Goal: Task Accomplishment & Management: Complete application form

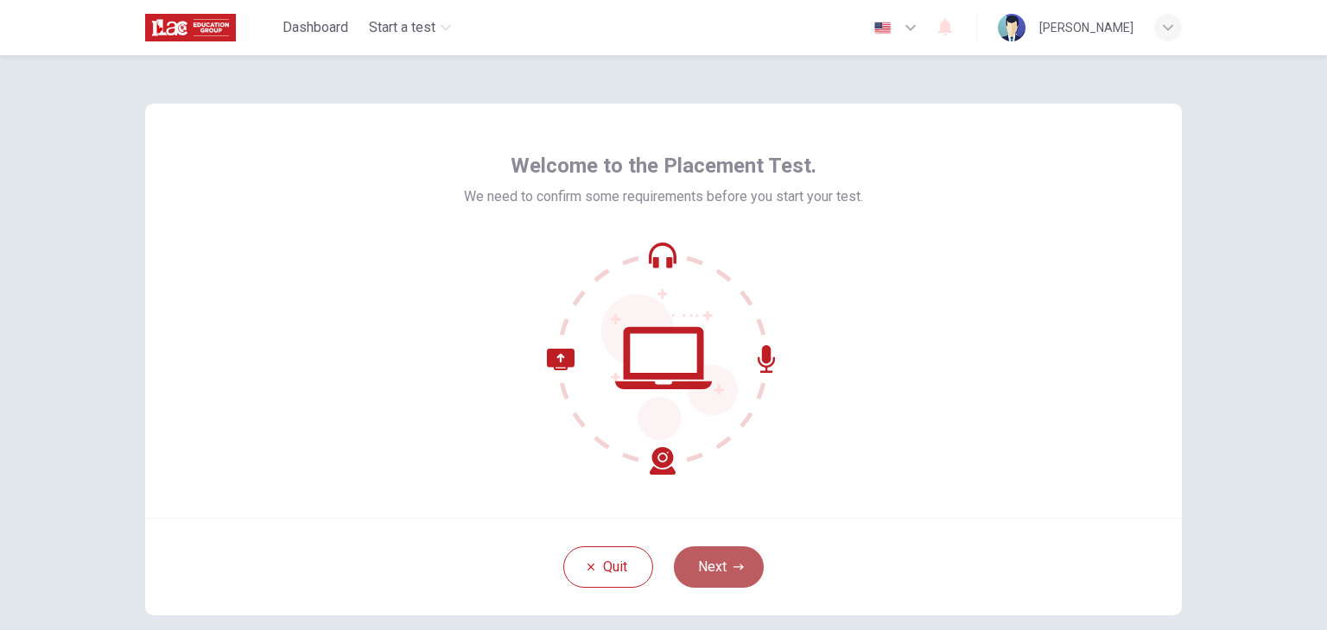
click at [733, 571] on icon "button" at bounding box center [738, 567] width 10 height 10
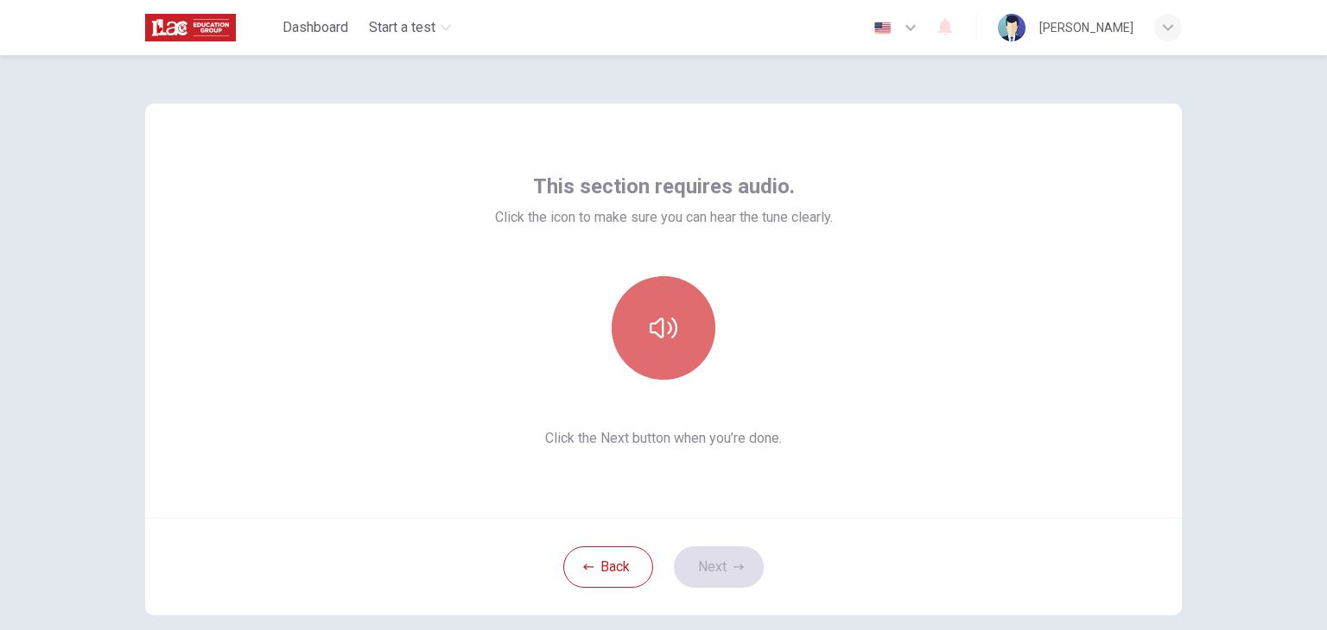
click at [671, 338] on icon "button" at bounding box center [663, 328] width 28 height 28
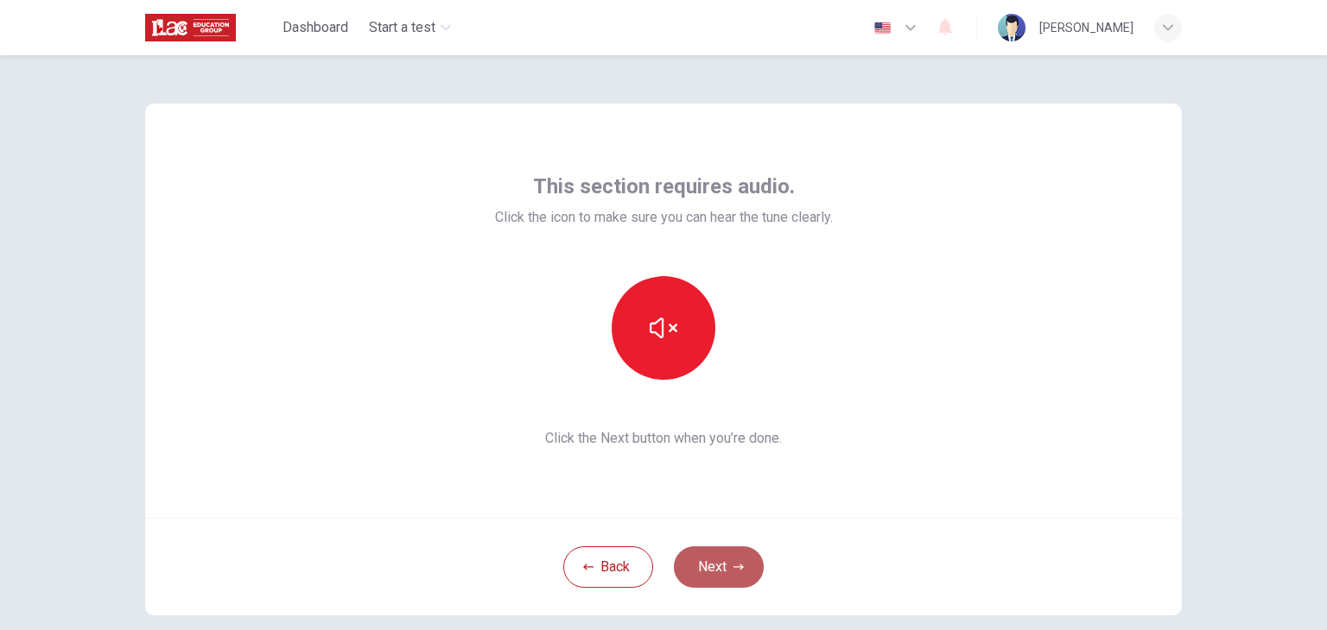
click at [718, 567] on button "Next" at bounding box center [719, 567] width 90 height 41
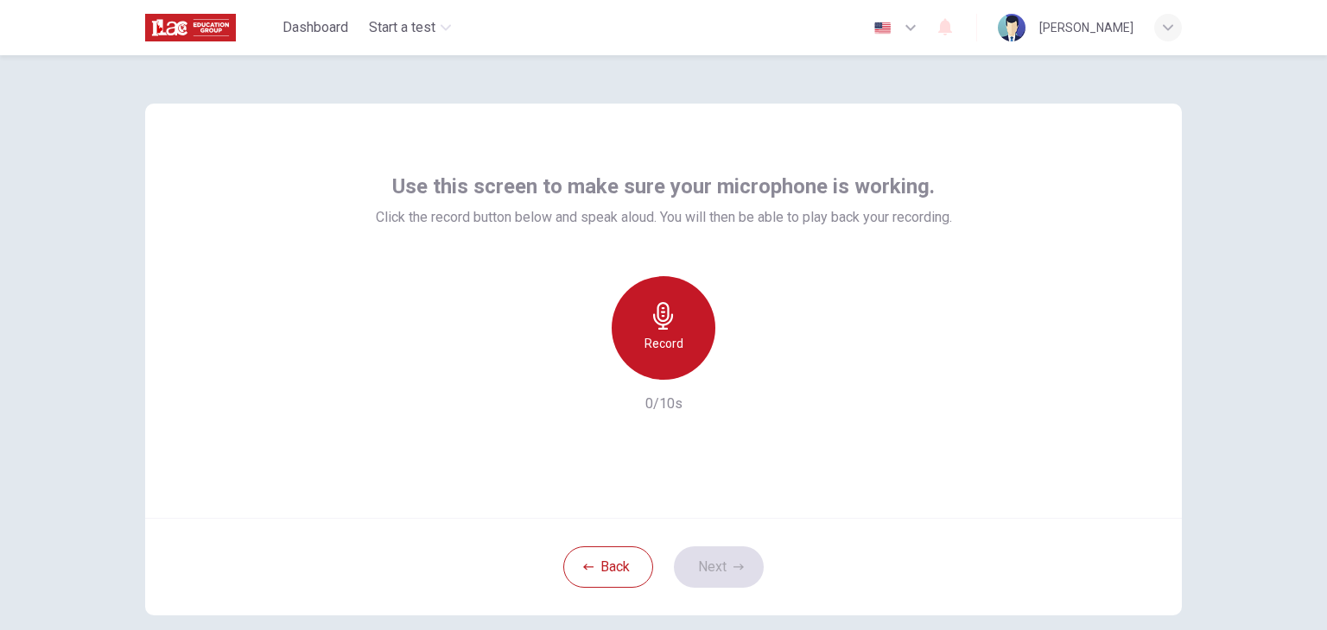
click at [653, 319] on icon "button" at bounding box center [663, 316] width 28 height 28
click at [668, 328] on icon "button" at bounding box center [663, 316] width 28 height 28
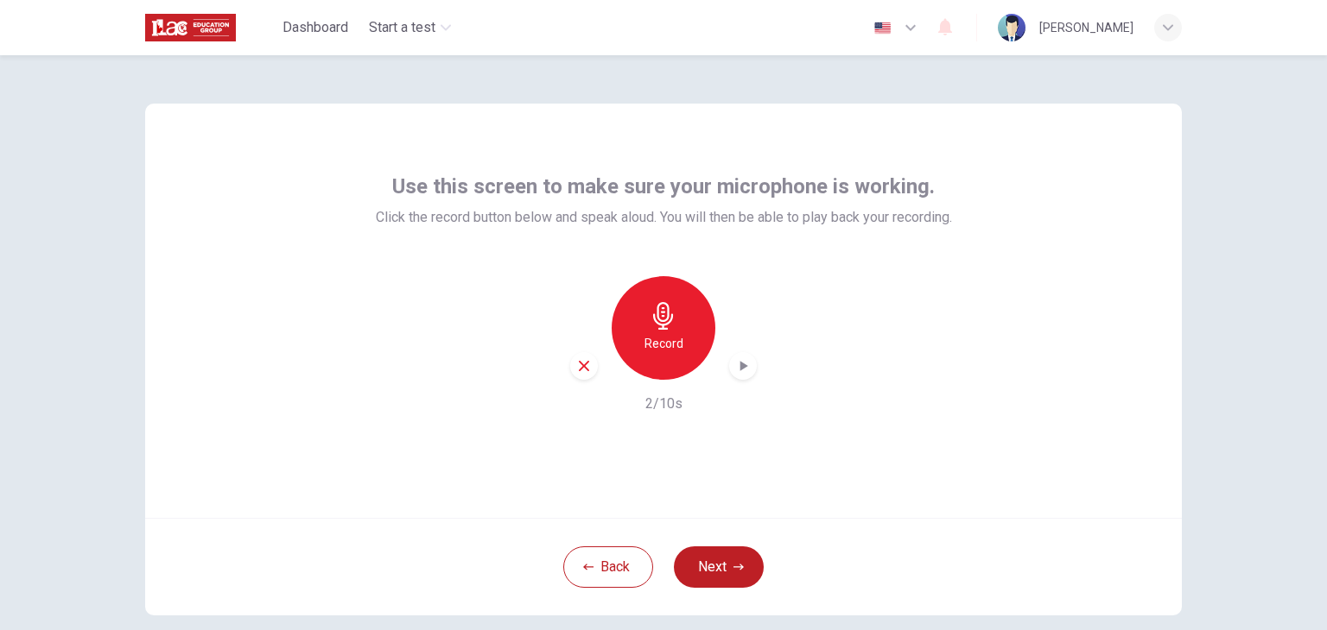
click at [651, 326] on icon "button" at bounding box center [663, 316] width 28 height 28
click at [670, 322] on icon "button" at bounding box center [663, 316] width 28 height 28
click at [743, 374] on icon "button" at bounding box center [742, 366] width 17 height 17
click at [743, 574] on button "Next" at bounding box center [719, 567] width 90 height 41
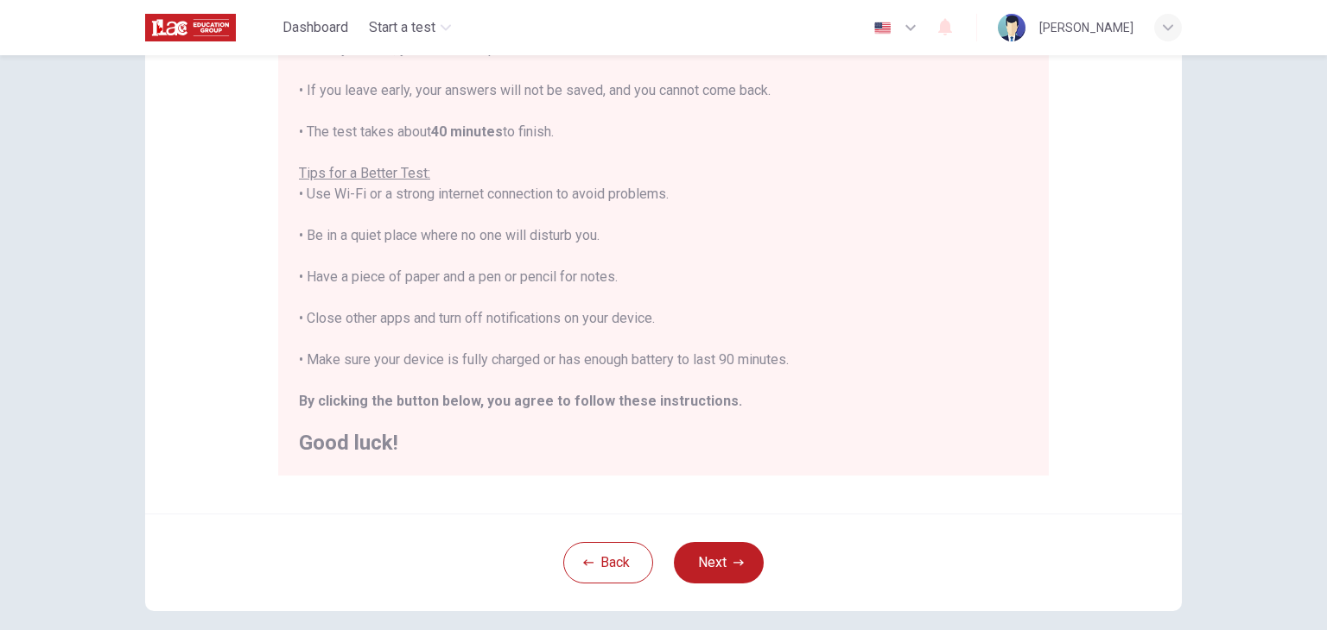
scroll to position [259, 0]
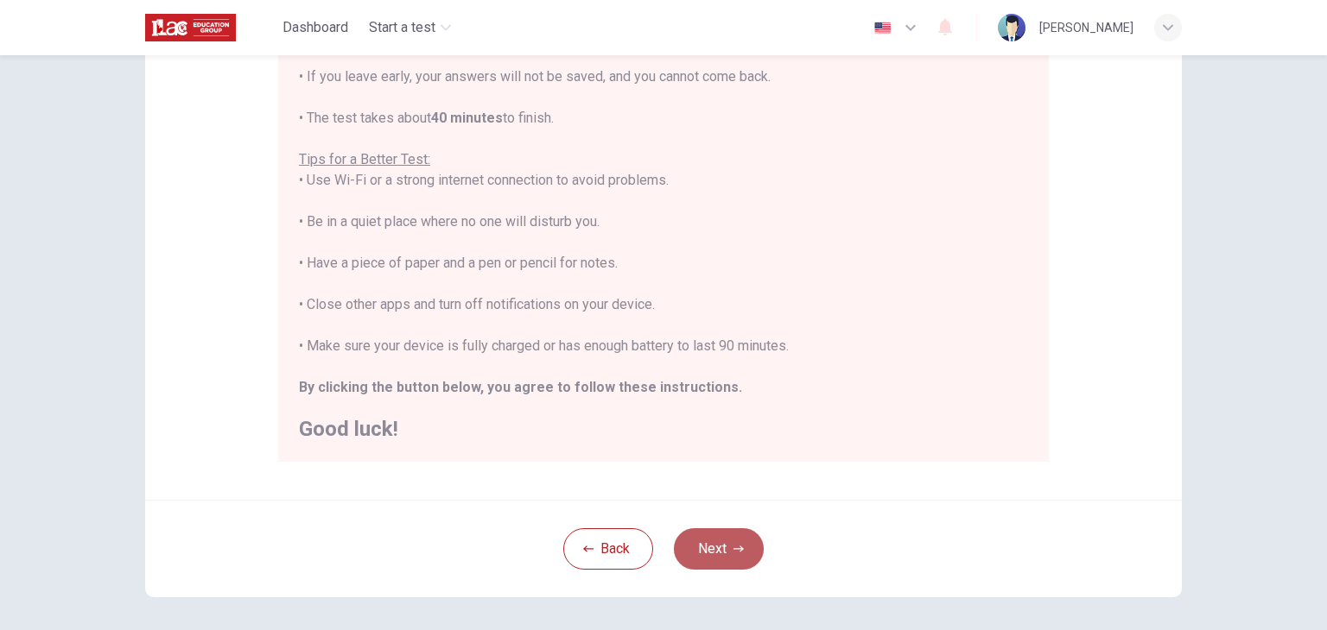
click at [719, 545] on button "Next" at bounding box center [719, 549] width 90 height 41
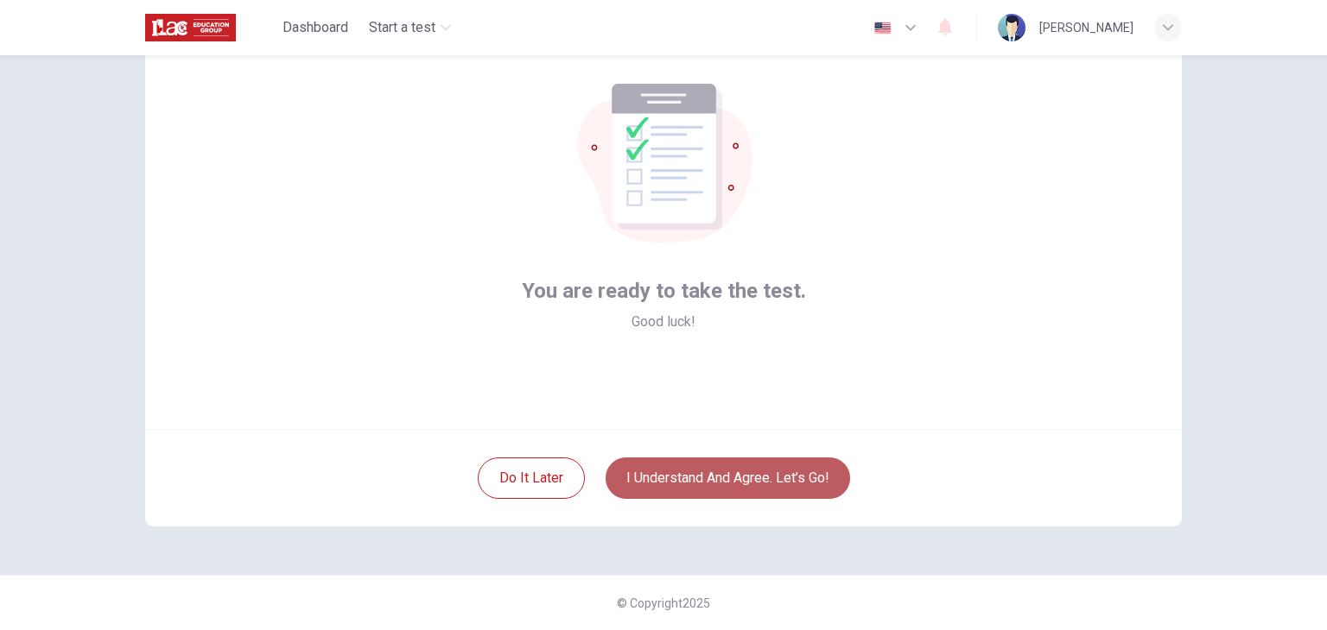
click at [721, 478] on button "I understand and agree. Let’s go!" at bounding box center [727, 478] width 244 height 41
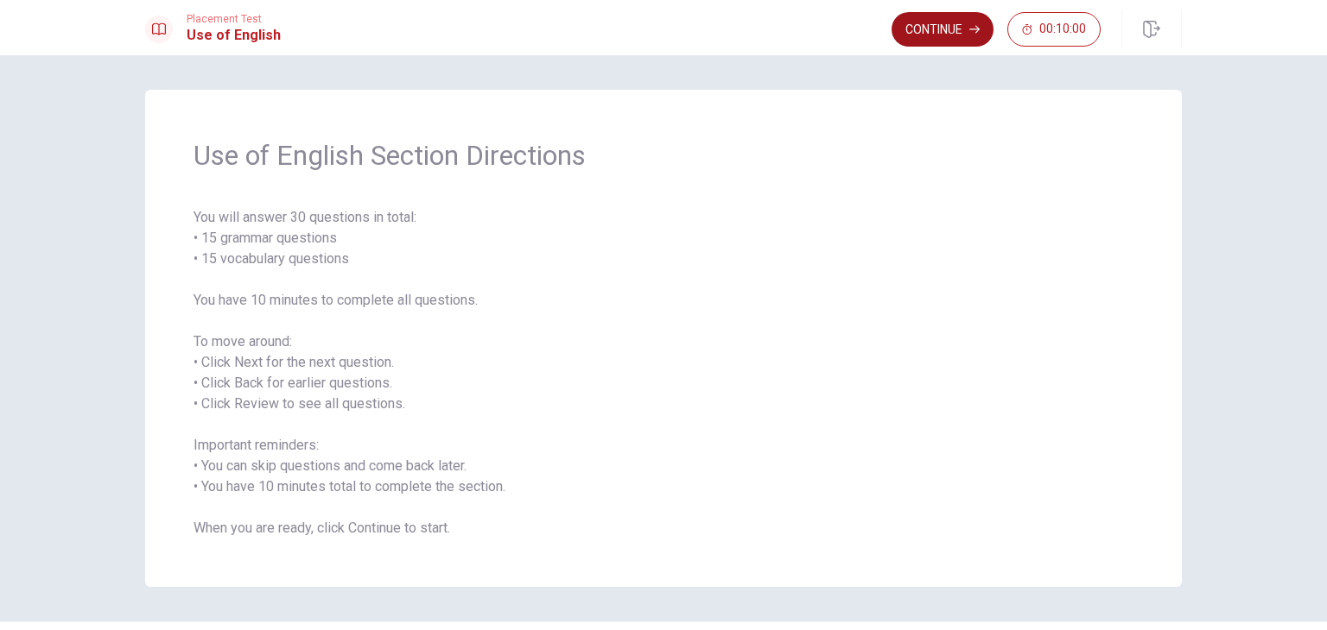
click at [942, 23] on button "Continue" at bounding box center [942, 29] width 102 height 35
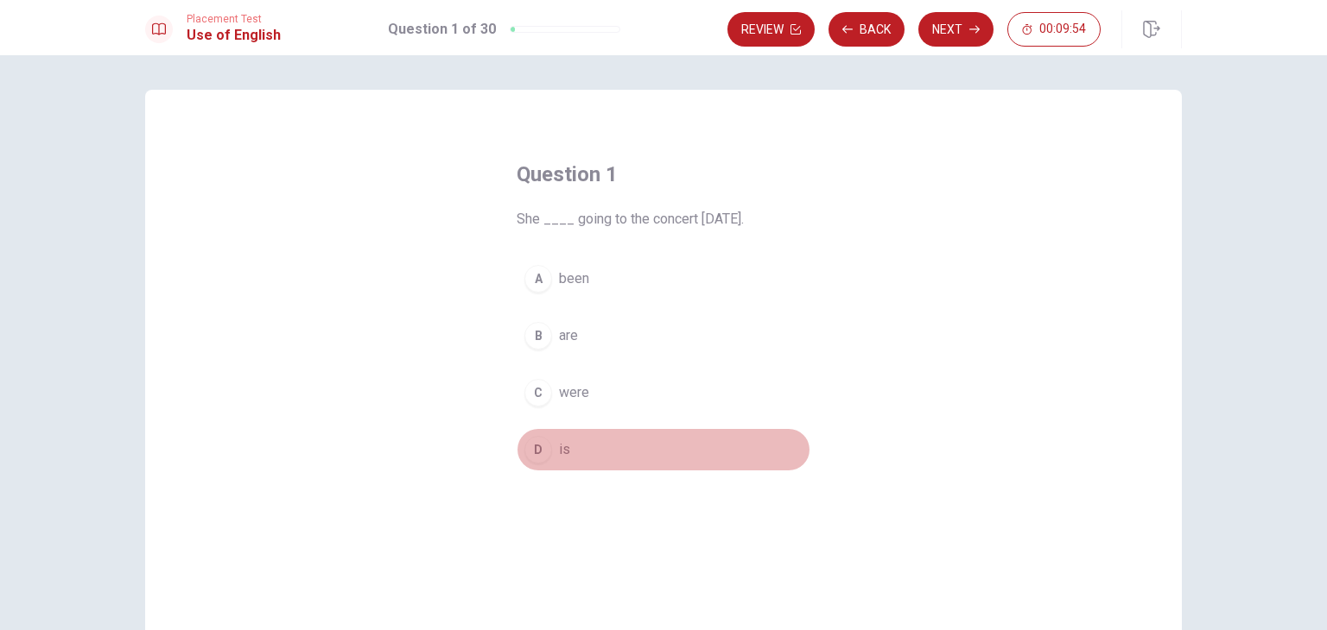
click at [535, 450] on div "D" at bounding box center [538, 450] width 28 height 28
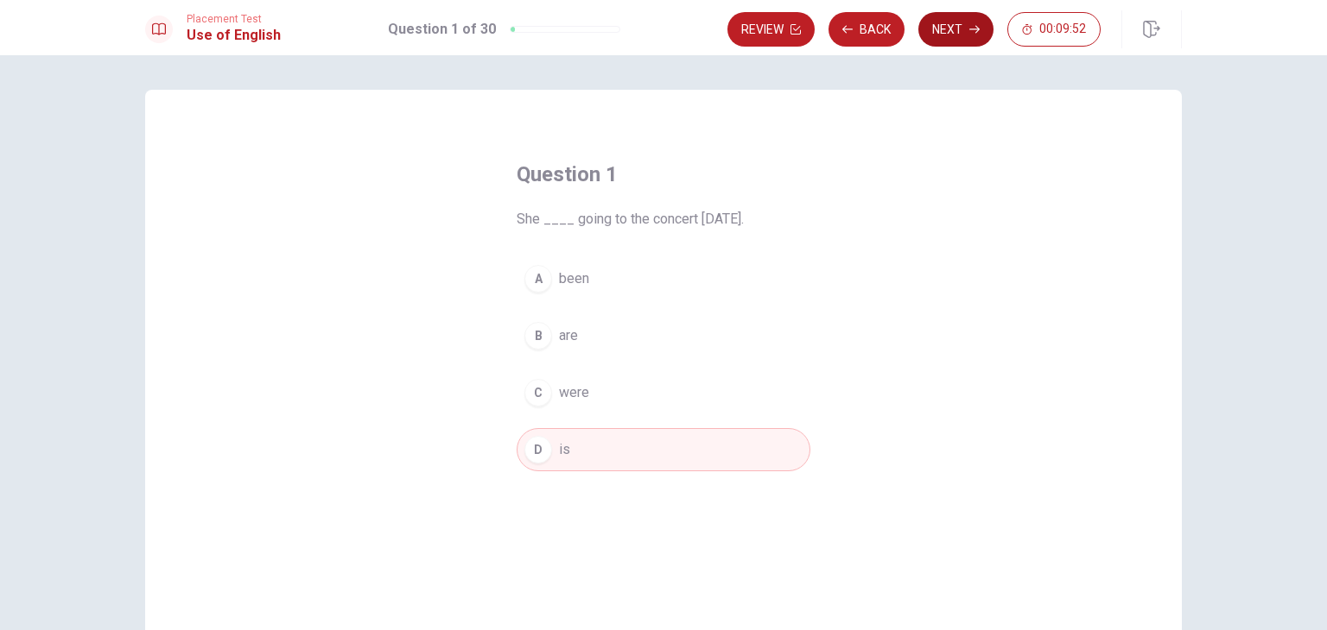
click at [947, 29] on button "Next" at bounding box center [955, 29] width 75 height 35
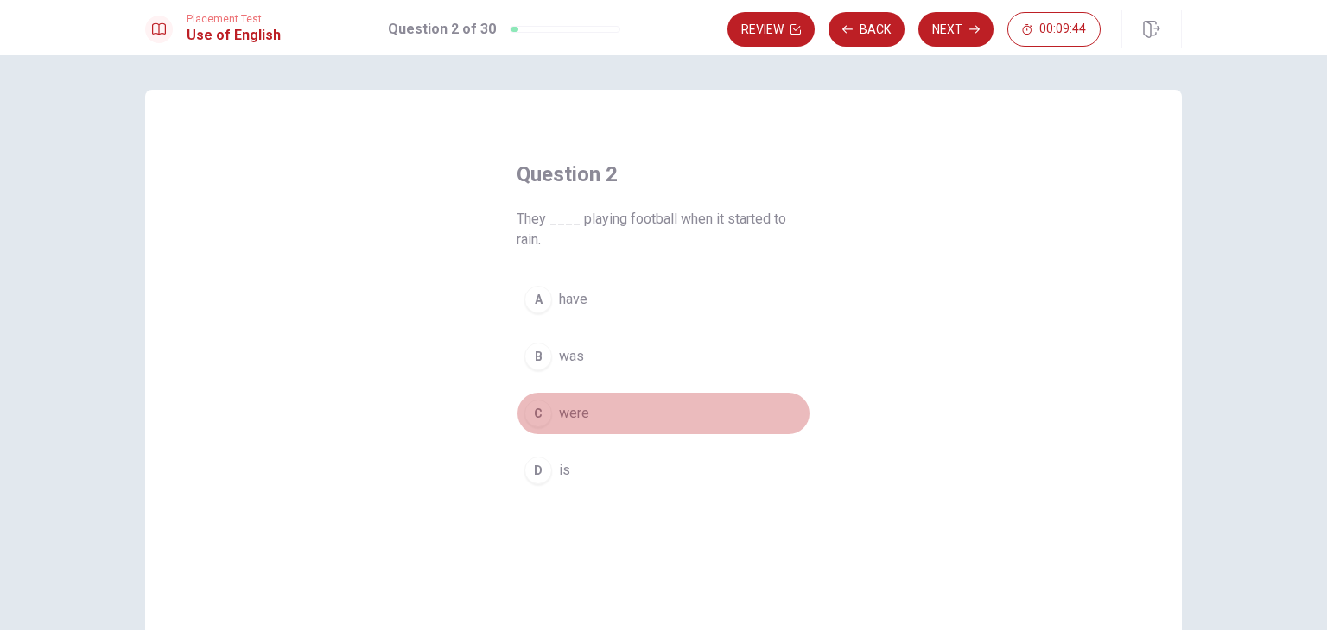
click at [574, 410] on span "were" at bounding box center [574, 413] width 30 height 21
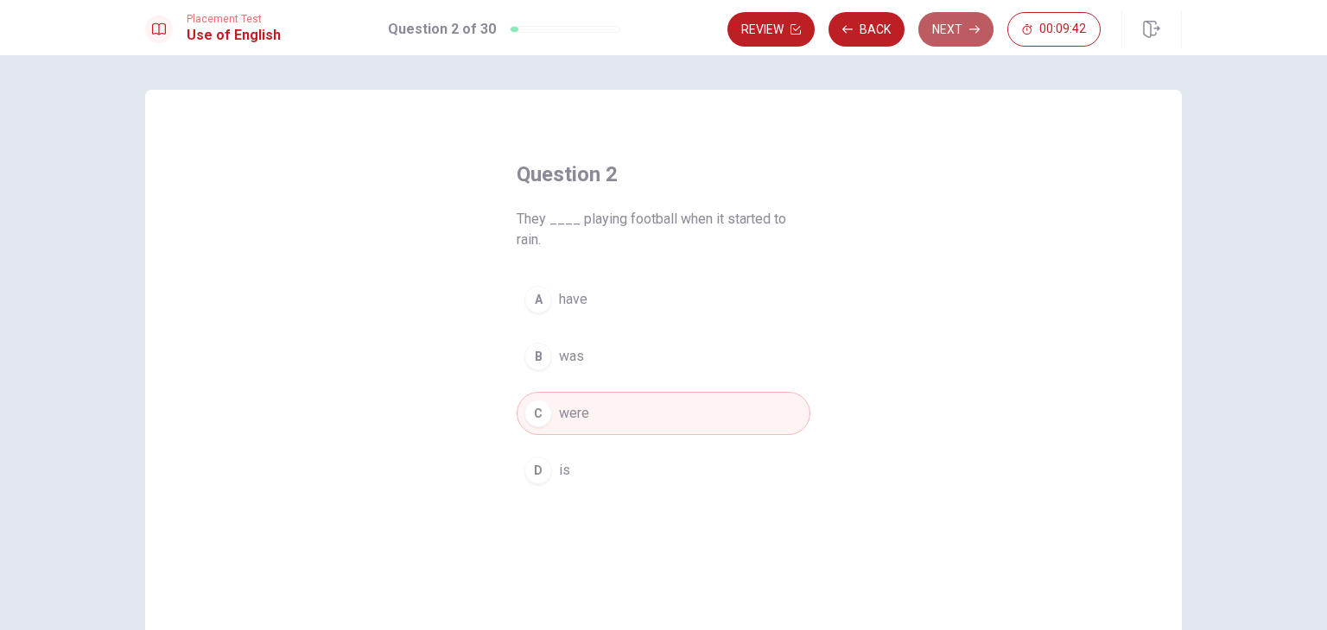
click at [966, 31] on button "Next" at bounding box center [955, 29] width 75 height 35
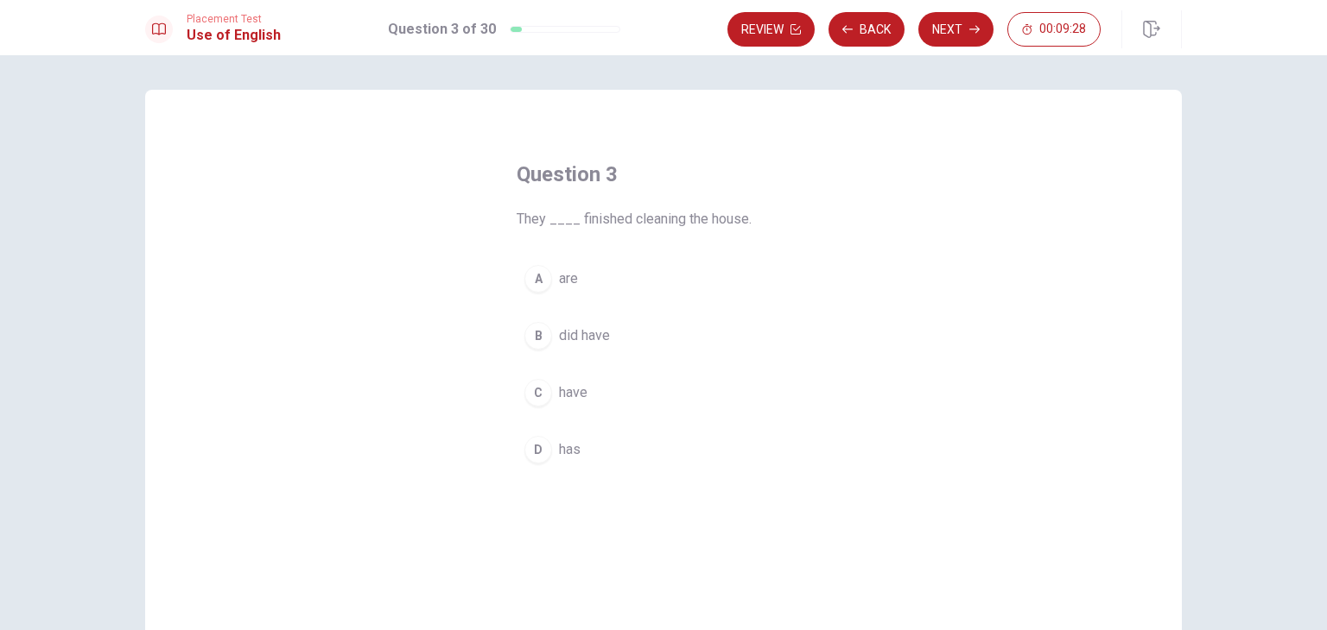
click at [566, 281] on span "are" at bounding box center [568, 279] width 19 height 21
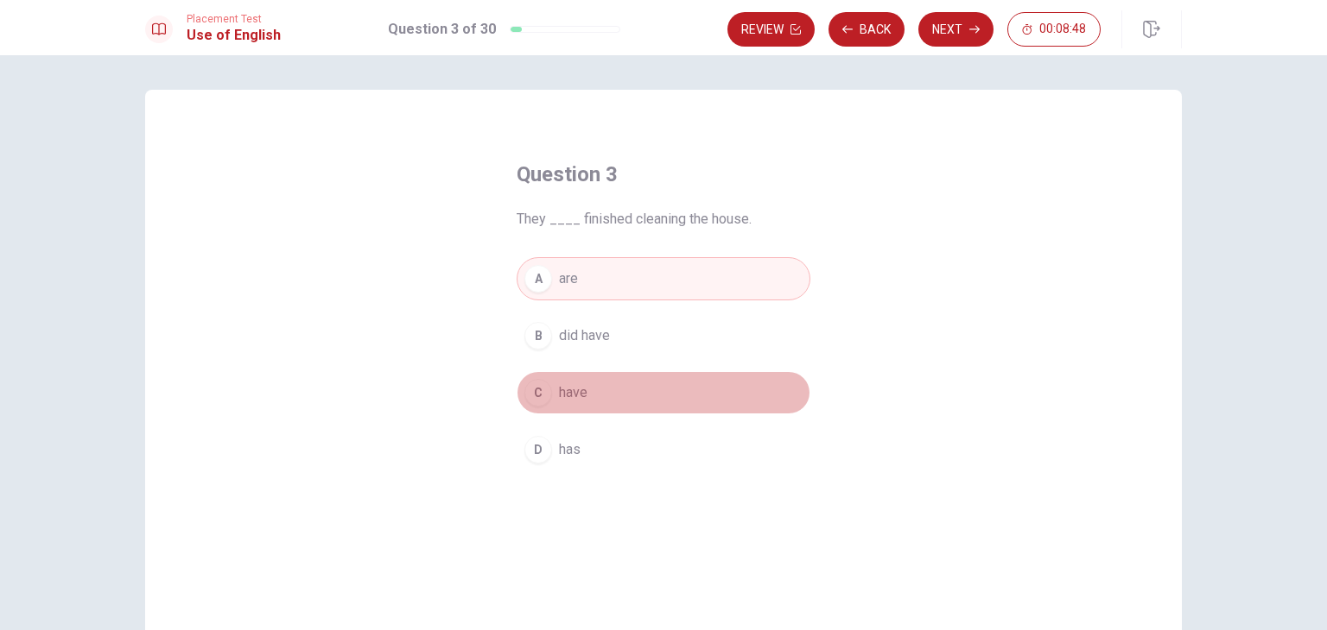
click at [571, 389] on span "have" at bounding box center [573, 393] width 29 height 21
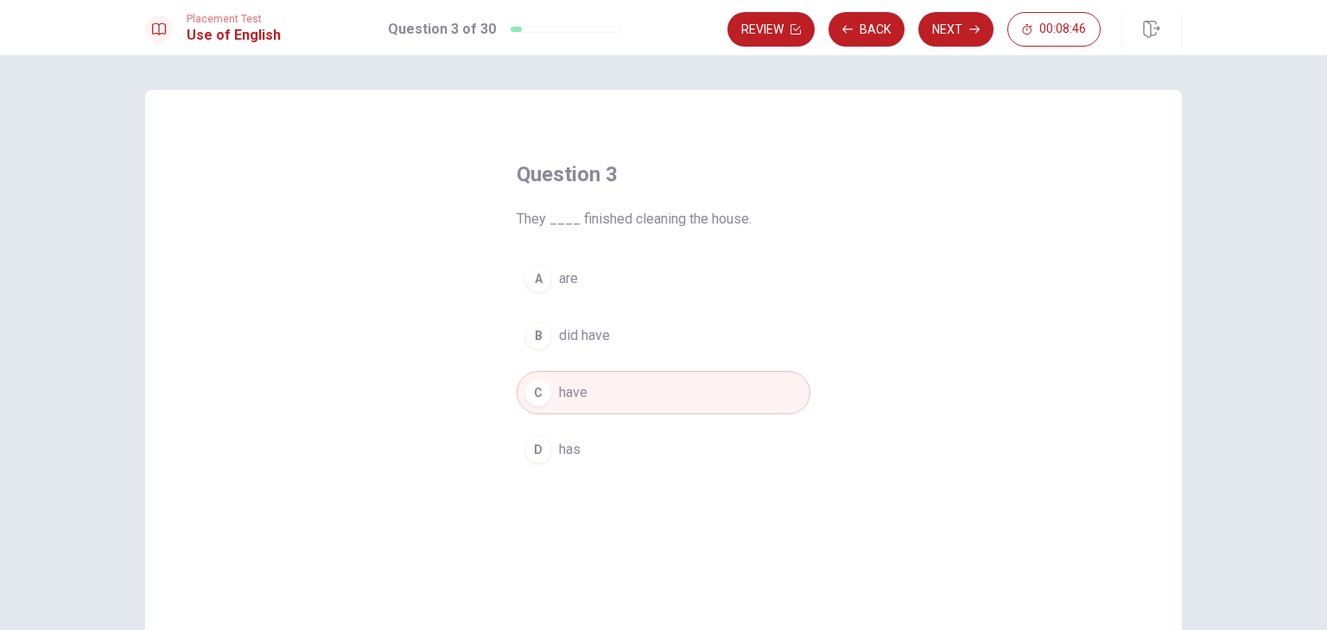
click at [960, 34] on button "Next" at bounding box center [955, 29] width 75 height 35
click at [567, 277] on span "Did" at bounding box center [569, 279] width 21 height 21
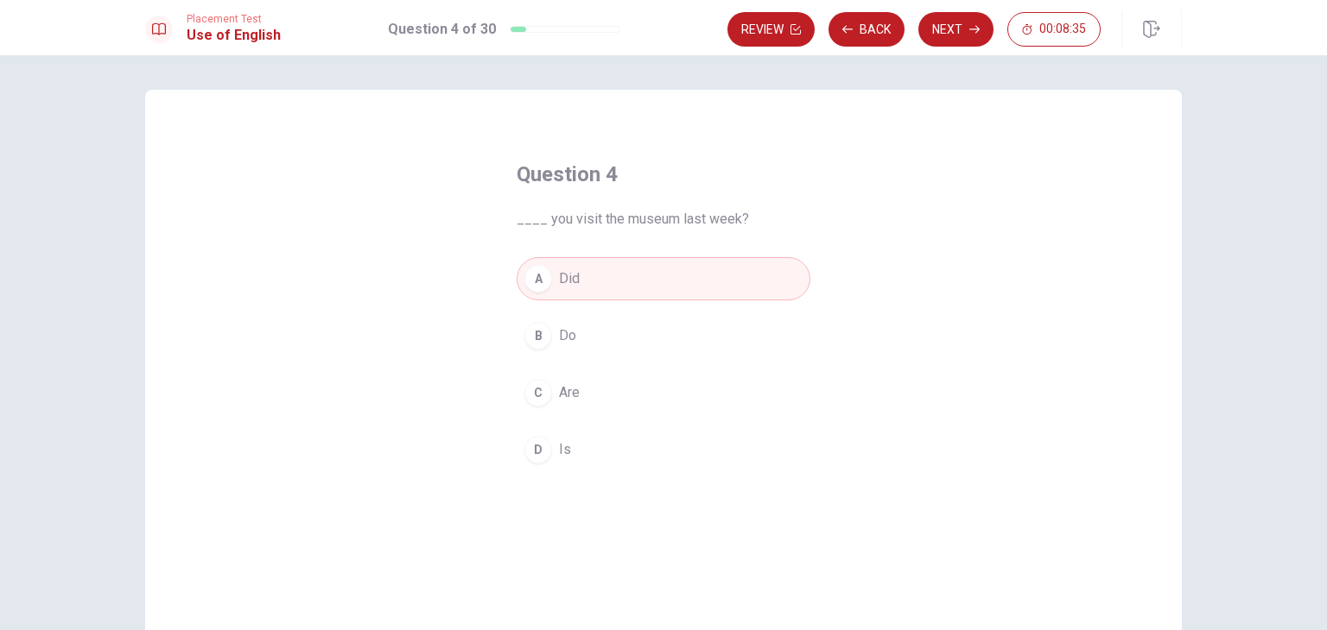
click at [966, 29] on button "Next" at bounding box center [955, 29] width 75 height 35
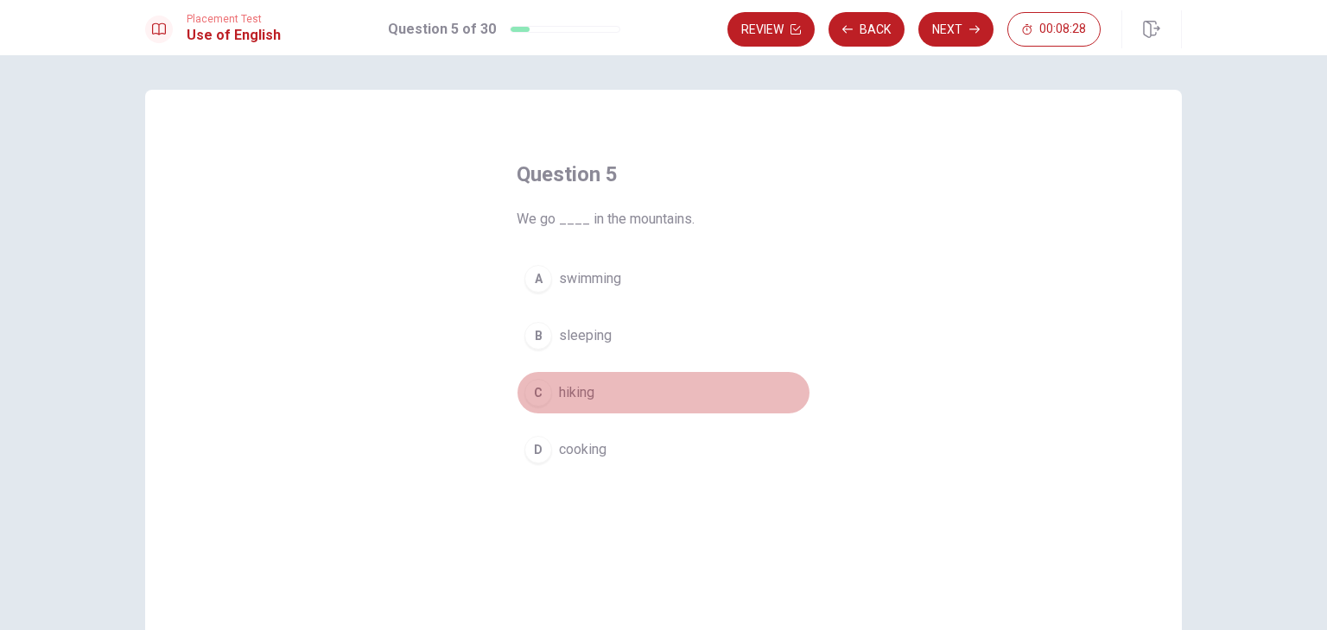
click at [566, 390] on span "hiking" at bounding box center [576, 393] width 35 height 21
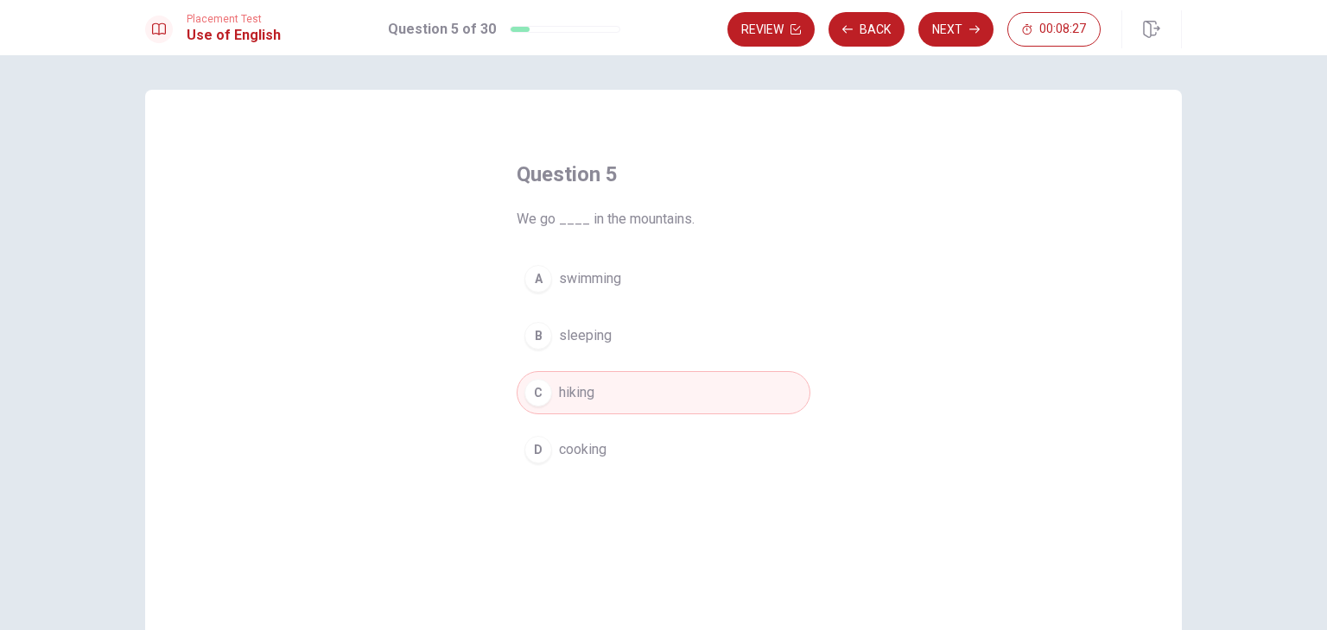
click at [955, 29] on button "Next" at bounding box center [955, 29] width 75 height 35
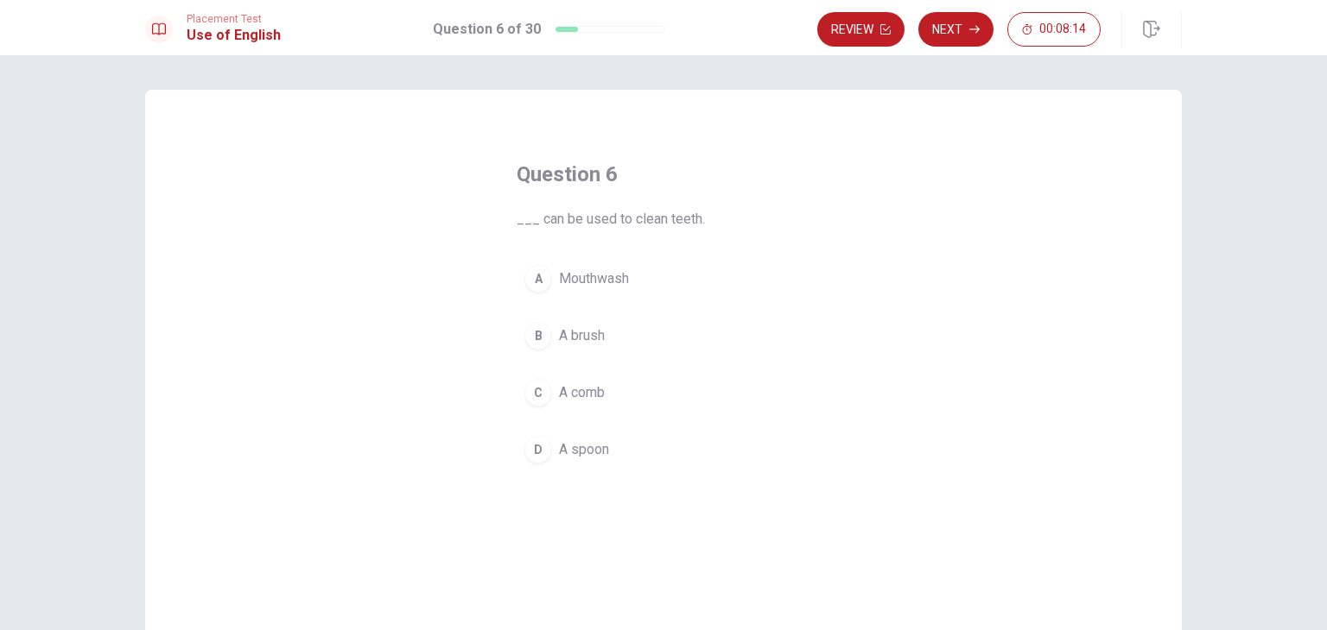
click at [532, 336] on div "B" at bounding box center [538, 336] width 28 height 28
click at [542, 264] on button "A Mouthwash" at bounding box center [663, 278] width 294 height 43
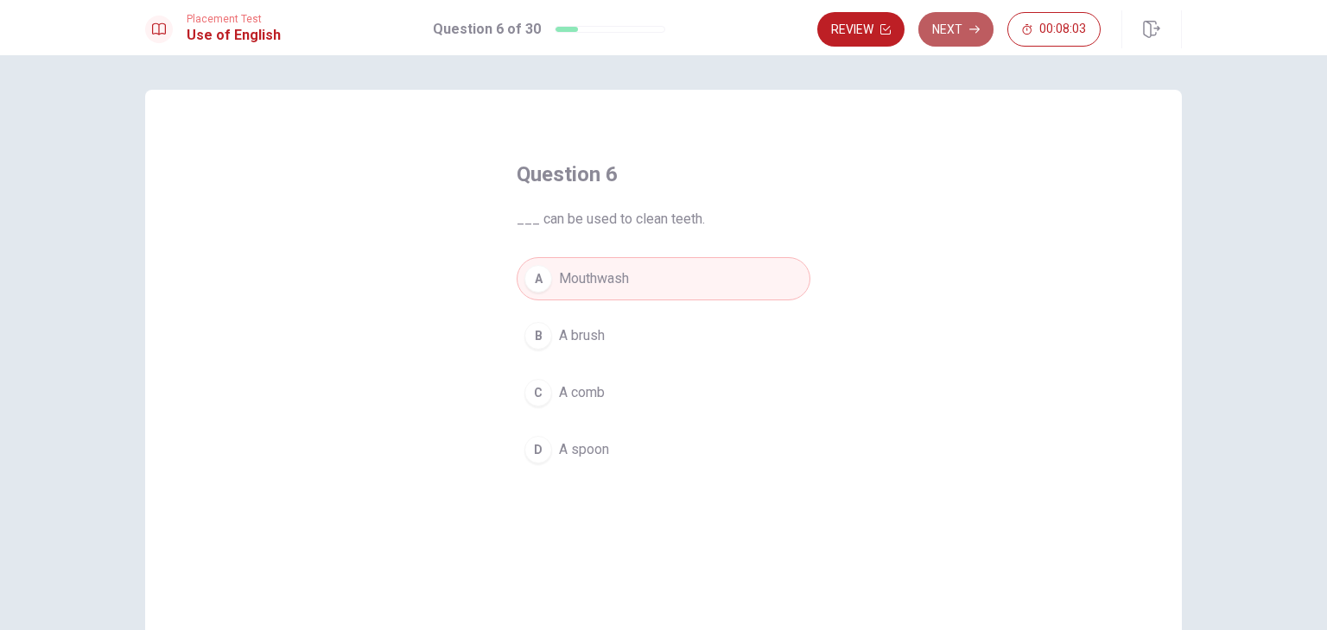
click at [956, 29] on button "Next" at bounding box center [955, 29] width 75 height 35
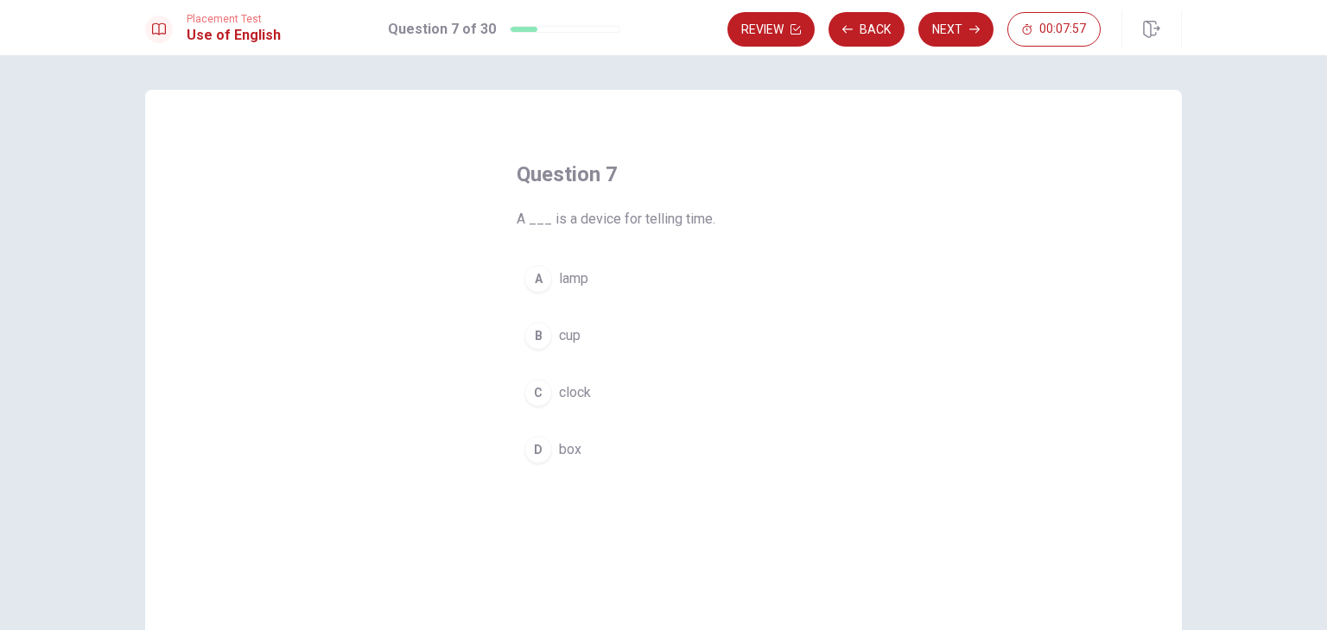
click at [567, 386] on span "clock" at bounding box center [575, 393] width 32 height 21
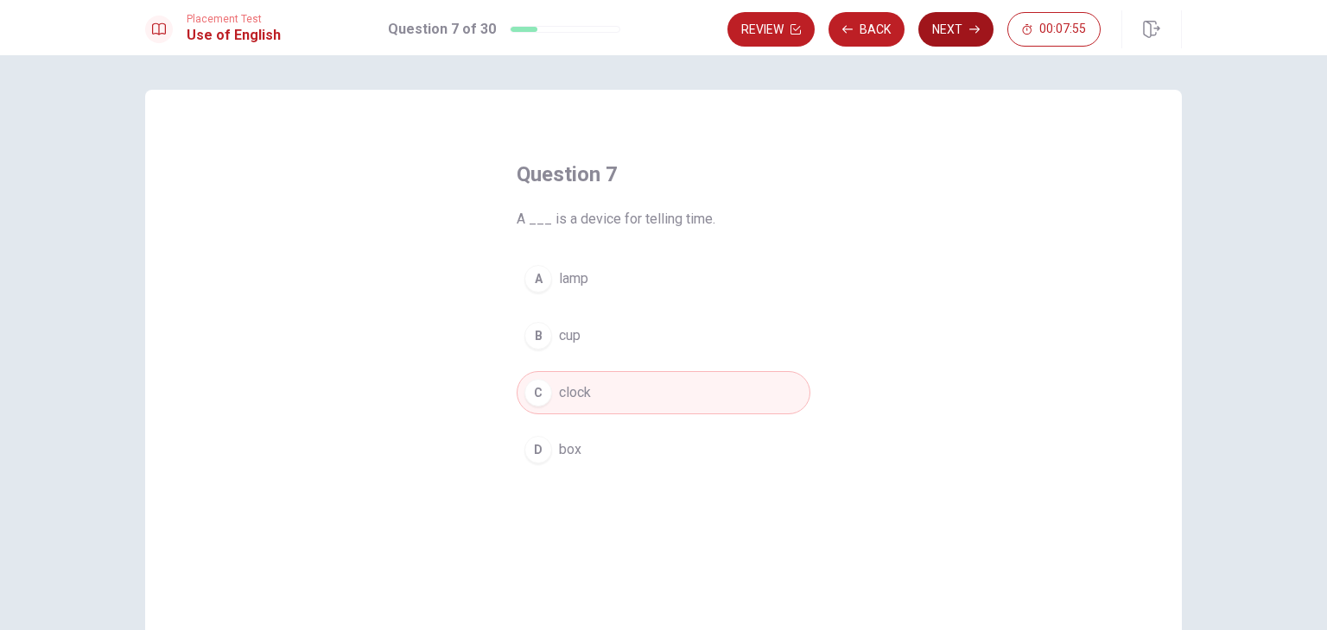
click at [953, 33] on button "Next" at bounding box center [955, 29] width 75 height 35
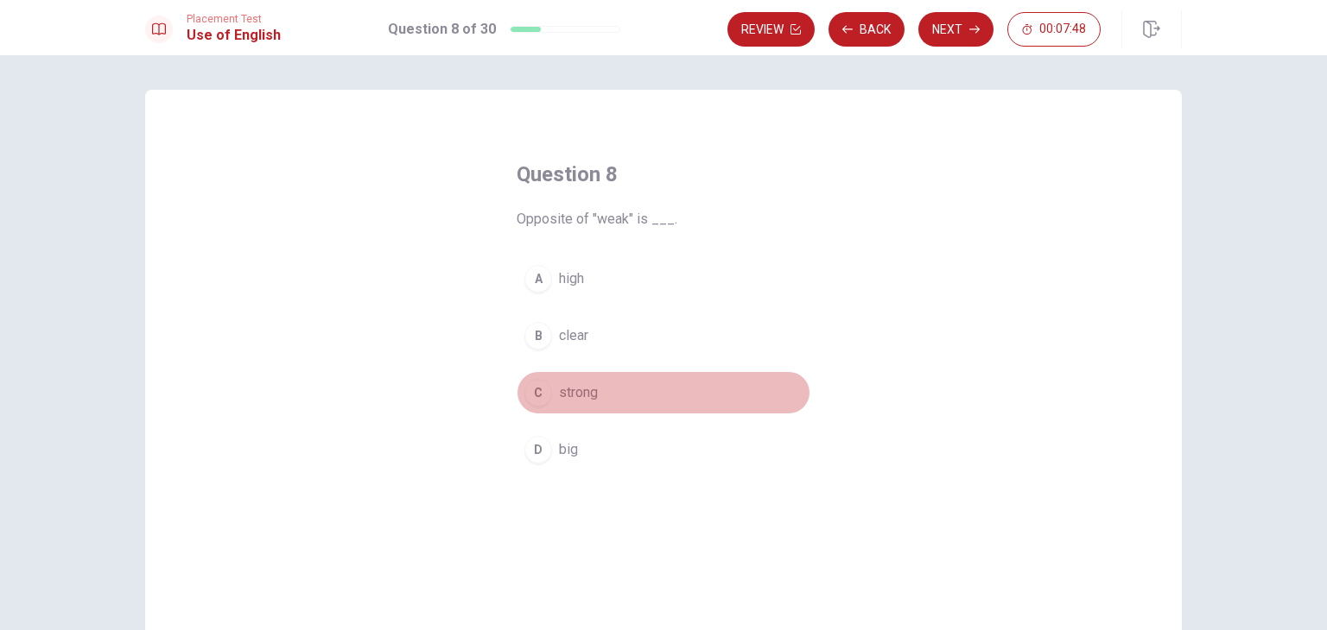
click at [530, 395] on div "C" at bounding box center [538, 393] width 28 height 28
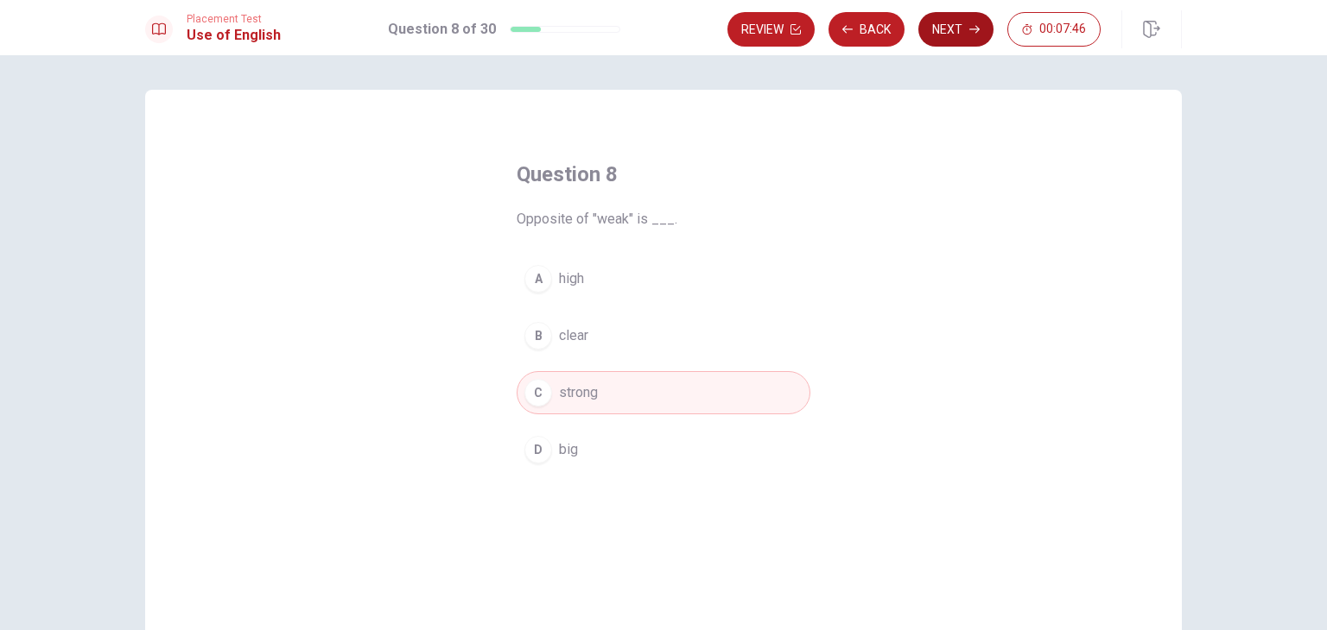
click at [941, 26] on button "Next" at bounding box center [955, 29] width 75 height 35
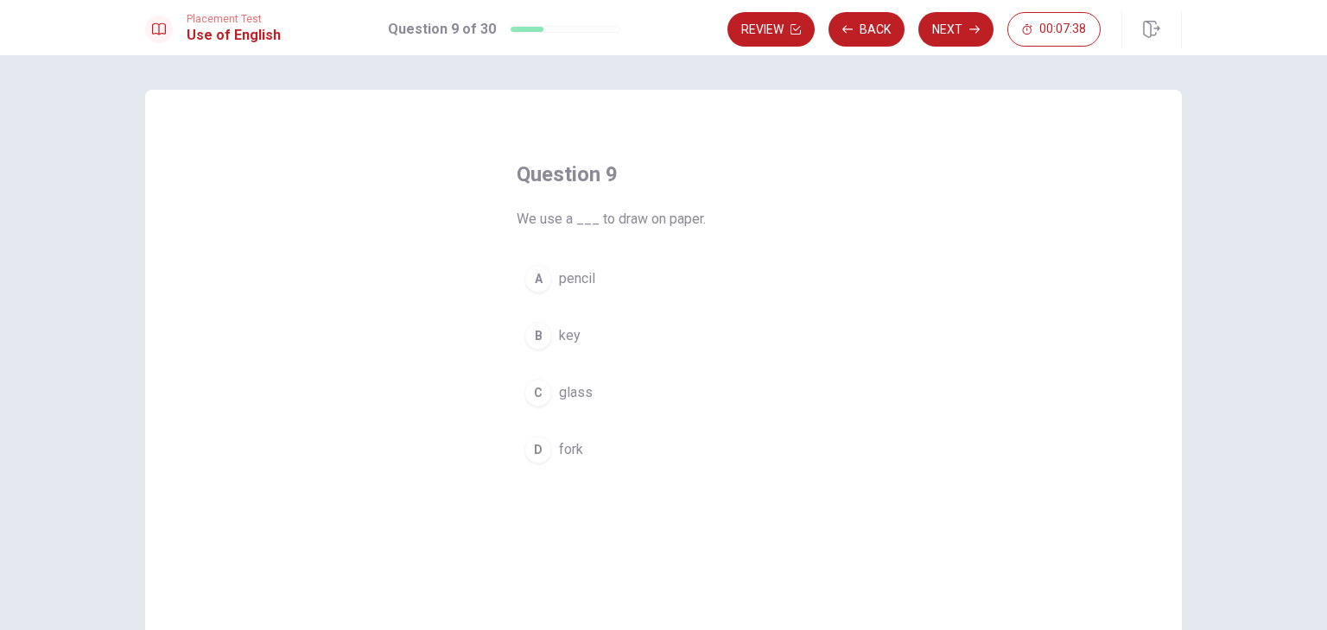
click at [538, 279] on div "A" at bounding box center [538, 279] width 28 height 28
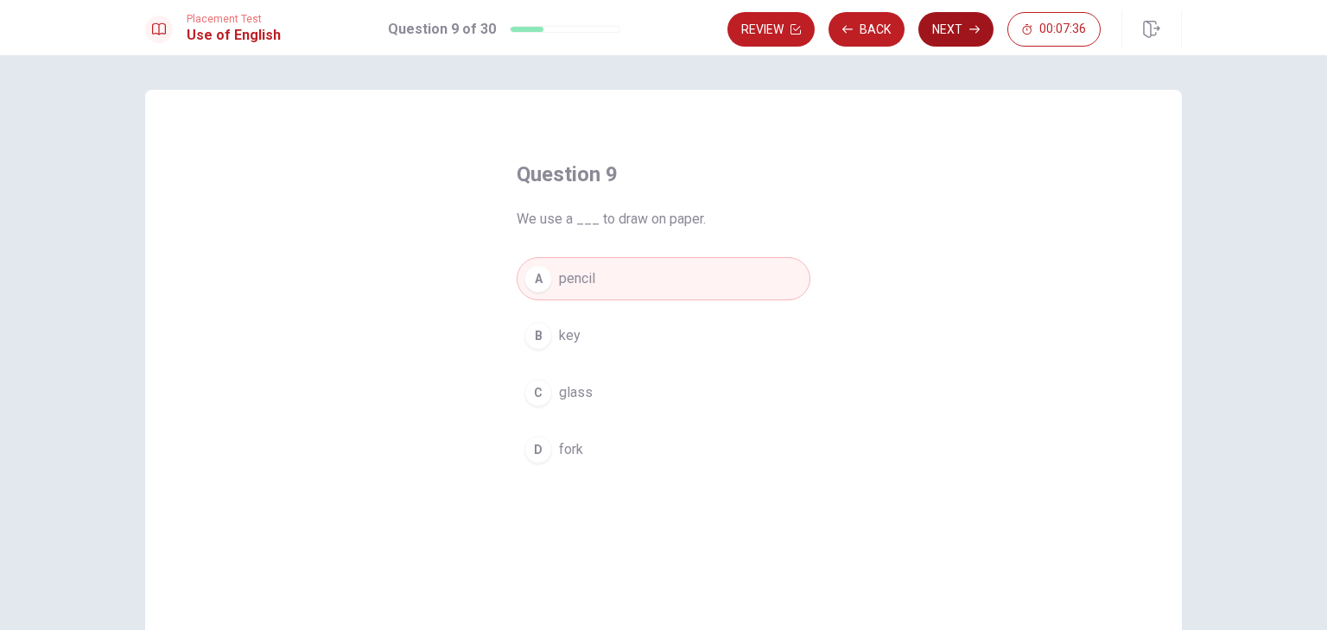
click at [962, 30] on button "Next" at bounding box center [955, 29] width 75 height 35
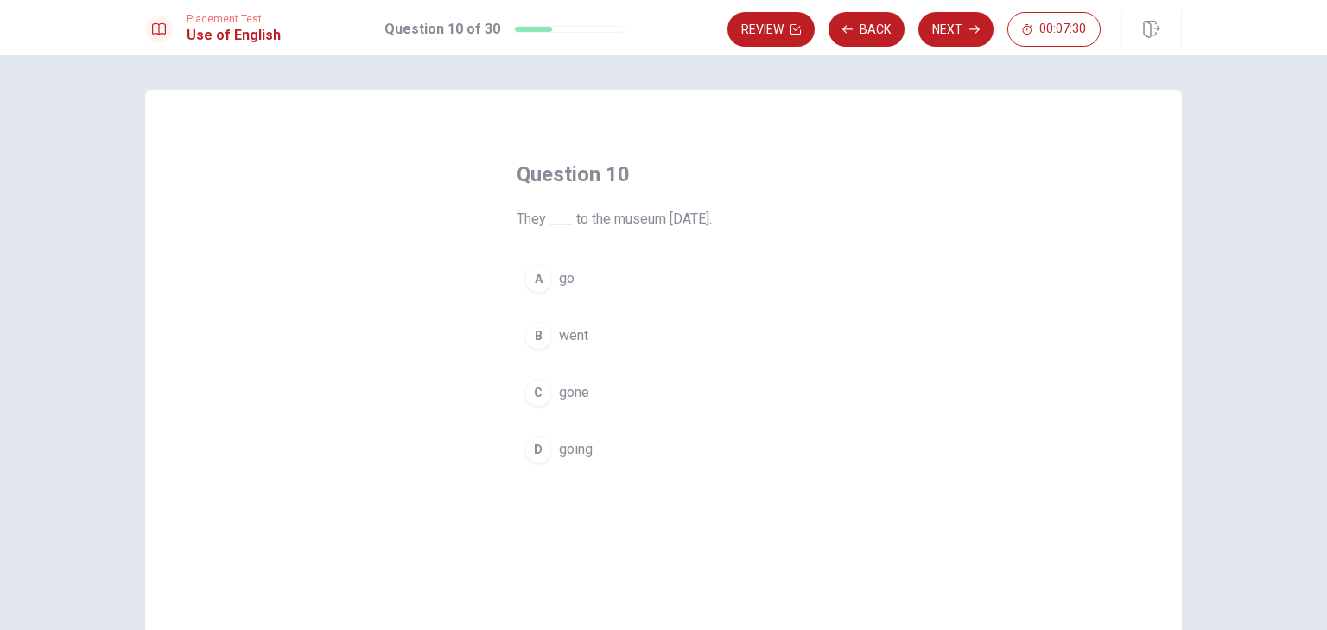
click at [524, 342] on div "B" at bounding box center [538, 336] width 28 height 28
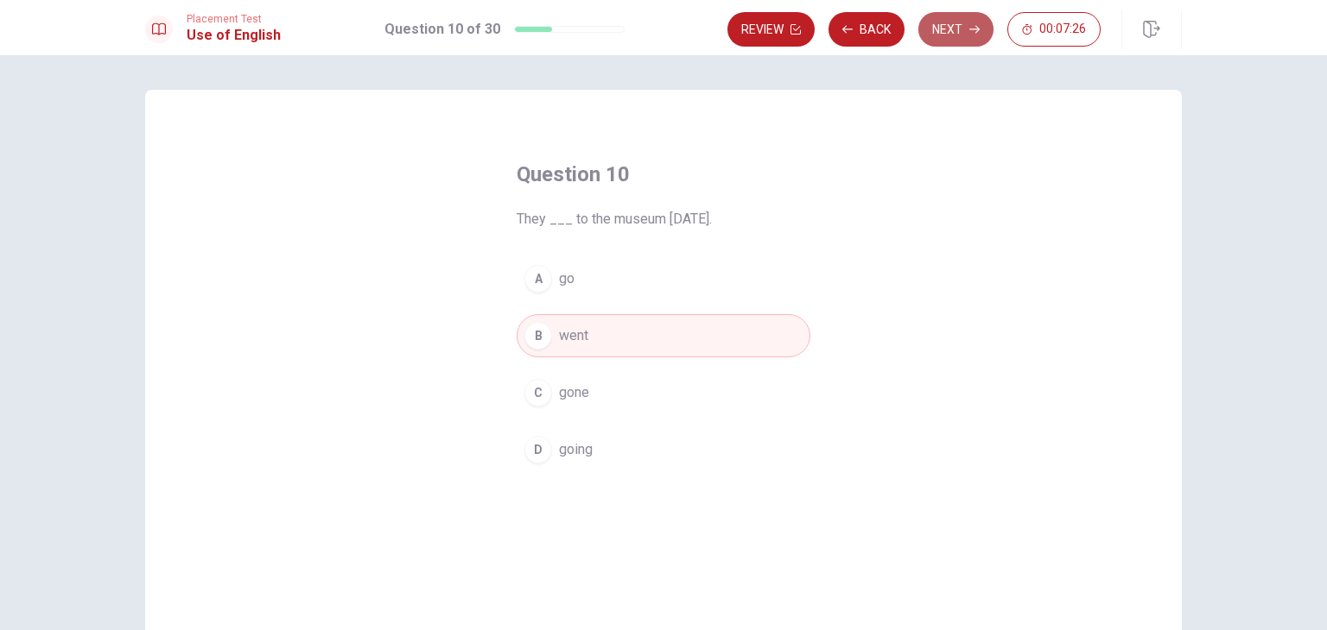
click at [957, 36] on button "Next" at bounding box center [955, 29] width 75 height 35
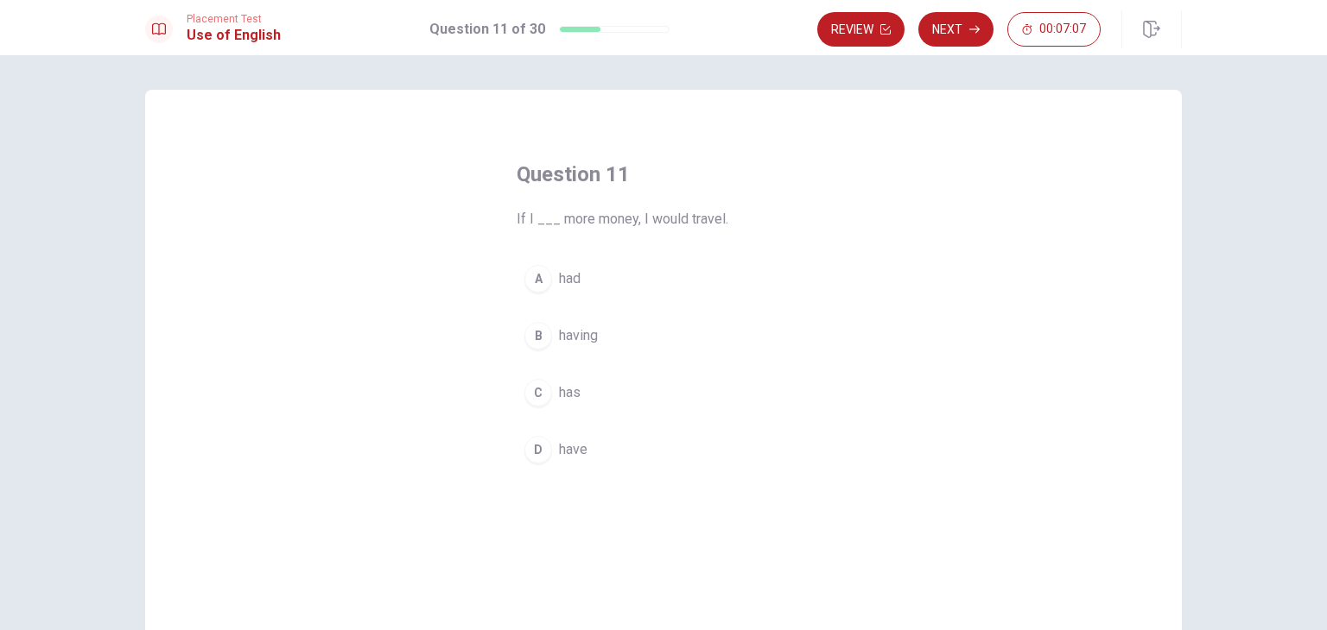
click at [560, 277] on span "had" at bounding box center [570, 279] width 22 height 21
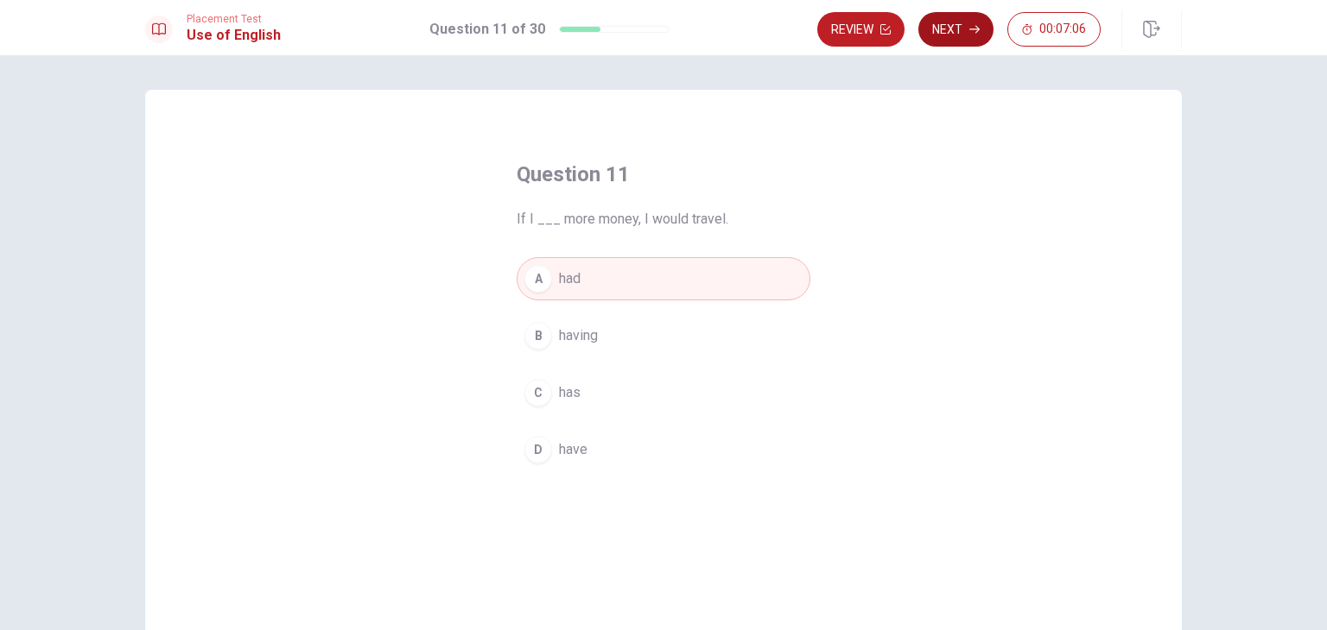
click at [949, 32] on button "Next" at bounding box center [955, 29] width 75 height 35
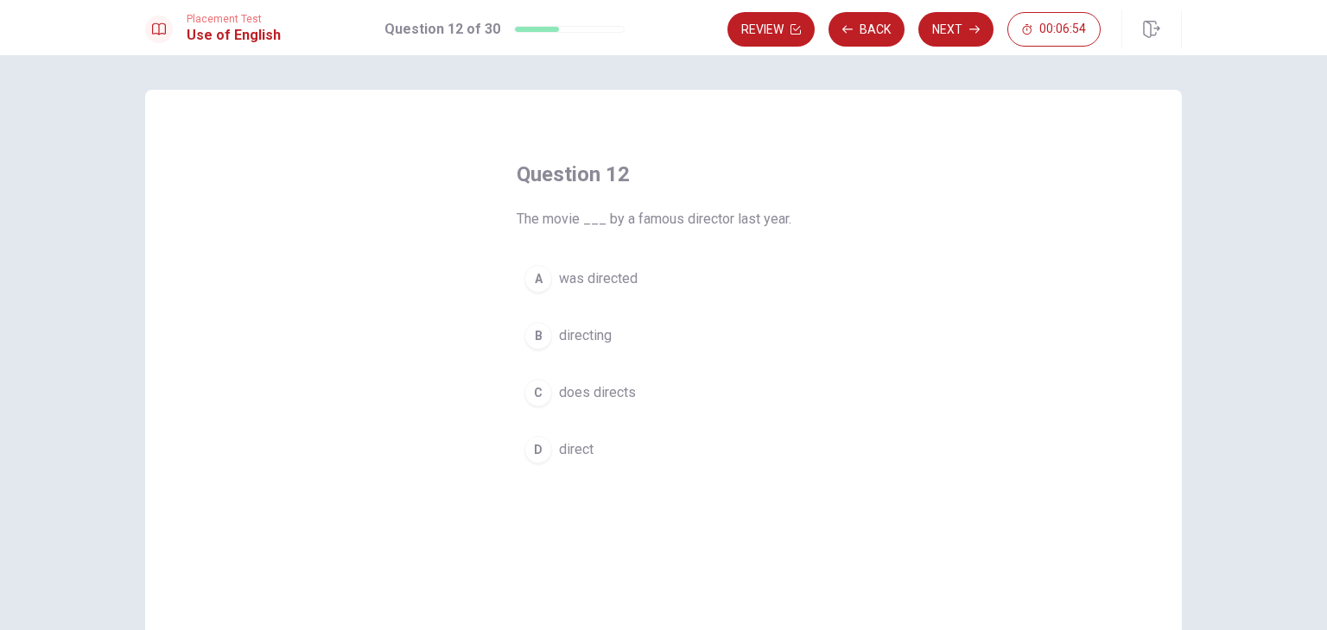
click at [582, 261] on button "A was directed" at bounding box center [663, 278] width 294 height 43
click at [947, 30] on button "Next" at bounding box center [955, 29] width 75 height 35
click at [573, 276] on span "mustn’t" at bounding box center [580, 279] width 43 height 21
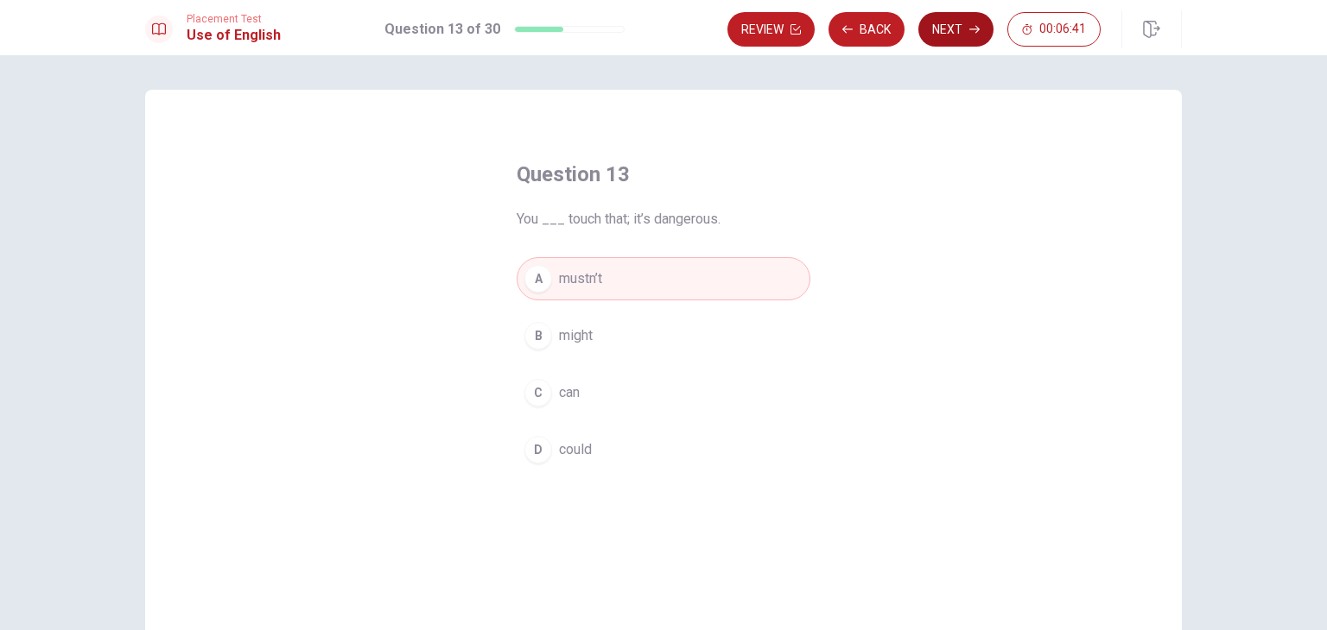
click at [956, 34] on button "Next" at bounding box center [955, 29] width 75 height 35
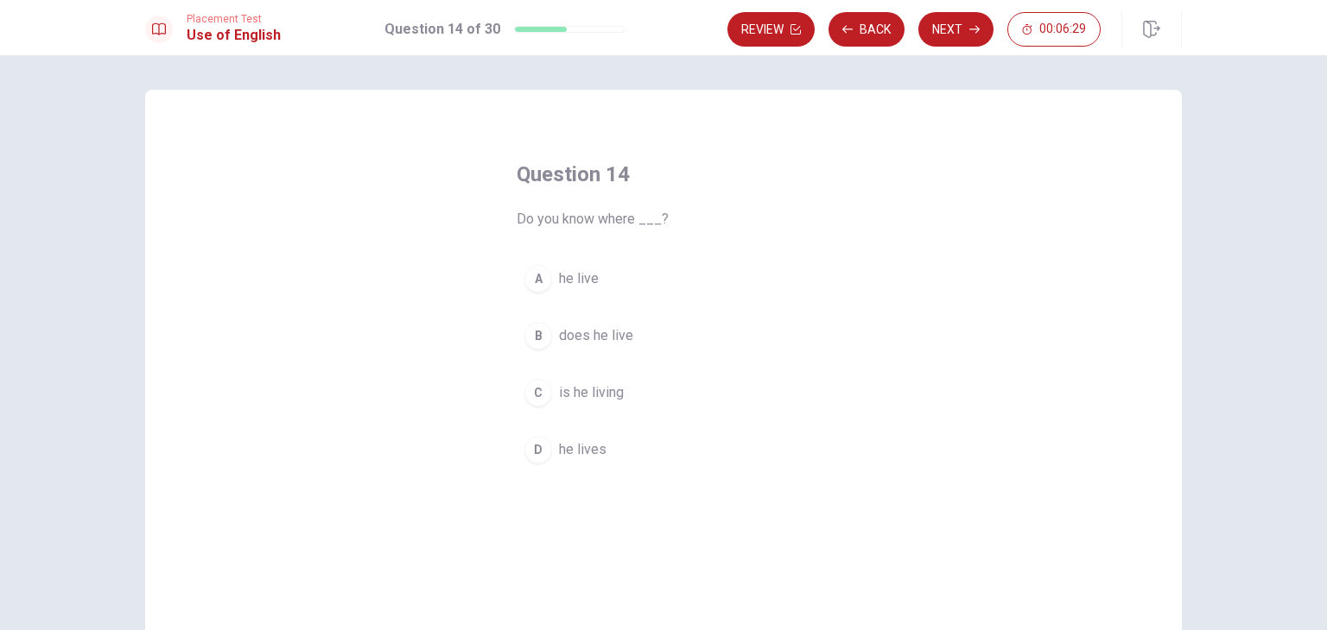
click at [595, 394] on span "is he living" at bounding box center [591, 393] width 65 height 21
click at [571, 447] on span "he lives" at bounding box center [583, 450] width 48 height 21
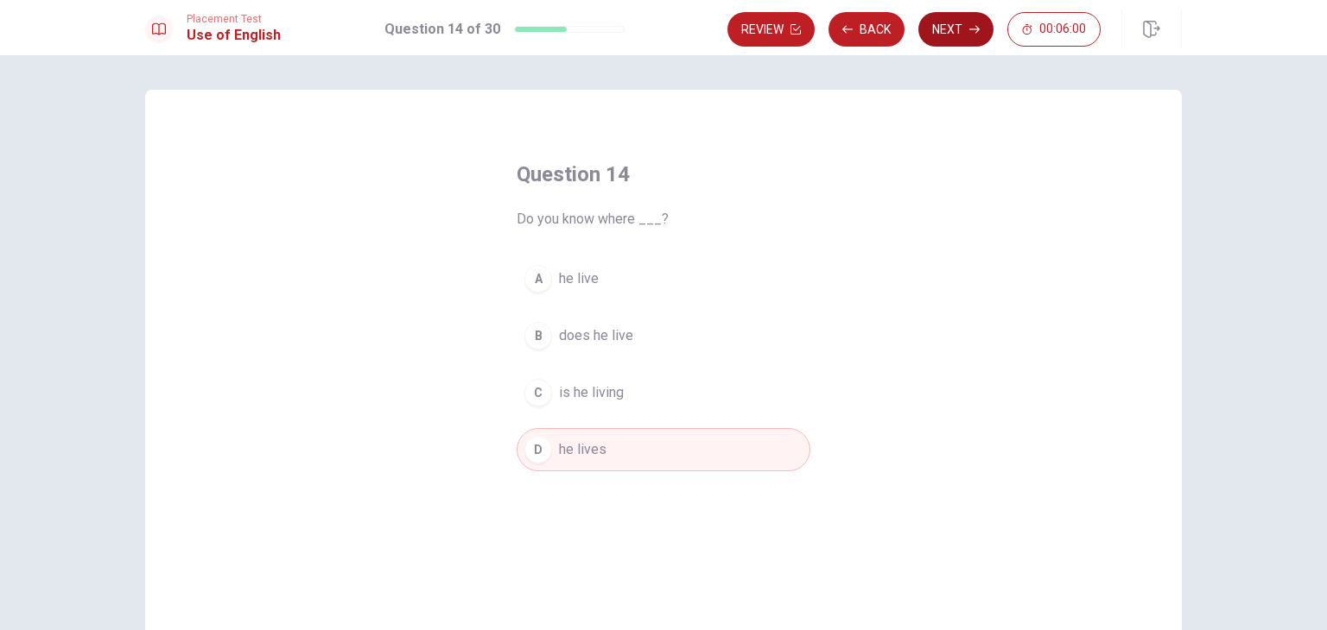
click at [977, 32] on icon "button" at bounding box center [974, 30] width 10 height 8
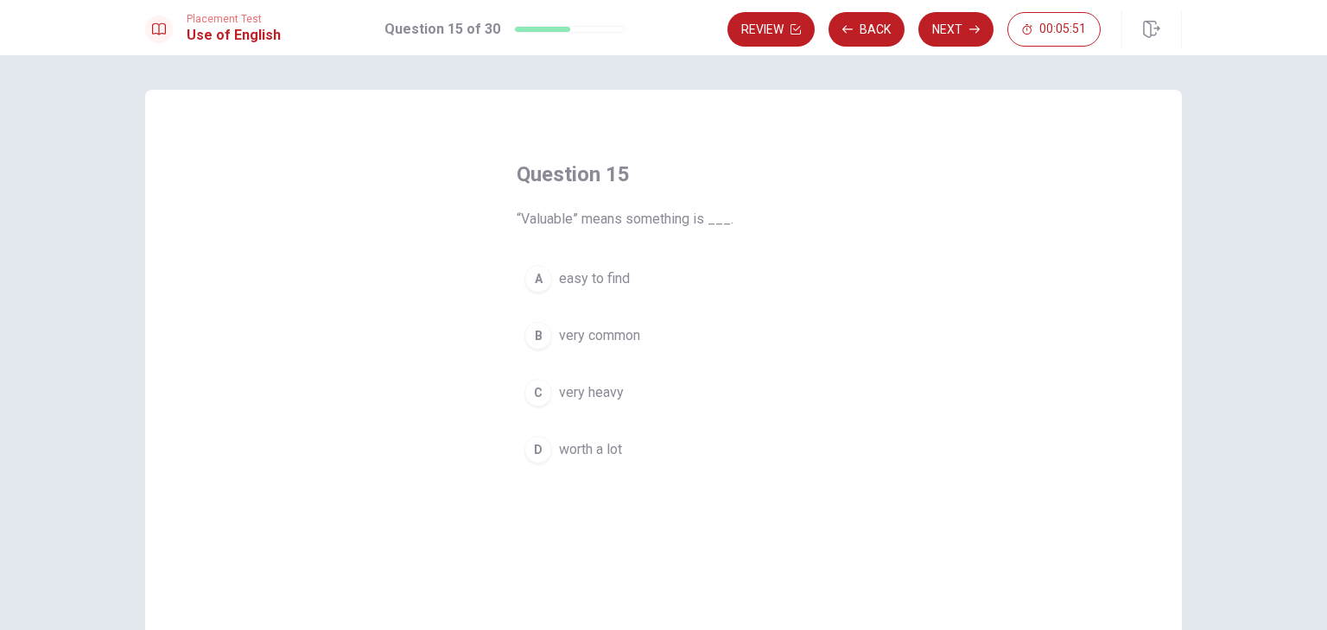
click at [579, 452] on span "worth a lot" at bounding box center [590, 450] width 63 height 21
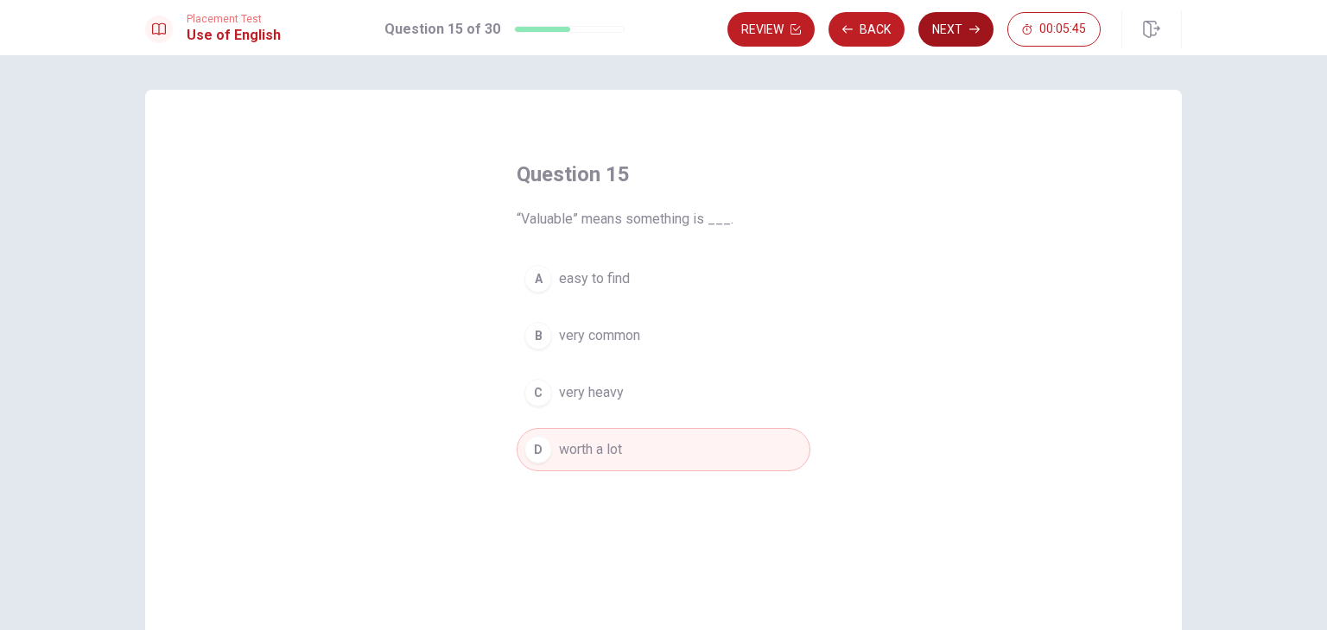
click at [951, 32] on button "Next" at bounding box center [955, 29] width 75 height 35
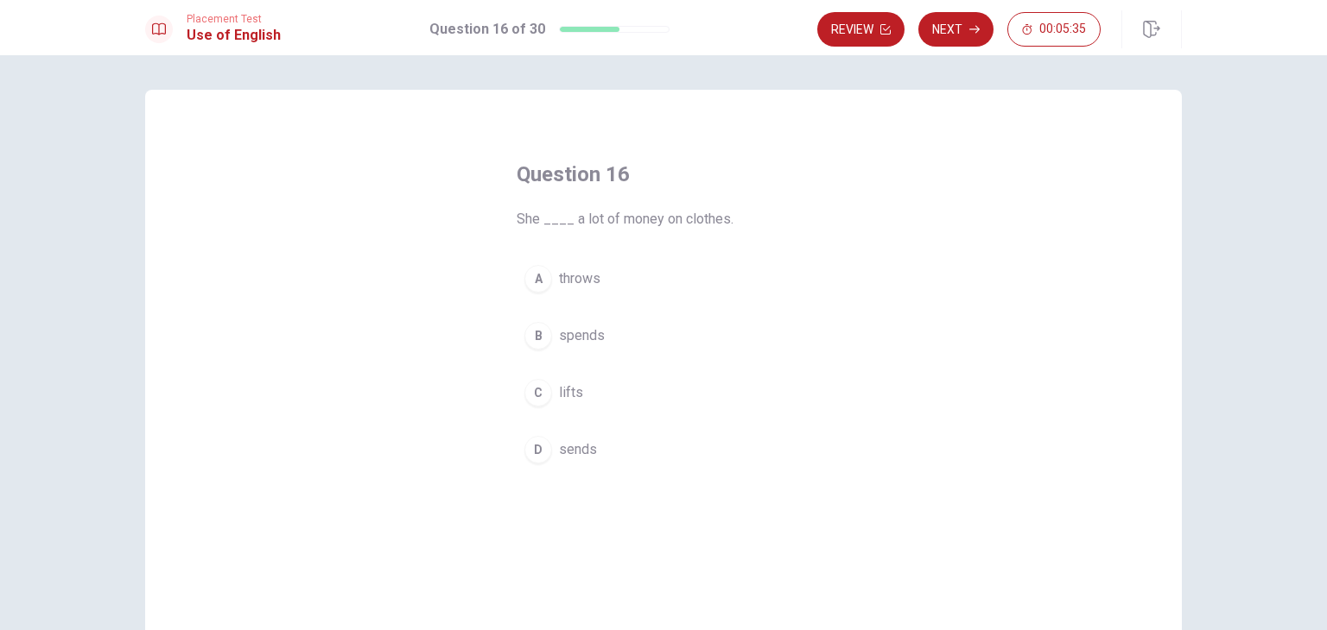
click at [591, 339] on span "spends" at bounding box center [582, 336] width 46 height 21
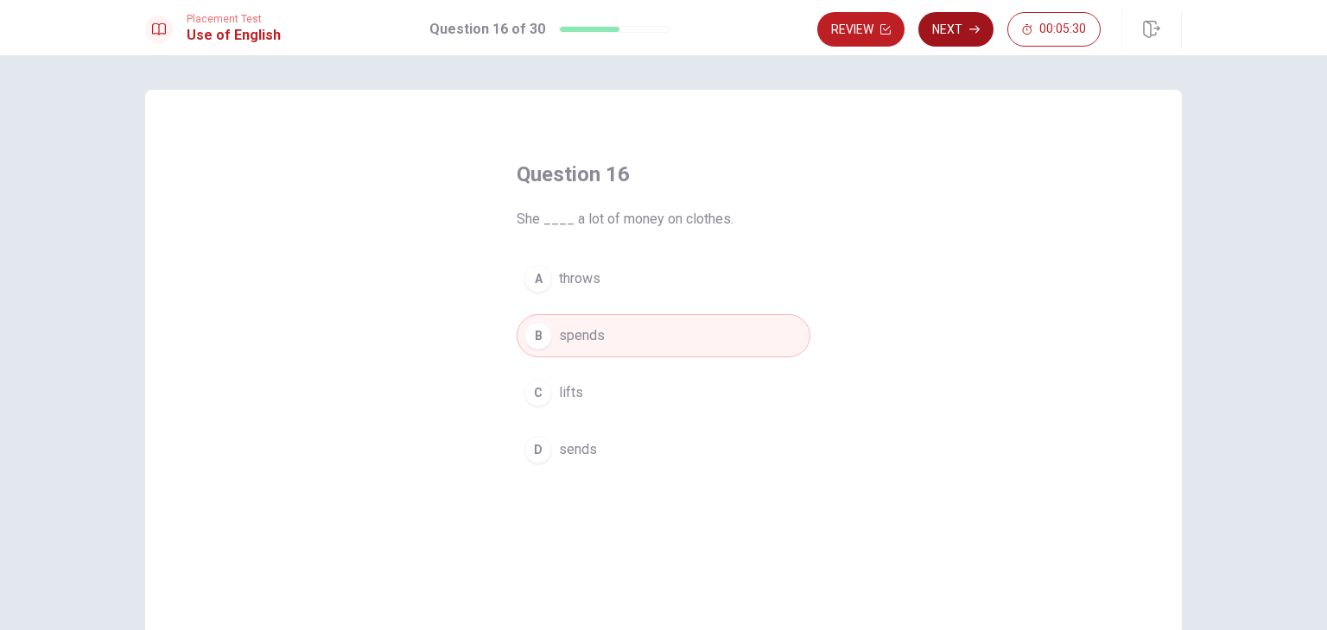
click at [941, 32] on button "Next" at bounding box center [955, 29] width 75 height 35
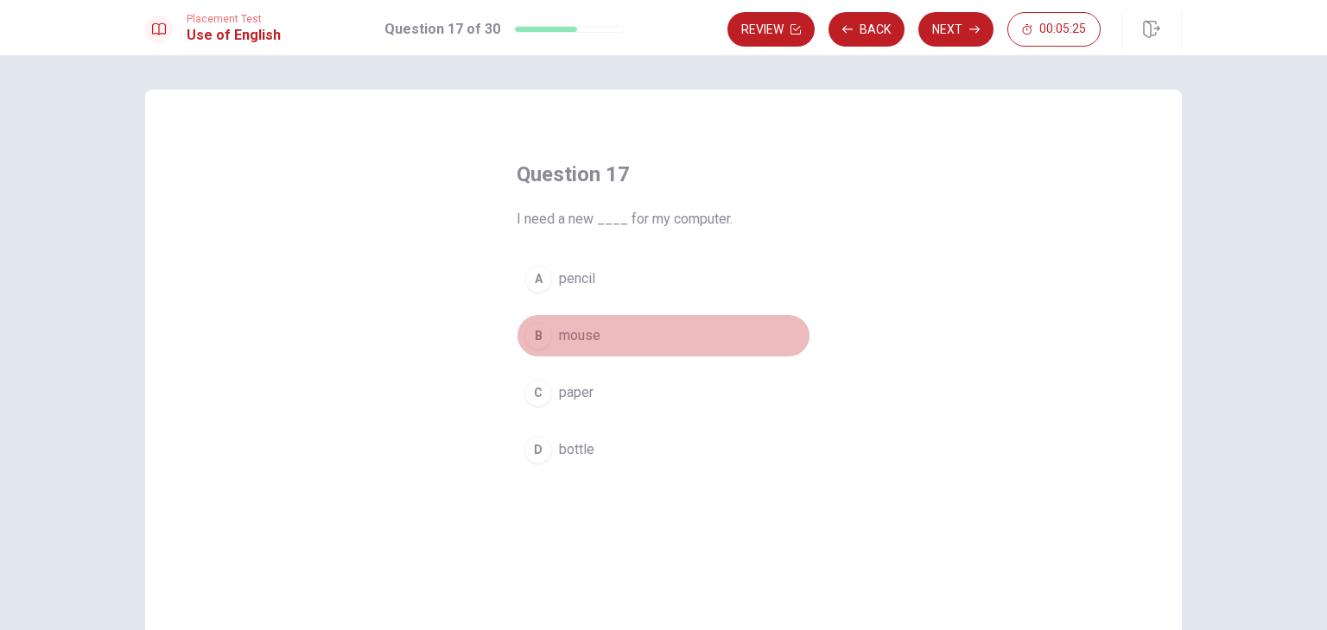
click at [563, 338] on span "mouse" at bounding box center [579, 336] width 41 height 21
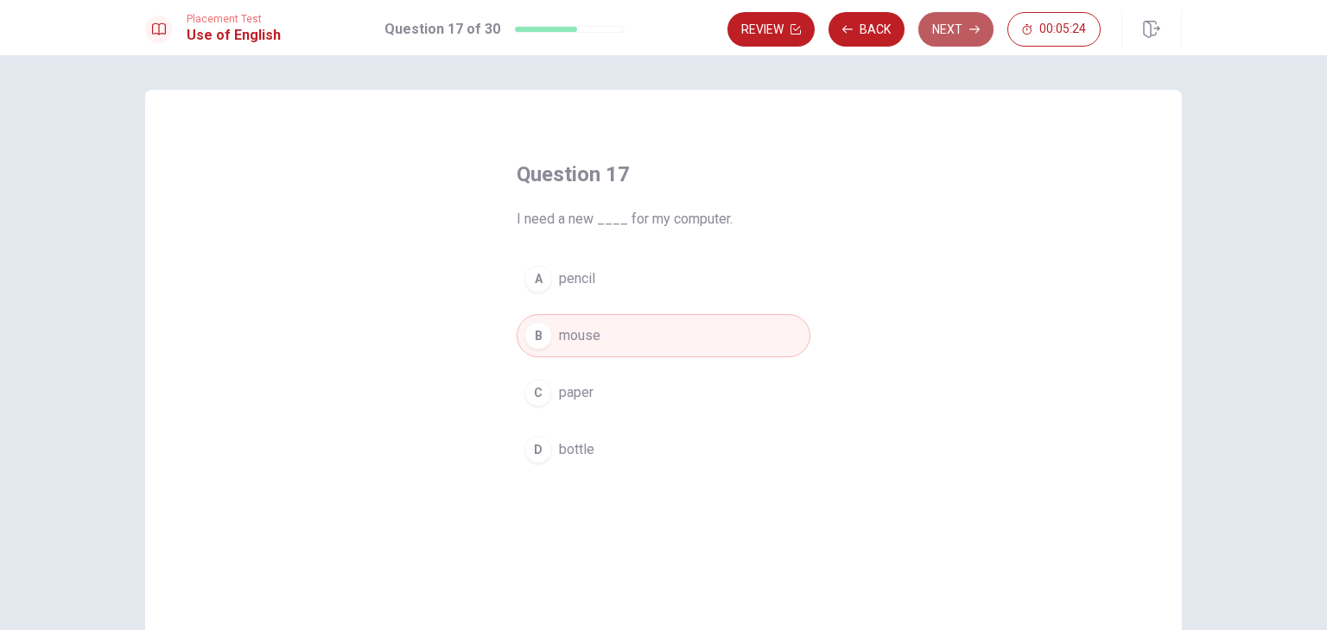
click at [960, 31] on button "Next" at bounding box center [955, 29] width 75 height 35
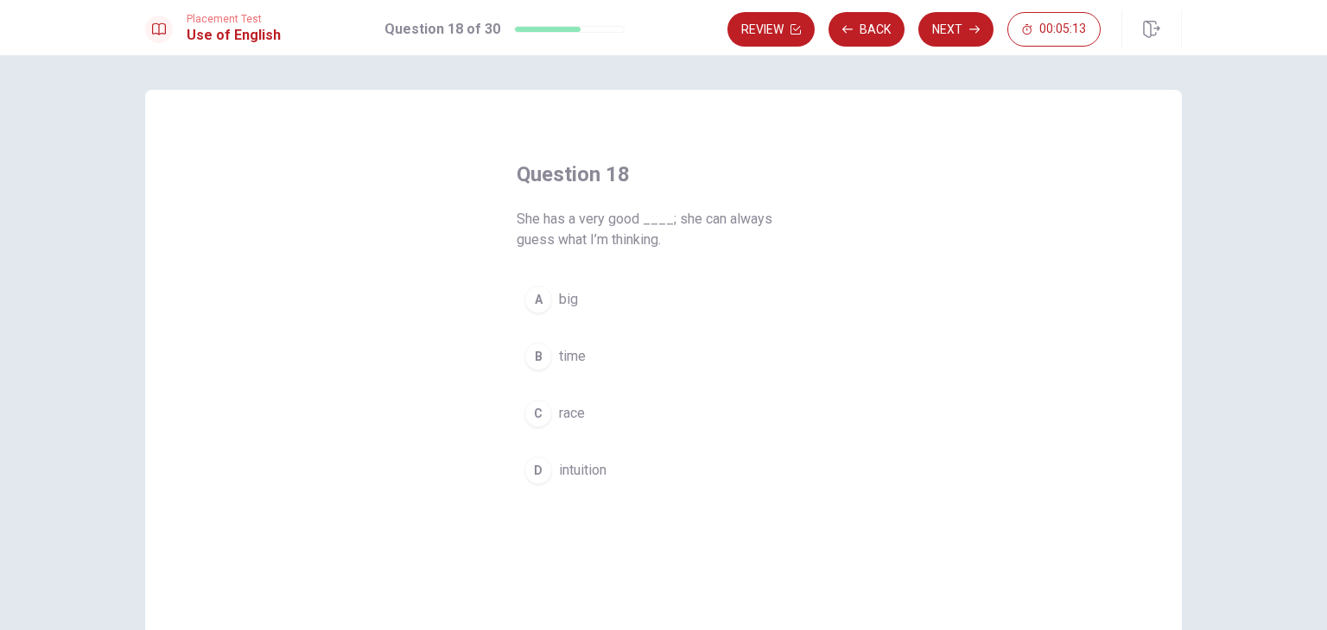
click at [580, 474] on span "intuition" at bounding box center [583, 470] width 48 height 21
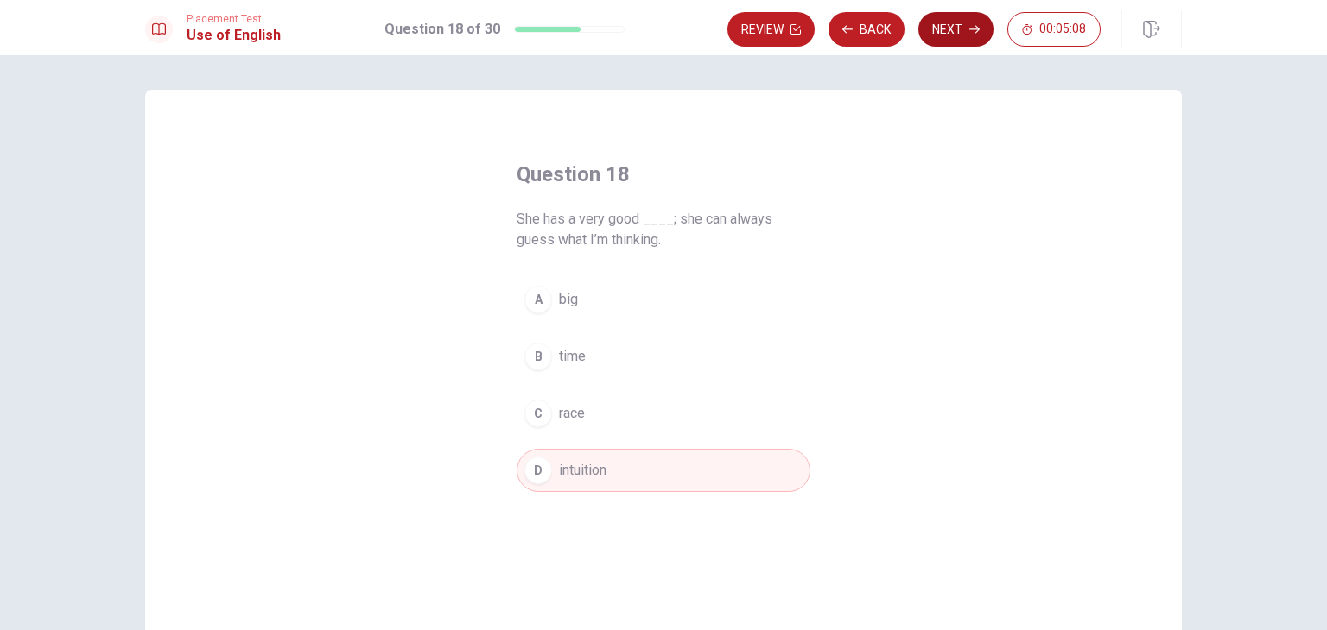
click at [947, 25] on button "Next" at bounding box center [955, 29] width 75 height 35
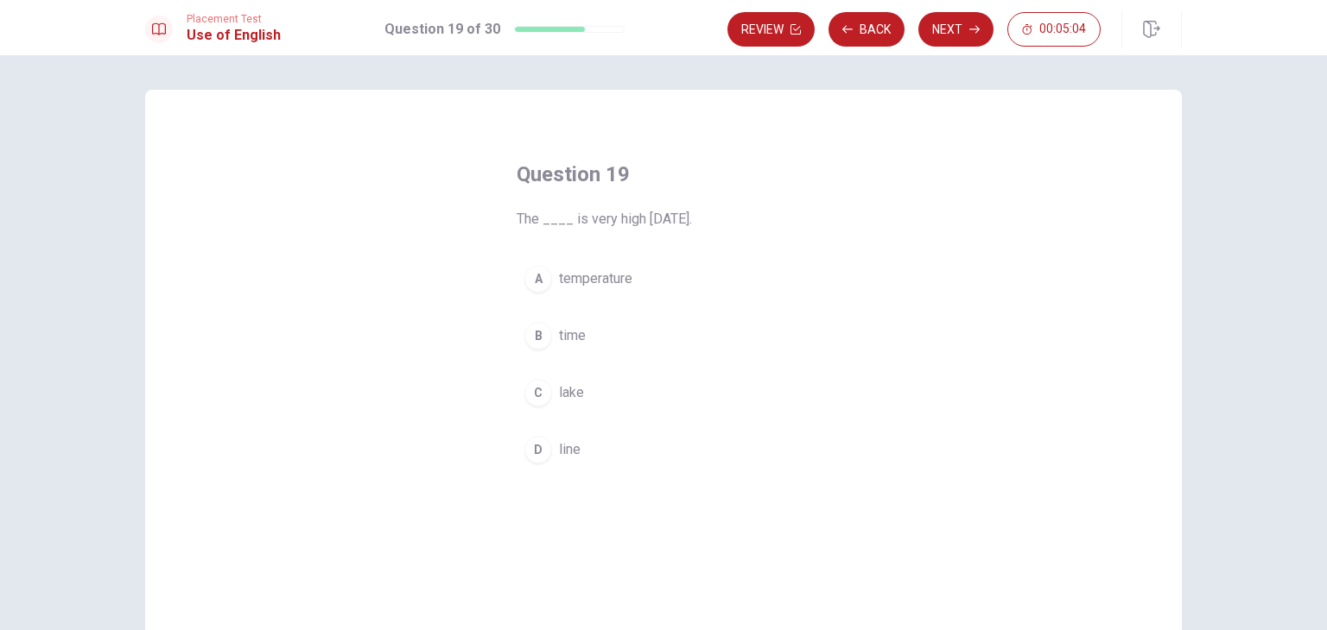
click at [600, 276] on span "temperature" at bounding box center [595, 279] width 73 height 21
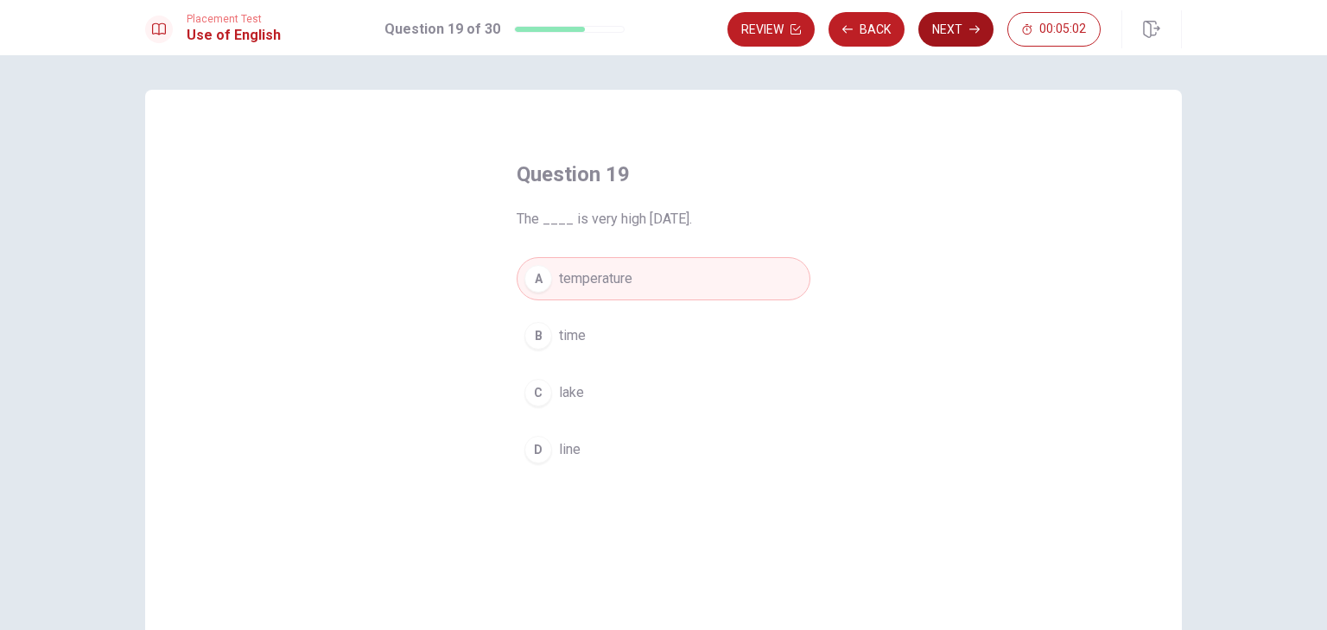
click at [940, 32] on button "Next" at bounding box center [955, 29] width 75 height 35
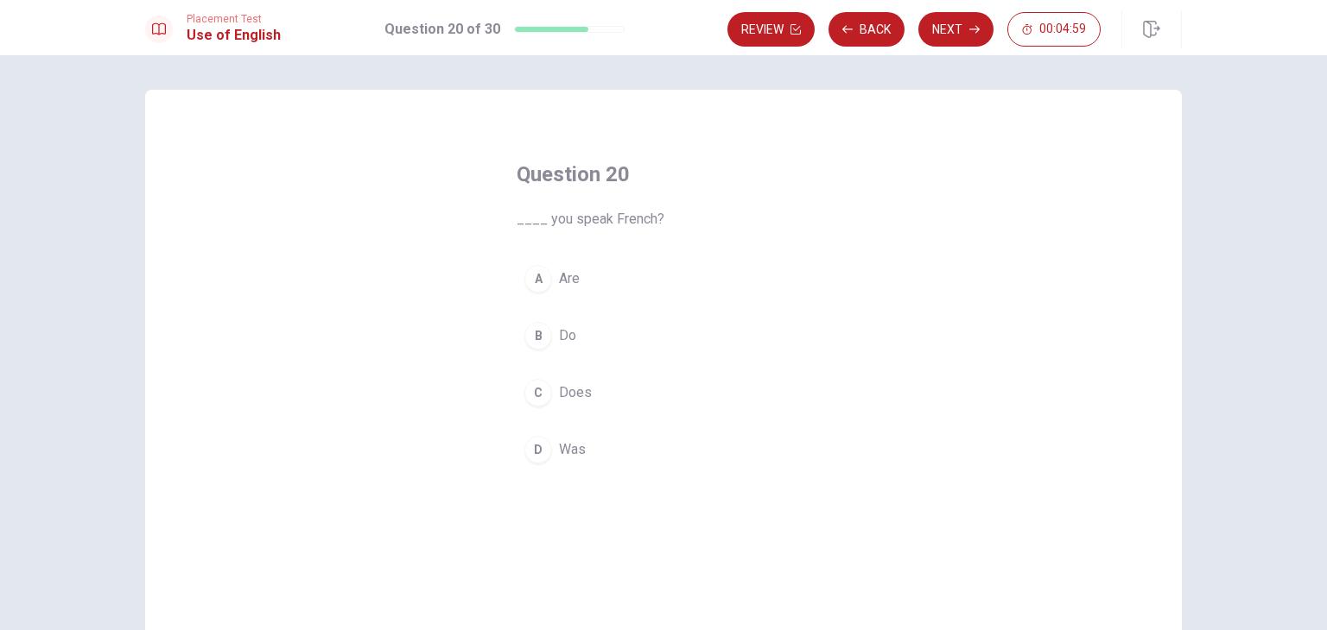
click at [559, 333] on span "Do" at bounding box center [567, 336] width 17 height 21
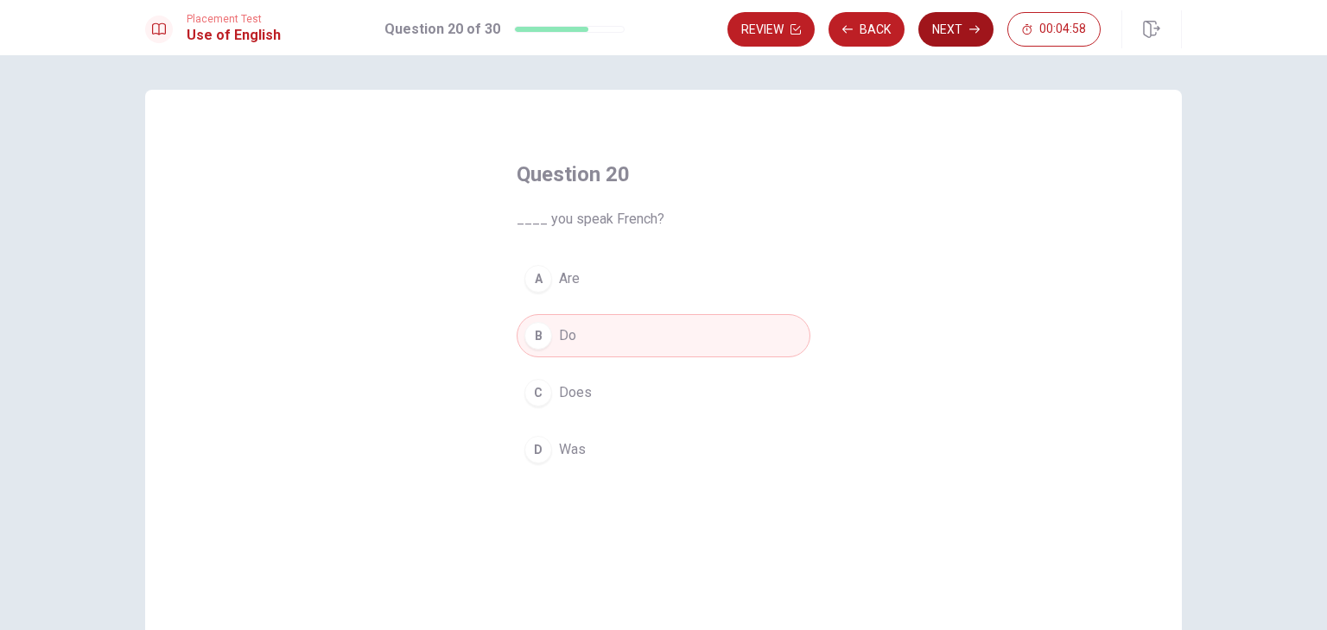
click at [953, 39] on button "Next" at bounding box center [955, 29] width 75 height 35
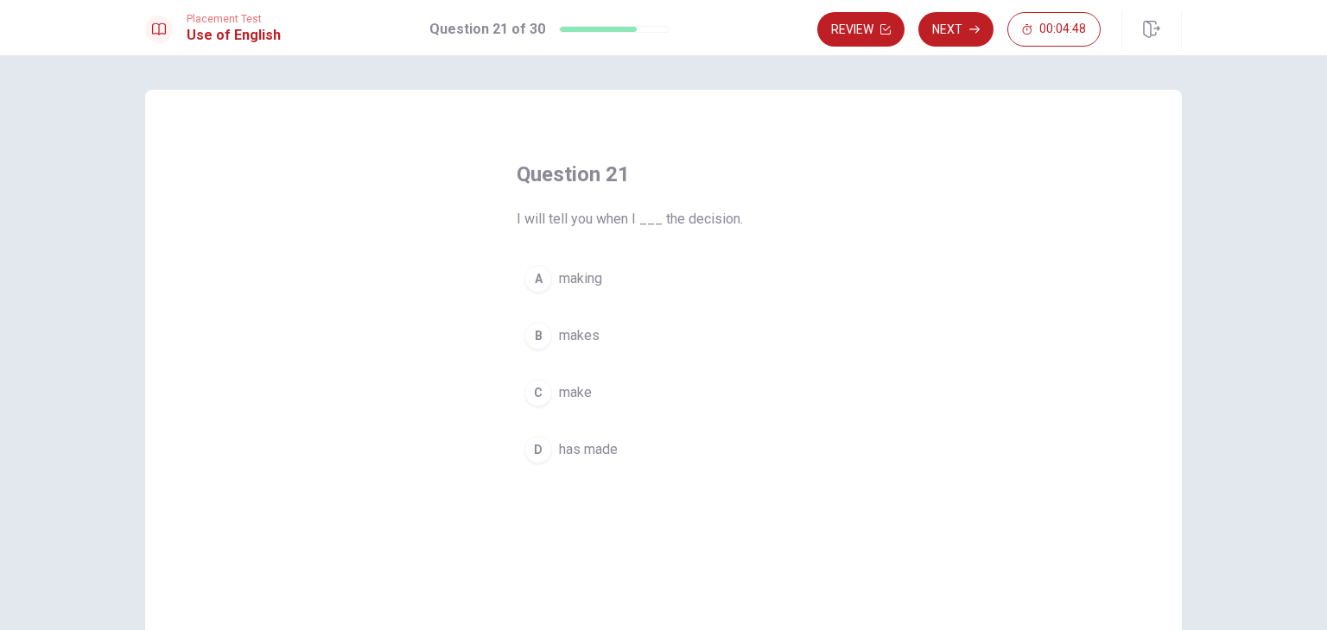
click at [570, 396] on span "make" at bounding box center [575, 393] width 33 height 21
click at [589, 441] on span "has made" at bounding box center [588, 450] width 59 height 21
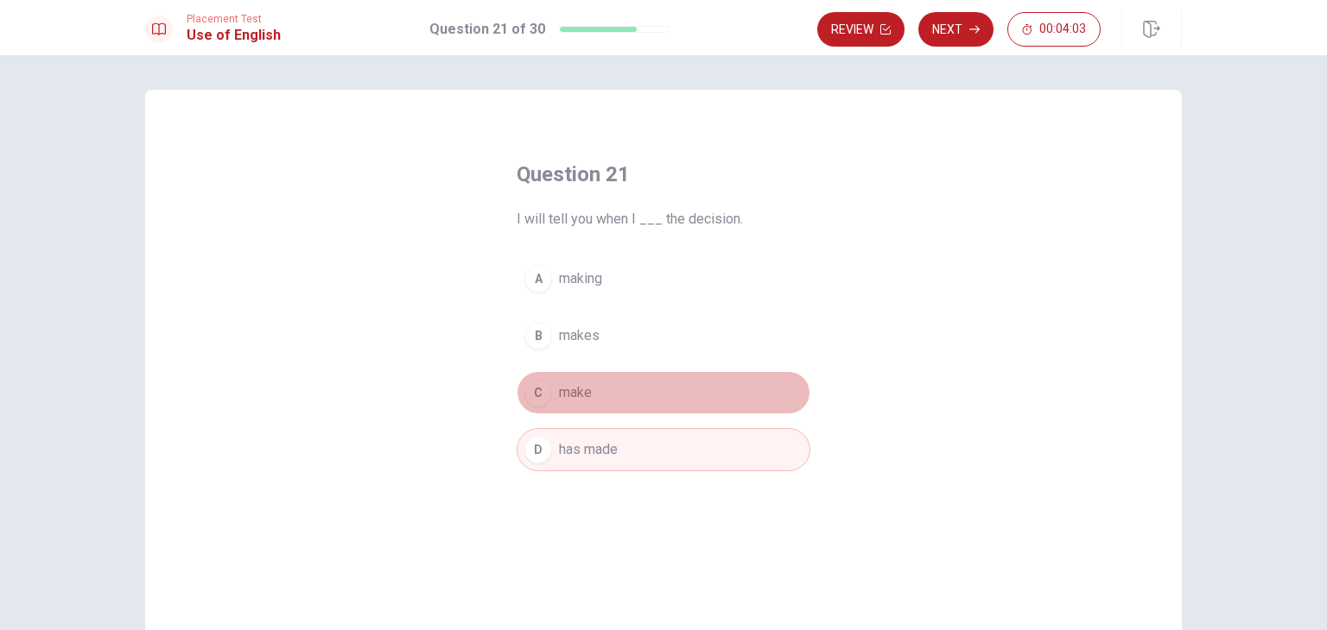
click at [586, 385] on span "make" at bounding box center [575, 393] width 33 height 21
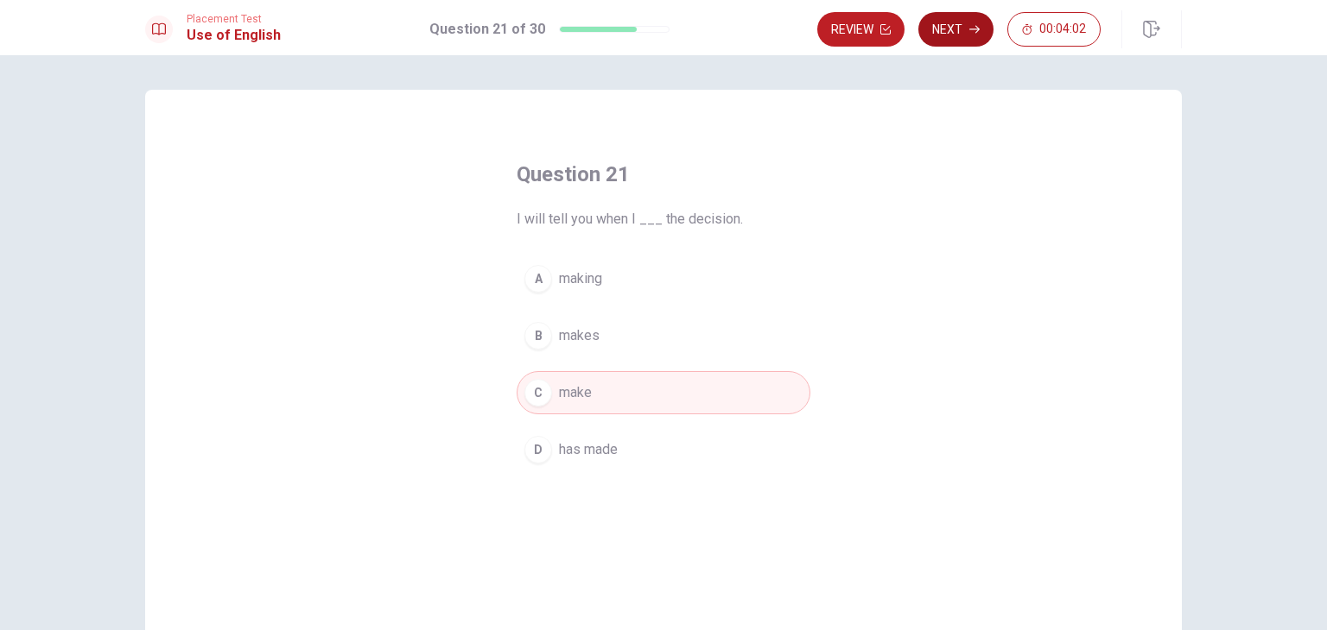
click at [955, 21] on button "Next" at bounding box center [955, 29] width 75 height 35
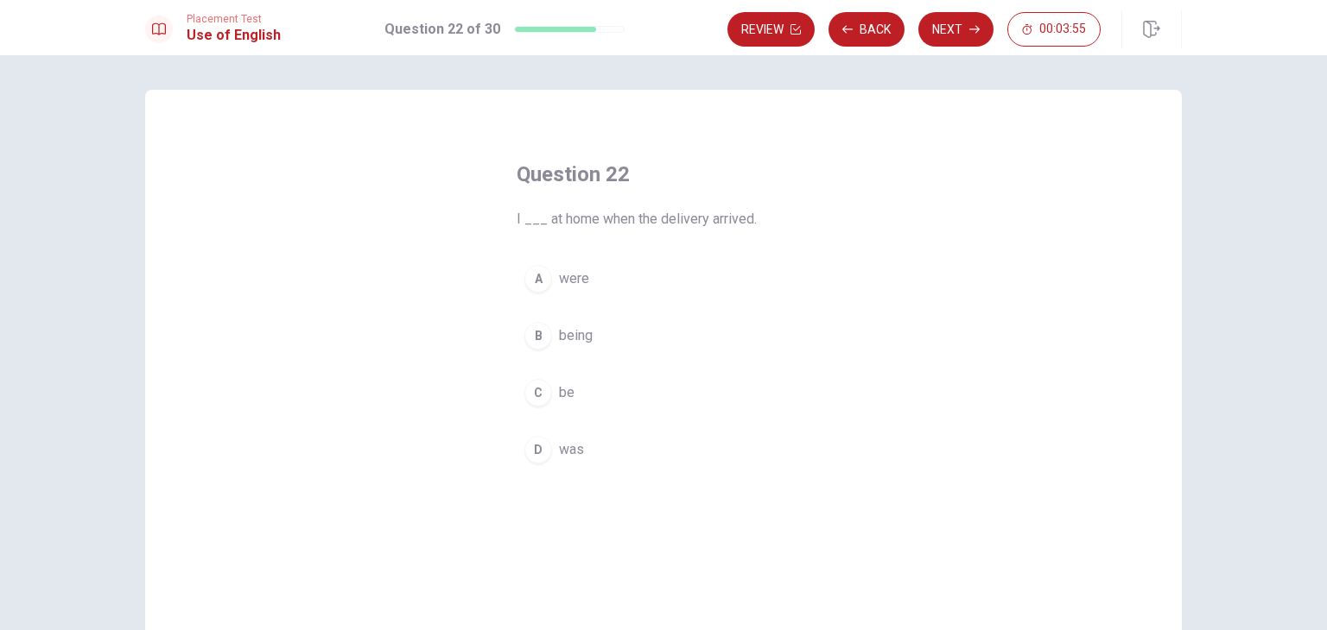
click at [570, 453] on span "was" at bounding box center [571, 450] width 25 height 21
click at [960, 30] on button "Next" at bounding box center [955, 29] width 75 height 35
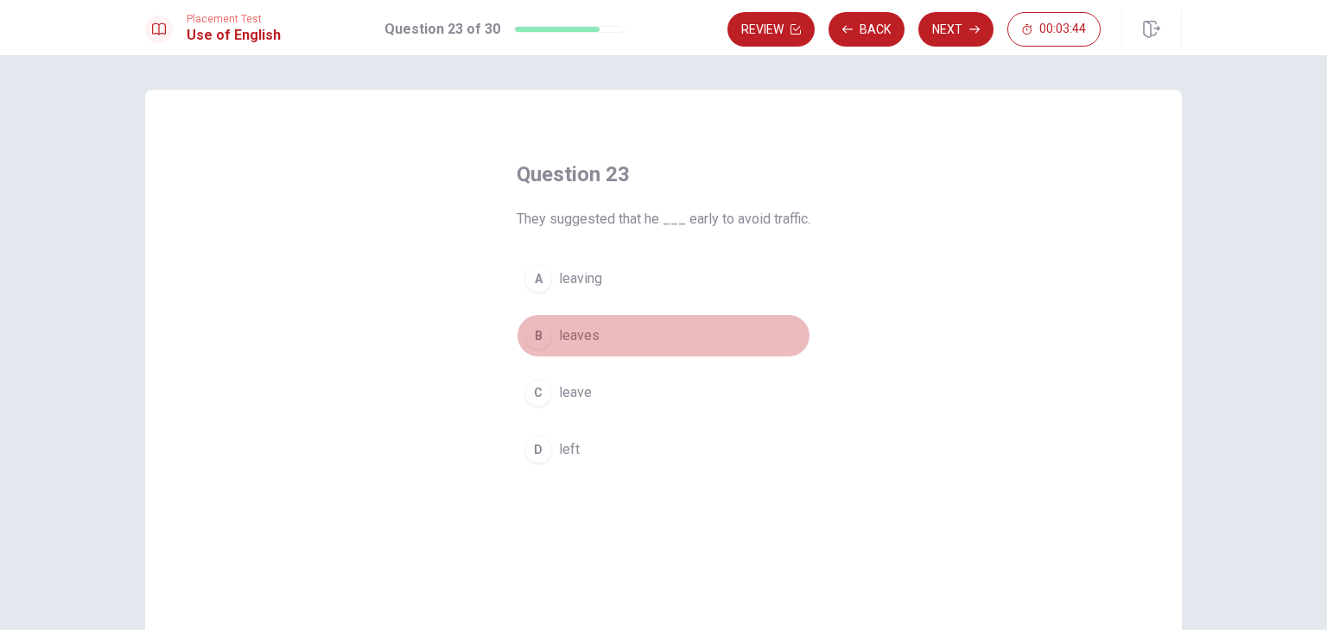
click at [578, 333] on span "leaves" at bounding box center [579, 336] width 41 height 21
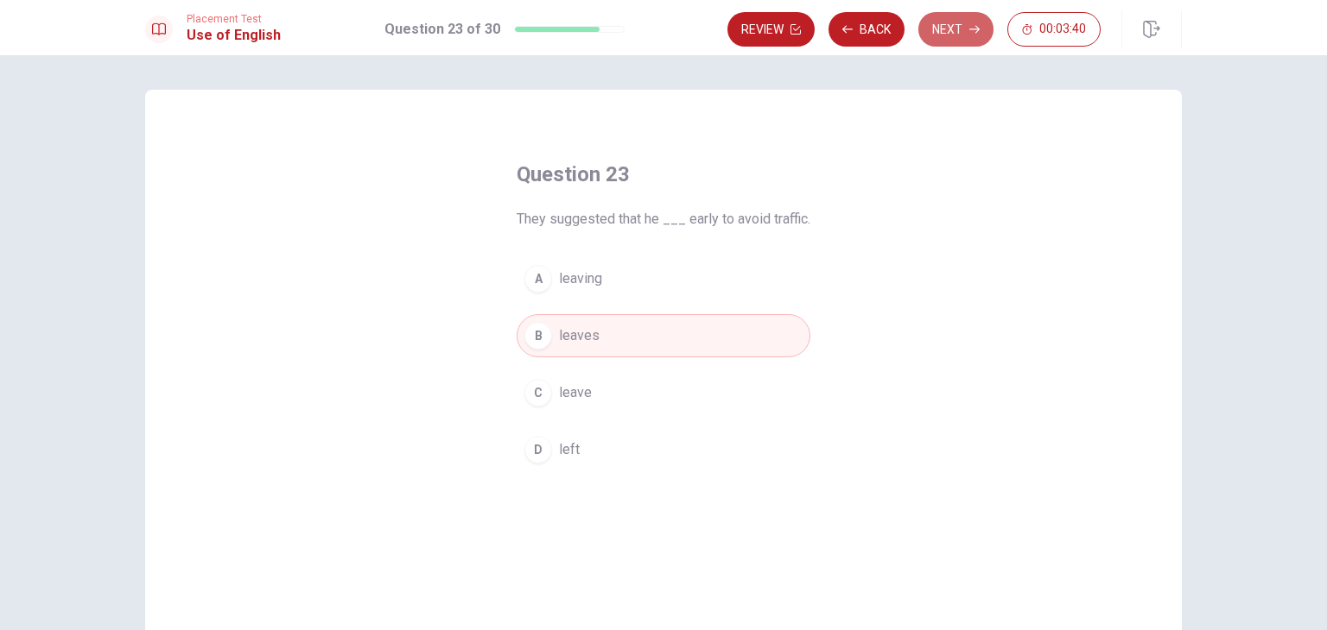
click at [964, 35] on button "Next" at bounding box center [955, 29] width 75 height 35
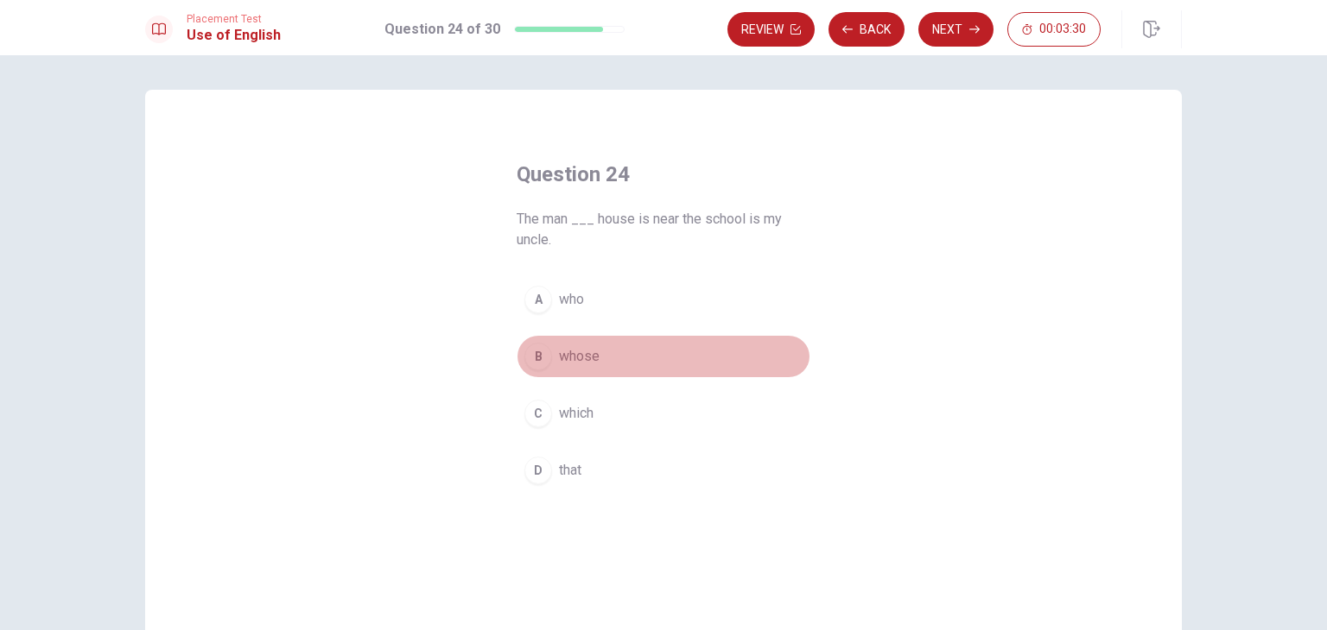
click at [569, 349] on span "whose" at bounding box center [579, 356] width 41 height 21
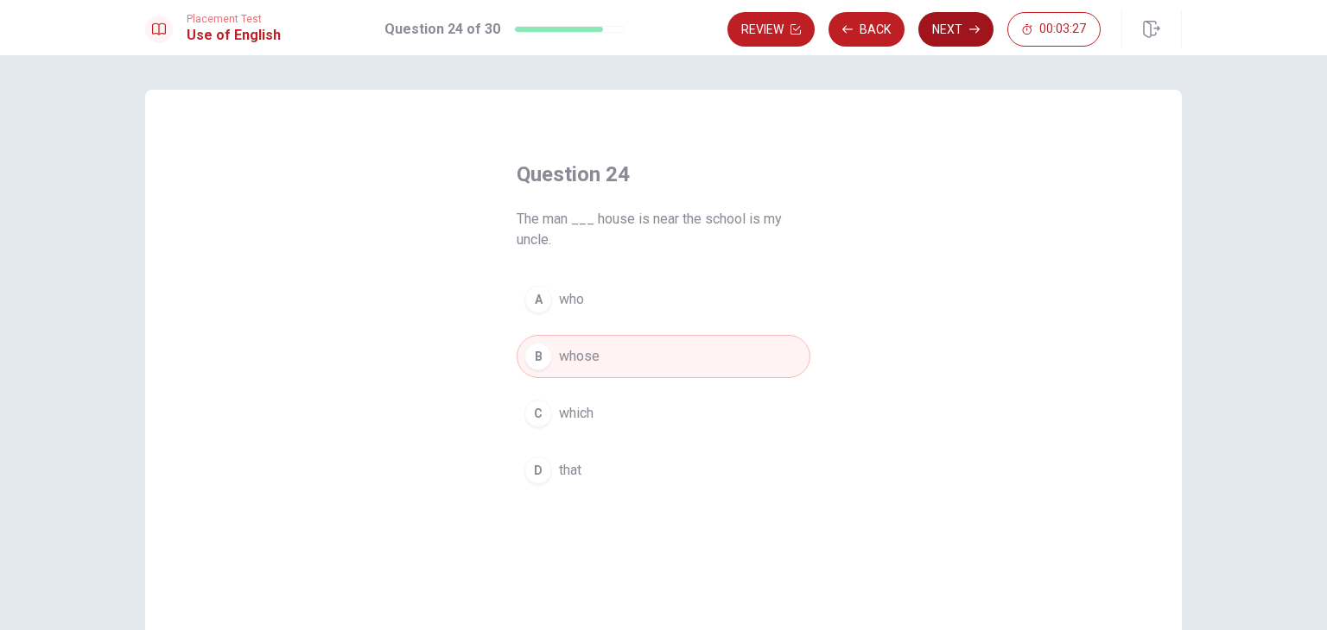
click at [947, 29] on button "Next" at bounding box center [955, 29] width 75 height 35
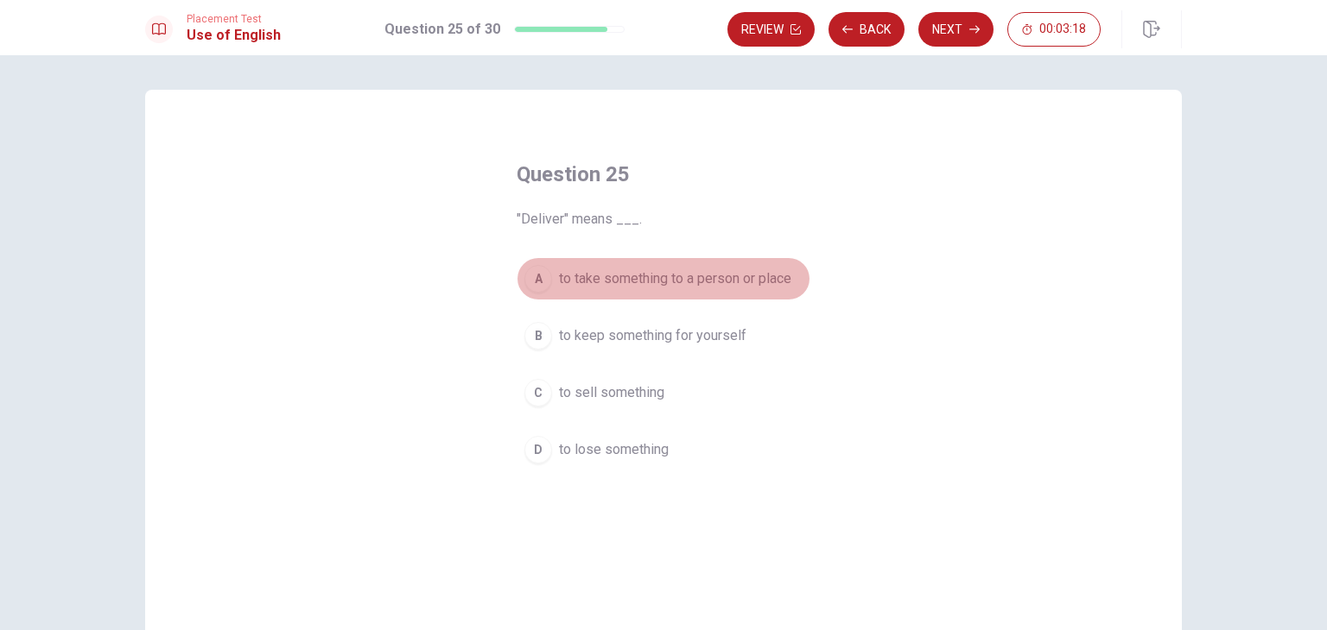
click at [700, 278] on span "to take something to a person or place" at bounding box center [675, 279] width 232 height 21
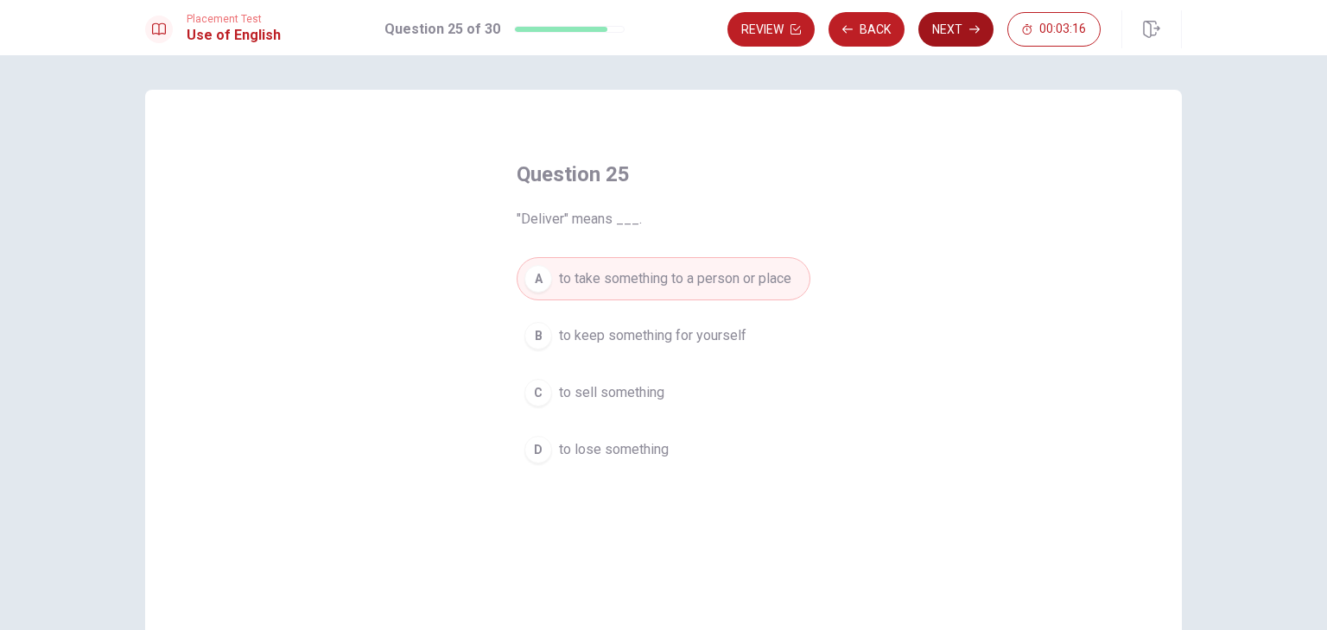
click at [962, 29] on button "Next" at bounding box center [955, 29] width 75 height 35
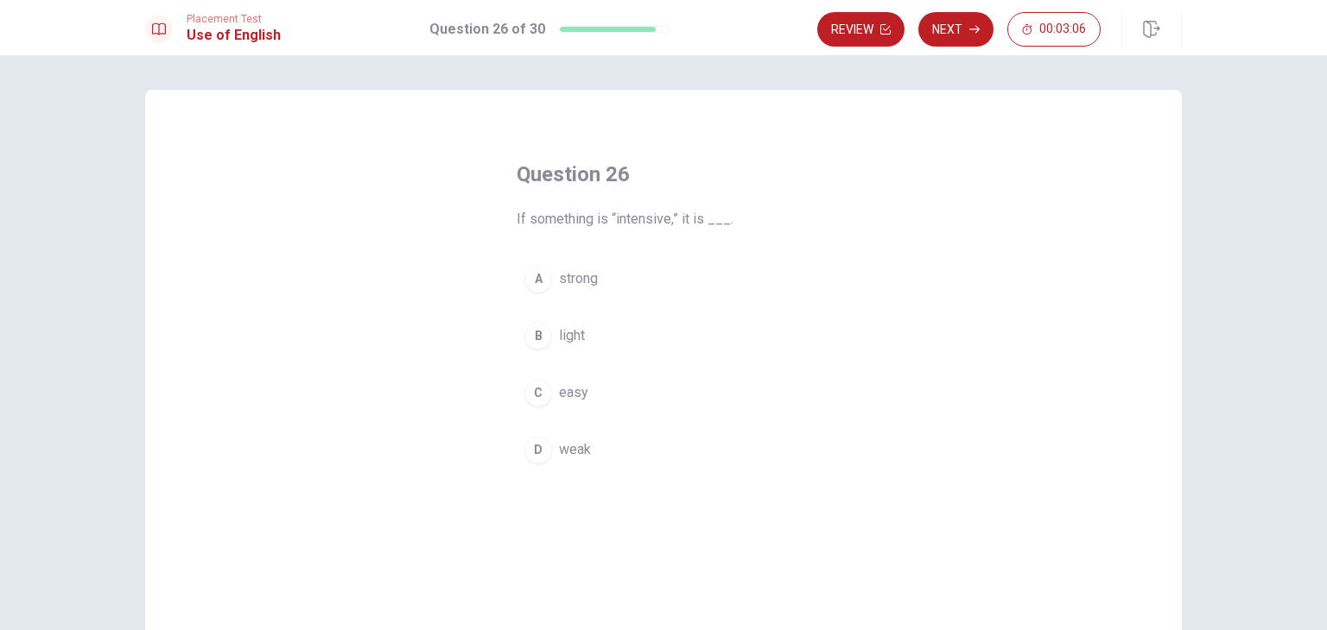
click at [561, 274] on span "strong" at bounding box center [578, 279] width 39 height 21
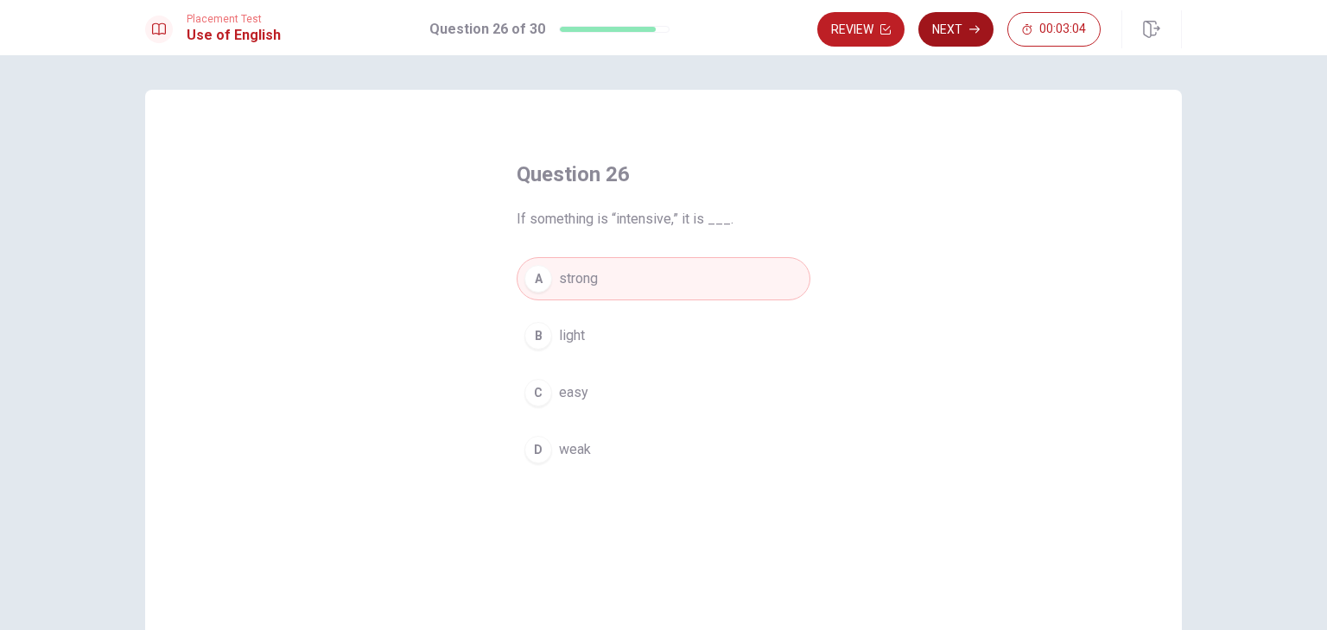
click at [947, 22] on button "Next" at bounding box center [955, 29] width 75 height 35
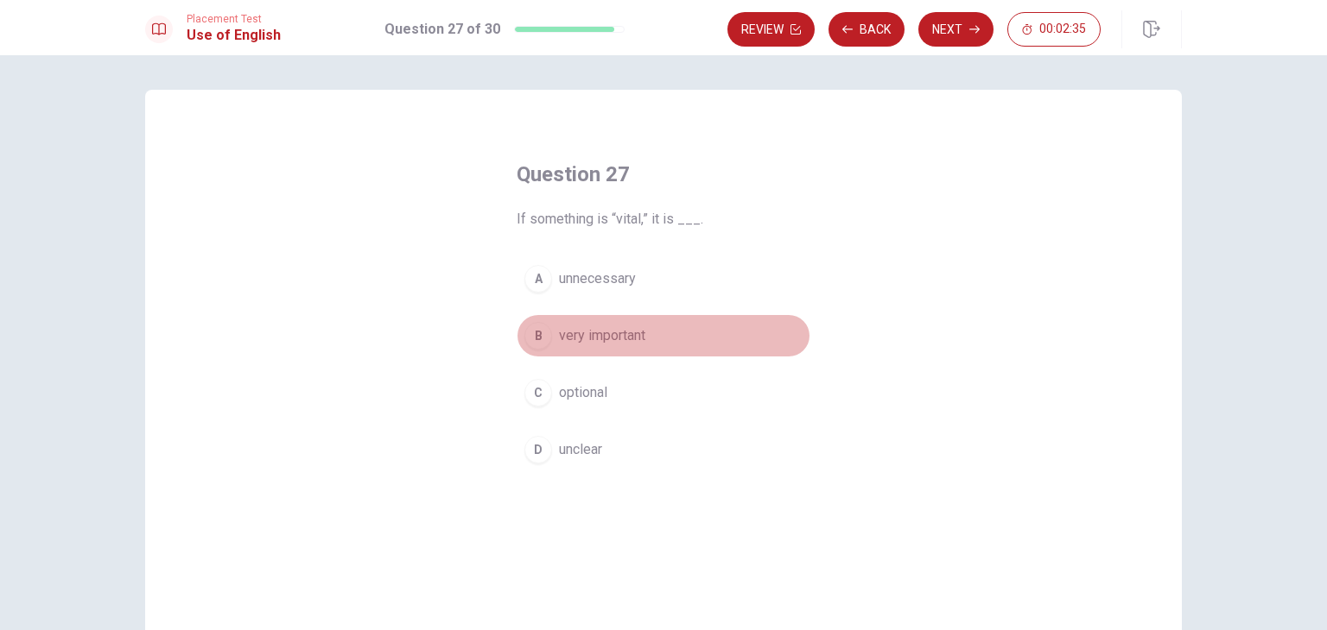
click at [622, 331] on span "very important" at bounding box center [602, 336] width 86 height 21
click at [950, 17] on button "Next" at bounding box center [955, 29] width 75 height 35
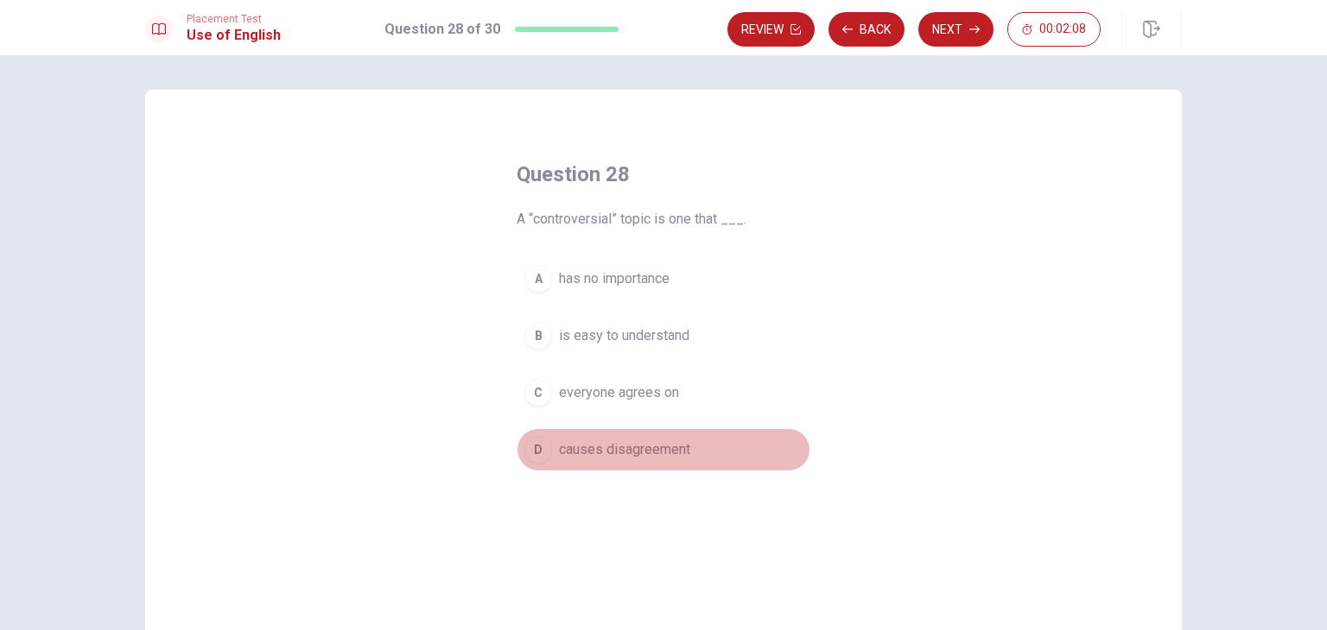
click at [632, 452] on span "causes disagreement" at bounding box center [624, 450] width 131 height 21
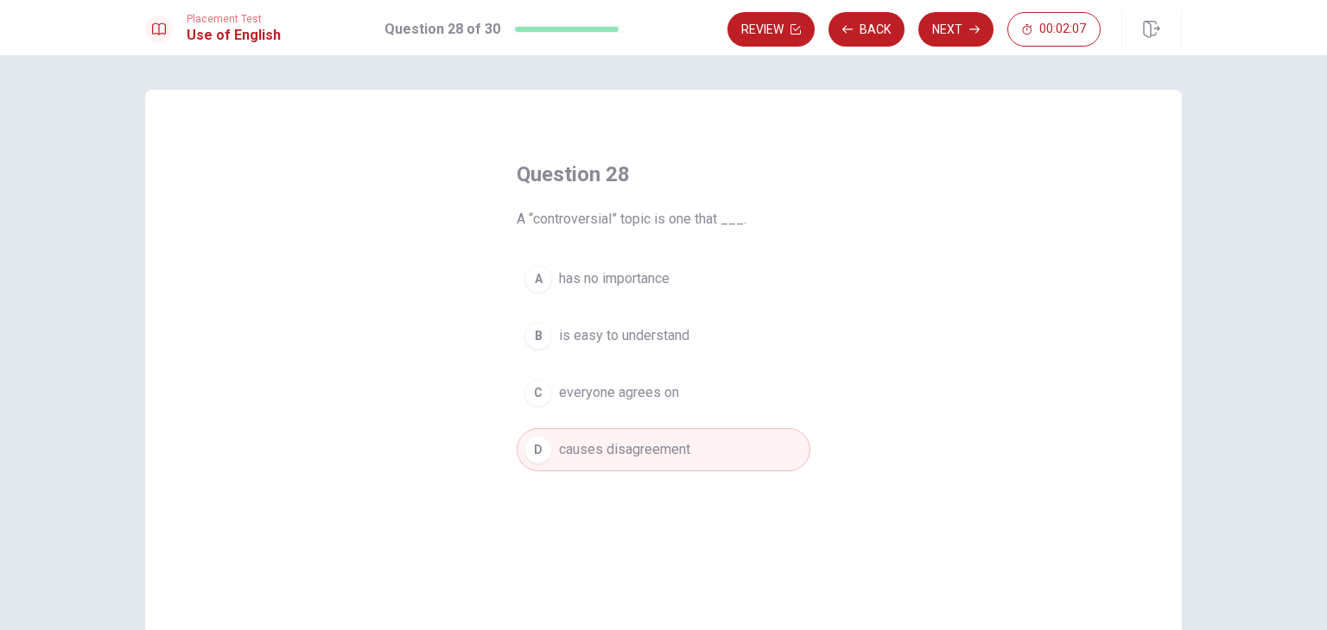
click at [632, 443] on span "causes disagreement" at bounding box center [624, 450] width 131 height 21
click at [949, 22] on button "Next" at bounding box center [955, 29] width 75 height 35
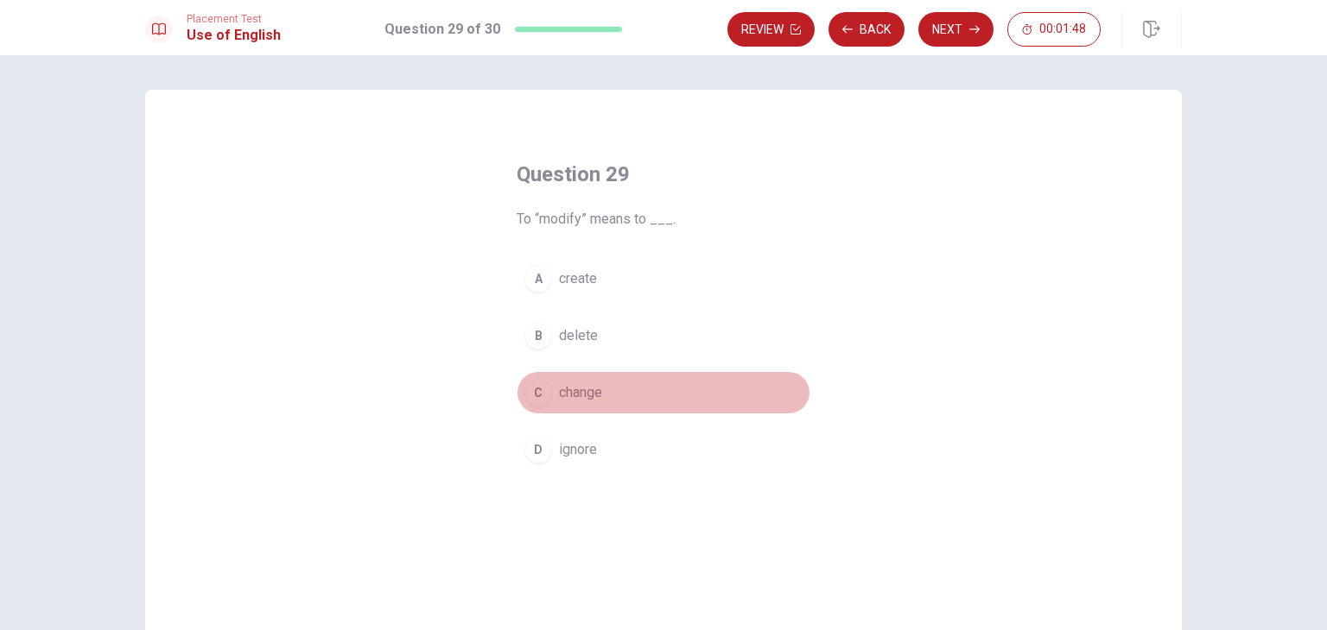
click at [584, 390] on span "change" at bounding box center [580, 393] width 43 height 21
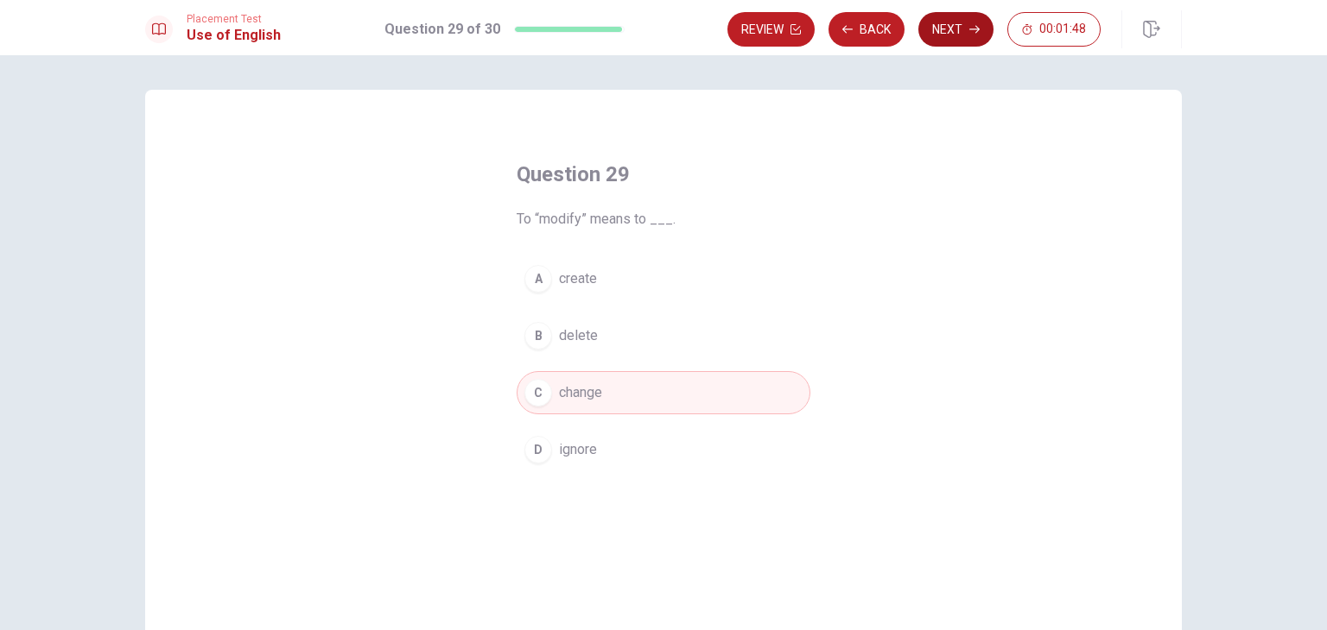
click at [947, 27] on button "Next" at bounding box center [955, 29] width 75 height 35
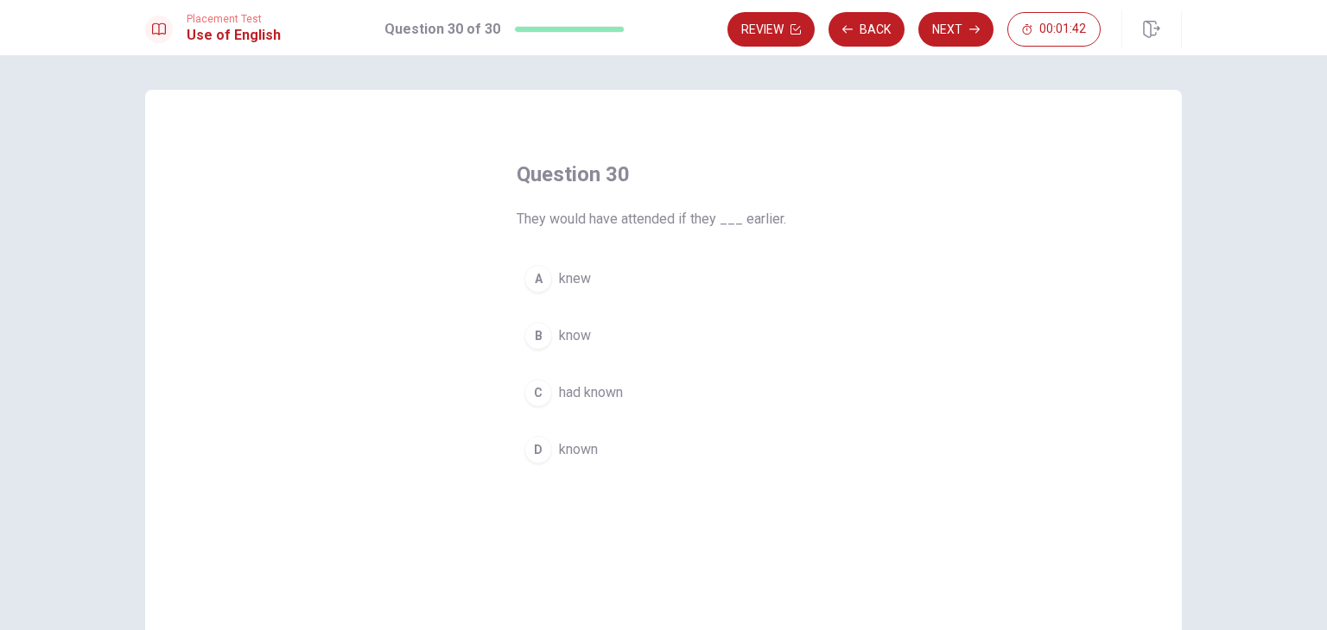
click at [559, 277] on span "knew" at bounding box center [575, 279] width 32 height 21
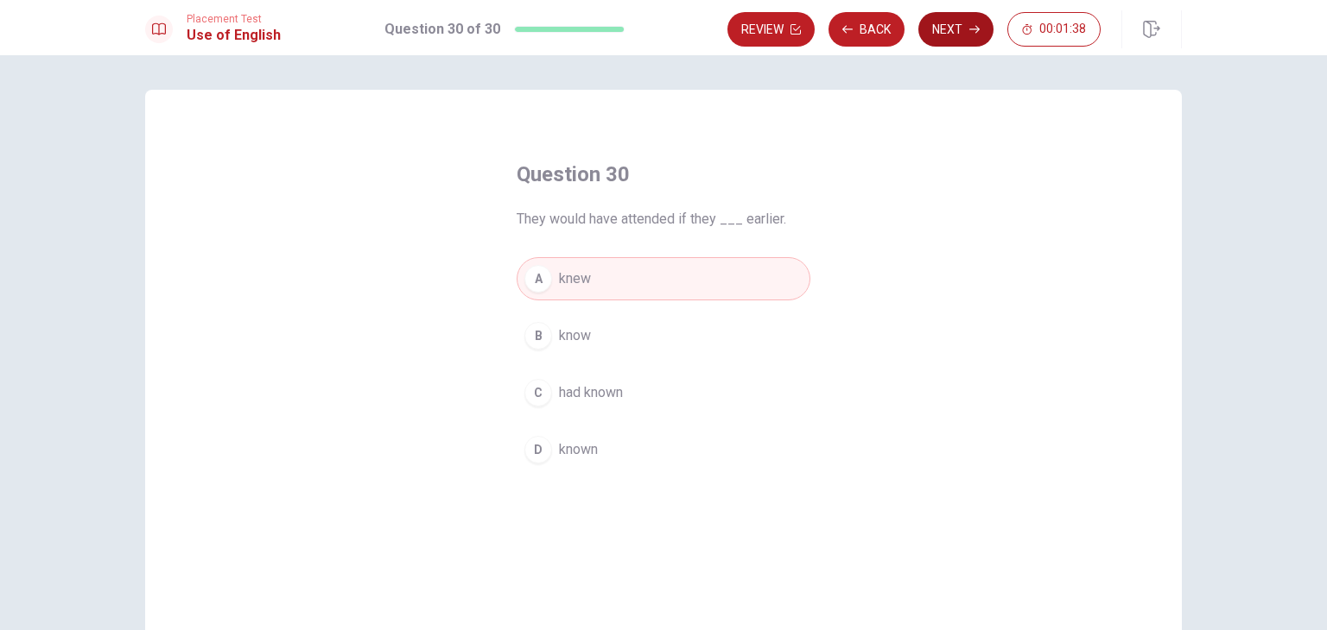
click at [966, 20] on button "Next" at bounding box center [955, 29] width 75 height 35
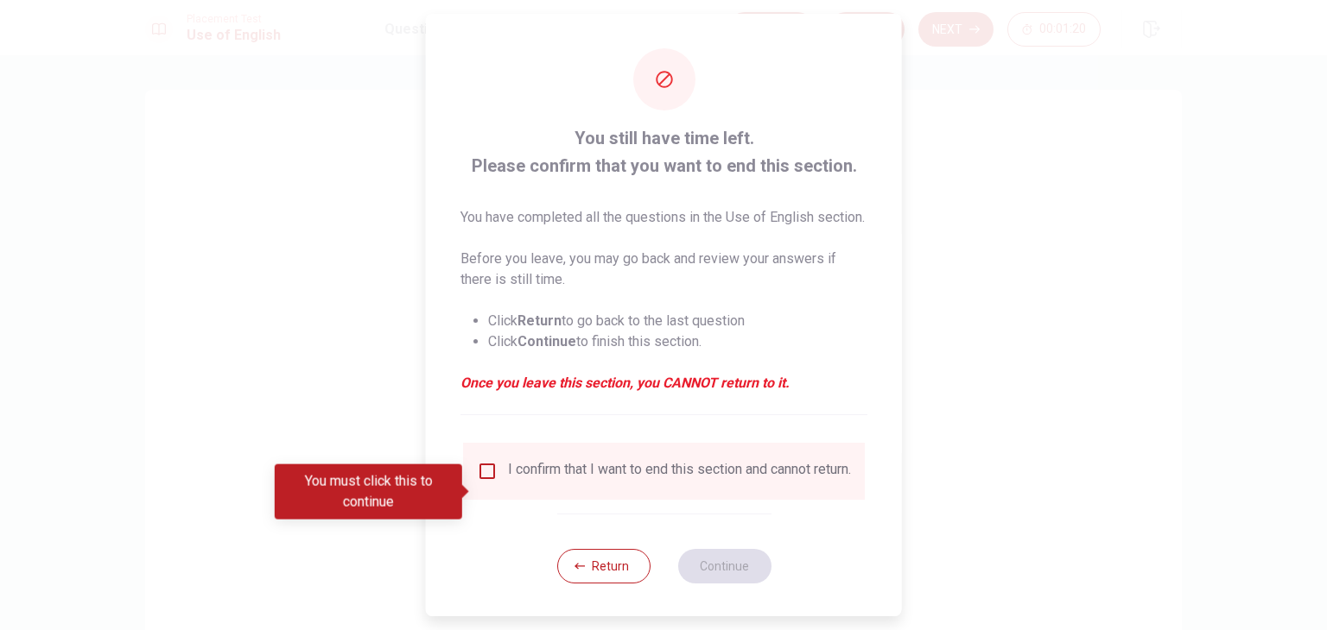
click at [483, 482] on input "You must click this to continue" at bounding box center [487, 471] width 21 height 21
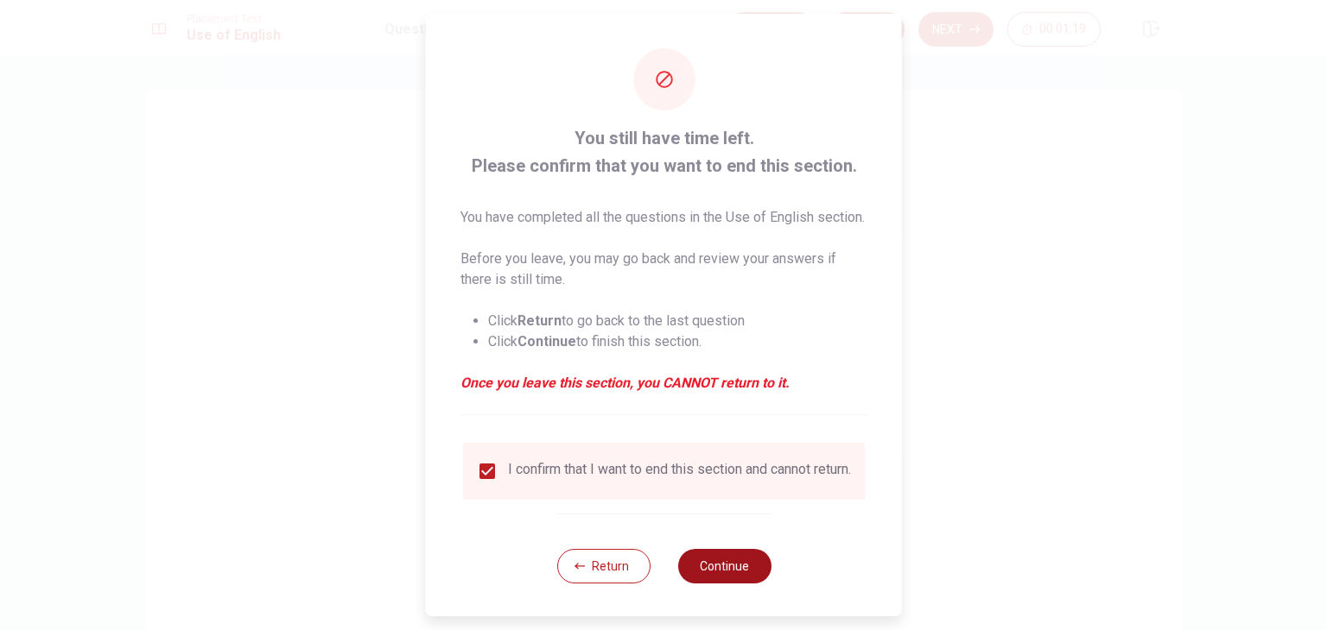
click at [734, 584] on button "Continue" at bounding box center [723, 566] width 93 height 35
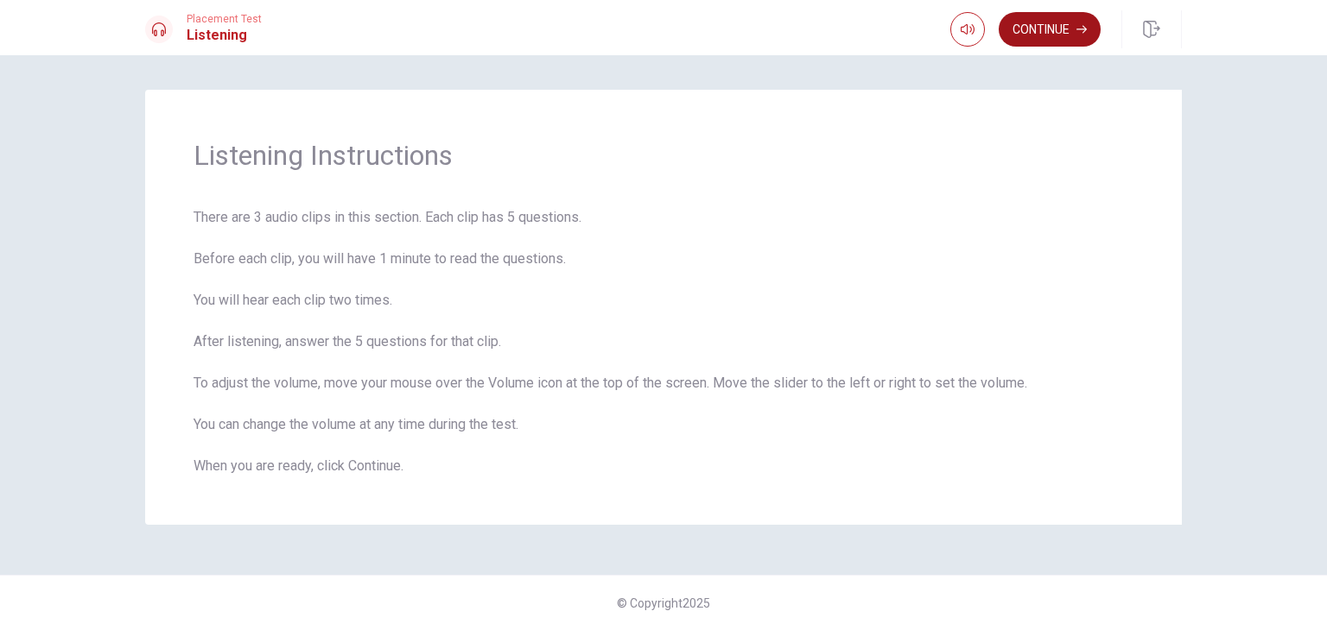
click at [1041, 28] on button "Continue" at bounding box center [1049, 29] width 102 height 35
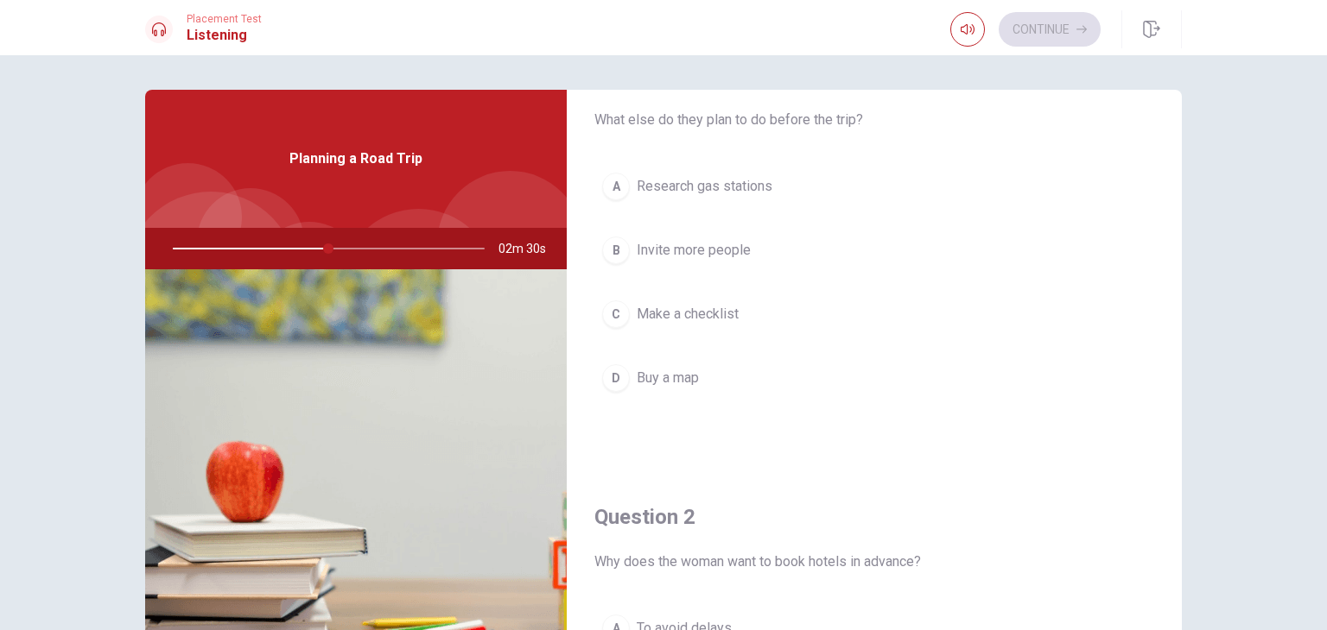
scroll to position [345, 0]
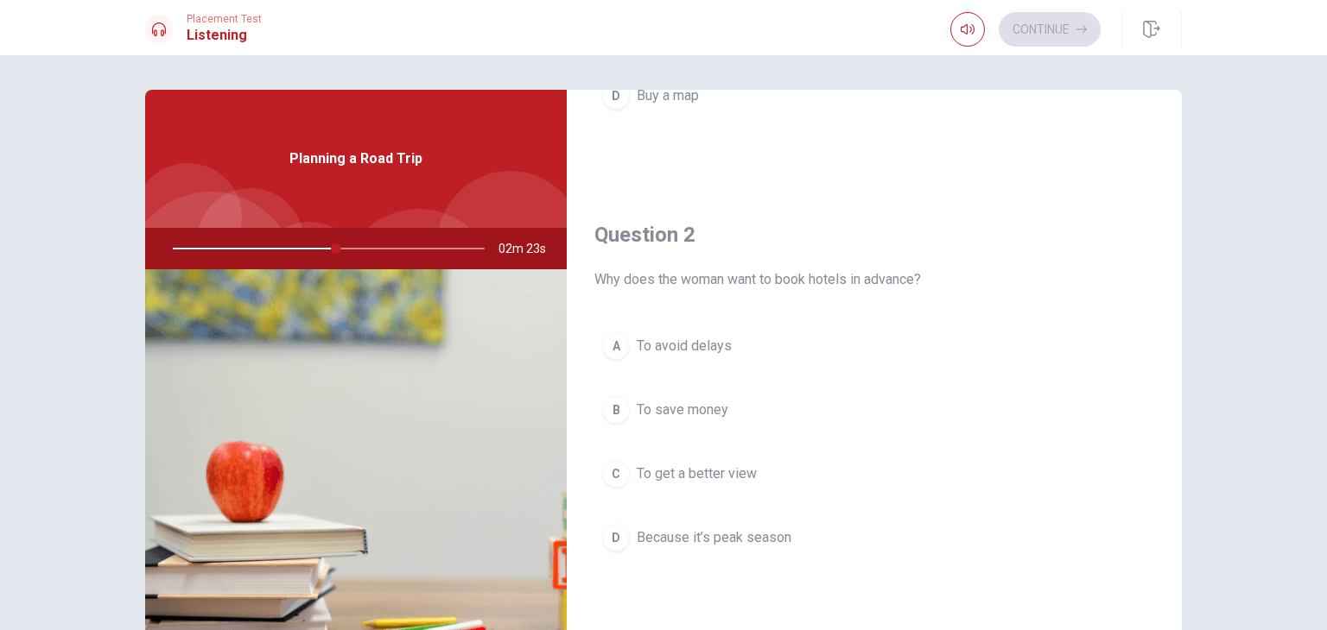
click at [618, 473] on div "C" at bounding box center [616, 474] width 28 height 28
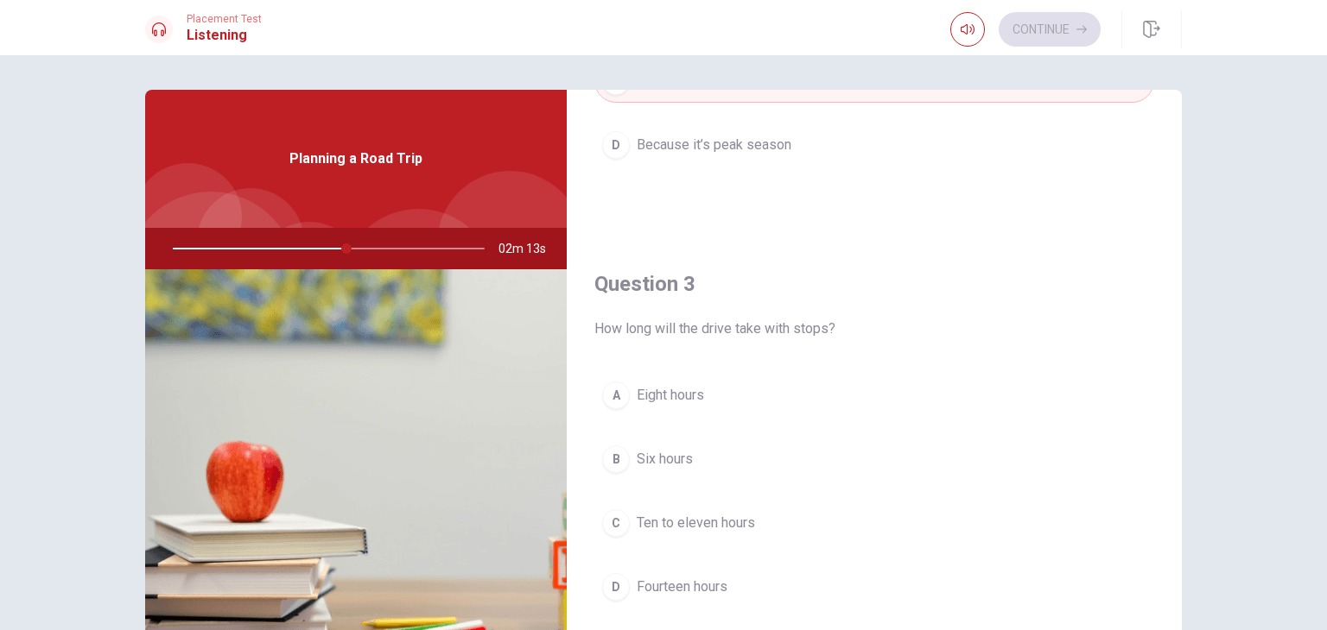
scroll to position [777, 0]
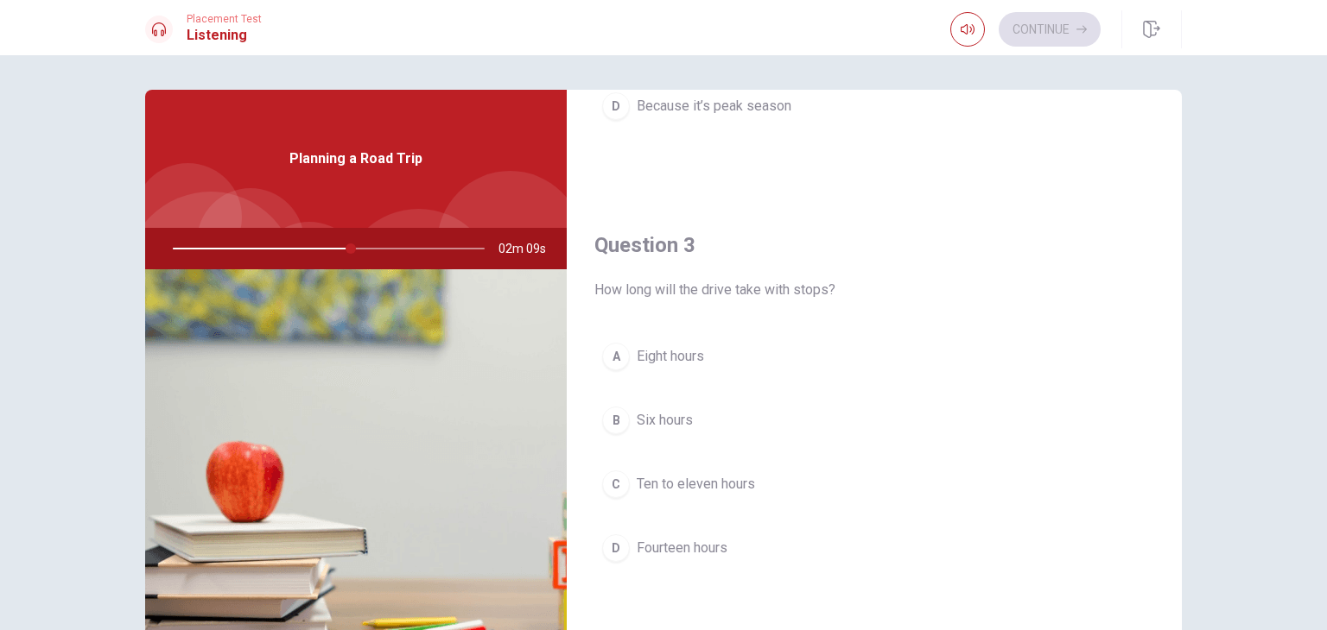
drag, startPoint x: 339, startPoint y: 248, endPoint x: 324, endPoint y: 248, distance: 15.5
click at [324, 248] on div at bounding box center [325, 248] width 346 height 41
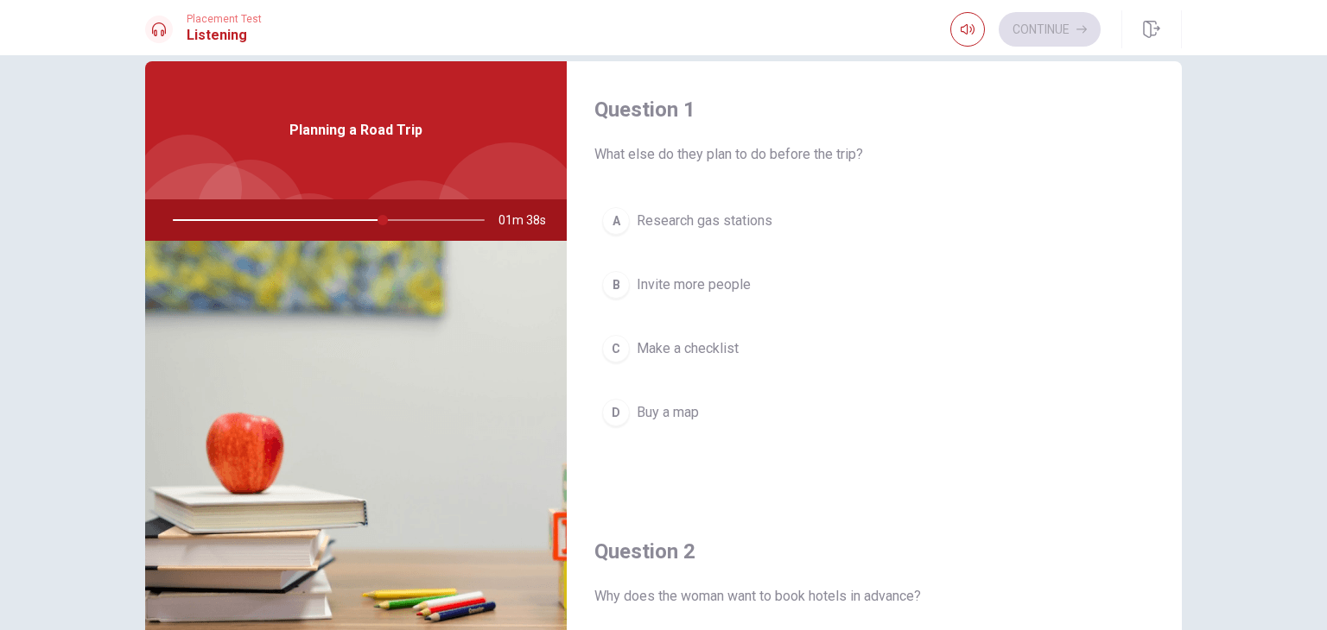
scroll to position [0, 0]
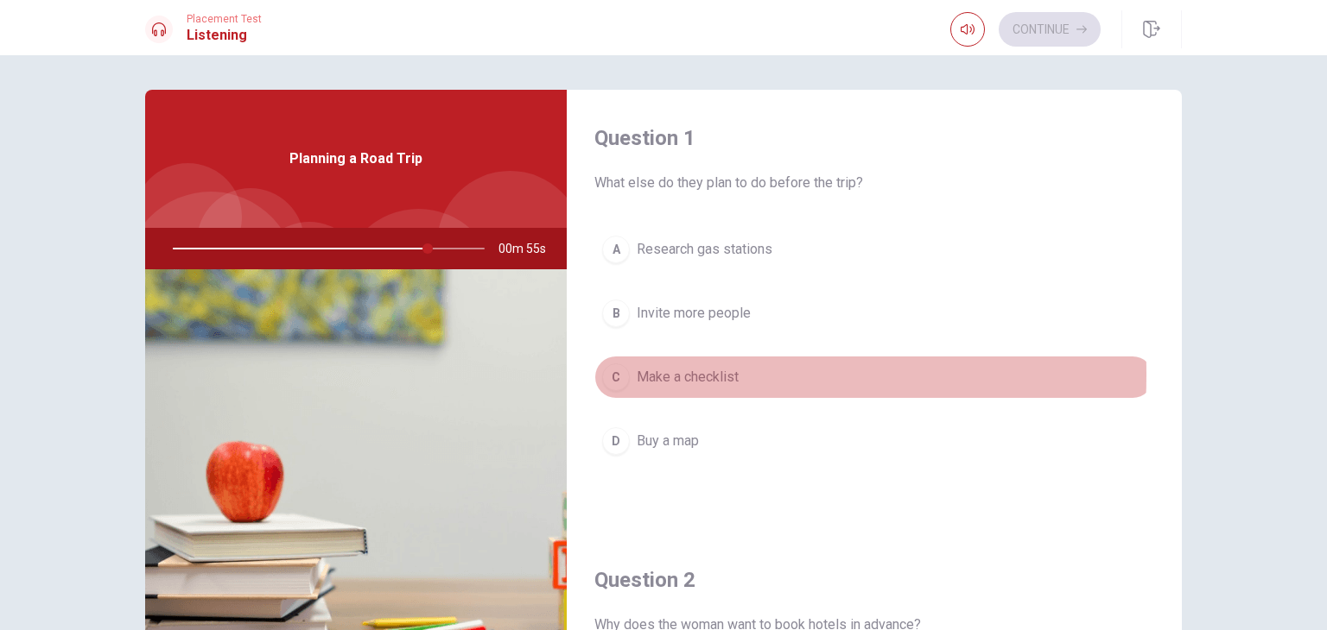
click at [607, 374] on div "C" at bounding box center [616, 378] width 28 height 28
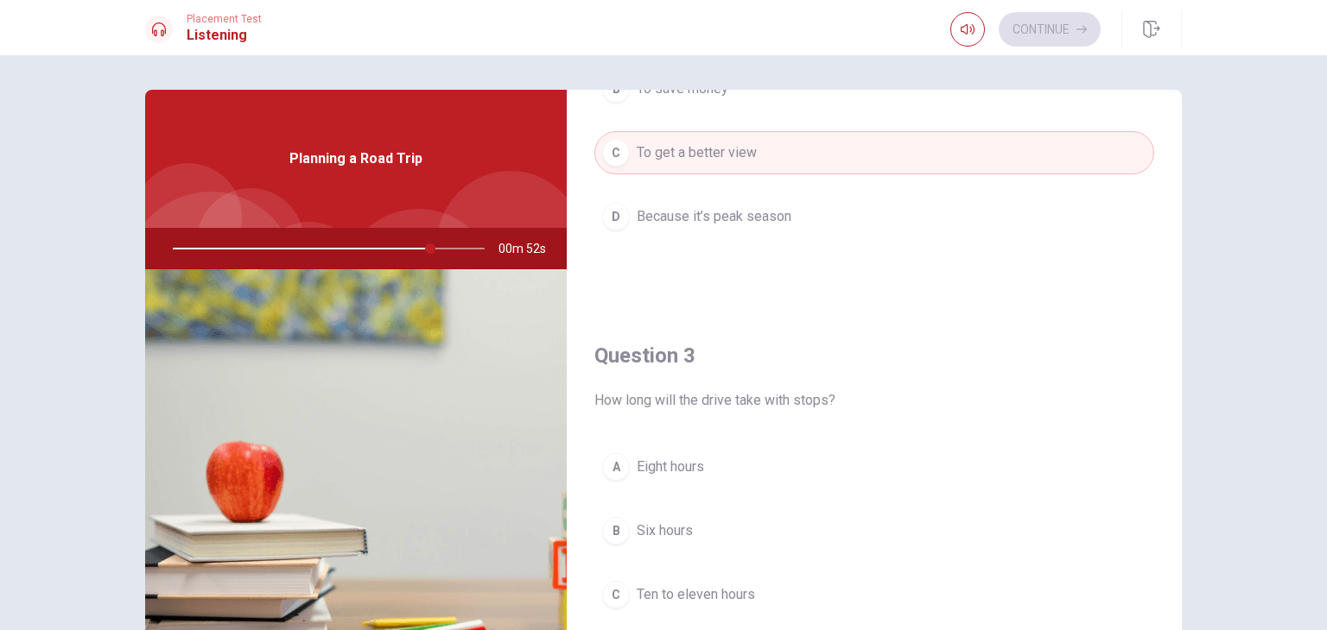
scroll to position [432, 0]
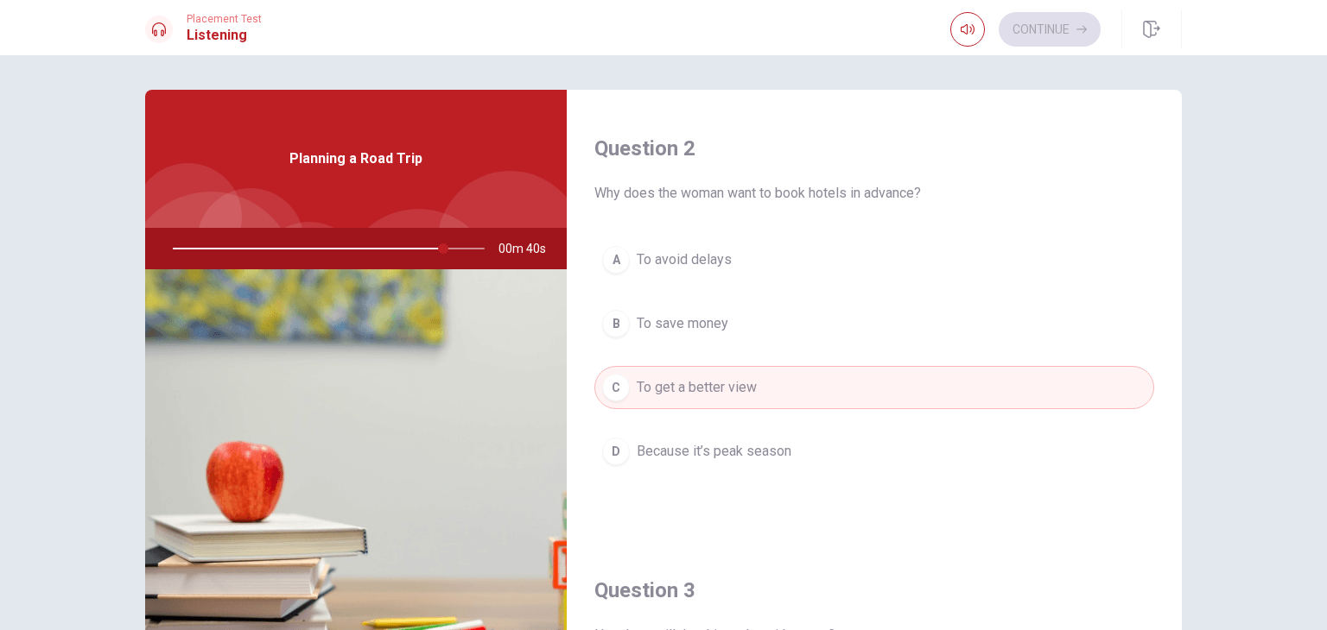
click at [608, 454] on div "D" at bounding box center [616, 452] width 28 height 28
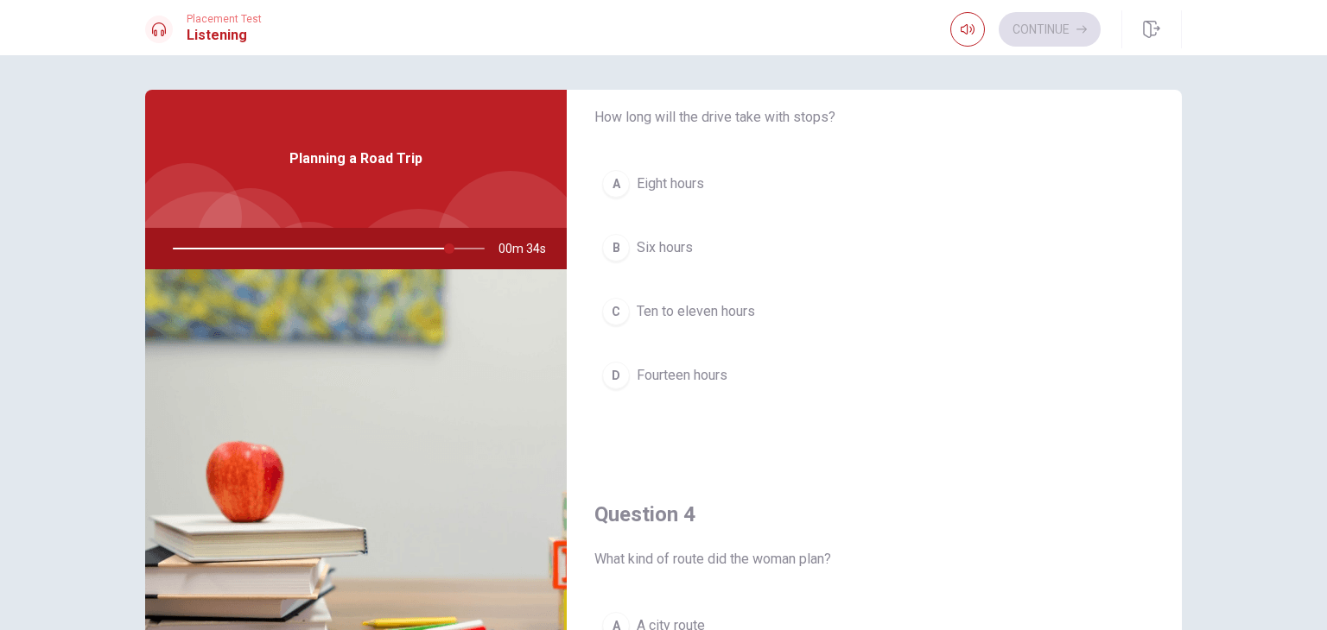
scroll to position [864, 0]
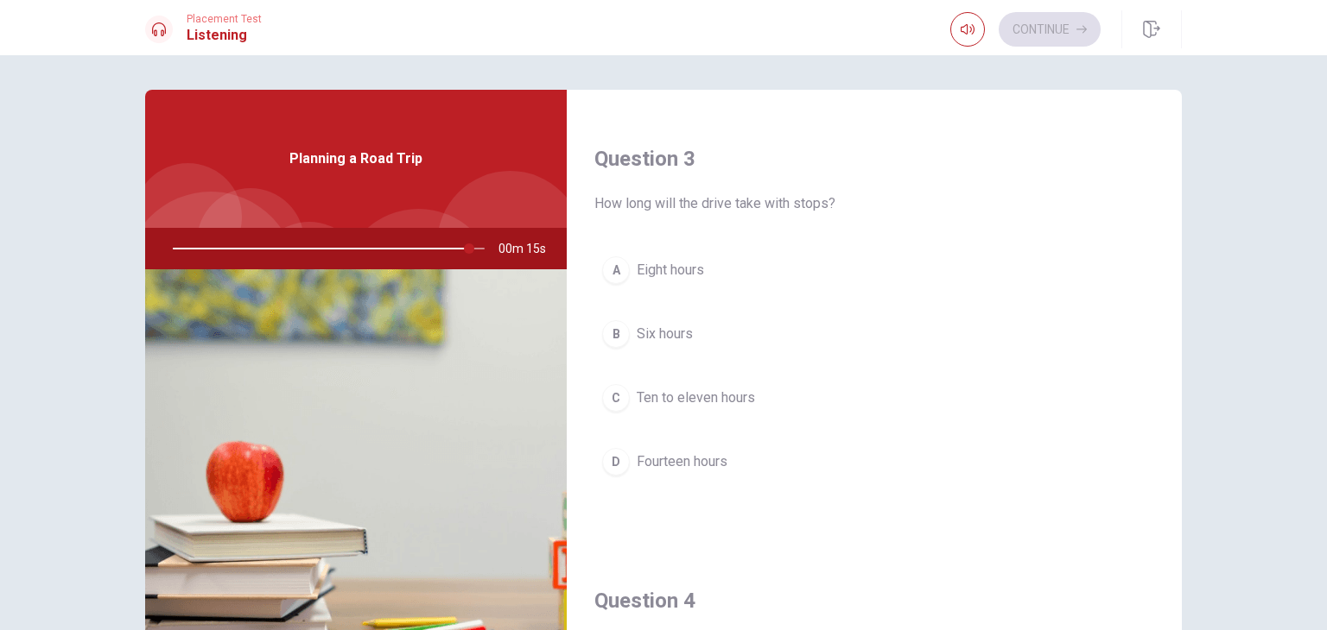
click at [618, 395] on div "C" at bounding box center [616, 398] width 28 height 28
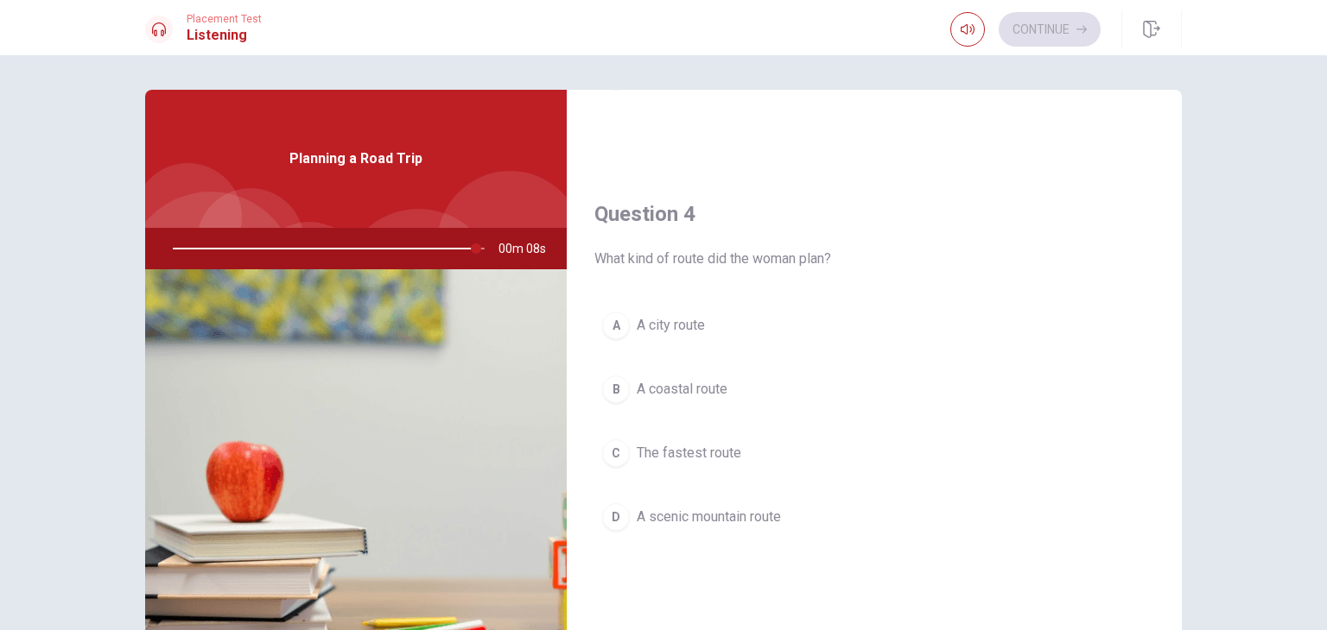
scroll to position [1209, 0]
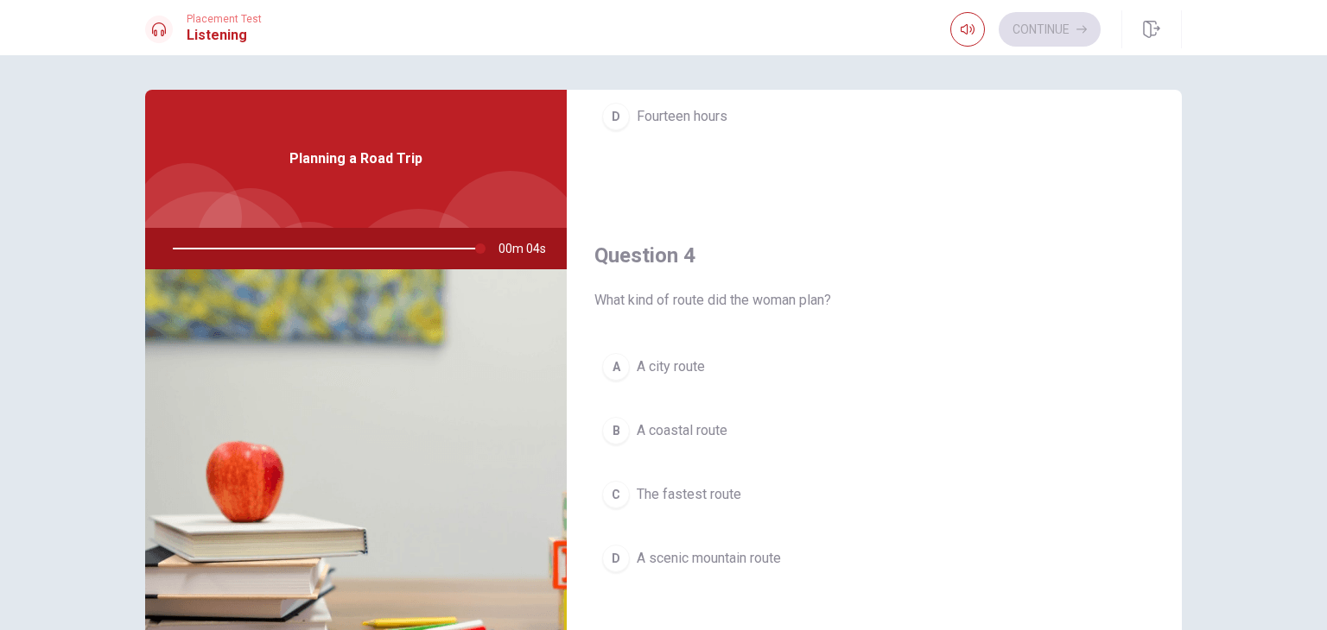
drag, startPoint x: 611, startPoint y: 486, endPoint x: 737, endPoint y: 571, distance: 151.2
click at [611, 486] on div "C" at bounding box center [616, 495] width 28 height 28
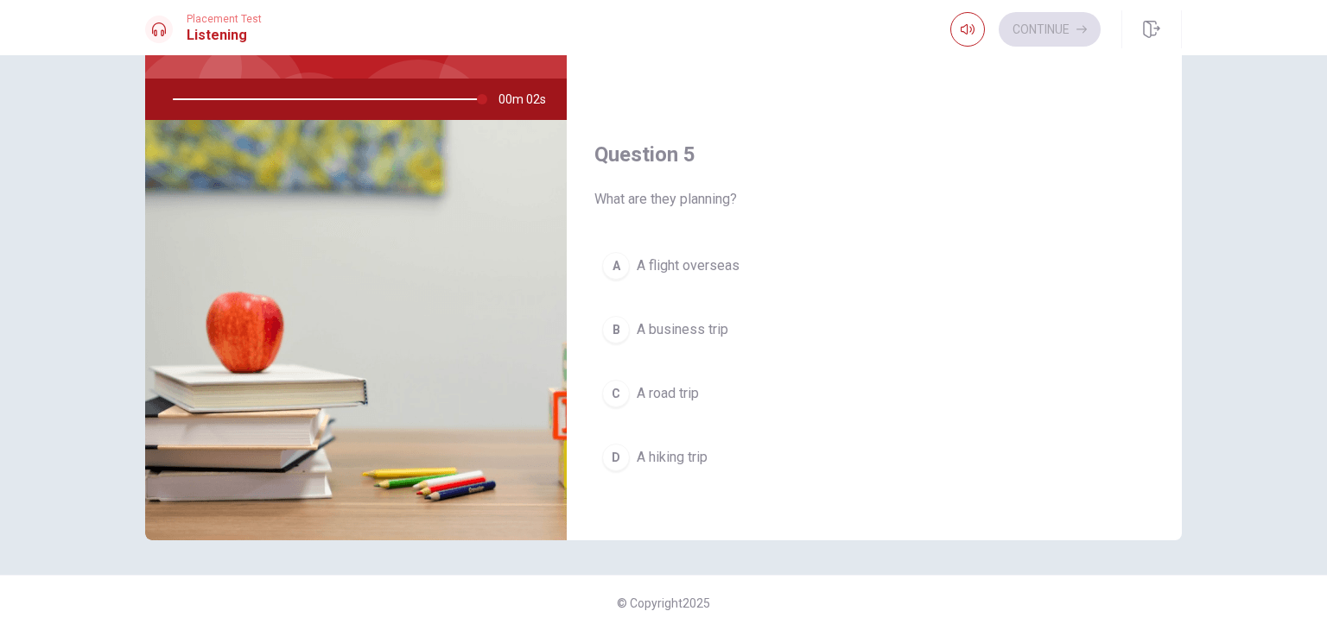
scroll to position [63, 0]
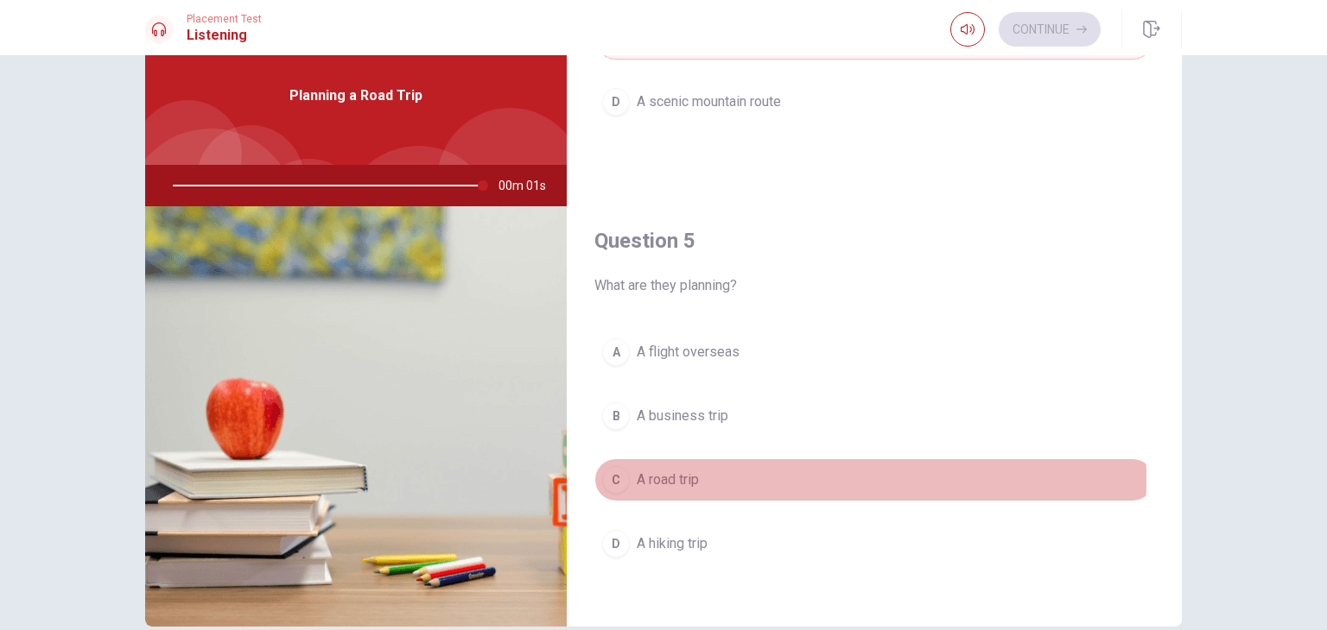
click at [612, 472] on div "C" at bounding box center [616, 480] width 28 height 28
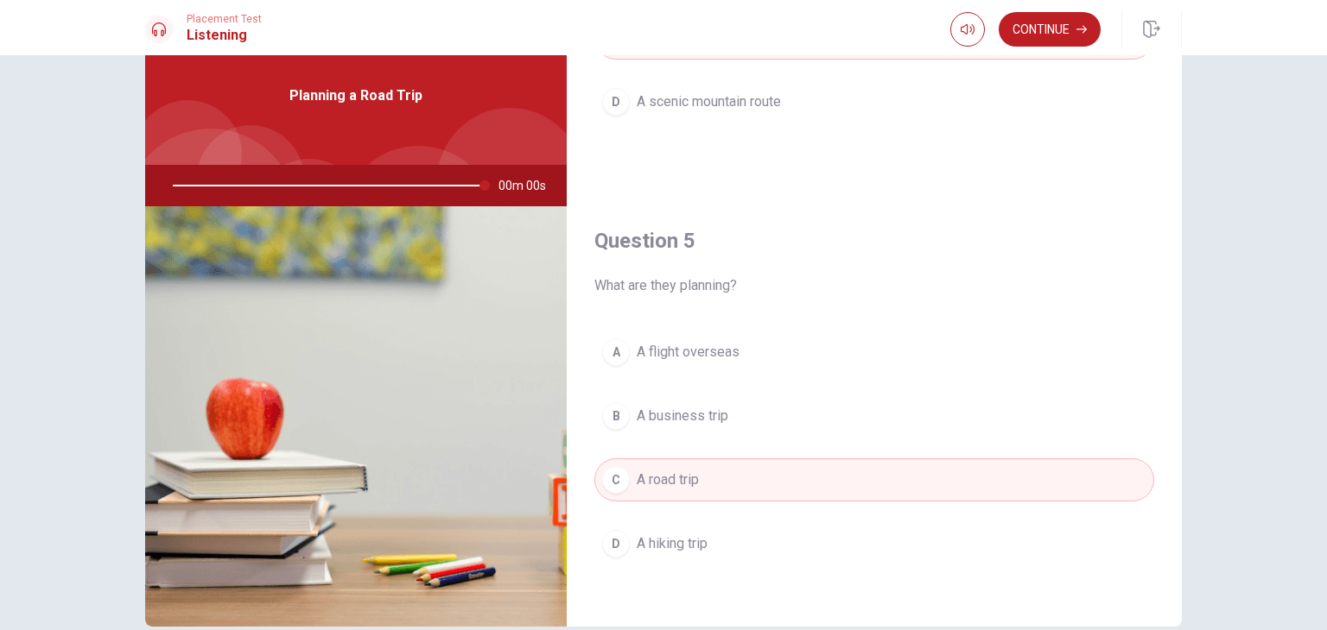
type input "0"
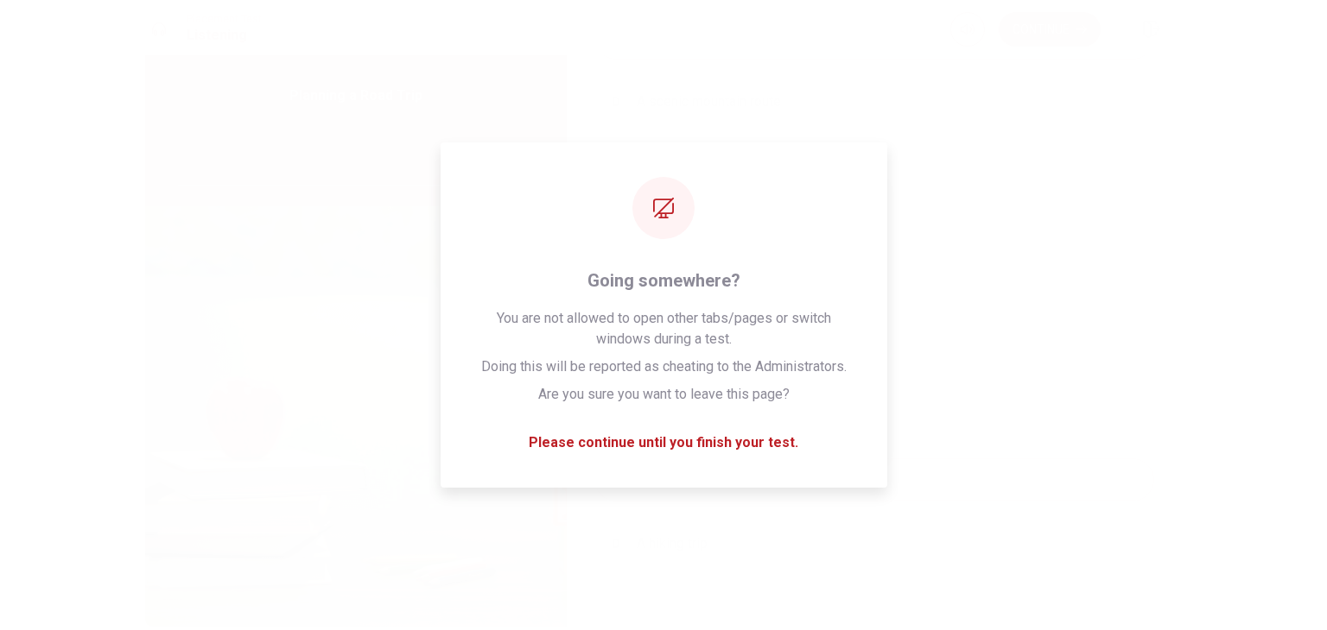
click at [1048, 31] on div "You have run out of time Click on continue to move on to the next passage Conti…" at bounding box center [663, 315] width 1327 height 630
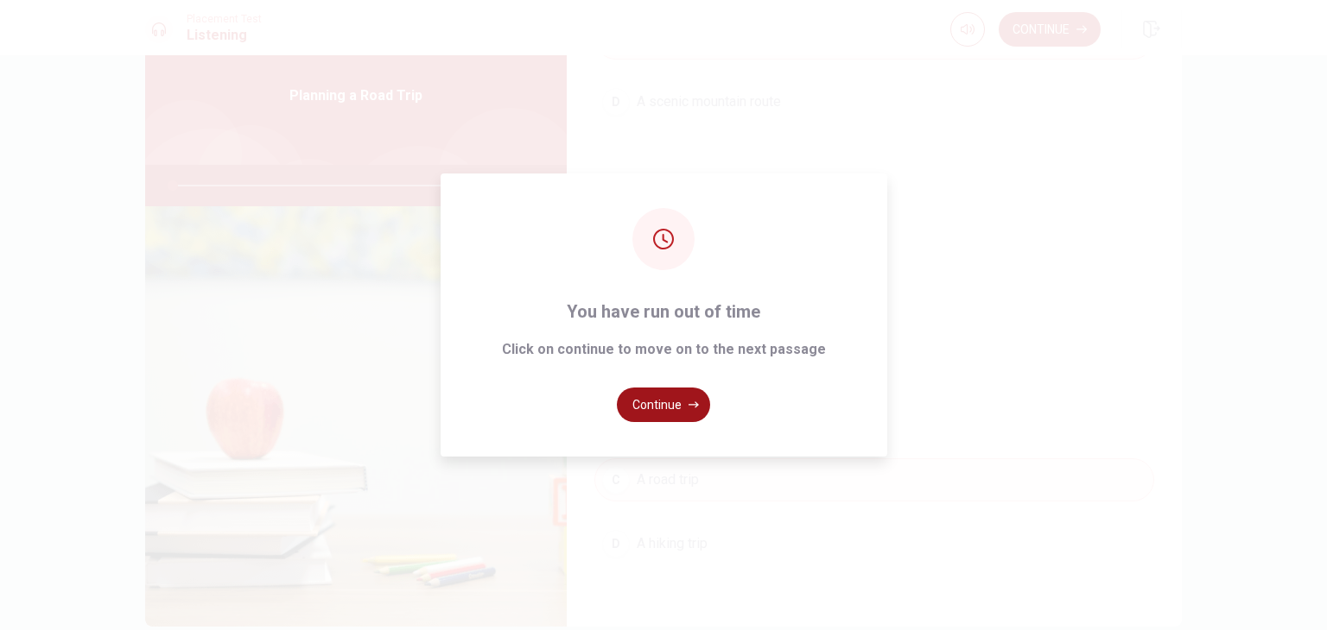
click at [633, 402] on button "Continue" at bounding box center [663, 405] width 93 height 35
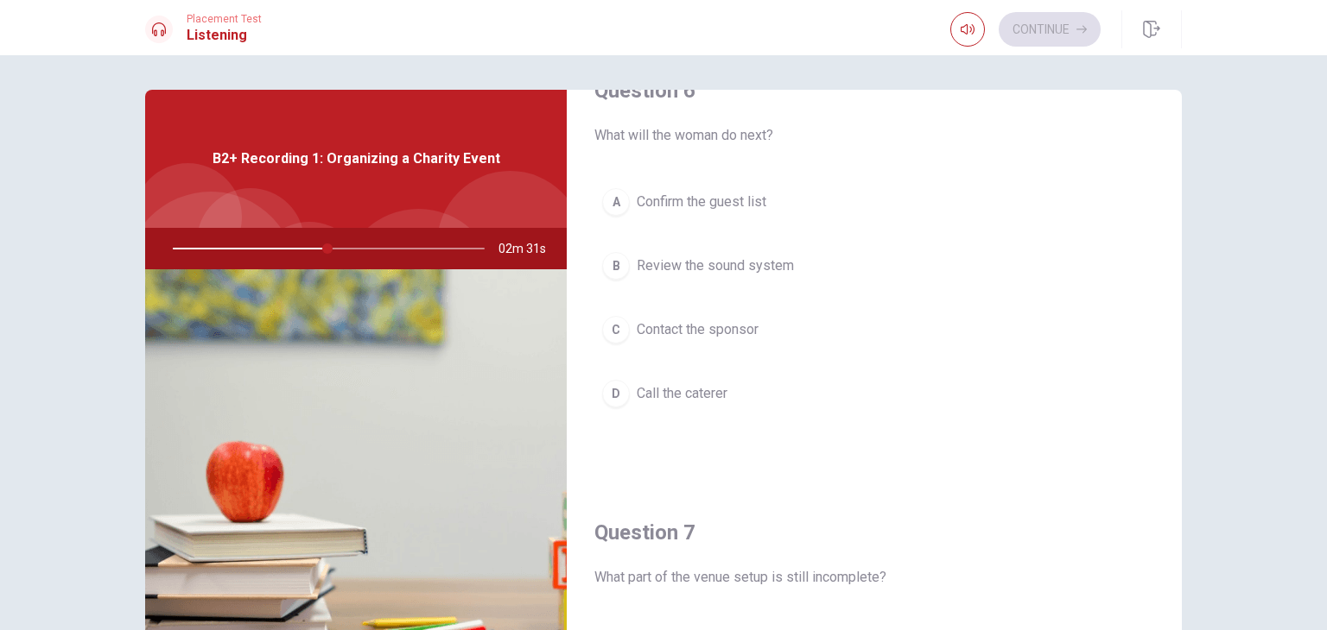
scroll to position [0, 0]
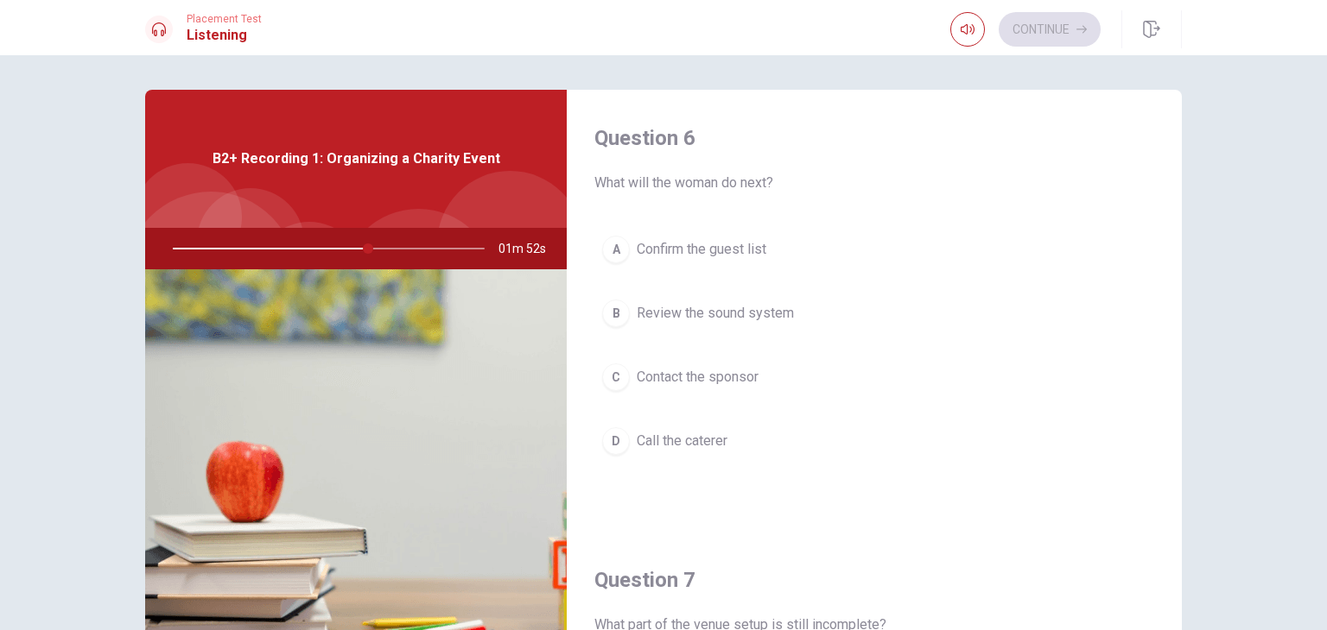
click at [684, 438] on span "Call the caterer" at bounding box center [682, 441] width 91 height 21
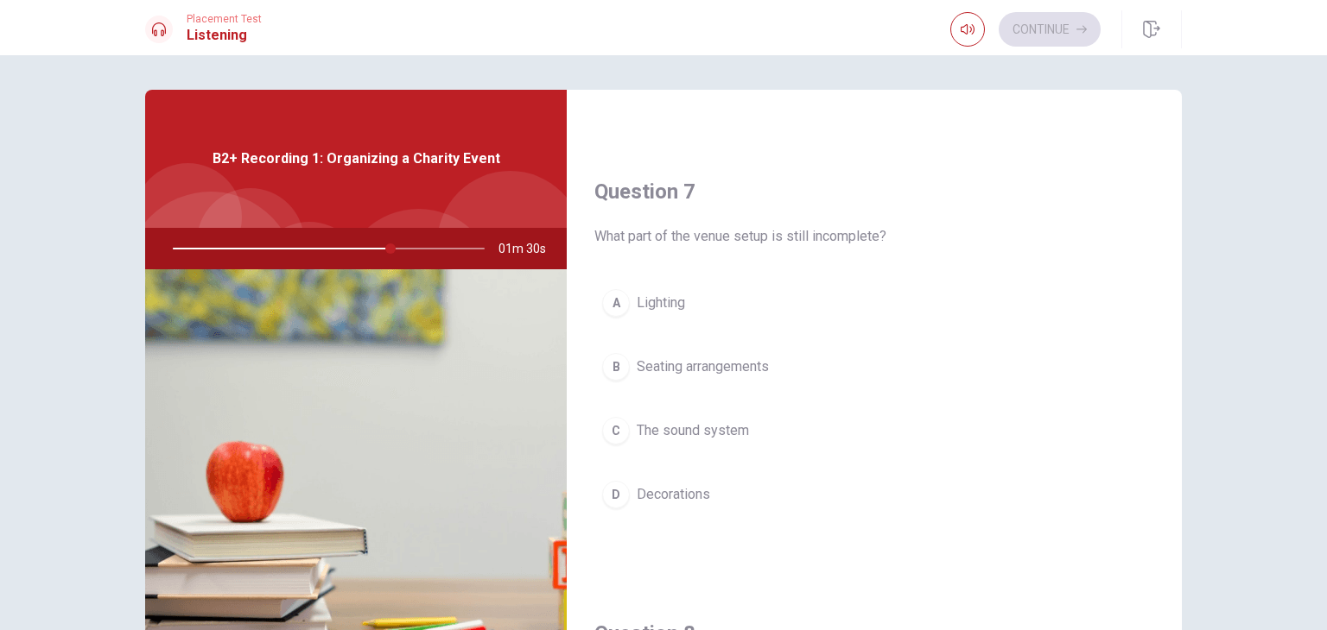
scroll to position [432, 0]
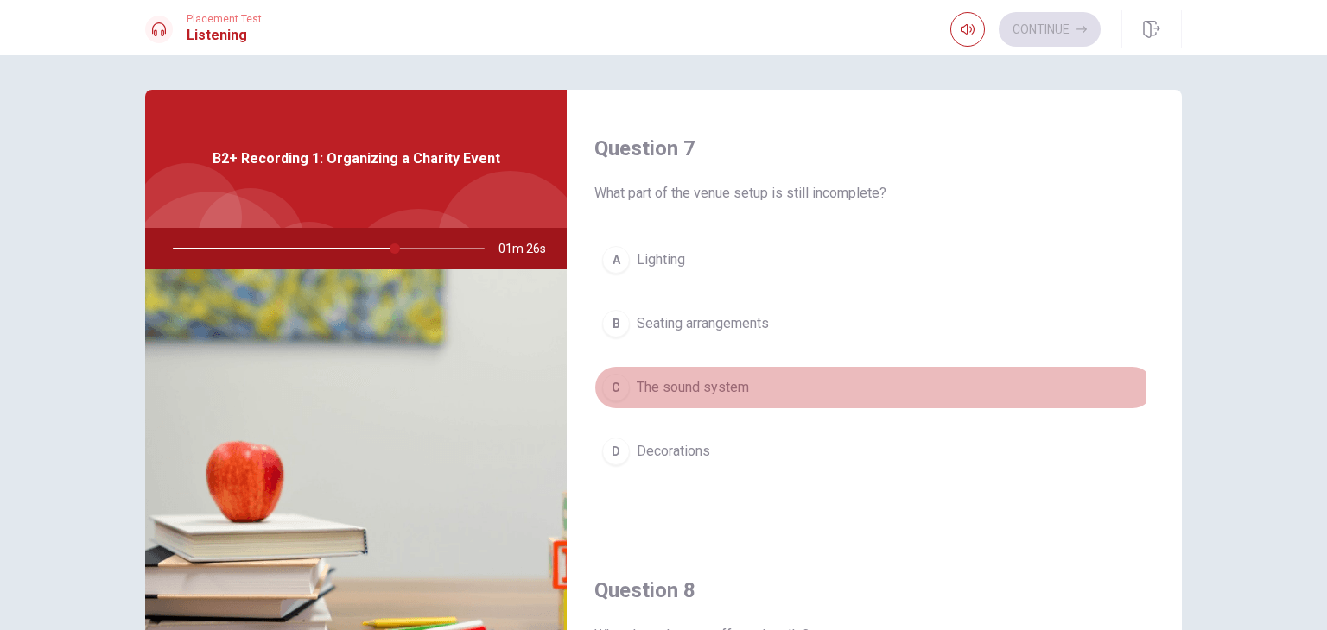
click at [680, 381] on span "The sound system" at bounding box center [693, 387] width 112 height 21
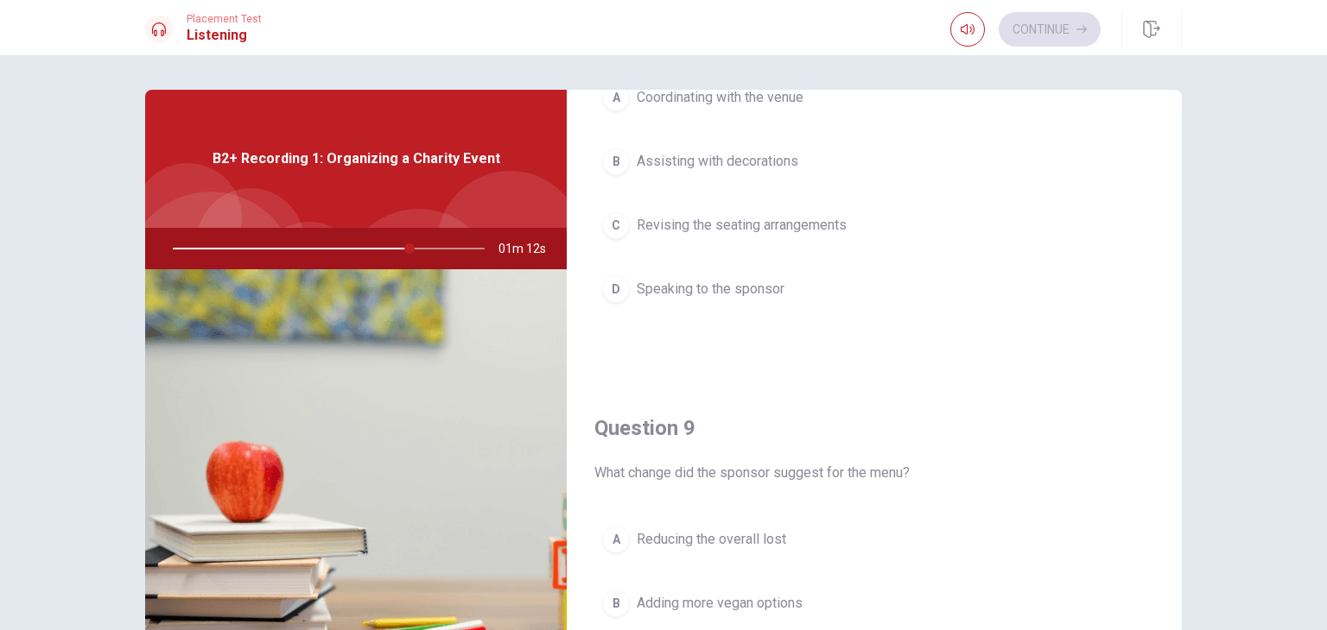
scroll to position [950, 0]
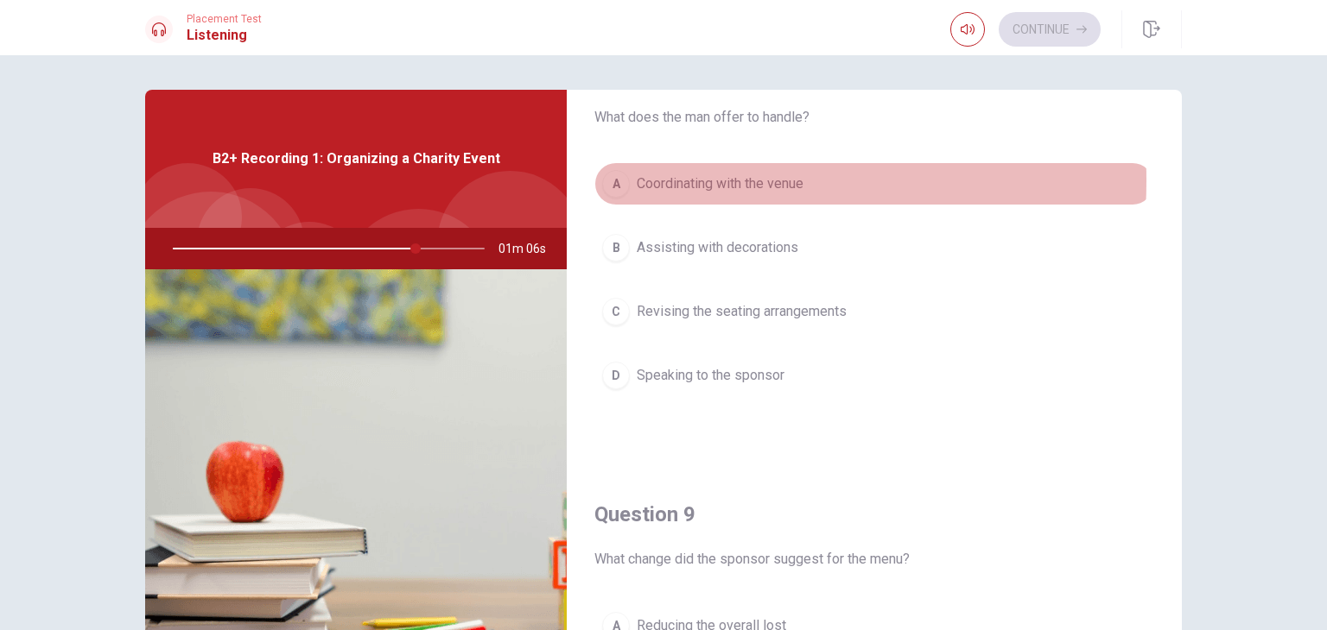
click at [647, 178] on span "Coordinating with the venue" at bounding box center [720, 184] width 167 height 21
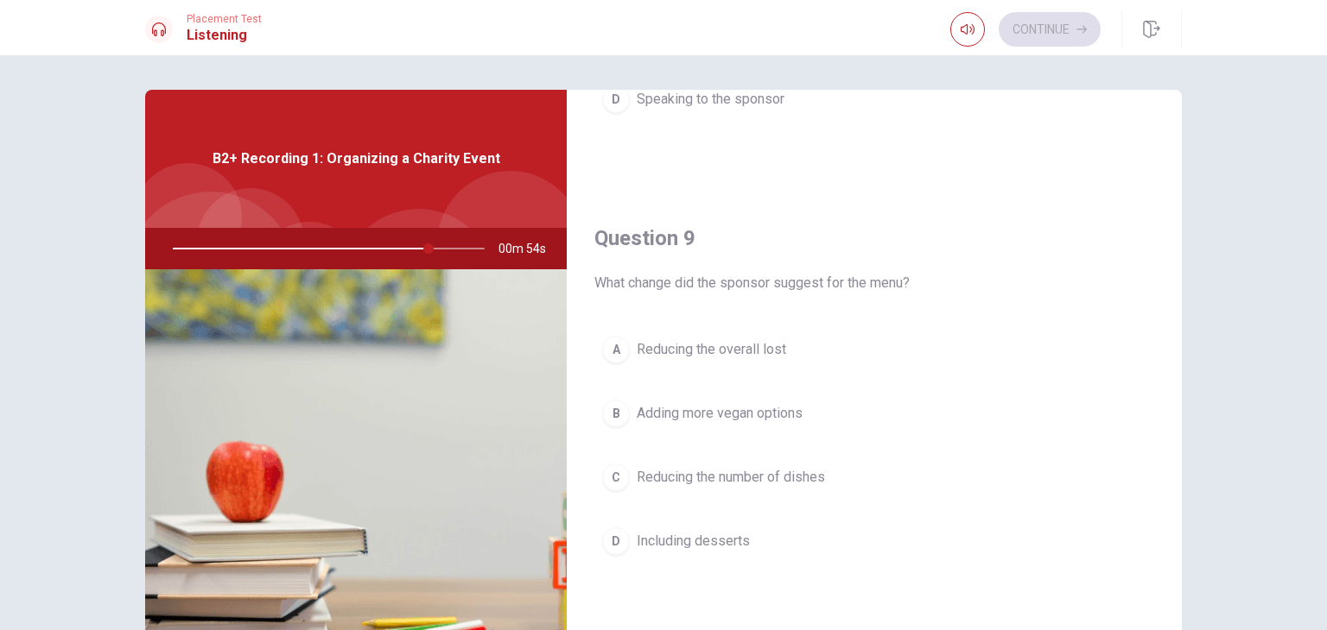
scroll to position [1296, 0]
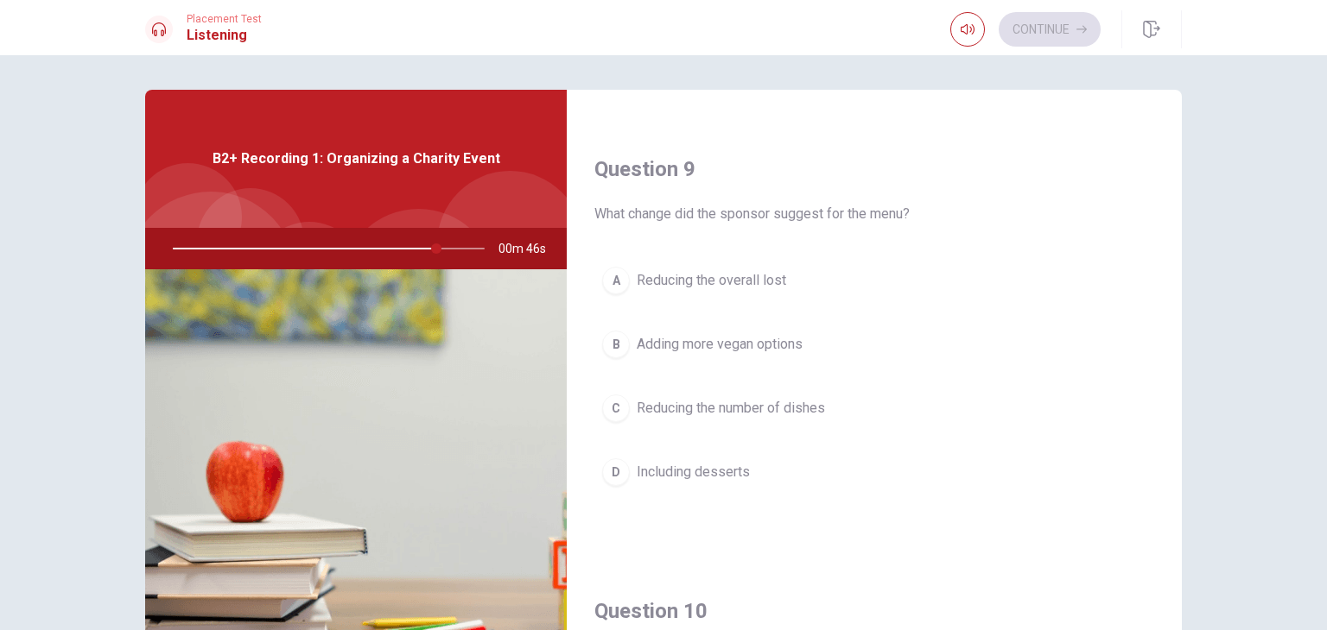
click at [719, 270] on span "Reducing the overall lost" at bounding box center [711, 280] width 149 height 21
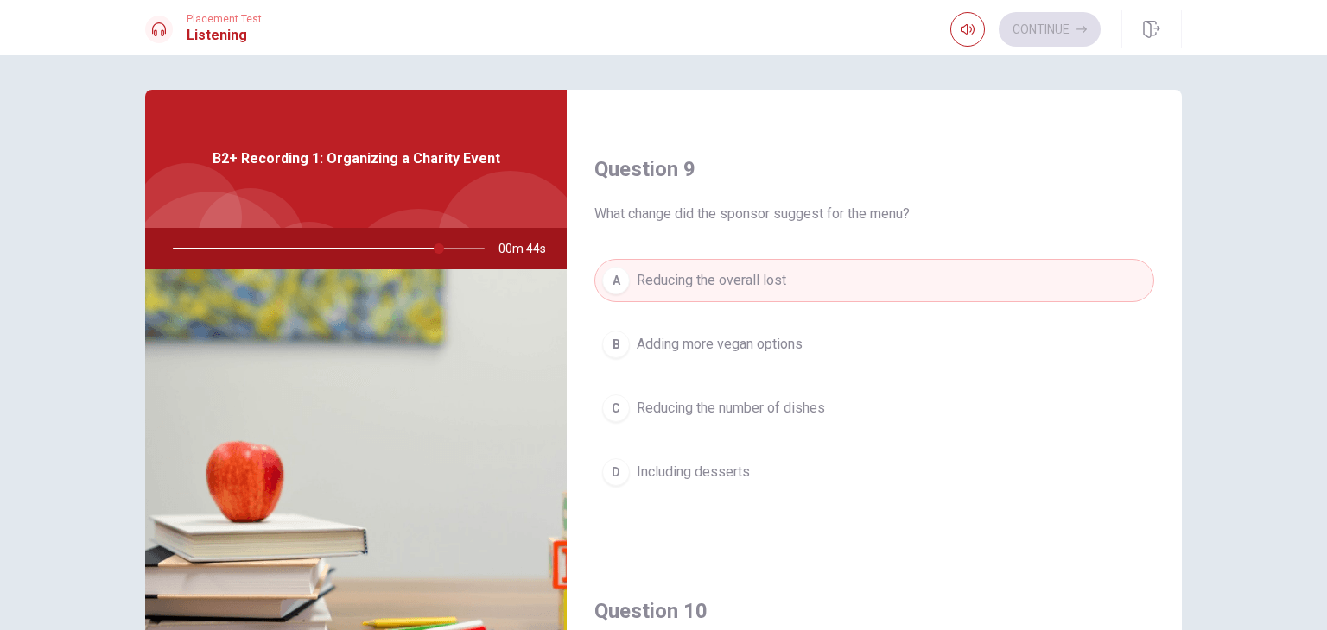
click at [715, 334] on span "Adding more vegan options" at bounding box center [720, 344] width 166 height 21
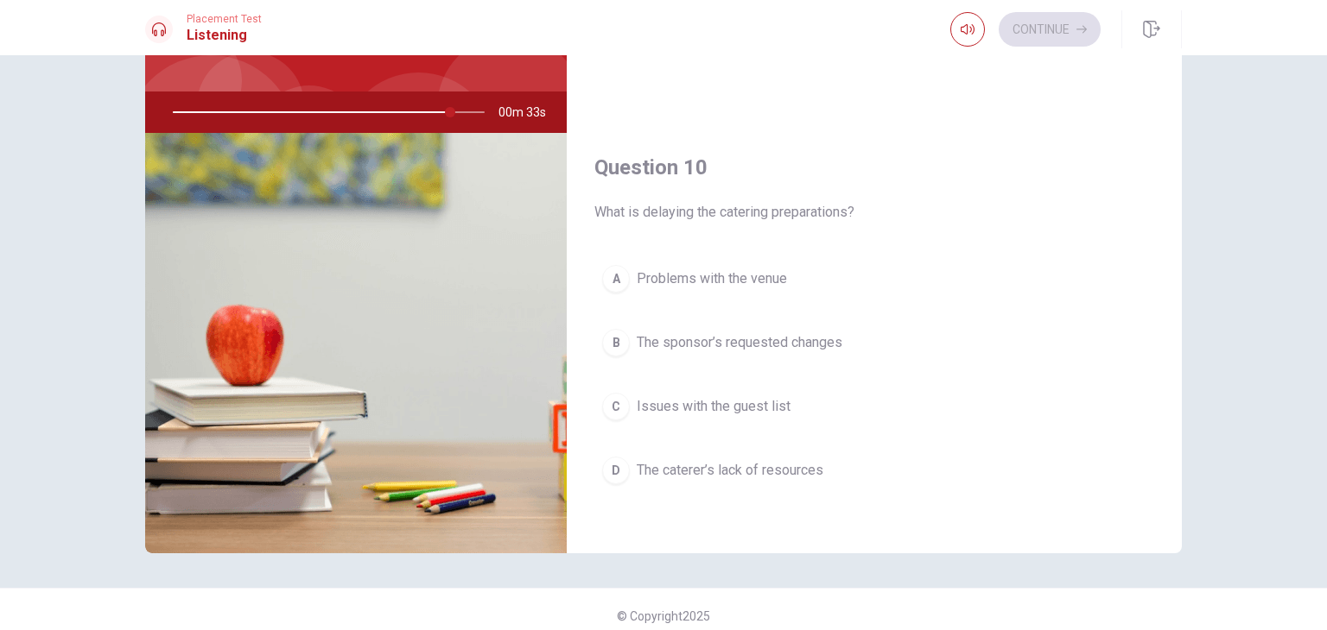
scroll to position [149, 0]
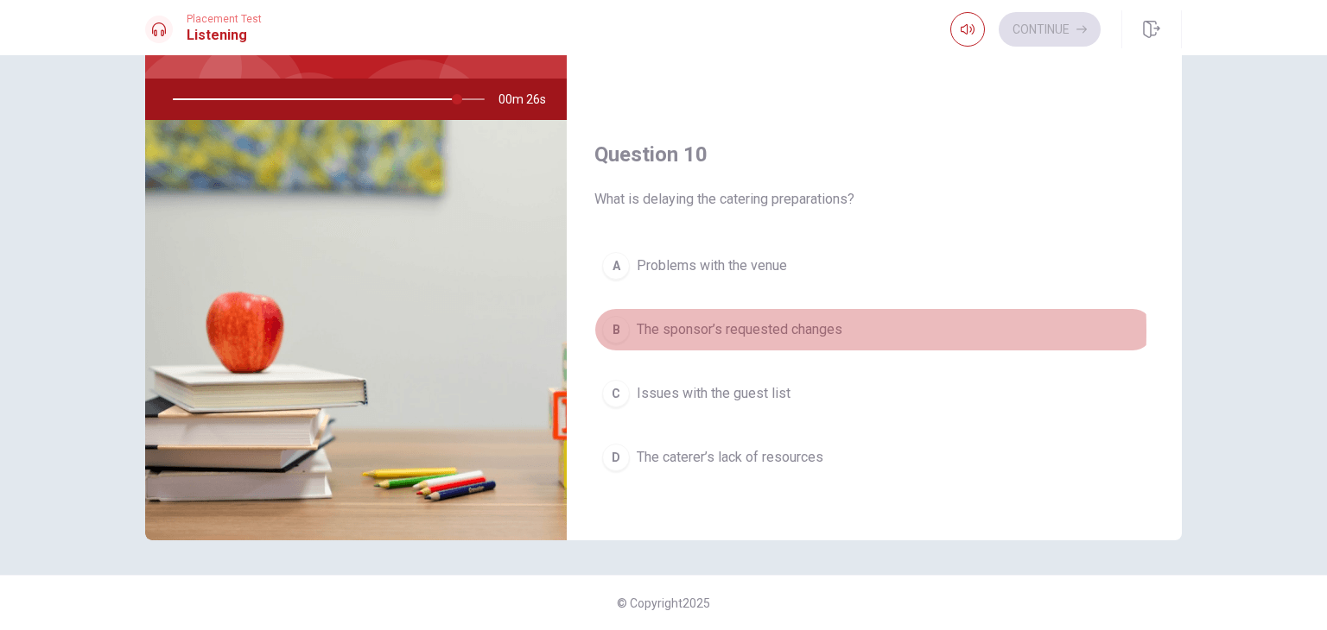
click at [686, 324] on span "The sponsor’s requested changes" at bounding box center [740, 330] width 206 height 21
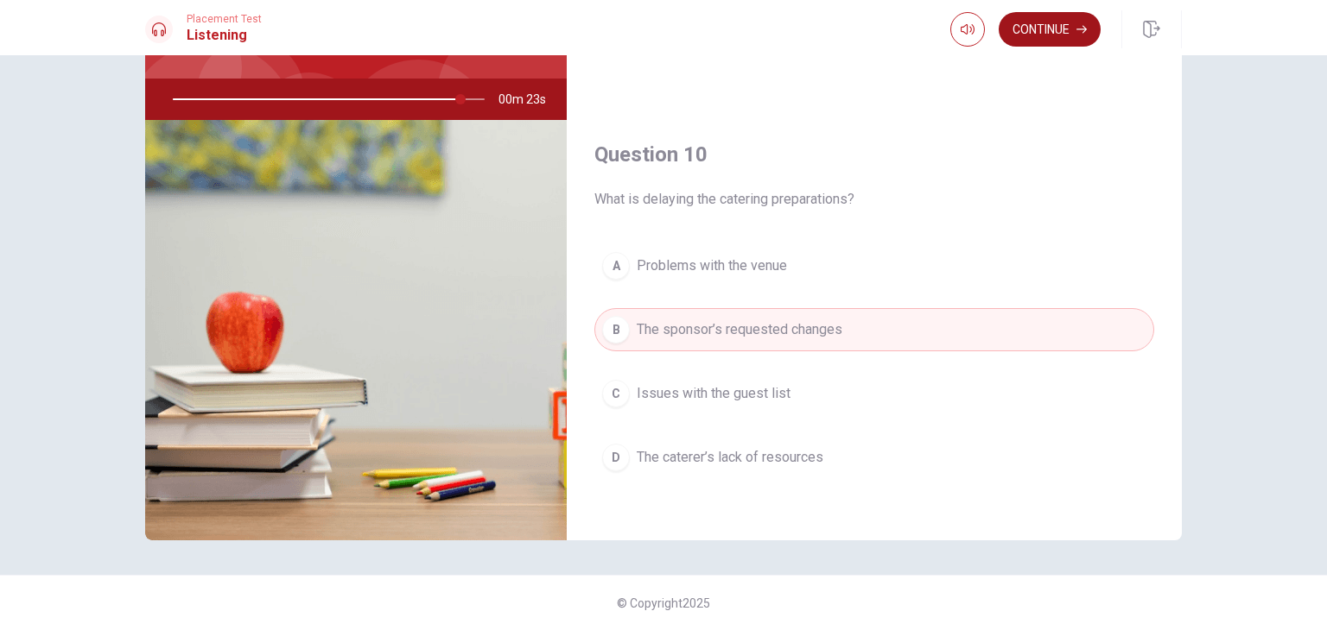
click at [1059, 39] on button "Continue" at bounding box center [1049, 29] width 102 height 35
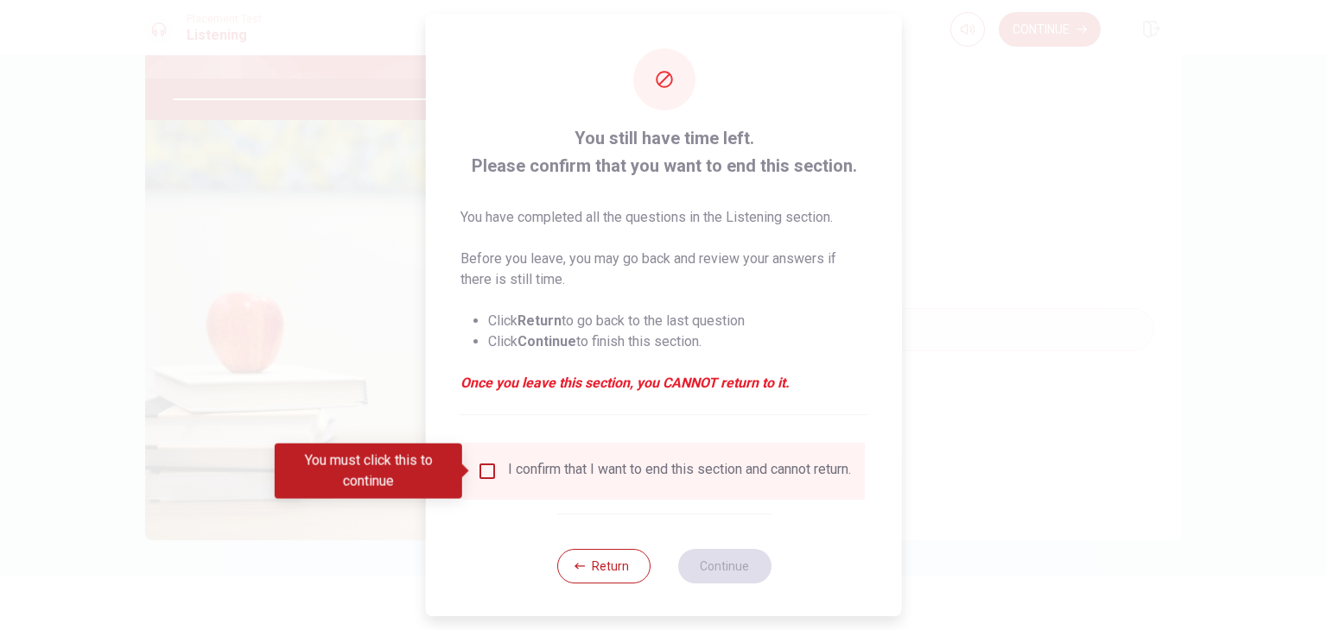
click at [488, 469] on input "You must click this to continue" at bounding box center [487, 471] width 21 height 21
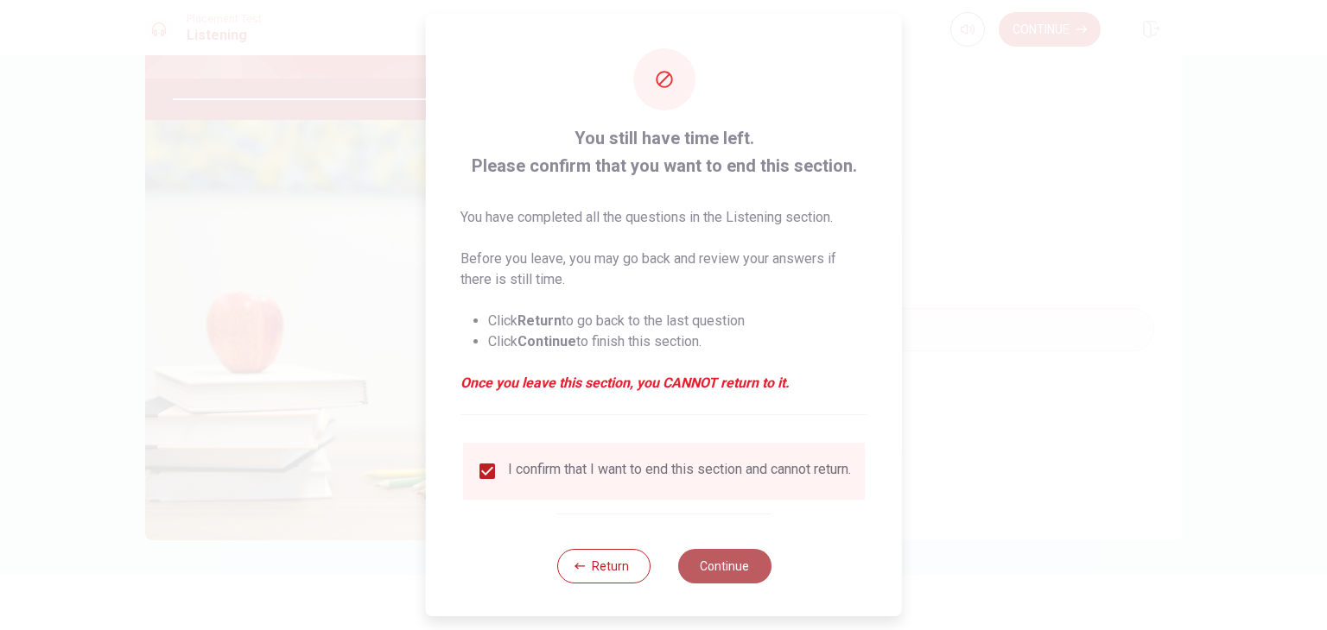
click at [735, 580] on button "Continue" at bounding box center [723, 566] width 93 height 35
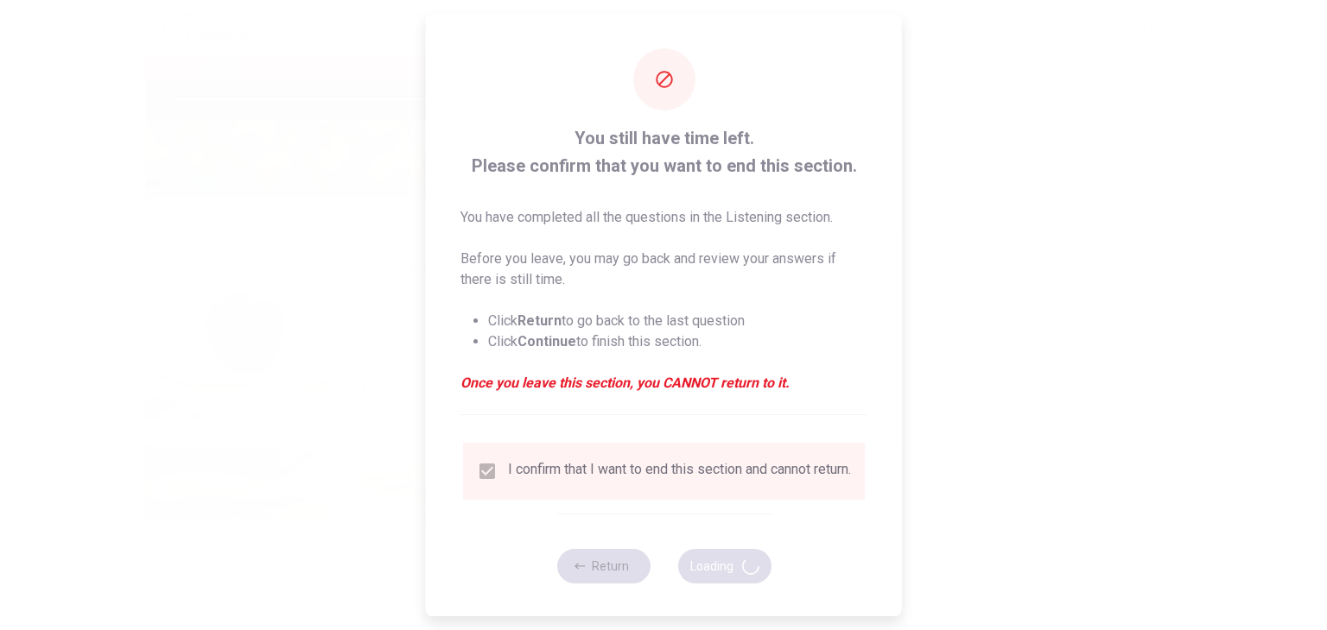
type input "98"
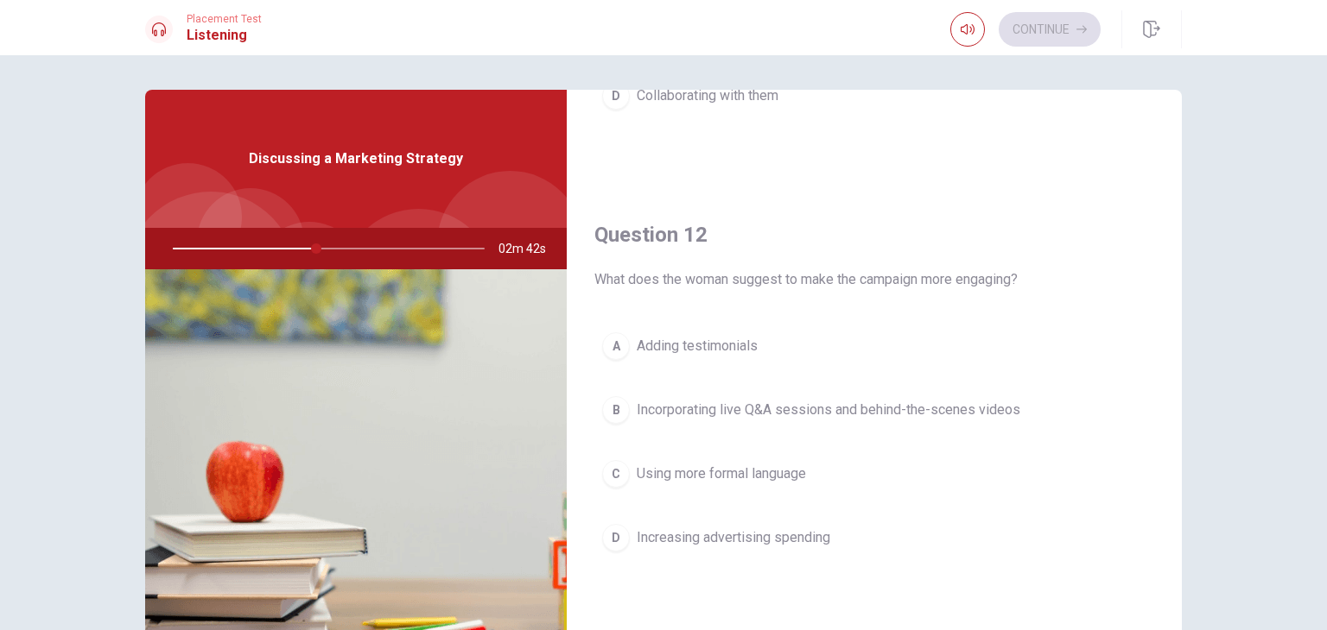
scroll to position [0, 0]
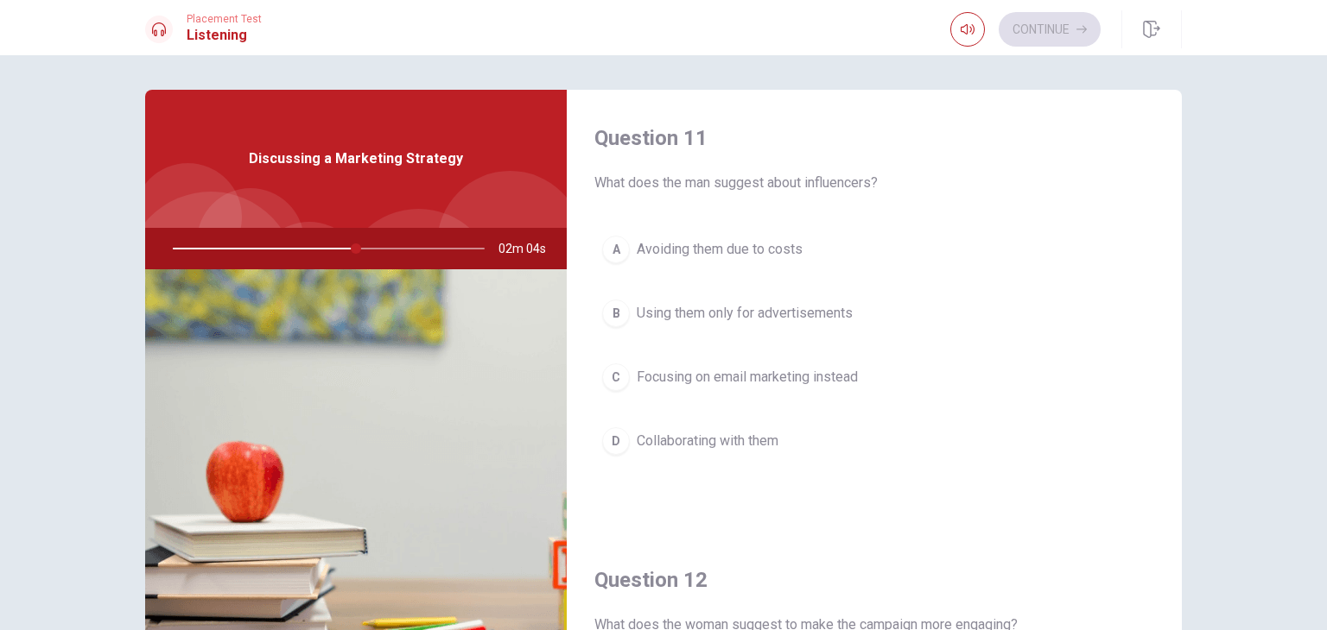
click at [713, 434] on span "Collaborating with them" at bounding box center [708, 441] width 142 height 21
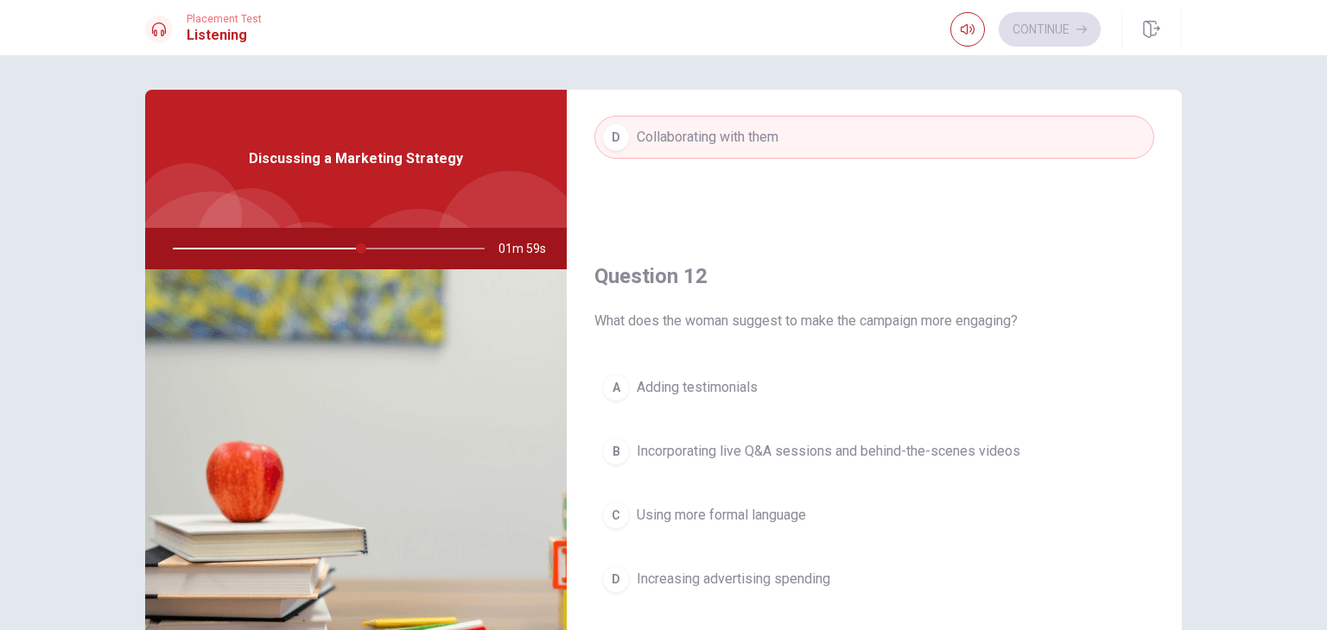
scroll to position [345, 0]
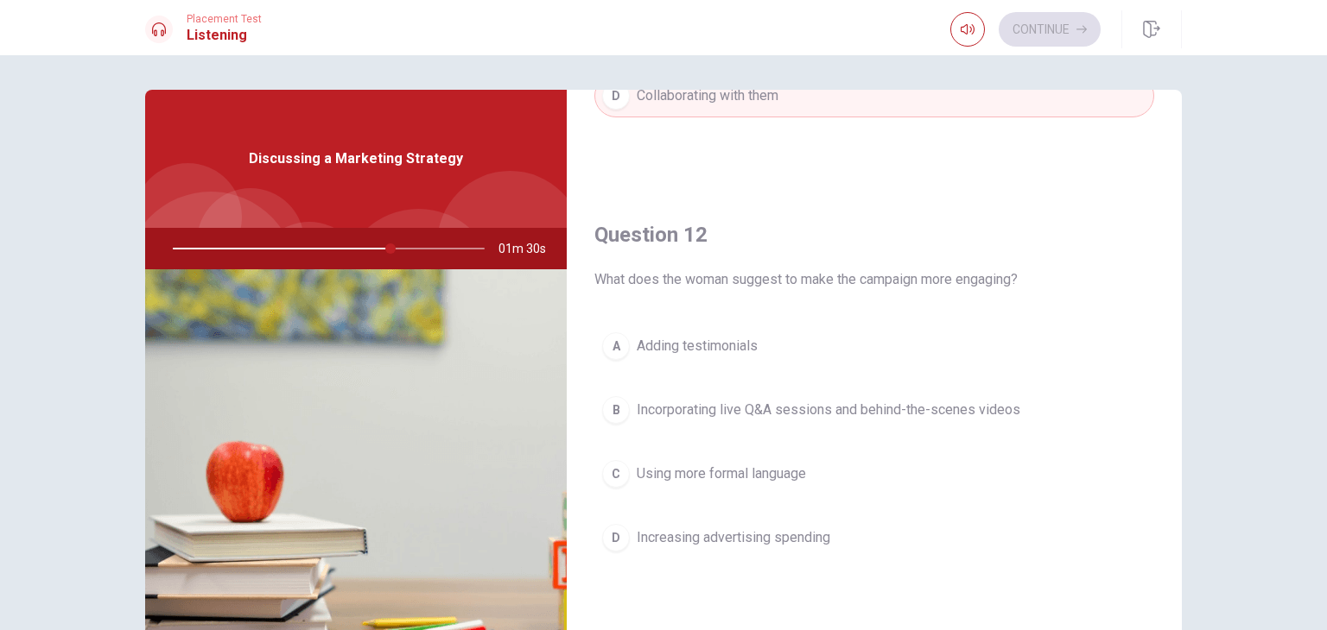
click at [662, 402] on span "Incorporating live Q&A sessions and behind-the-scenes videos" at bounding box center [828, 410] width 383 height 21
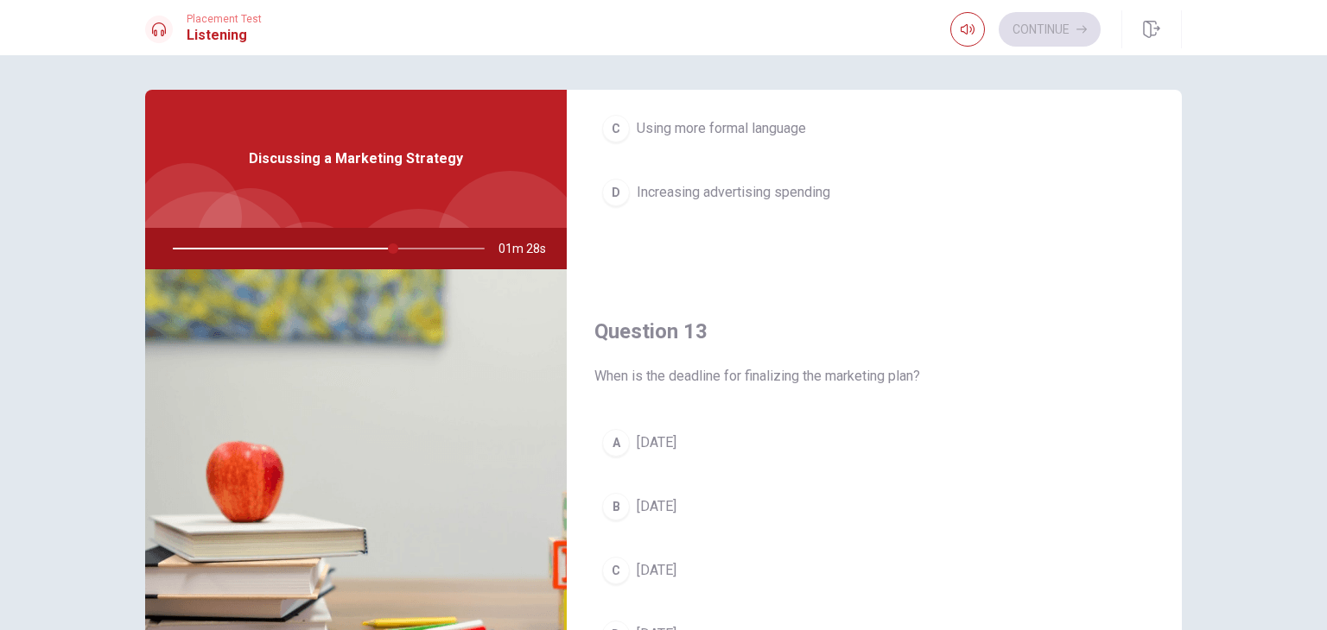
scroll to position [777, 0]
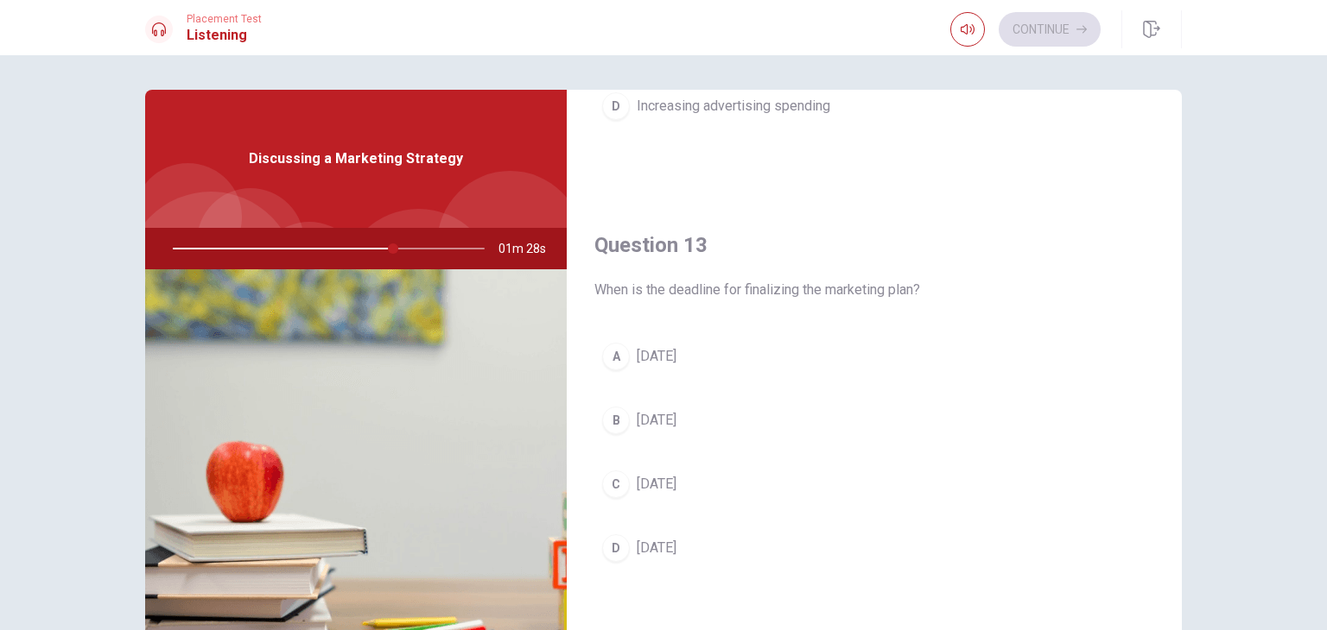
click at [629, 478] on button "C [DATE]" at bounding box center [874, 484] width 560 height 43
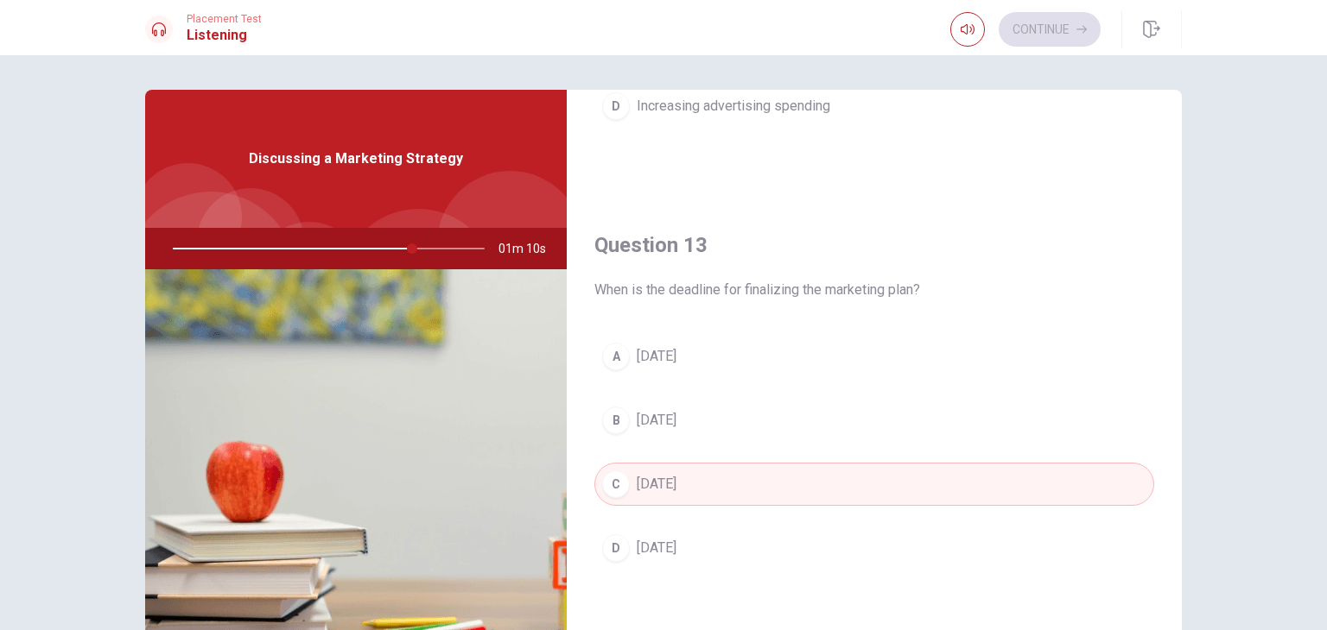
click at [706, 541] on button "D [DATE]" at bounding box center [874, 548] width 560 height 43
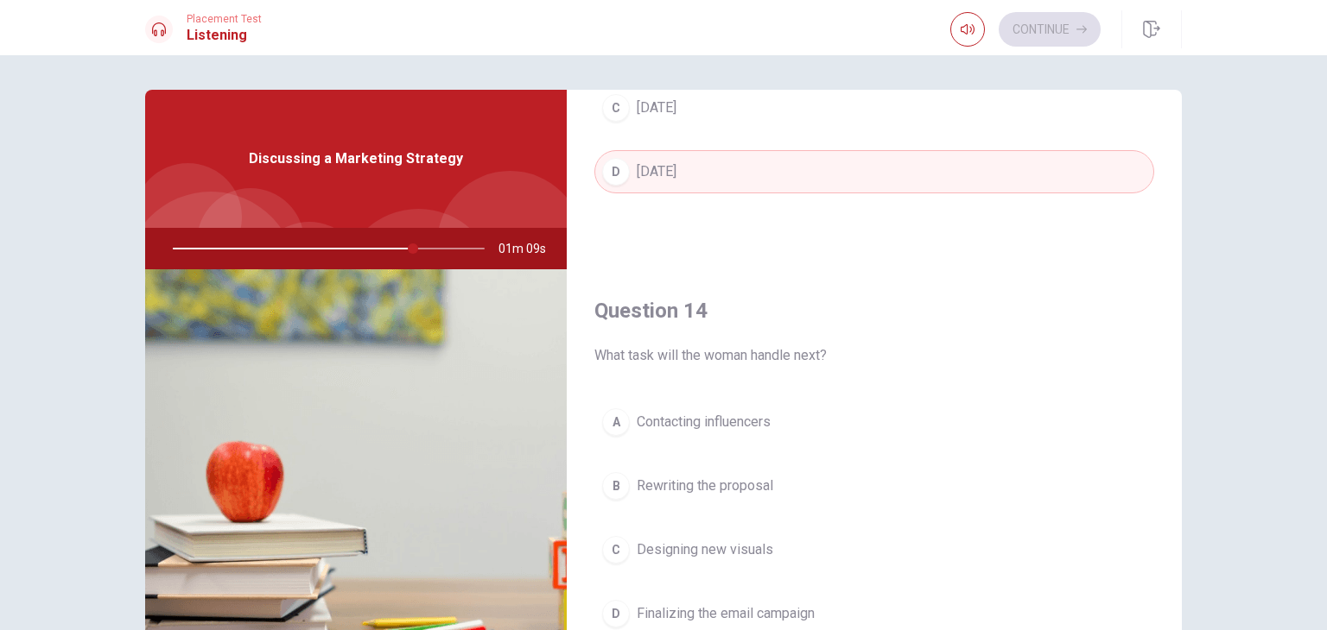
scroll to position [1209, 0]
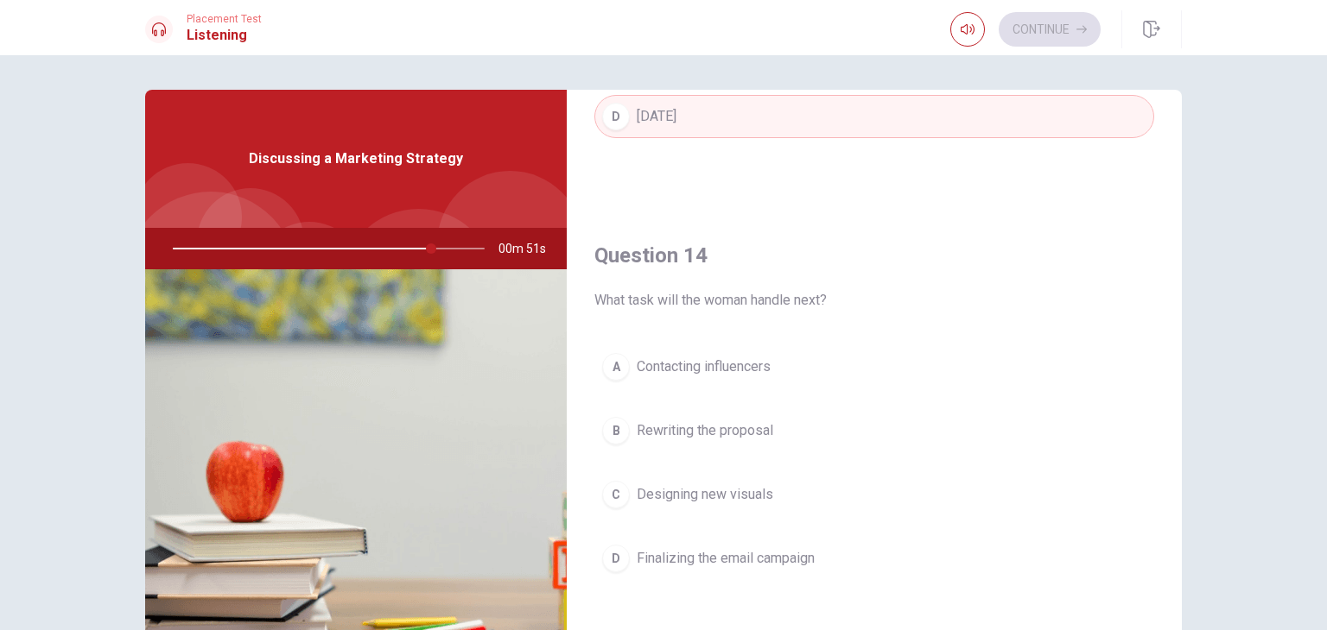
click at [681, 365] on span "Contacting influencers" at bounding box center [704, 367] width 134 height 21
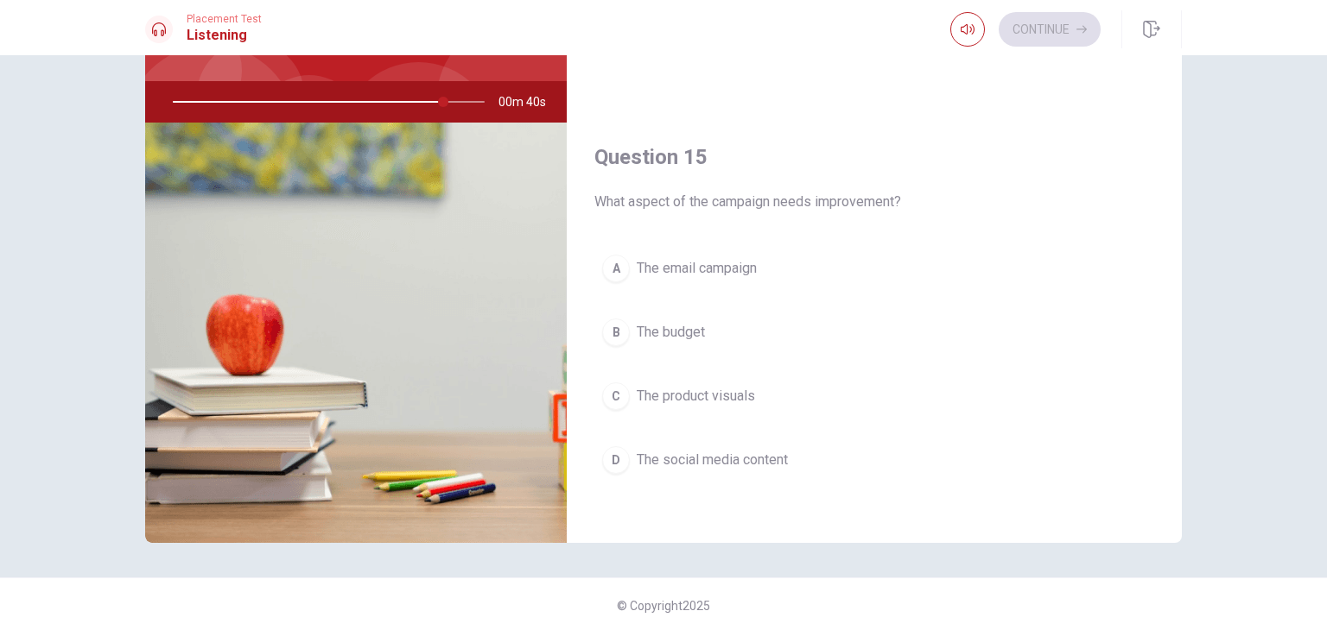
scroll to position [149, 0]
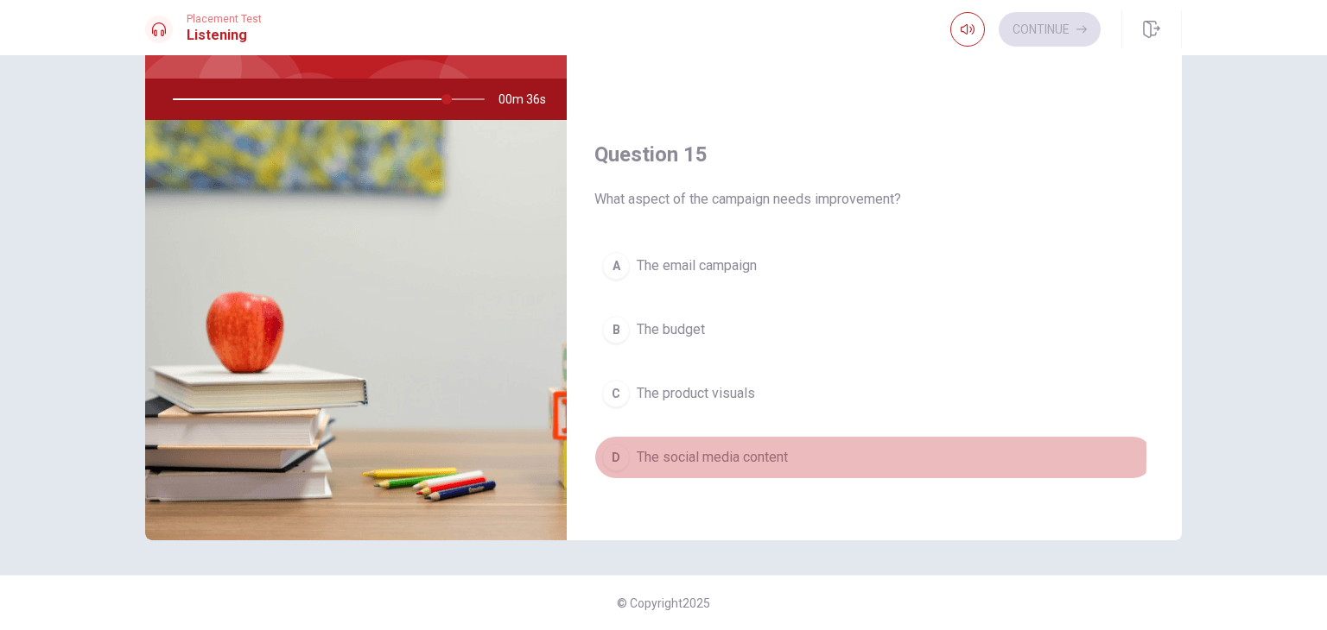
click at [616, 447] on div "D" at bounding box center [616, 458] width 28 height 28
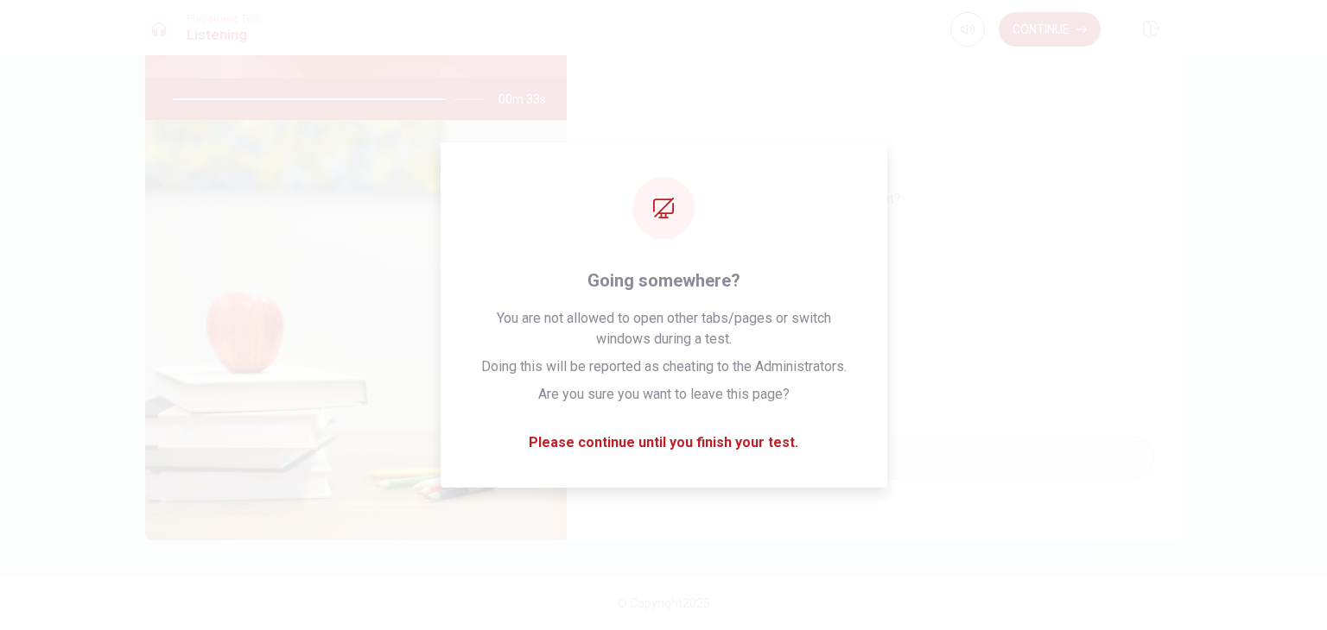
click at [1044, 25] on button "Continue" at bounding box center [1049, 29] width 102 height 35
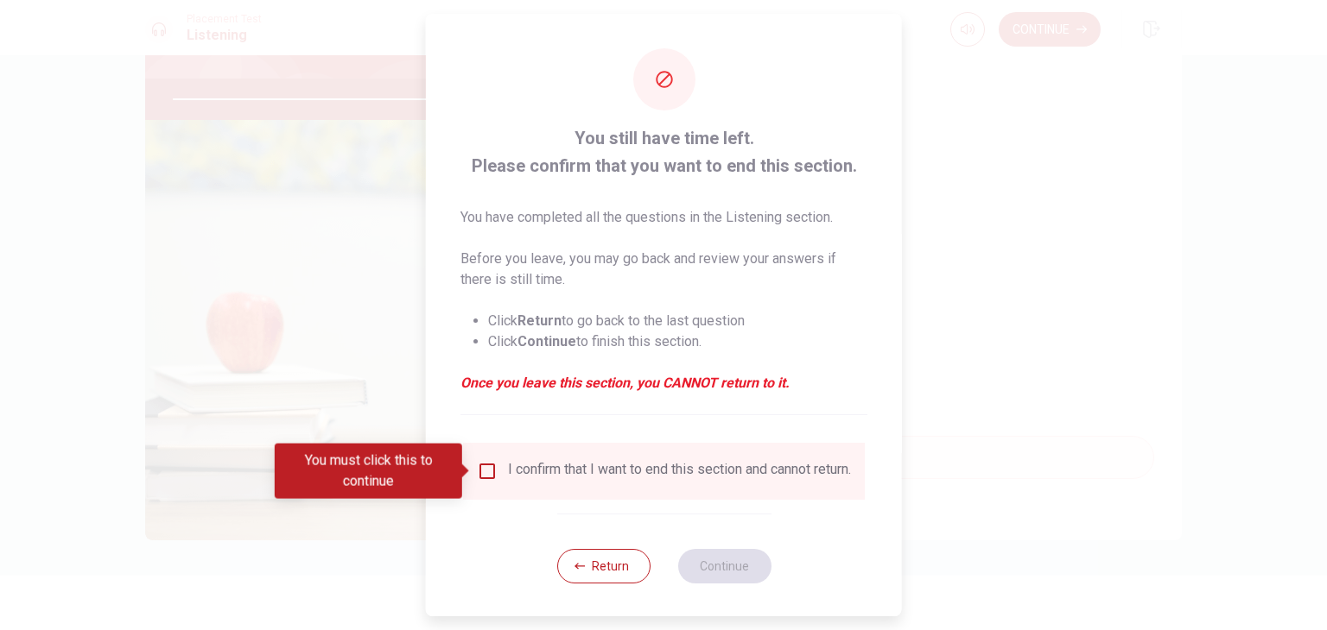
click at [477, 471] on input "You must click this to continue" at bounding box center [487, 471] width 21 height 21
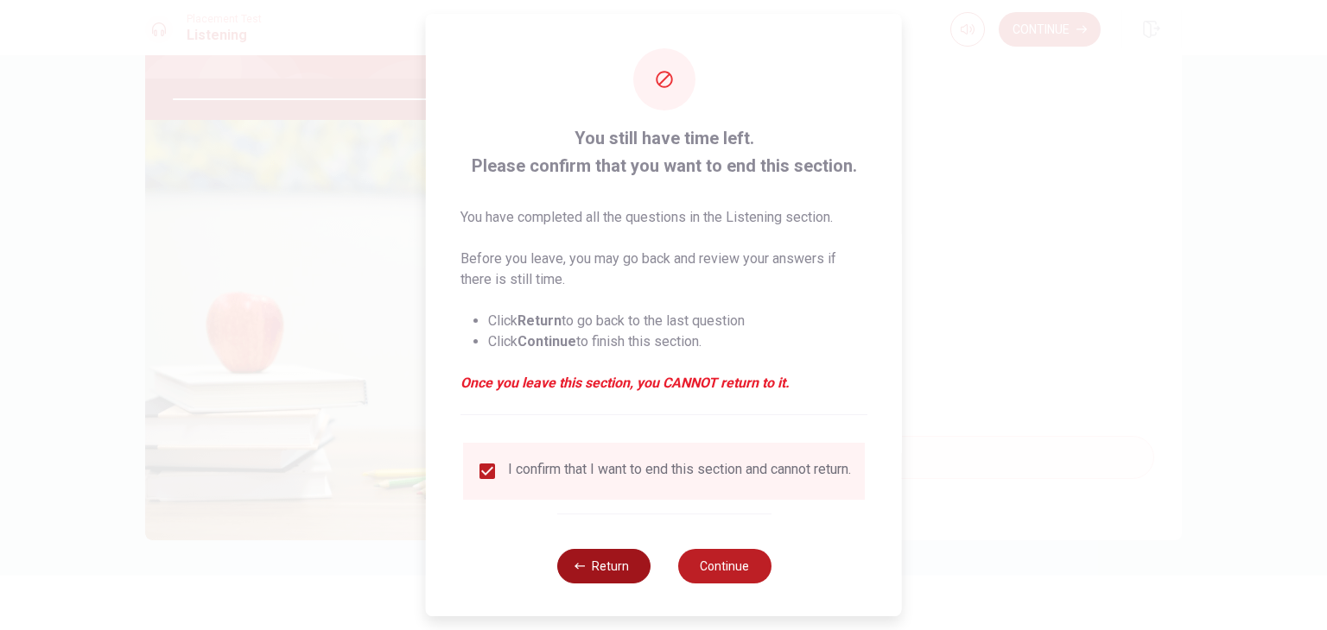
click at [584, 580] on button "Return" at bounding box center [602, 566] width 93 height 35
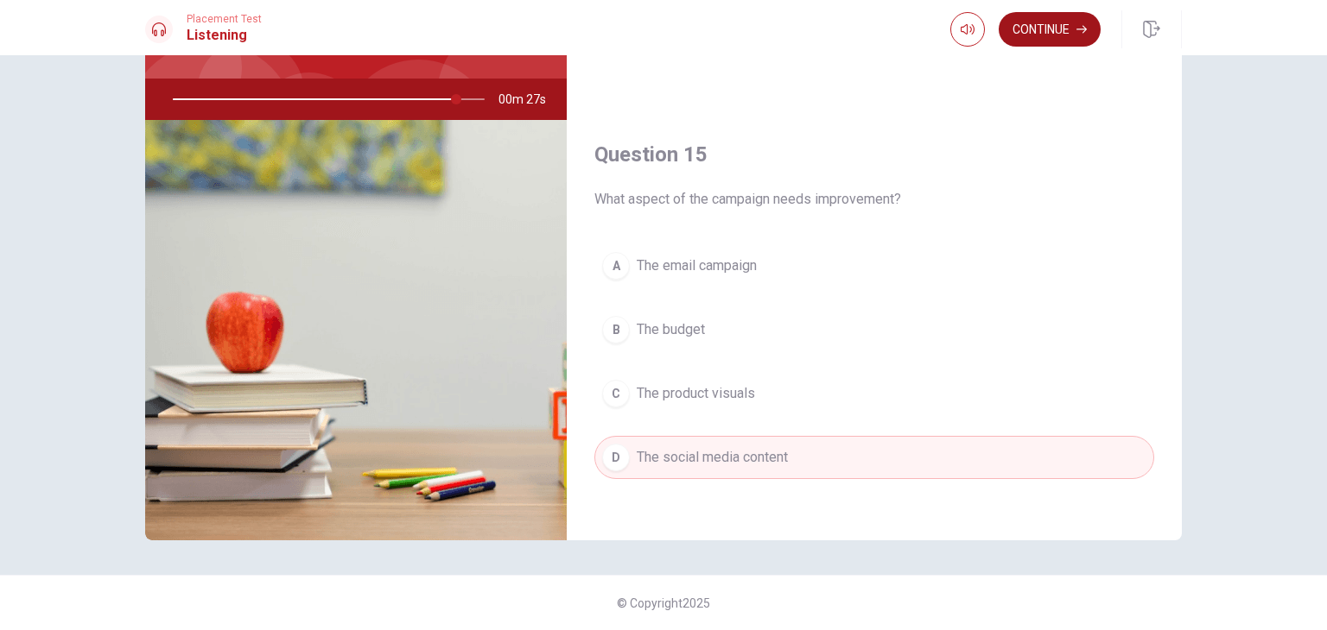
click at [1031, 23] on button "Continue" at bounding box center [1049, 29] width 102 height 35
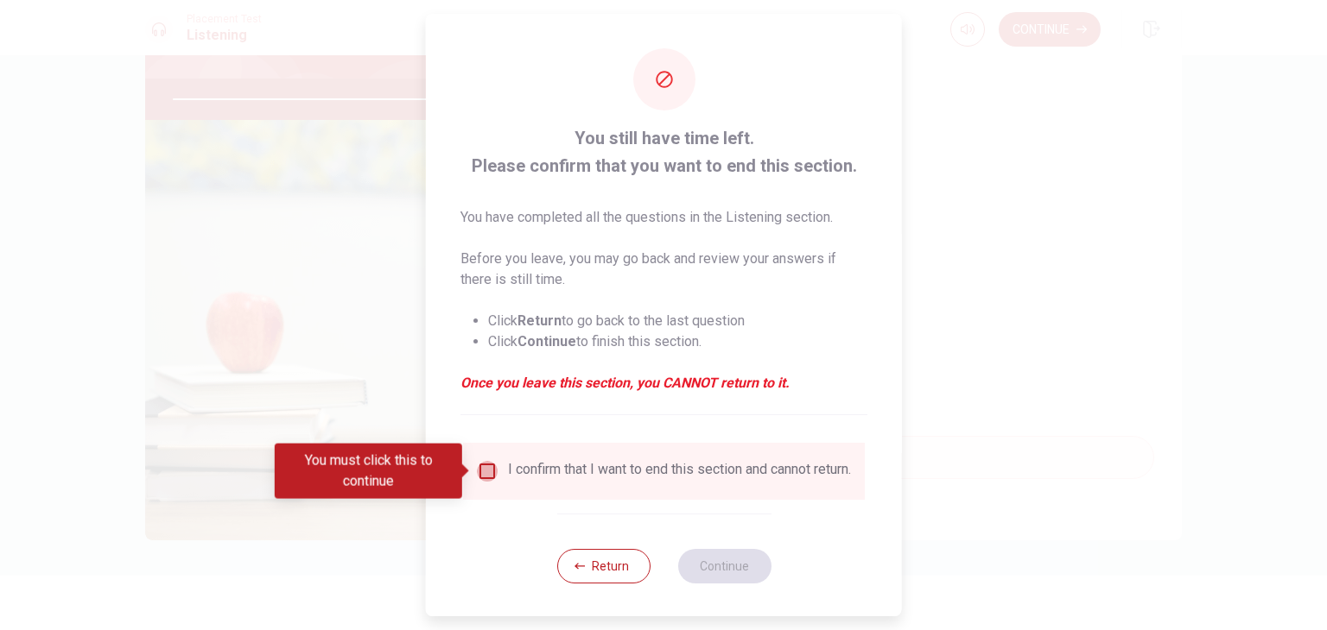
click at [480, 472] on input "You must click this to continue" at bounding box center [487, 471] width 21 height 21
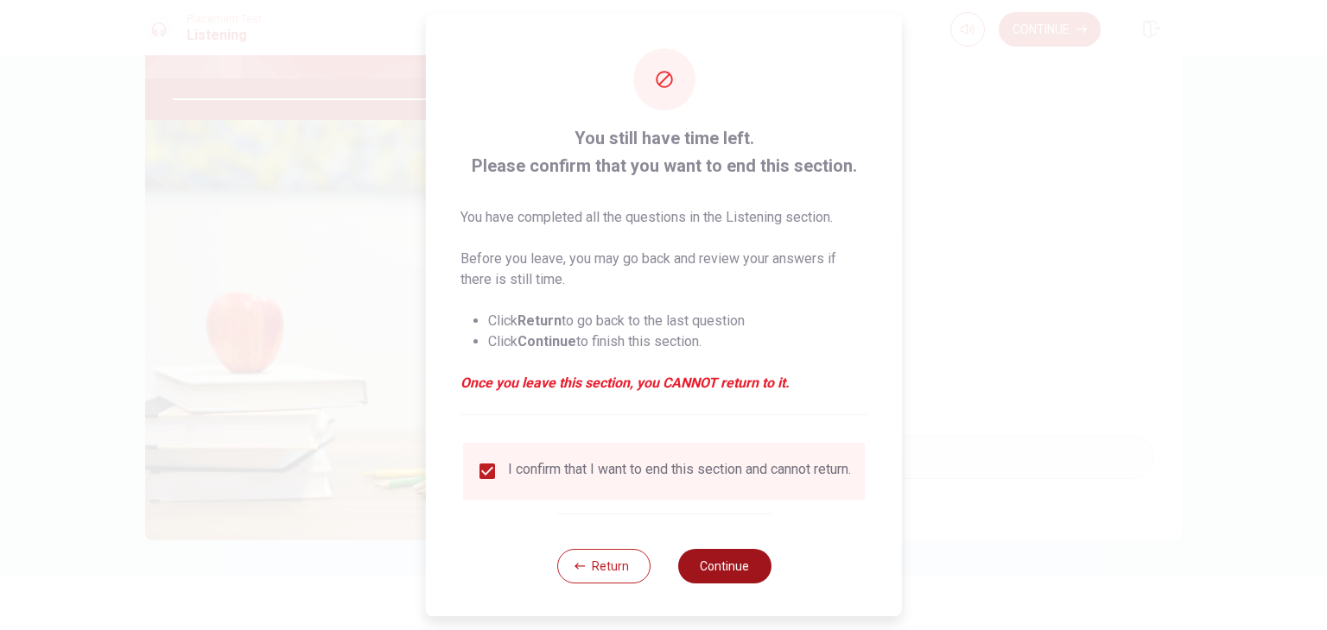
click at [730, 584] on button "Continue" at bounding box center [723, 566] width 93 height 35
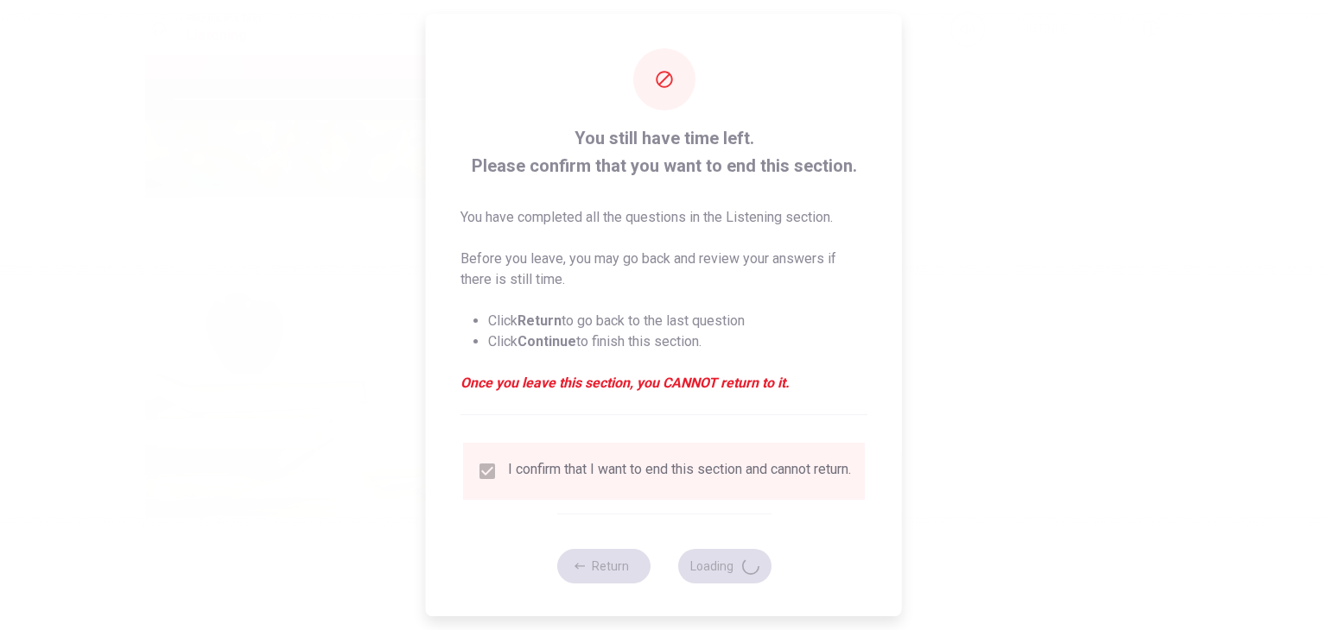
type input "94"
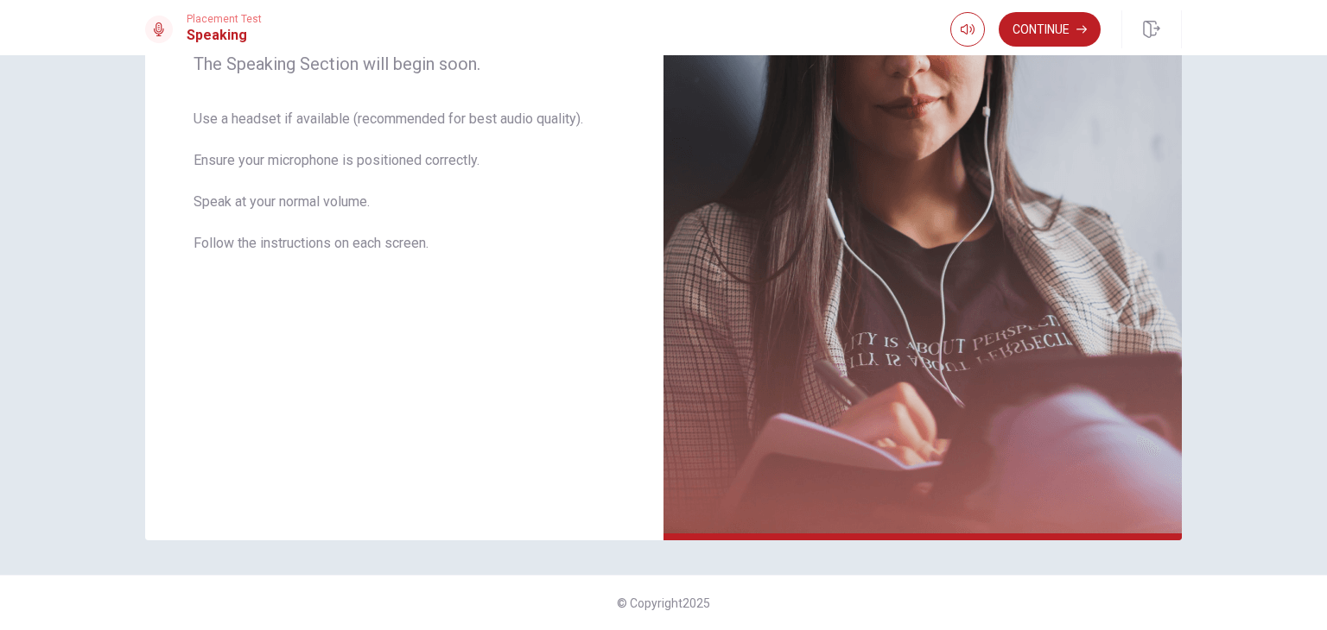
scroll to position [43, 0]
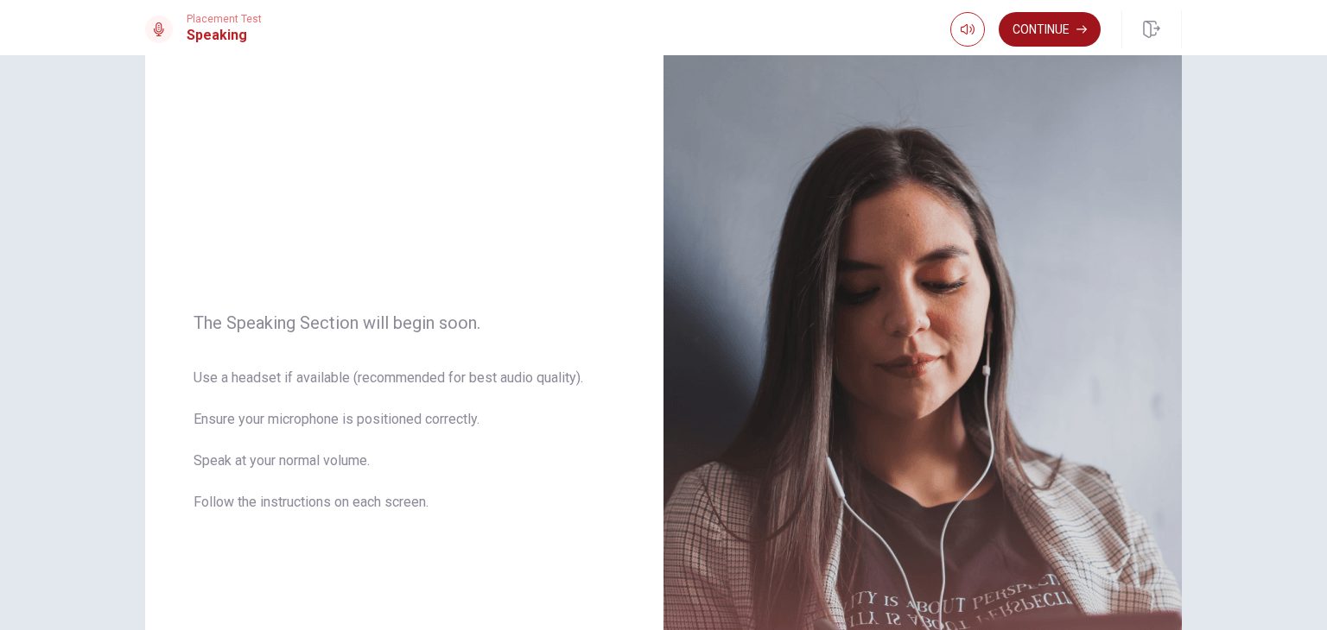
click at [1054, 36] on button "Continue" at bounding box center [1049, 29] width 102 height 35
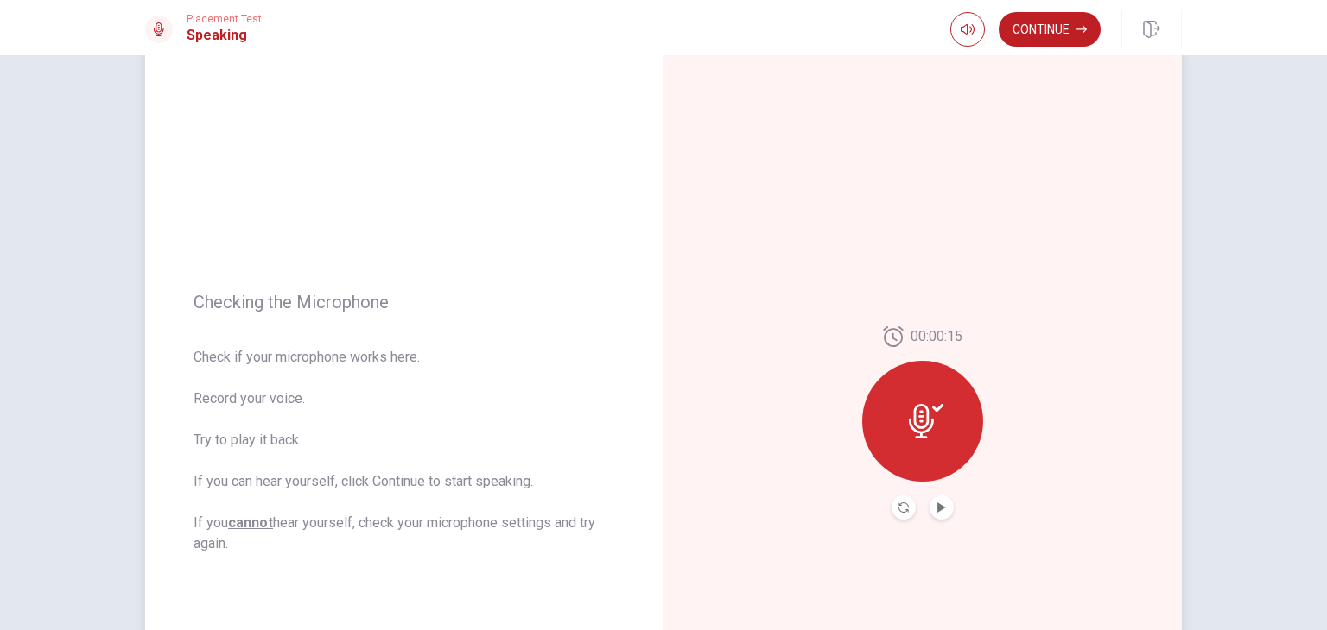
click at [933, 513] on button "Play Audio" at bounding box center [941, 508] width 24 height 24
click at [900, 415] on div at bounding box center [922, 421] width 121 height 121
click at [936, 512] on button "Play Audio" at bounding box center [941, 508] width 24 height 24
click at [925, 428] on icon at bounding box center [921, 421] width 25 height 35
click at [918, 418] on icon at bounding box center [926, 421] width 35 height 35
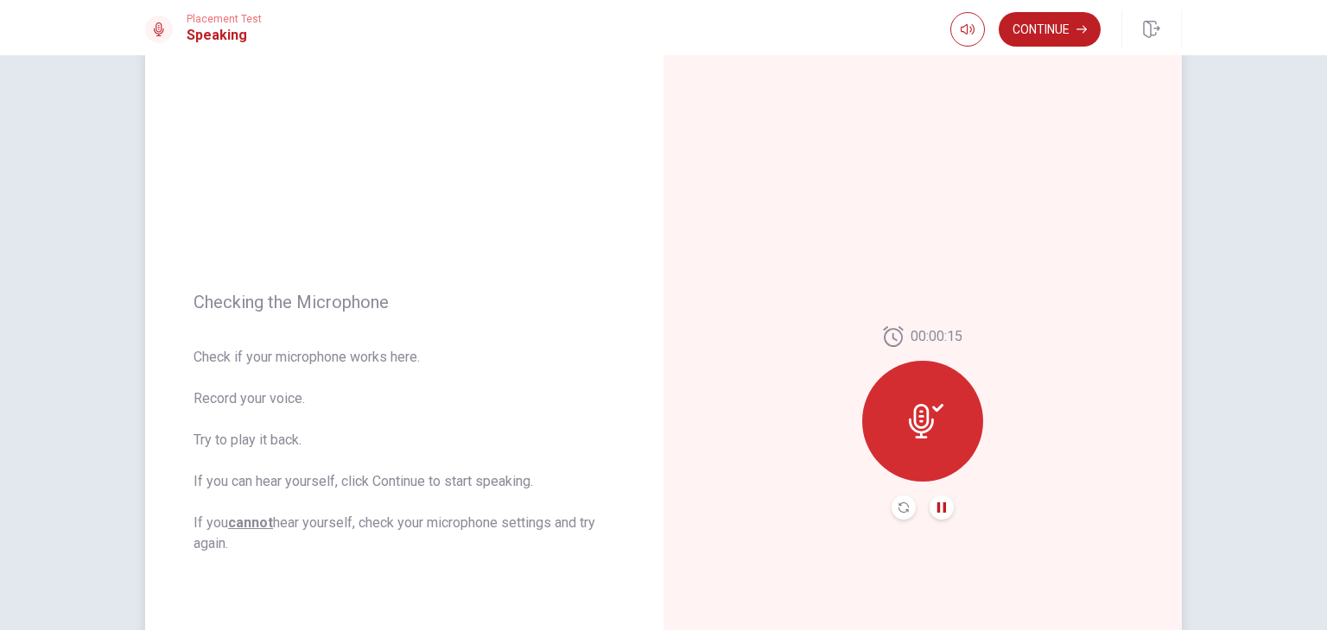
click at [937, 511] on icon "Pause Audio" at bounding box center [941, 508] width 9 height 10
click at [1050, 25] on button "Continue" at bounding box center [1049, 29] width 102 height 35
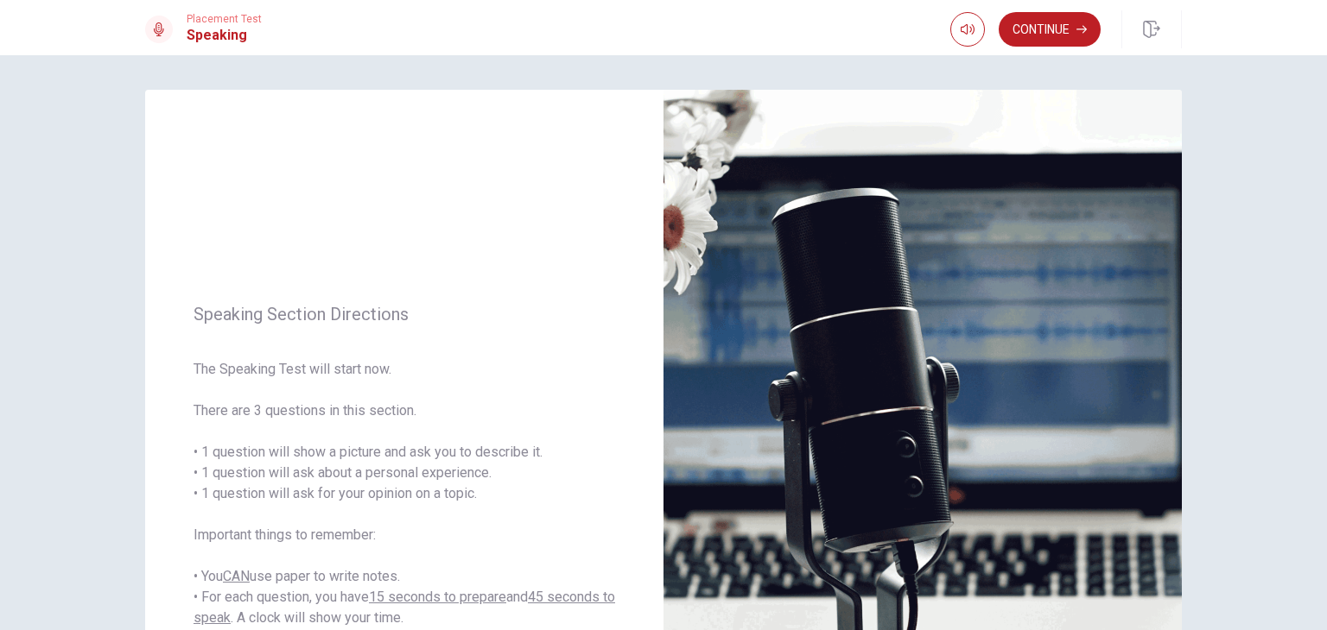
scroll to position [302, 0]
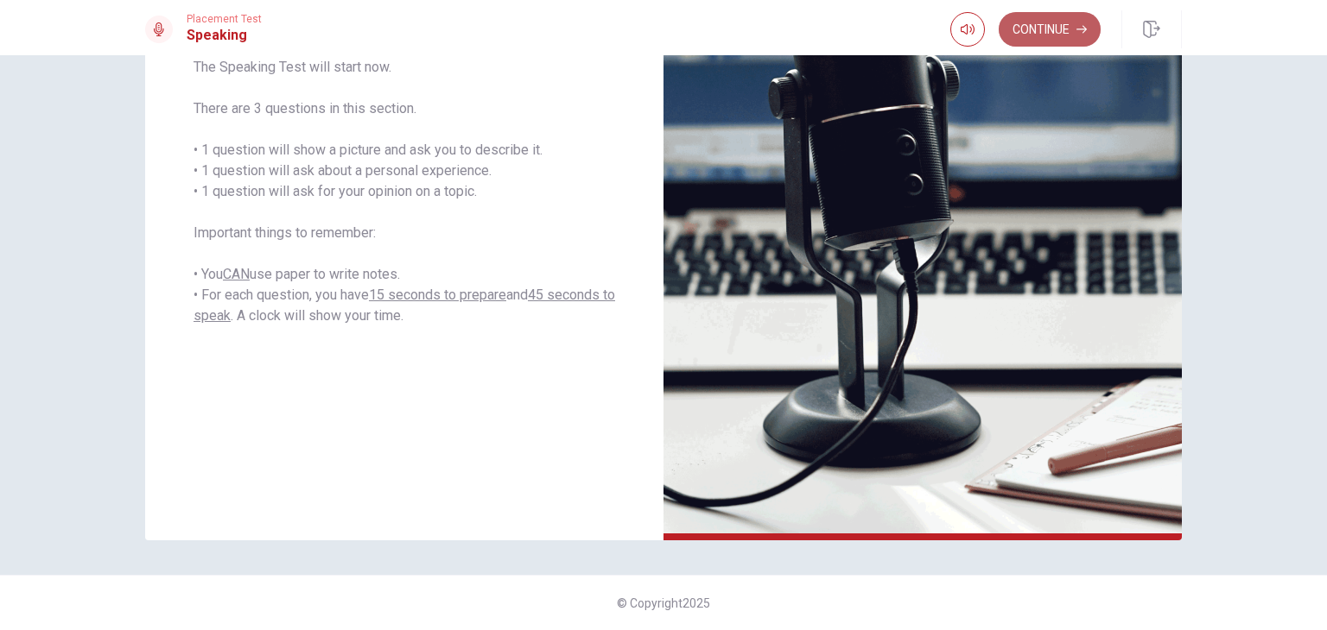
click at [1070, 38] on button "Continue" at bounding box center [1049, 29] width 102 height 35
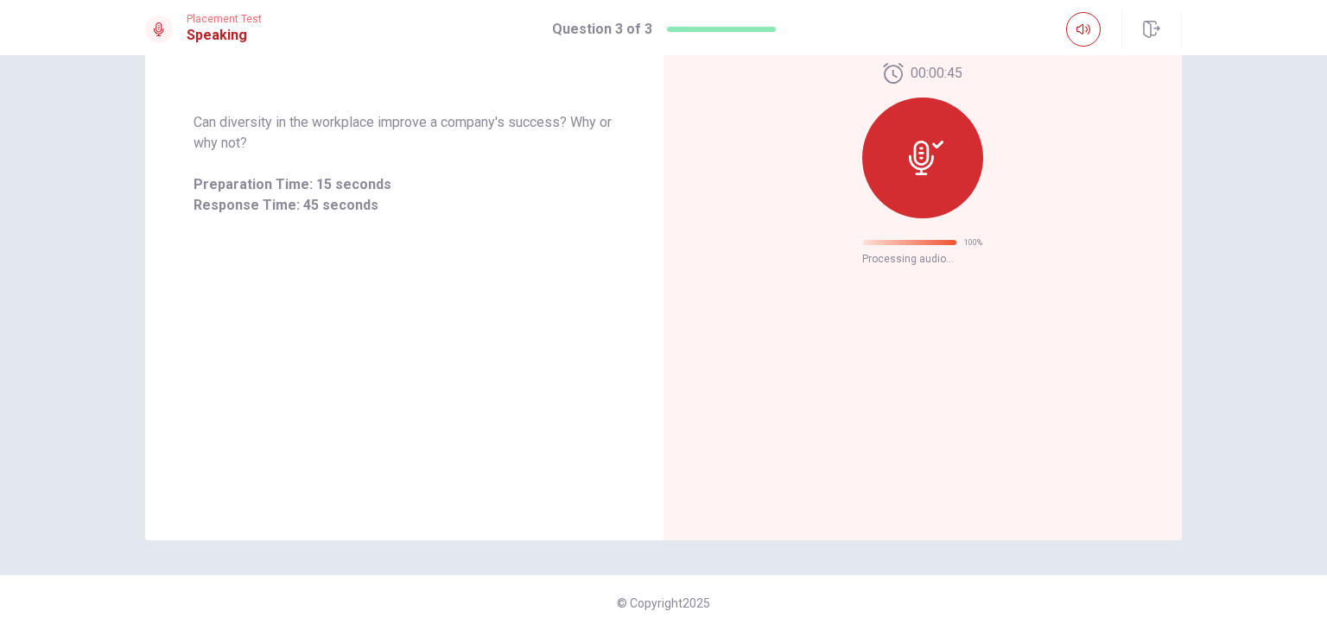
scroll to position [0, 0]
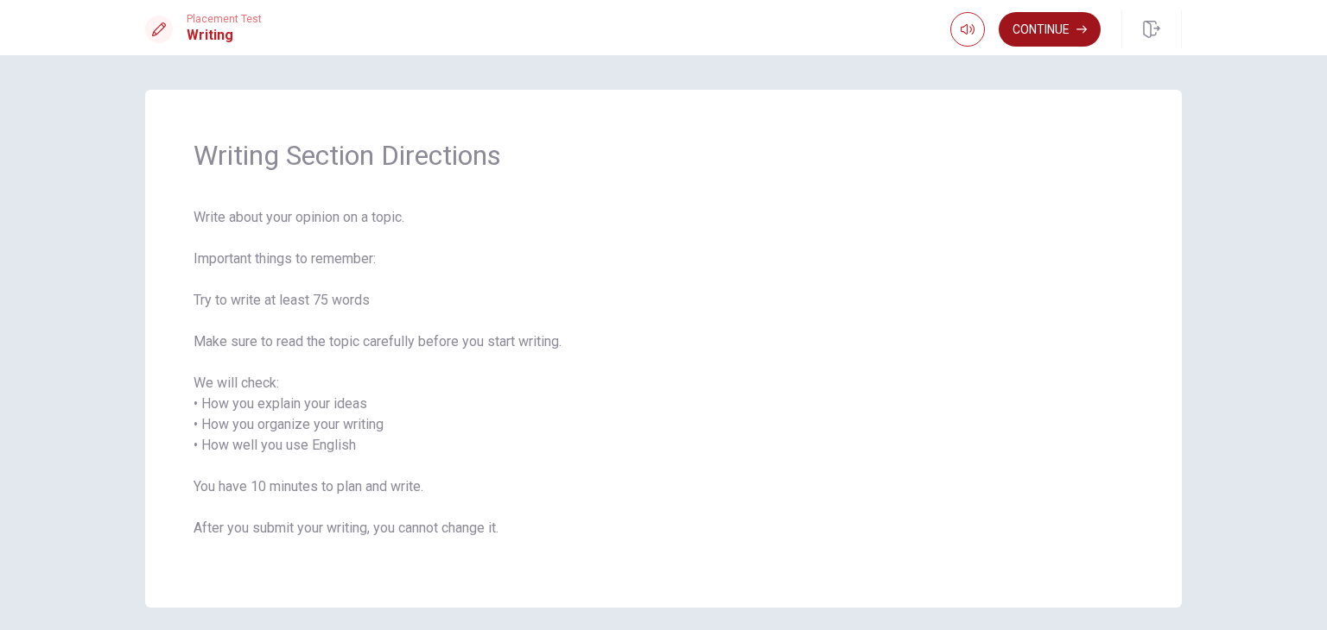
click at [1036, 20] on button "Continue" at bounding box center [1049, 29] width 102 height 35
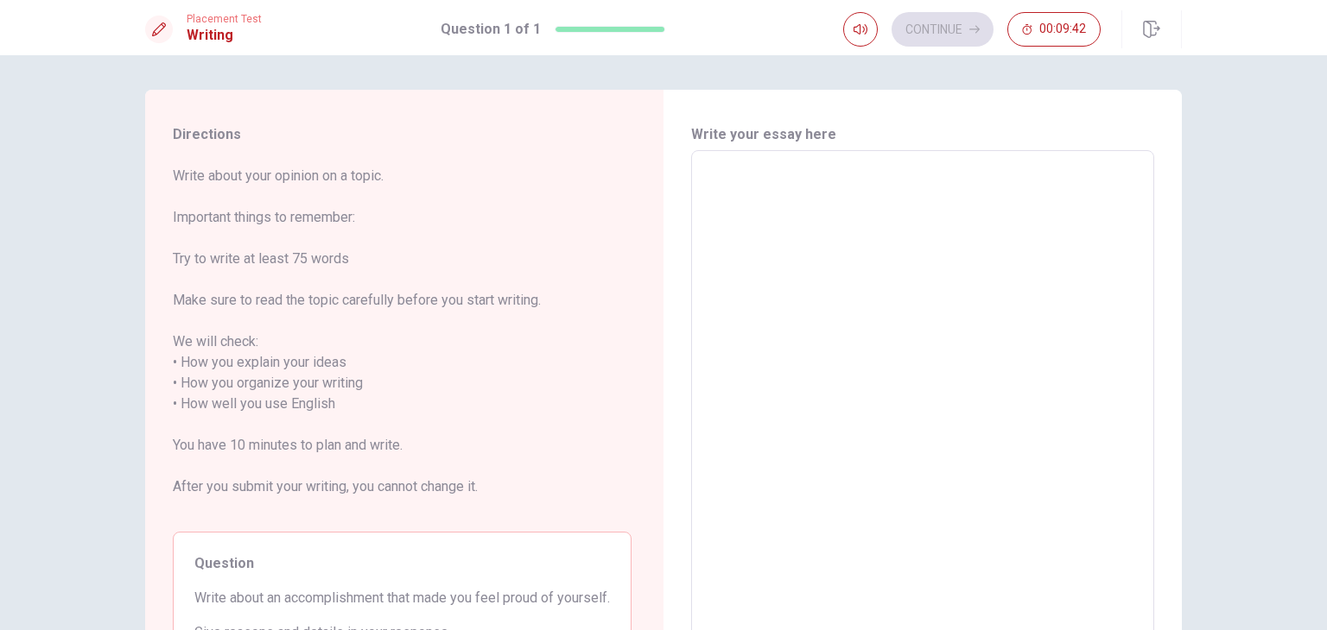
click at [770, 200] on textarea at bounding box center [922, 394] width 439 height 459
type textarea "I"
type textarea "x"
type textarea "I"
type textarea "x"
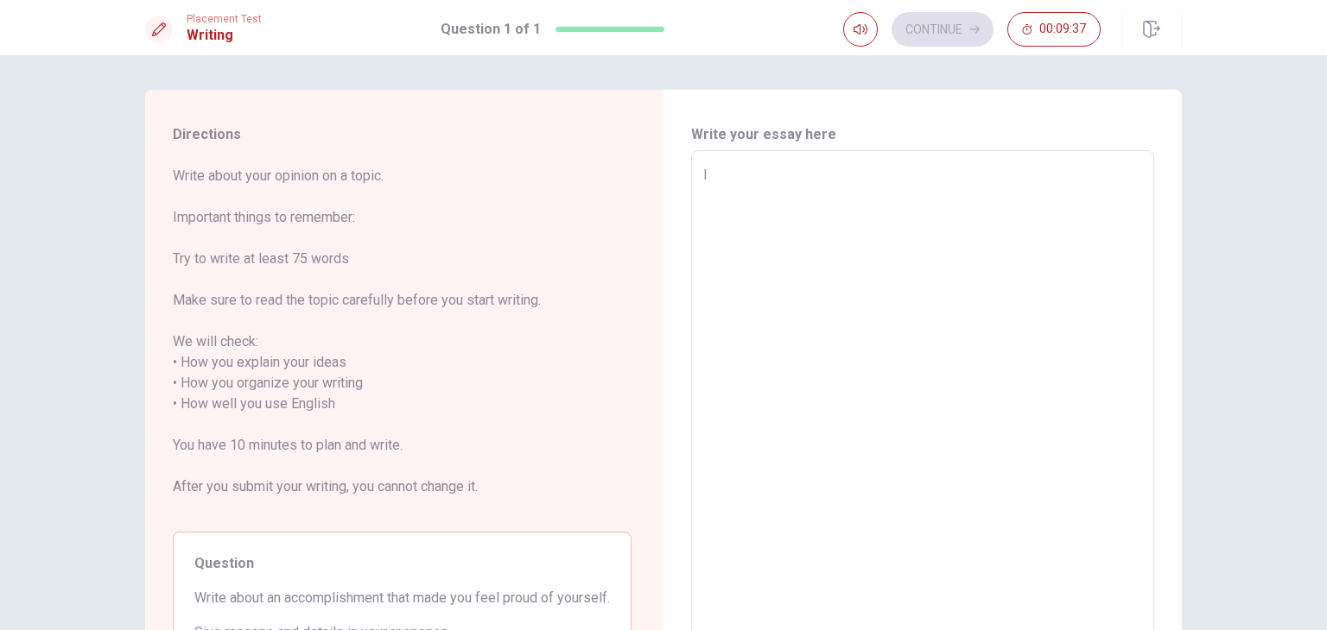
type textarea "I w"
type textarea "x"
type textarea "I wa"
type textarea "x"
type textarea "I was"
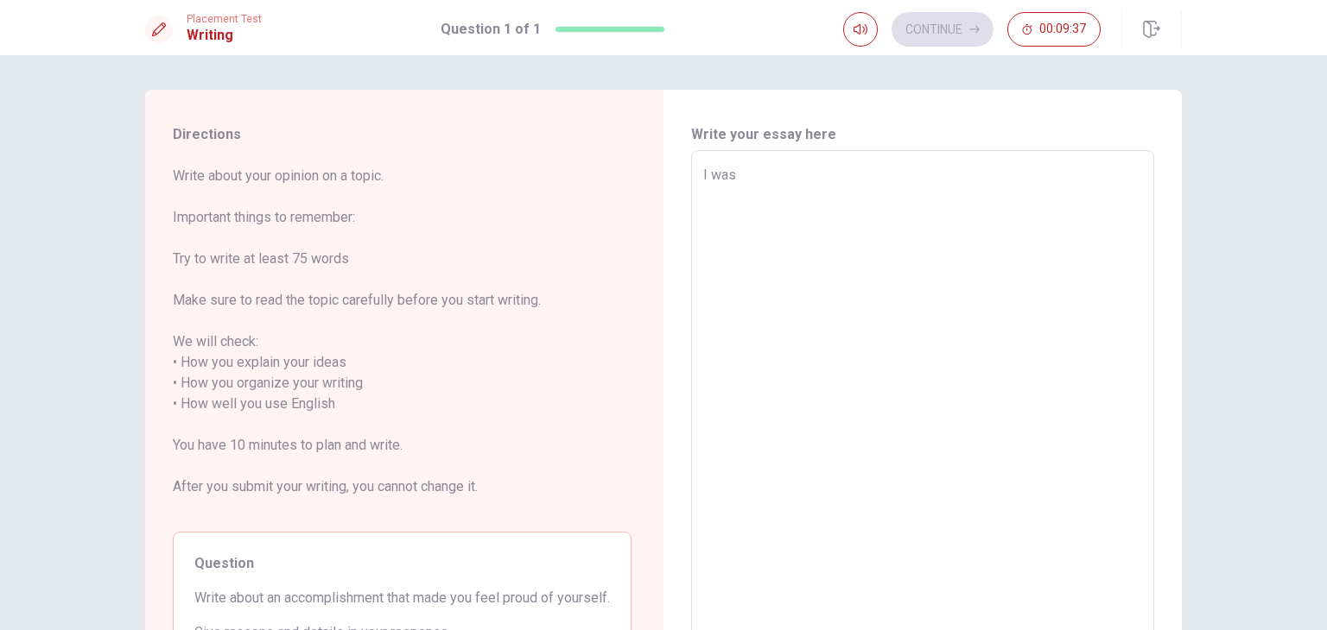
type textarea "x"
type textarea "I was"
type textarea "x"
type textarea "I was b"
type textarea "x"
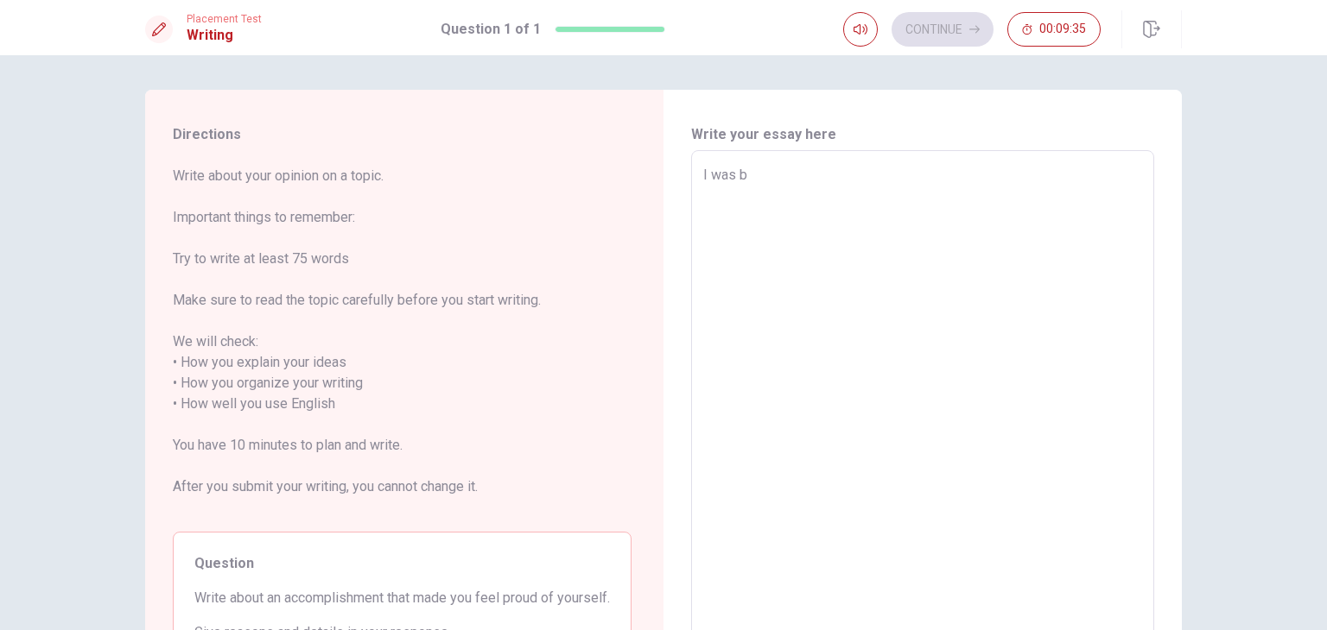
type textarea "I was bi"
type textarea "x"
type textarea "I was bir"
type textarea "x"
type textarea "I was birn"
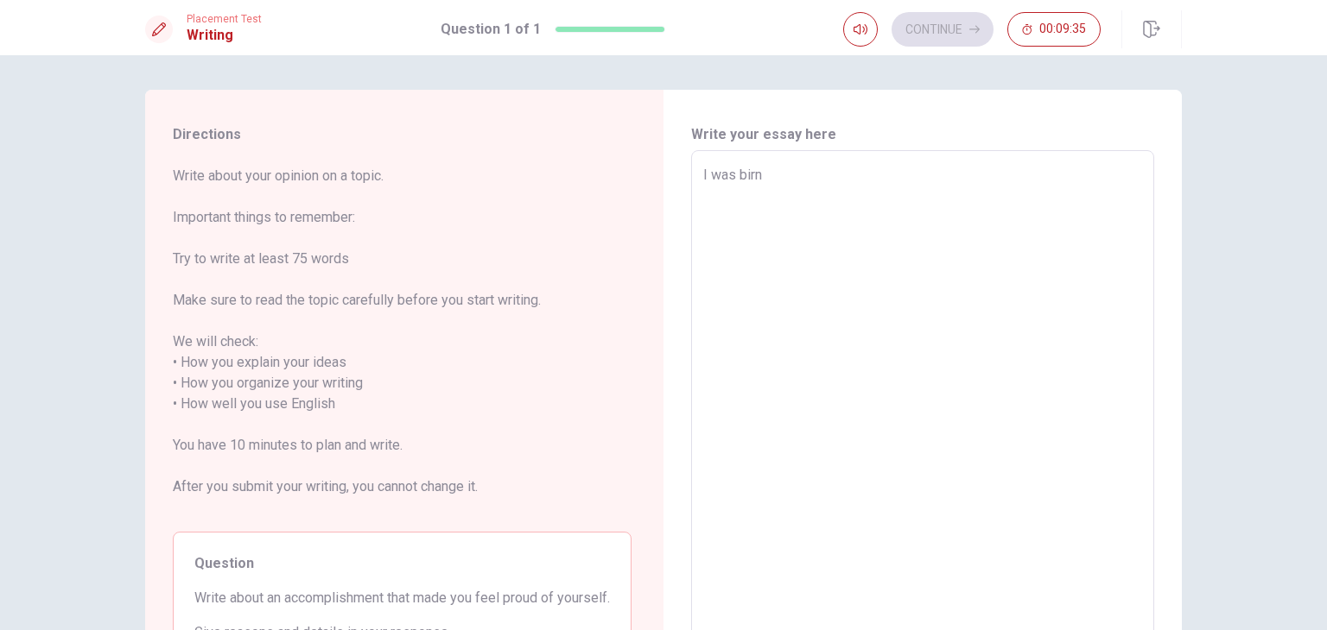
type textarea "x"
type textarea "I was birn"
type textarea "x"
type textarea "I was birn"
type textarea "x"
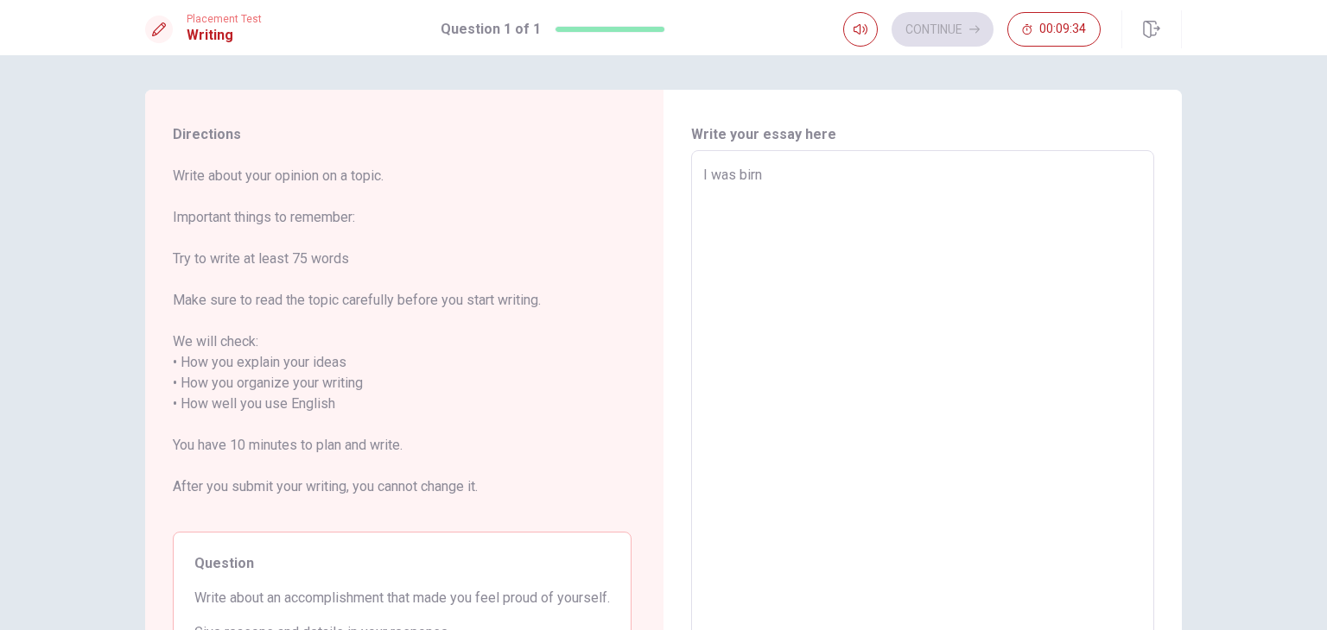
type textarea "I was bir"
type textarea "x"
type textarea "I was bi"
type textarea "x"
type textarea "I was b"
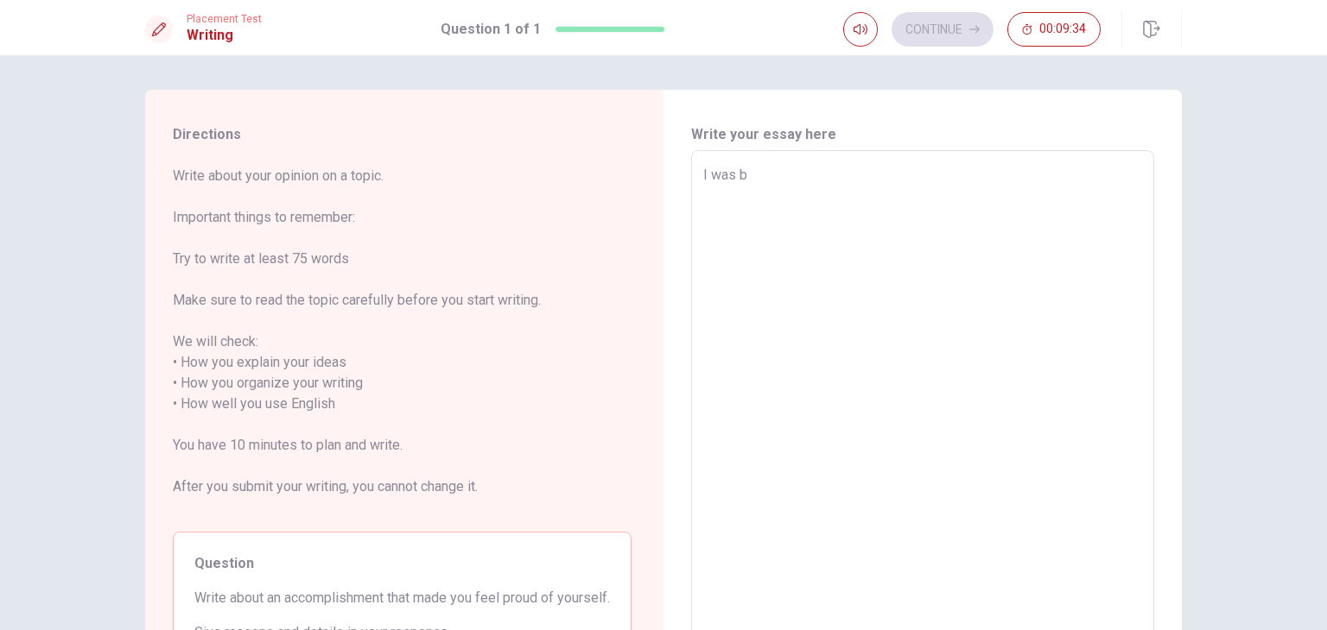
type textarea "x"
type textarea "I was bo"
type textarea "x"
type textarea "I was bor"
type textarea "x"
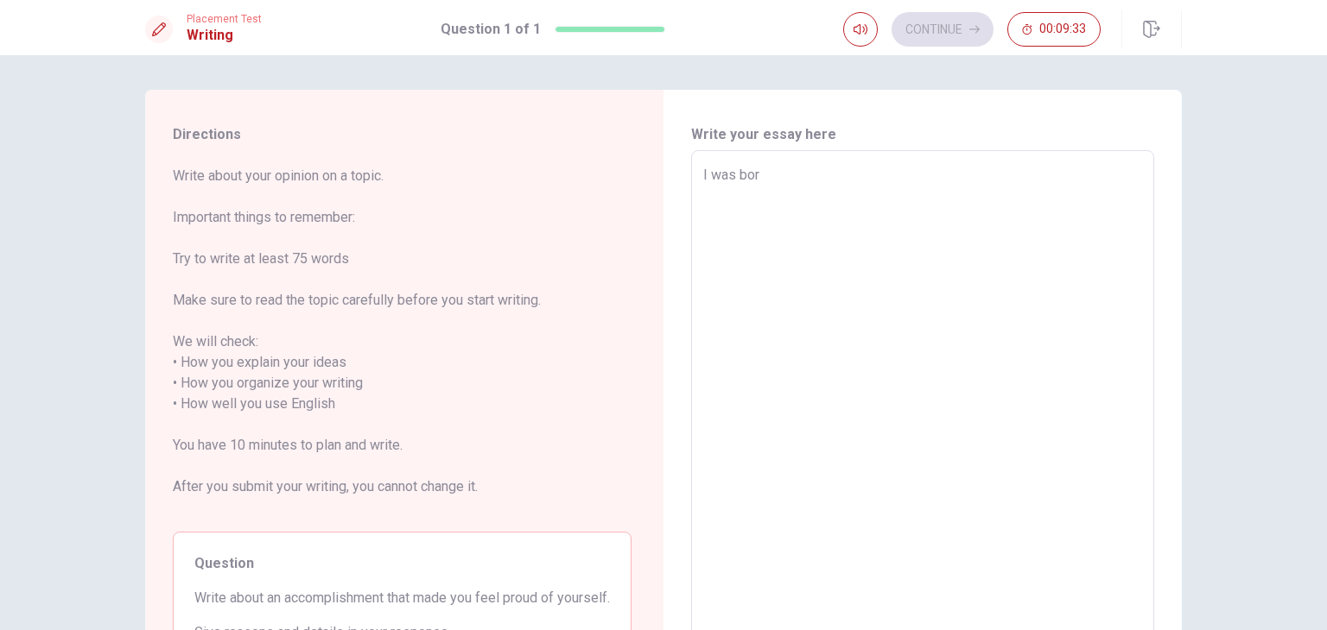
type textarea "I was born"
type textarea "x"
type textarea "I was born"
type textarea "x"
type textarea "I was born i"
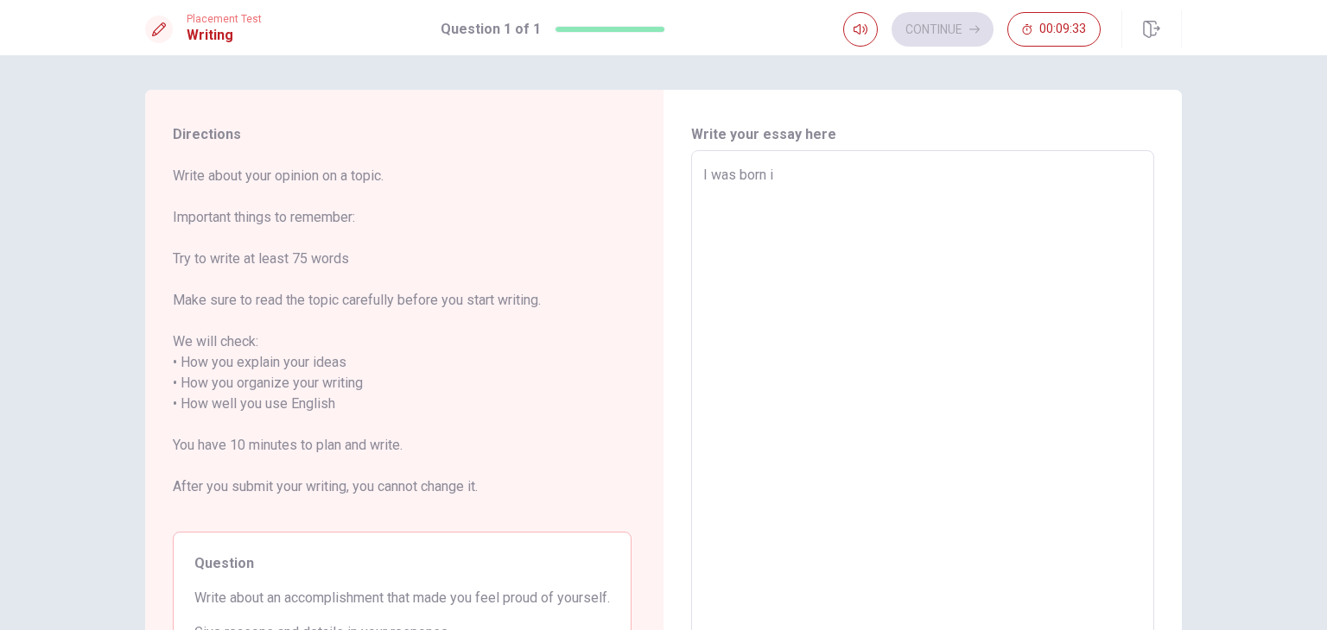
type textarea "x"
type textarea "I was born in"
type textarea "x"
type textarea "I was born in"
type textarea "x"
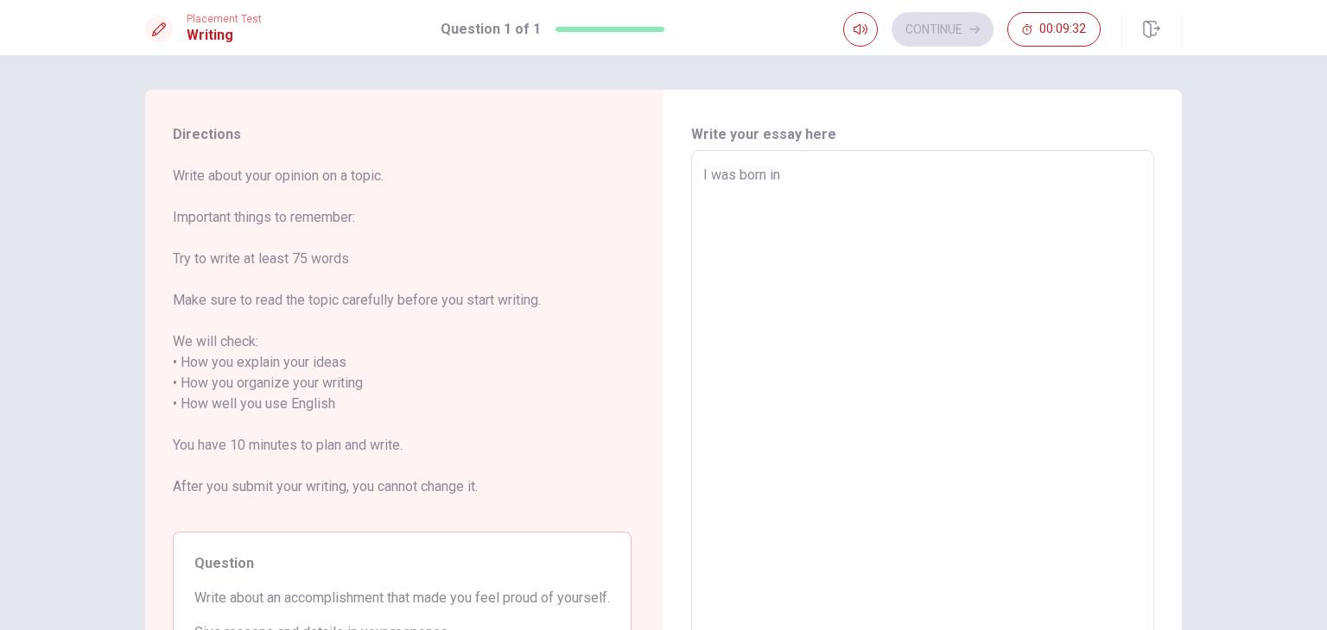
type textarea "I was born in T"
type textarea "x"
type textarea "I was born in [GEOGRAPHIC_DATA]"
type textarea "x"
type textarea "I was born in [GEOGRAPHIC_DATA]"
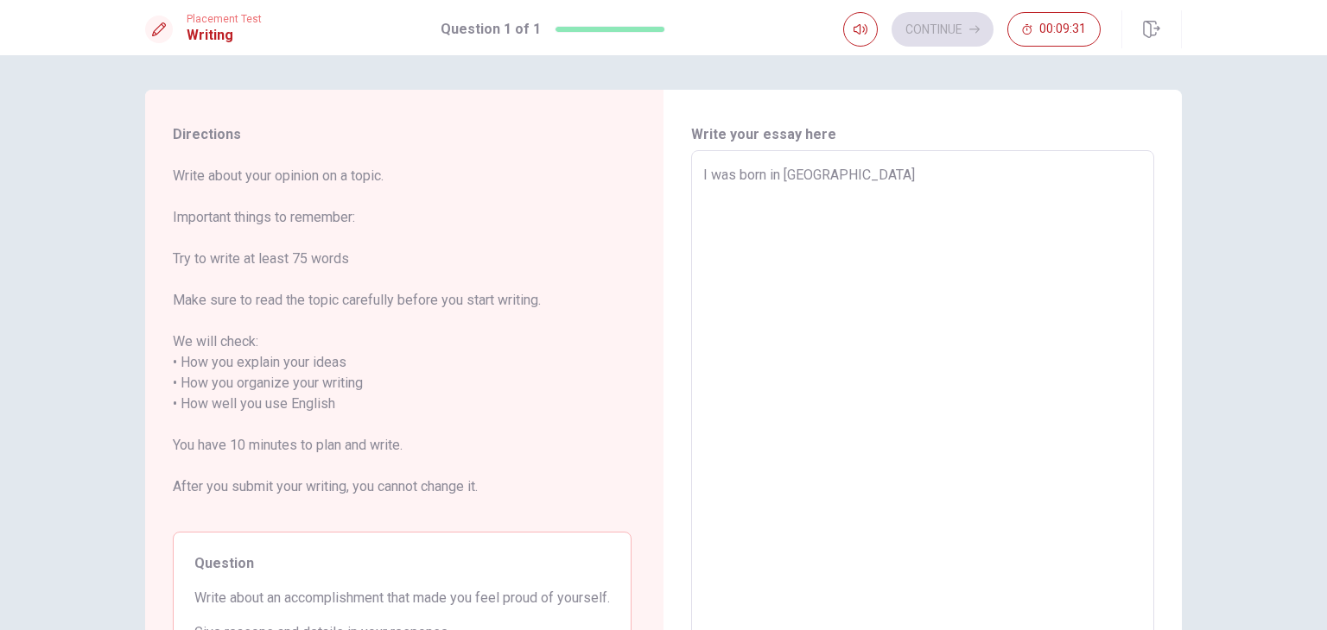
type textarea "x"
type textarea "I was born in Turk"
type textarea "x"
type textarea "I was born in [GEOGRAPHIC_DATA]"
type textarea "x"
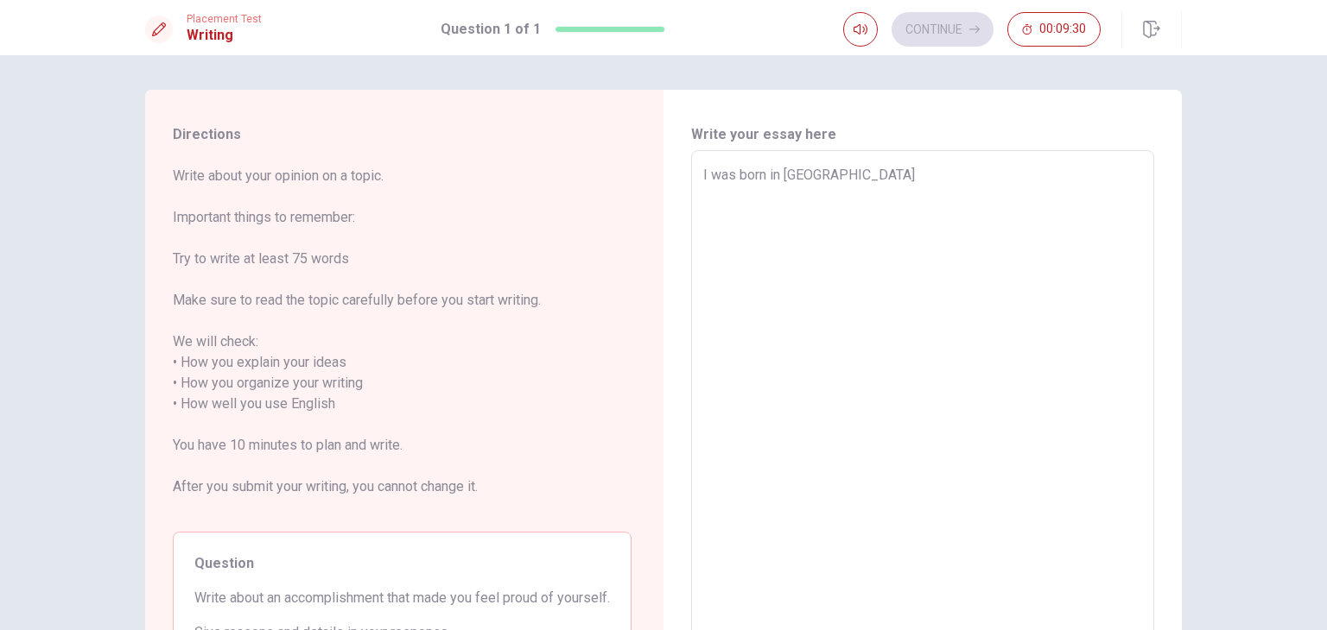
type textarea "I was born in [GEOGRAPHIC_DATA]"
type textarea "x"
type textarea "I was born in [GEOGRAPHIC_DATA]"
type textarea "x"
type textarea "I was born in [GEOGRAPHIC_DATA]"
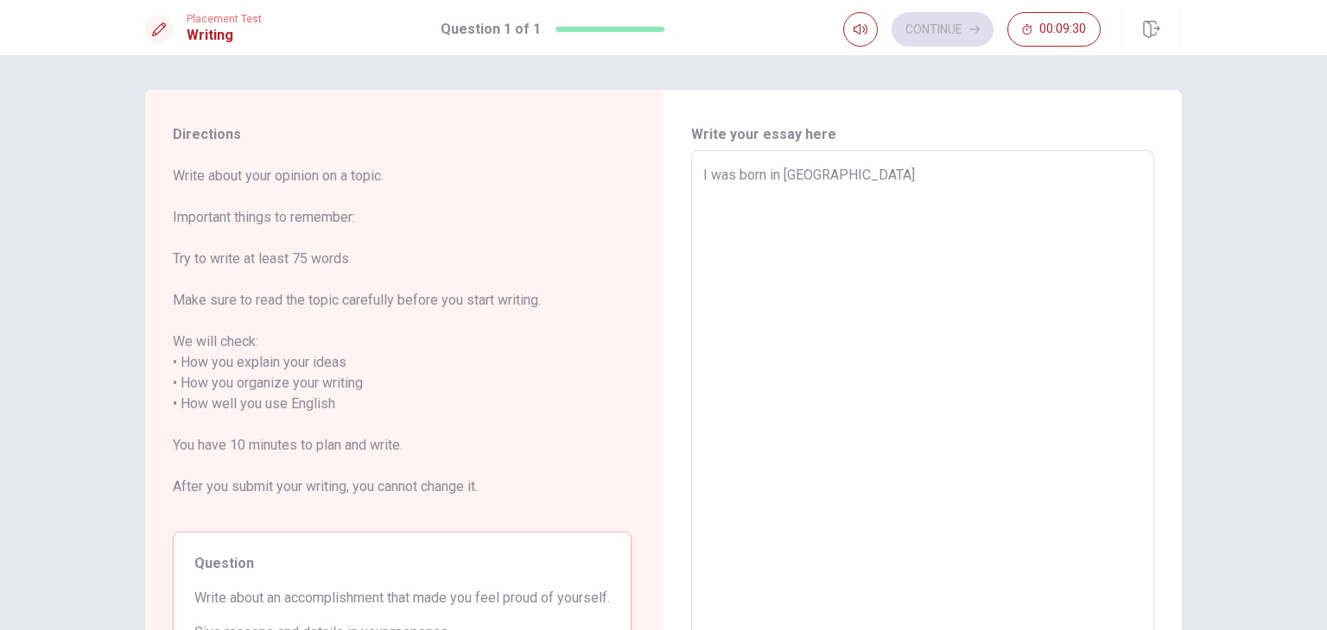
type textarea "x"
type textarea "I was born in [GEOGRAPHIC_DATA]"
type textarea "x"
type textarea "I was born in [GEOGRAPHIC_DATA]"
type textarea "x"
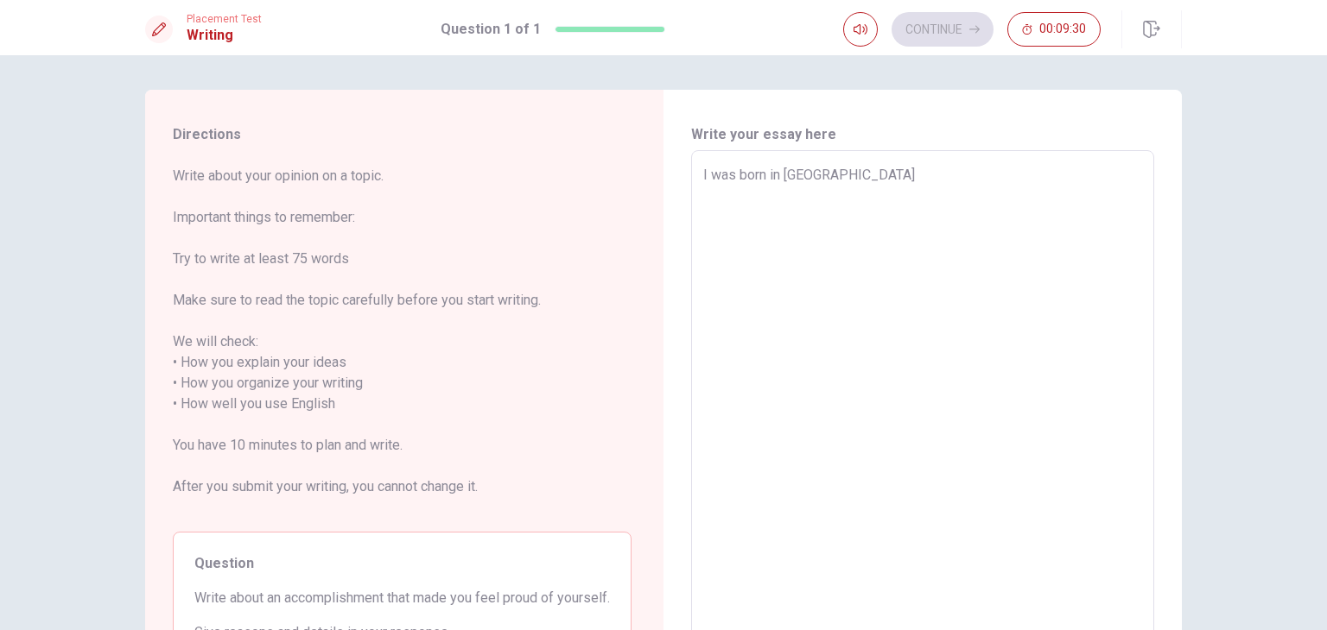
type textarea "I was born in [GEOGRAPHIC_DATA]"
type textarea "x"
type textarea "I was born in [GEOGRAPHIC_DATA]."
type textarea "x"
type textarea "I was born in [GEOGRAPHIC_DATA]."
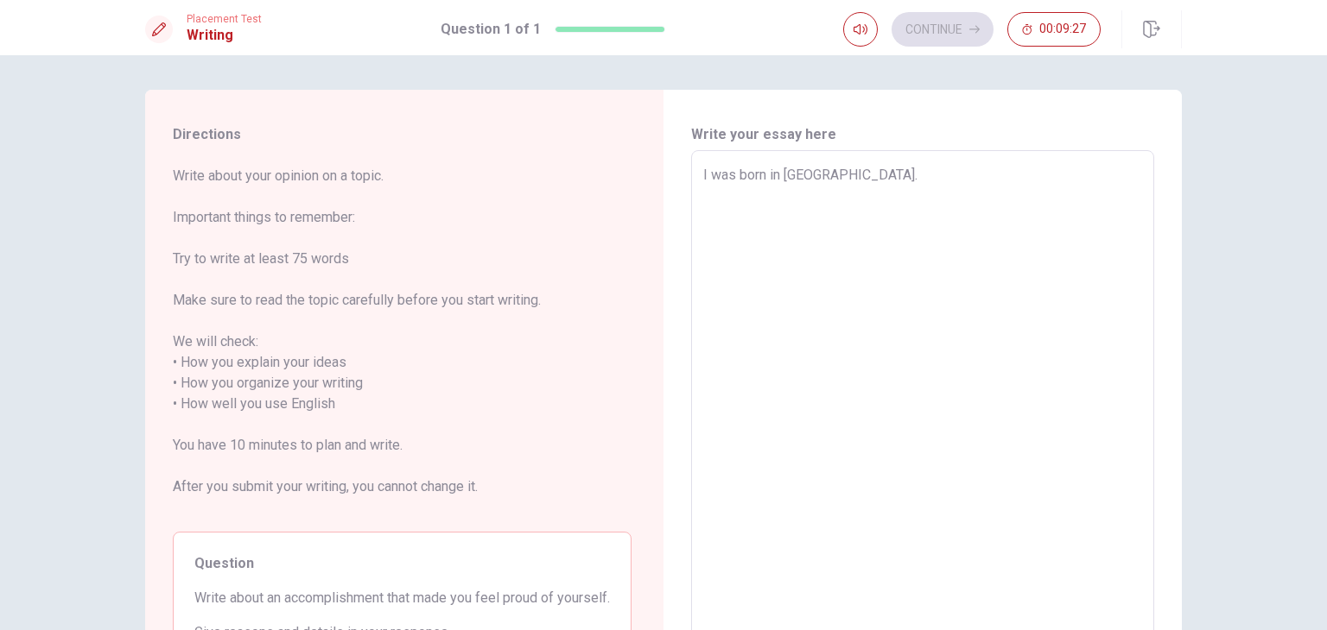
type textarea "x"
type textarea "I was born in [GEOGRAPHIC_DATA]."
type textarea "x"
type textarea "I was born in [GEOGRAPHIC_DATA]"
type textarea "x"
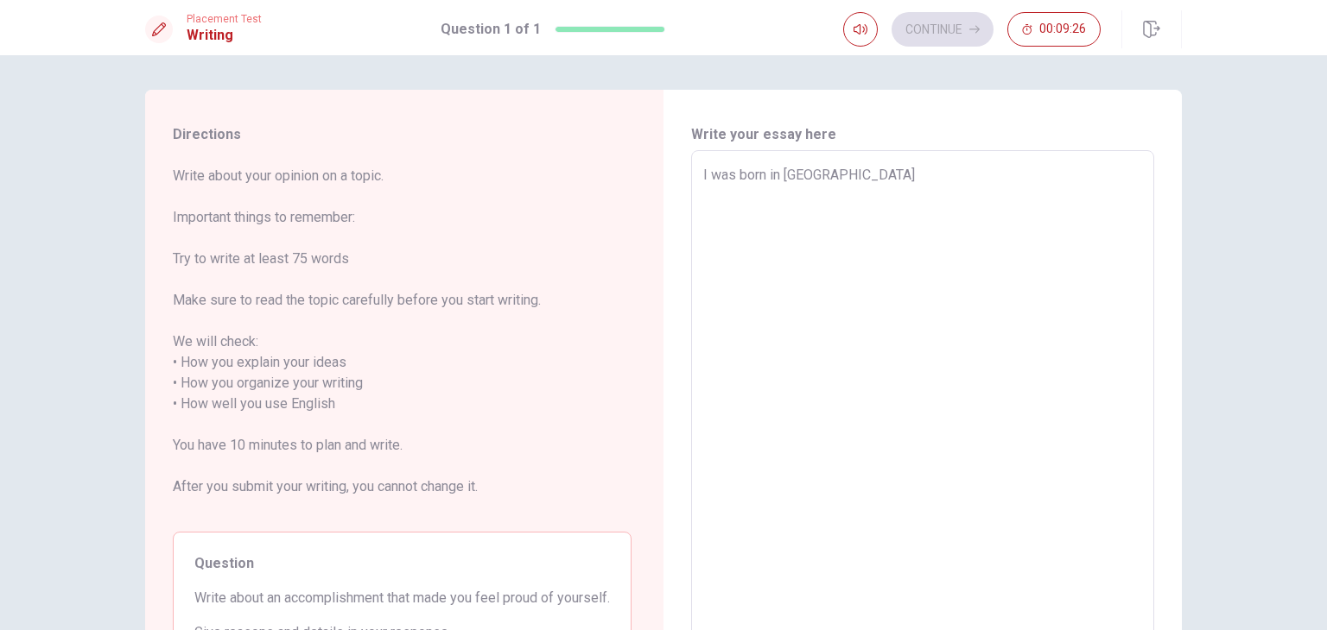
type textarea "I was born in [GEOGRAPHIC_DATA]"
type textarea "x"
type textarea "I was born in [GEOGRAPHIC_DATA]"
type textarea "x"
type textarea "I was born in [GEOGRAPHIC_DATA]"
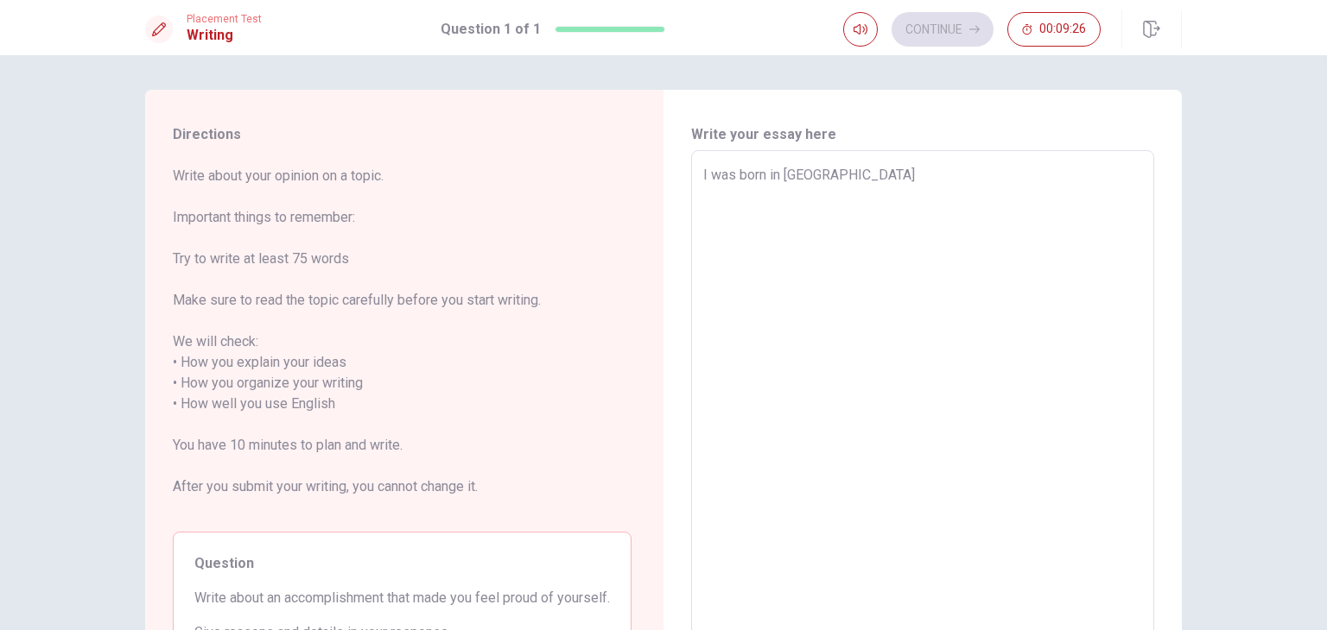
type textarea "x"
type textarea "I was born in [GEOGRAPHIC_DATA]"
type textarea "x"
type textarea "I was born in [GEOGRAPHIC_DATA]"
type textarea "x"
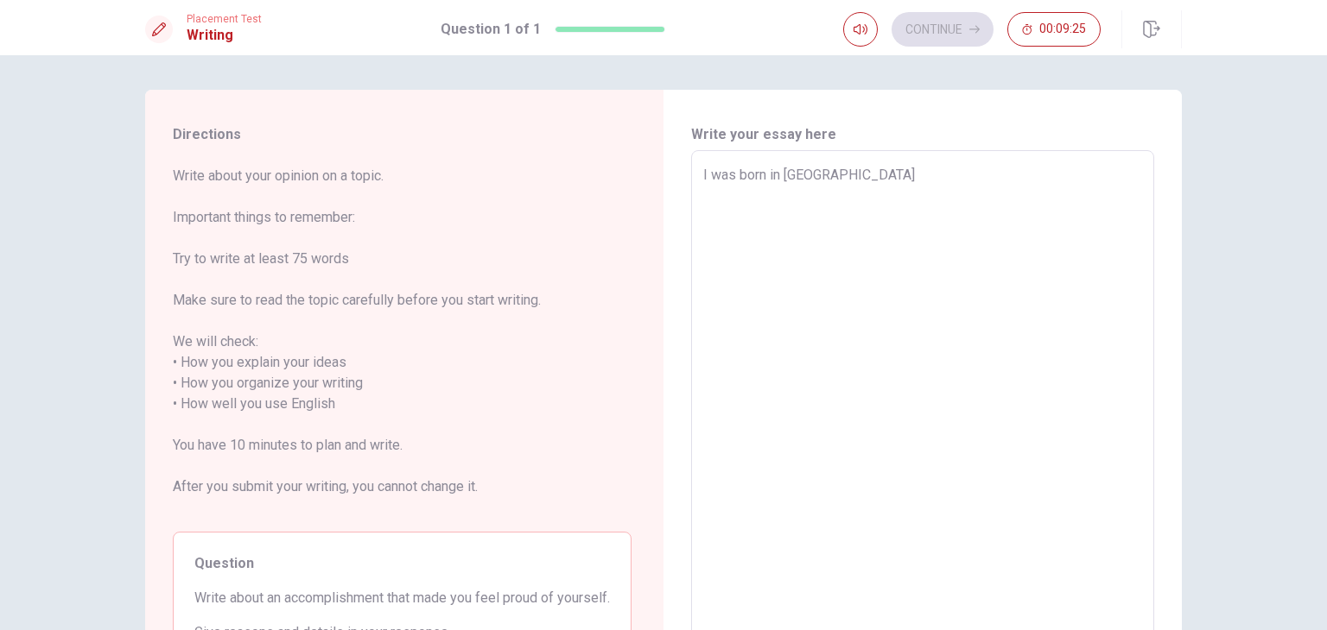
type textarea "I was born in [GEOGRAPHIC_DATA]"
type textarea "x"
type textarea "I was born in [GEOGRAPHIC_DATA]"
type textarea "x"
type textarea "I was born in [GEOGRAPHIC_DATA]"
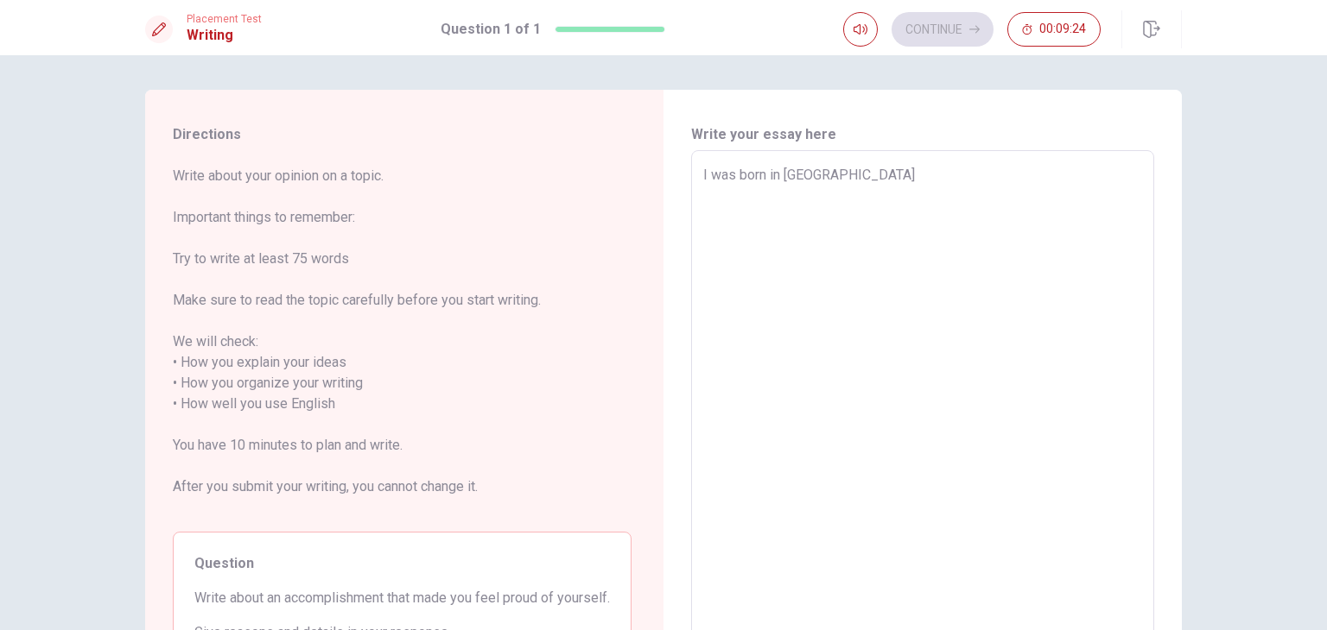
type textarea "x"
type textarea "I was born in [GEOGRAPHIC_DATA]"
type textarea "x"
type textarea "I was born in [GEOGRAPHIC_DATA]"
type textarea "x"
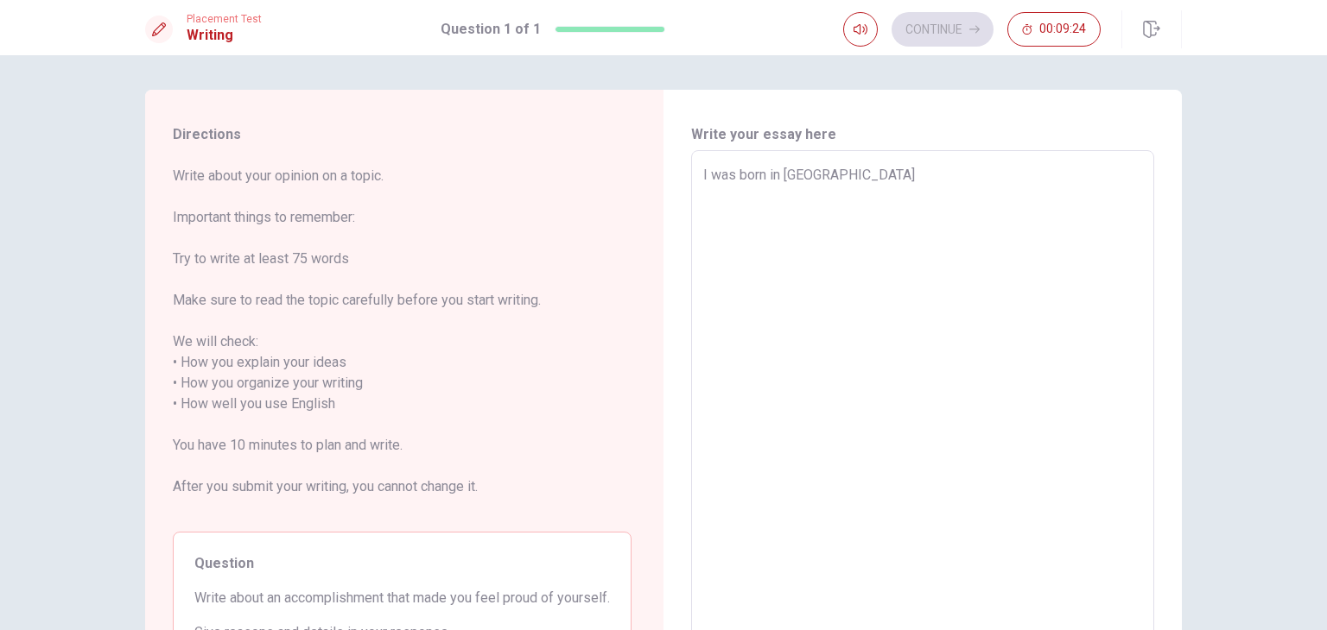
type textarea "I was born in [GEOGRAPHIC_DATA]"
type textarea "x"
type textarea "I was born in [DEMOGRAPHIC_DATA]"
type textarea "x"
type textarea "I was born in [GEOGRAPHIC_DATA]"
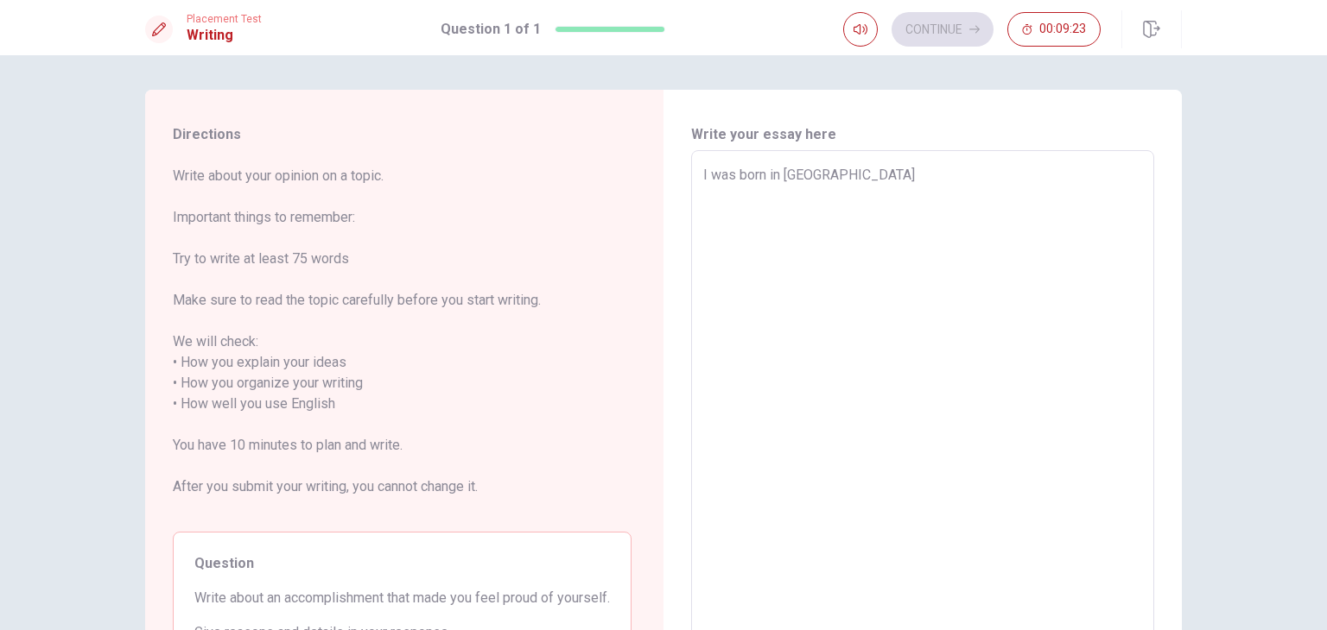
type textarea "x"
type textarea "I was born in [GEOGRAPHIC_DATA]"
type textarea "x"
type textarea "I was born in [GEOGRAPHIC_DATA]"
type textarea "x"
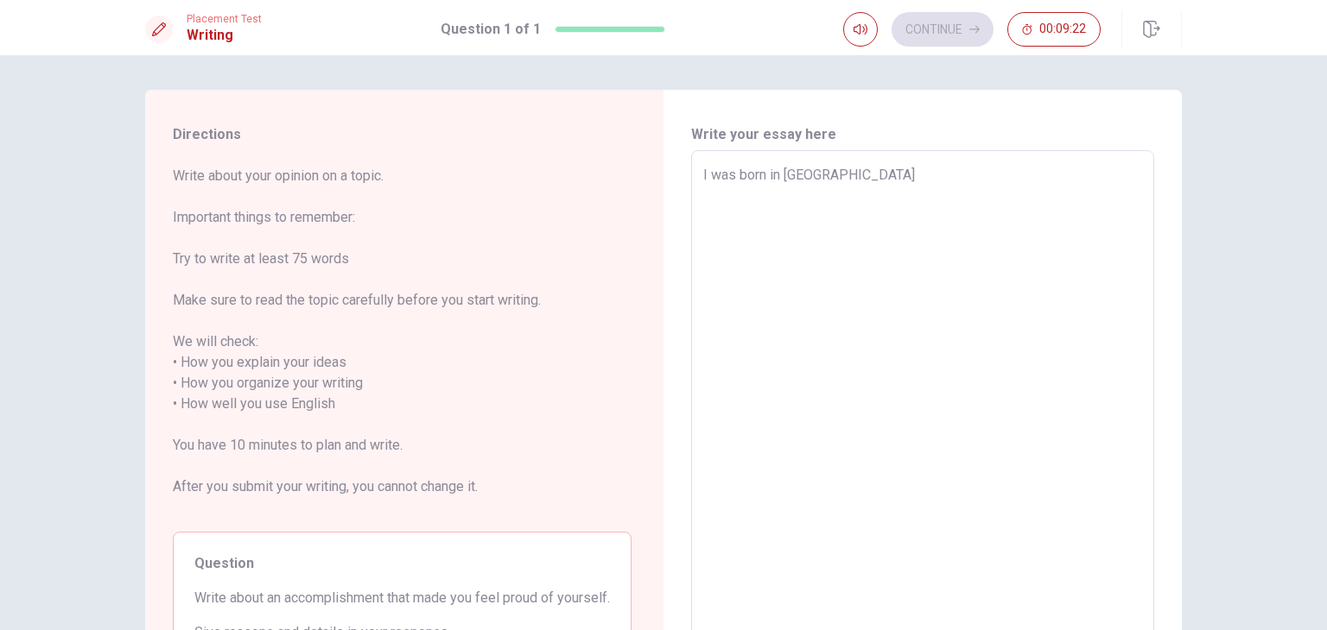
type textarea "I was born in [GEOGRAPHIC_DATA]"
type textarea "x"
type textarea "I was born in [GEOGRAPHIC_DATA]."
type textarea "x"
type textarea "I was born in [GEOGRAPHIC_DATA]."
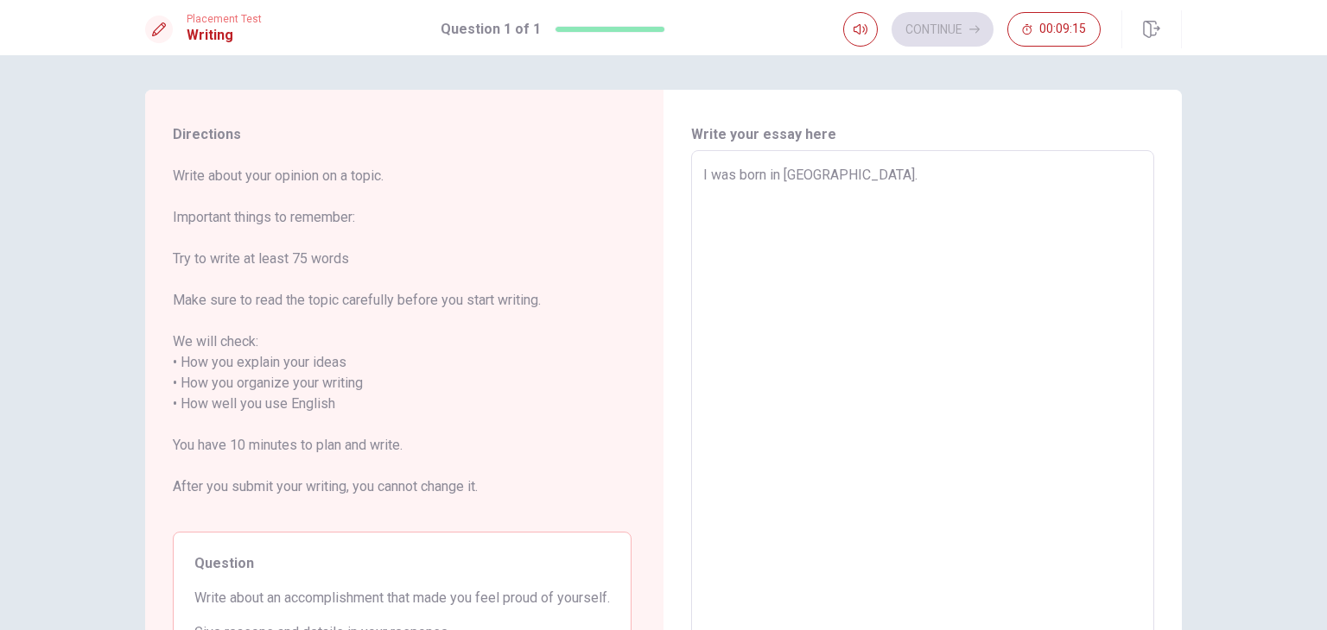
type textarea "x"
type textarea "I was born in [GEOGRAPHIC_DATA]. I"
type textarea "x"
type textarea "I was born in [GEOGRAPHIC_DATA]. I"
type textarea "x"
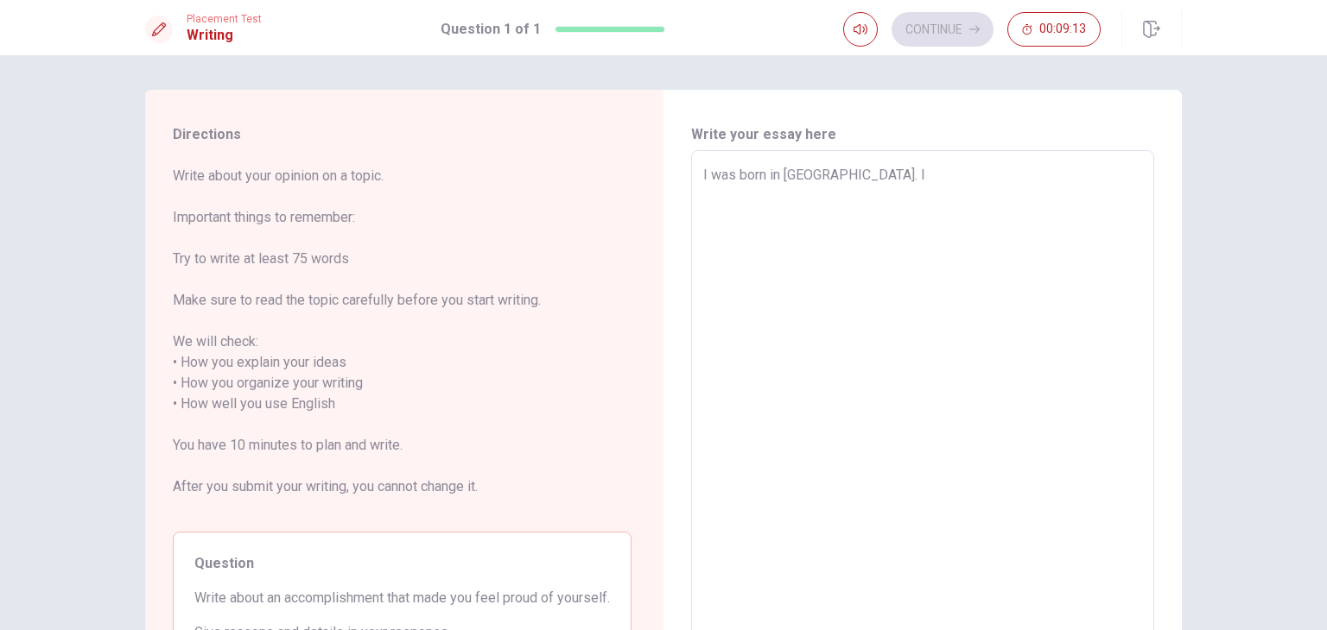
type textarea "I was born in [GEOGRAPHIC_DATA]. I"
type textarea "x"
type textarea "I was born in [GEOGRAPHIC_DATA]. It"
type textarea "x"
type textarea "I was born in [GEOGRAPHIC_DATA]. It"
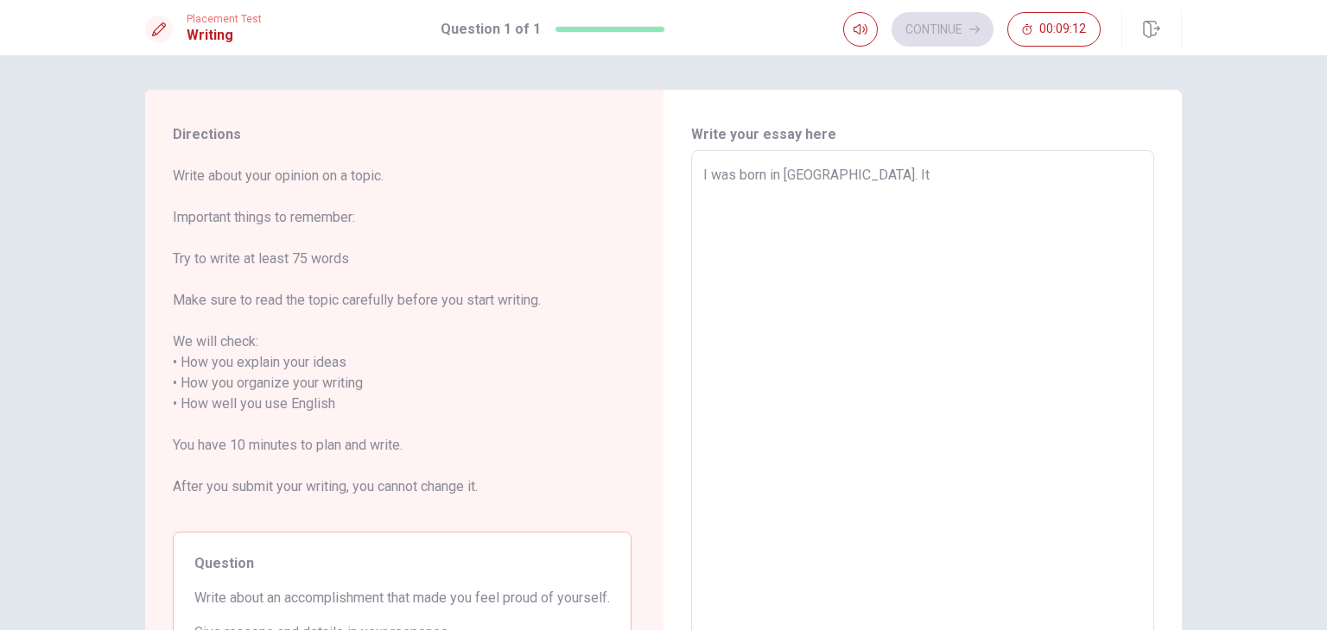
type textarea "x"
type textarea "I was born in [GEOGRAPHIC_DATA]. It"
type textarea "x"
type textarea "I was born in [GEOGRAPHIC_DATA]. I"
type textarea "x"
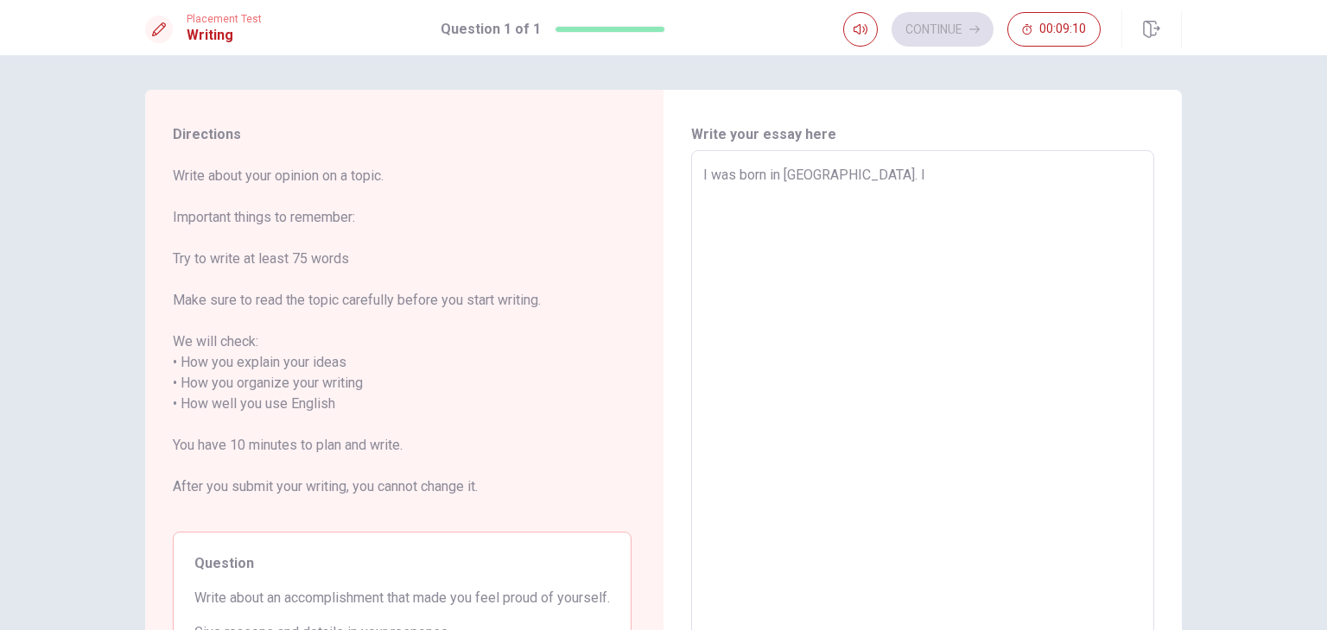
type textarea "I was born in [GEOGRAPHIC_DATA]."
type textarea "x"
type textarea "I was born in [GEOGRAPHIC_DATA]. A"
type textarea "x"
type textarea "I was born in [GEOGRAPHIC_DATA]. Af"
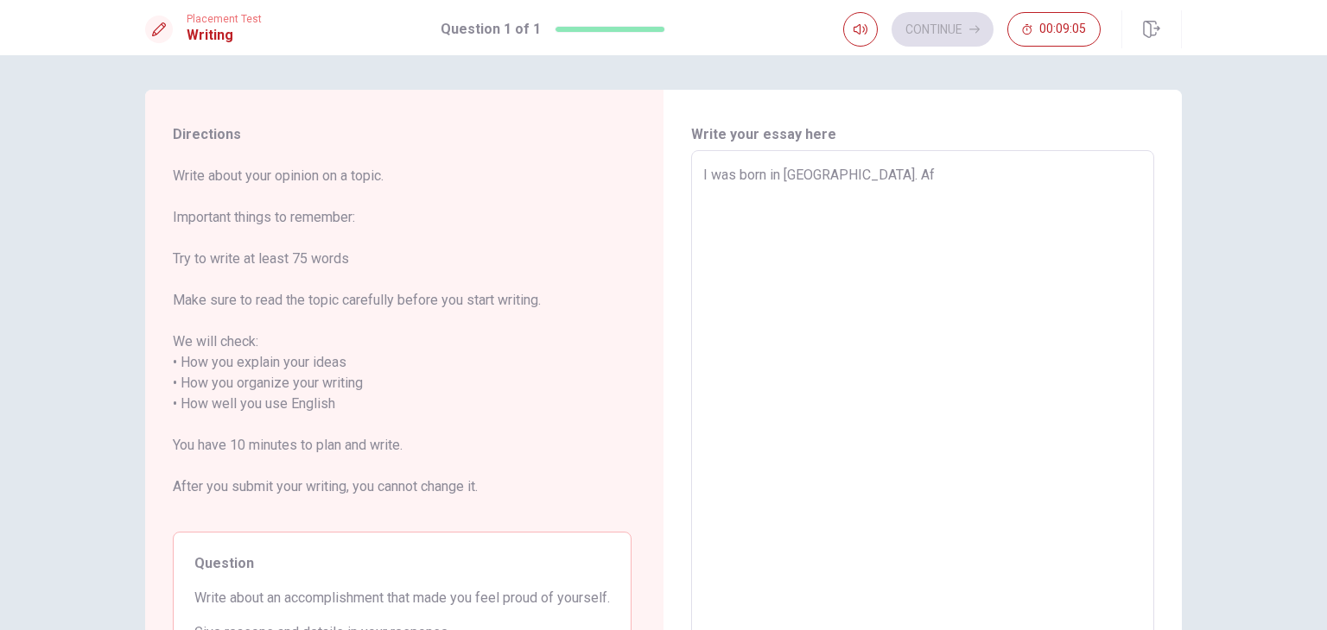
type textarea "x"
type textarea "I was born in [GEOGRAPHIC_DATA]. Aft"
type textarea "x"
type textarea "I was born in [GEOGRAPHIC_DATA]. Afte"
type textarea "x"
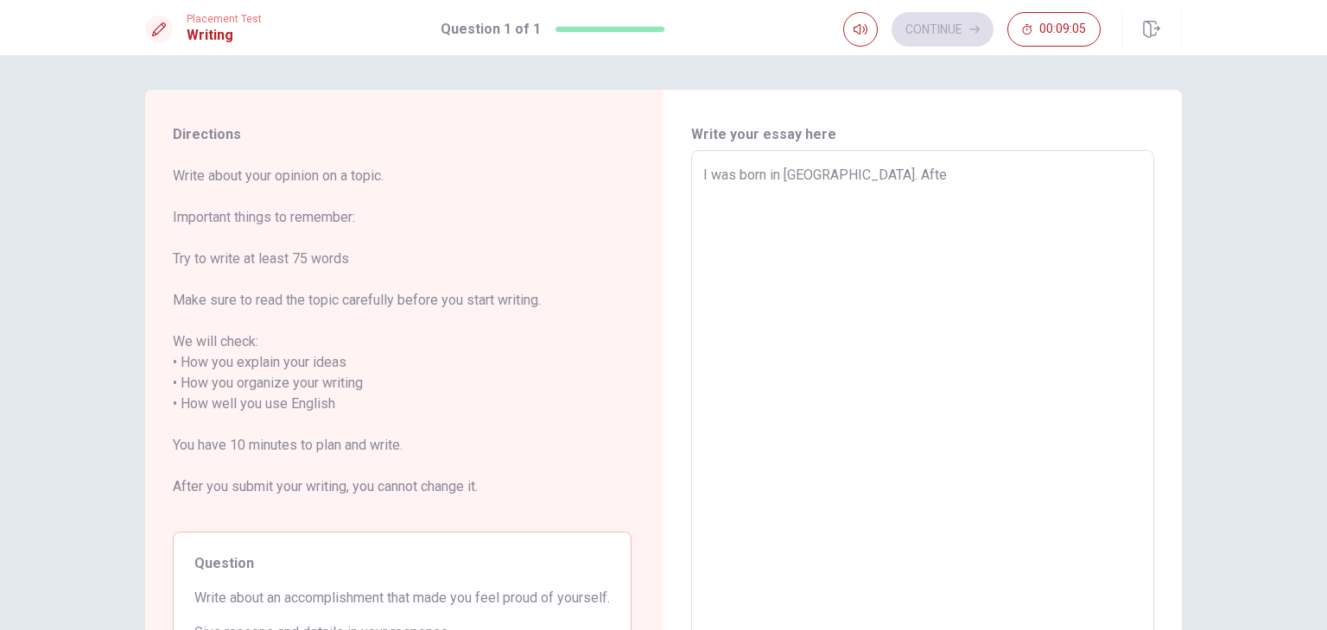
type textarea "I was born in [GEOGRAPHIC_DATA]. After"
type textarea "x"
type textarea "I was born in [GEOGRAPHIC_DATA]. After"
type textarea "x"
type textarea "I was born in [GEOGRAPHIC_DATA]. After g"
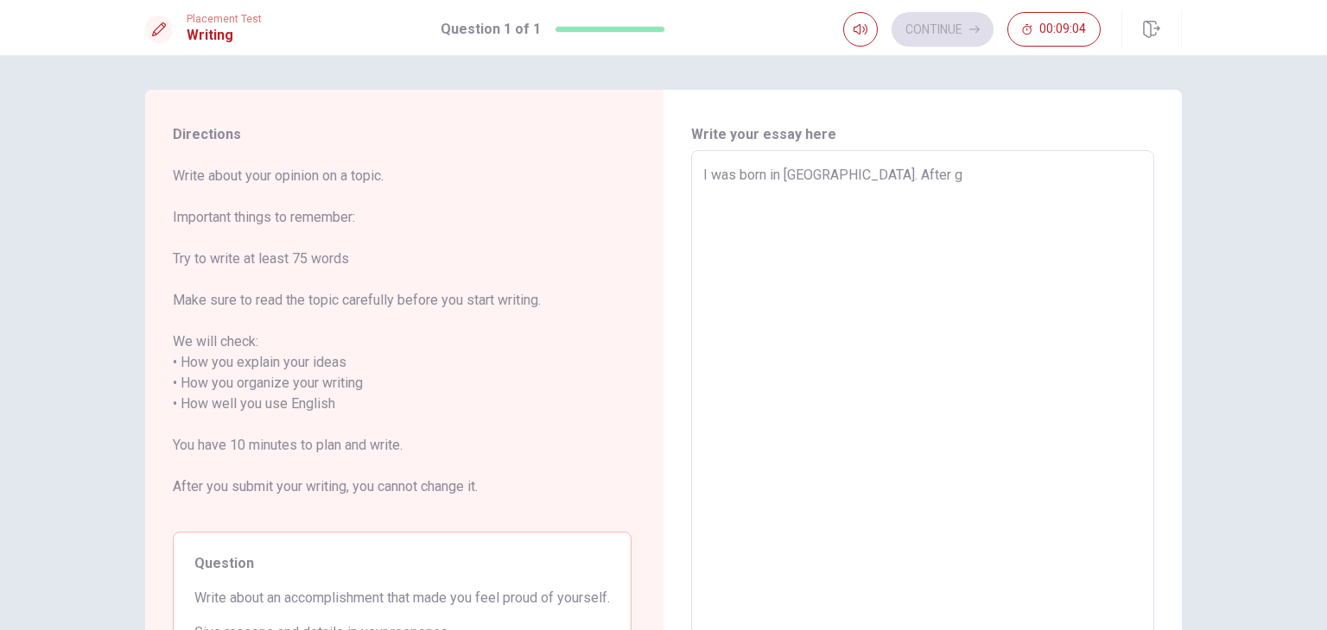
type textarea "x"
type textarea "I was born in [GEOGRAPHIC_DATA]. After gr"
type textarea "x"
type textarea "I was born in [GEOGRAPHIC_DATA]. After gra"
type textarea "x"
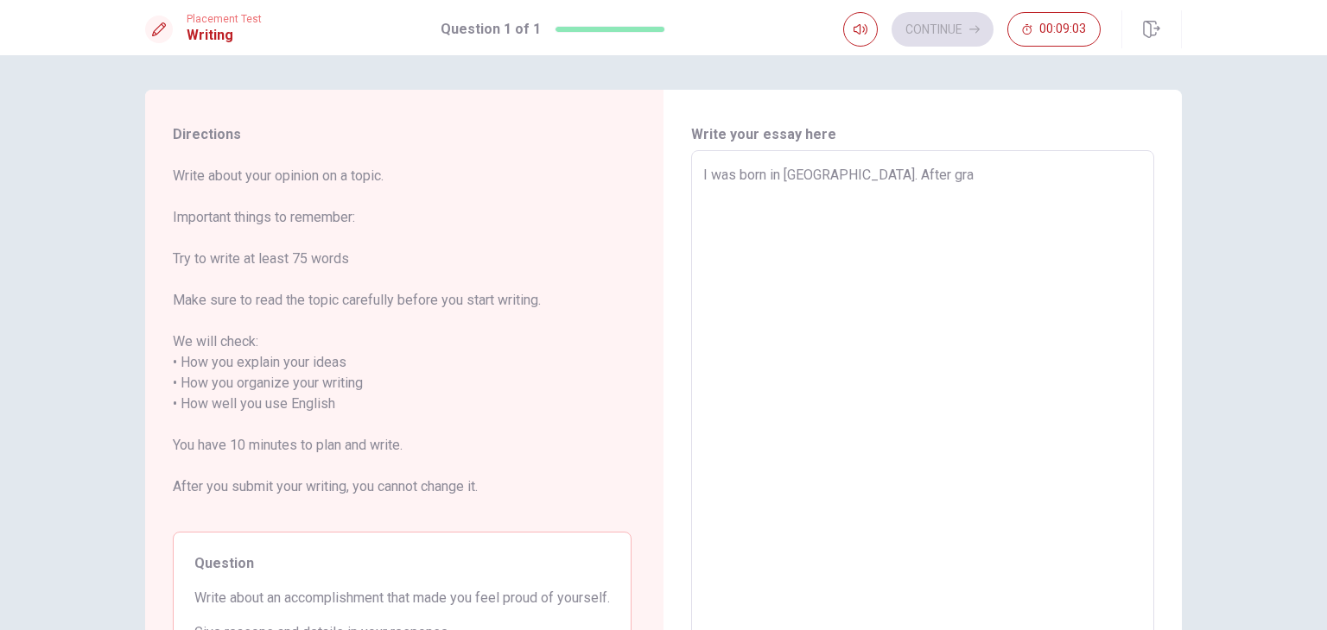
type textarea "I was born in [GEOGRAPHIC_DATA]. After grad"
type textarea "x"
type textarea "I was born in [GEOGRAPHIC_DATA]. After gradu"
type textarea "x"
type textarea "I was born in [GEOGRAPHIC_DATA]. After gradua"
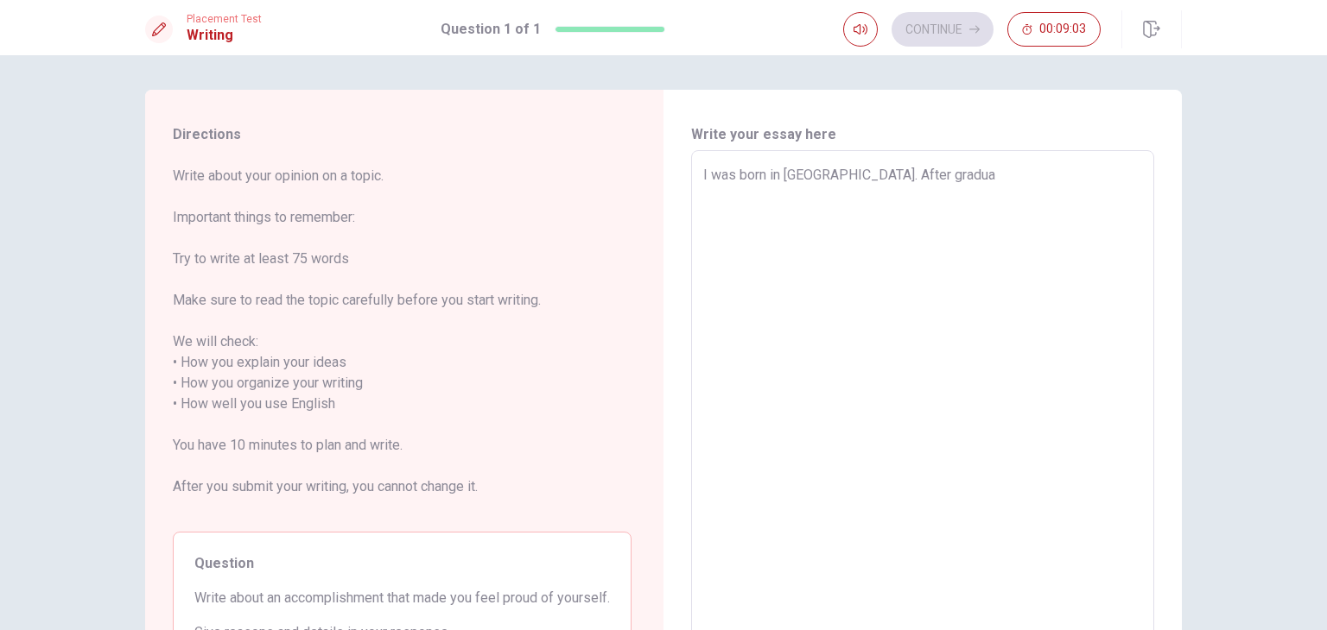
type textarea "x"
type textarea "I was born in [GEOGRAPHIC_DATA]. After graduat"
type textarea "x"
type textarea "I was born in [GEOGRAPHIC_DATA]. After graduate"
type textarea "x"
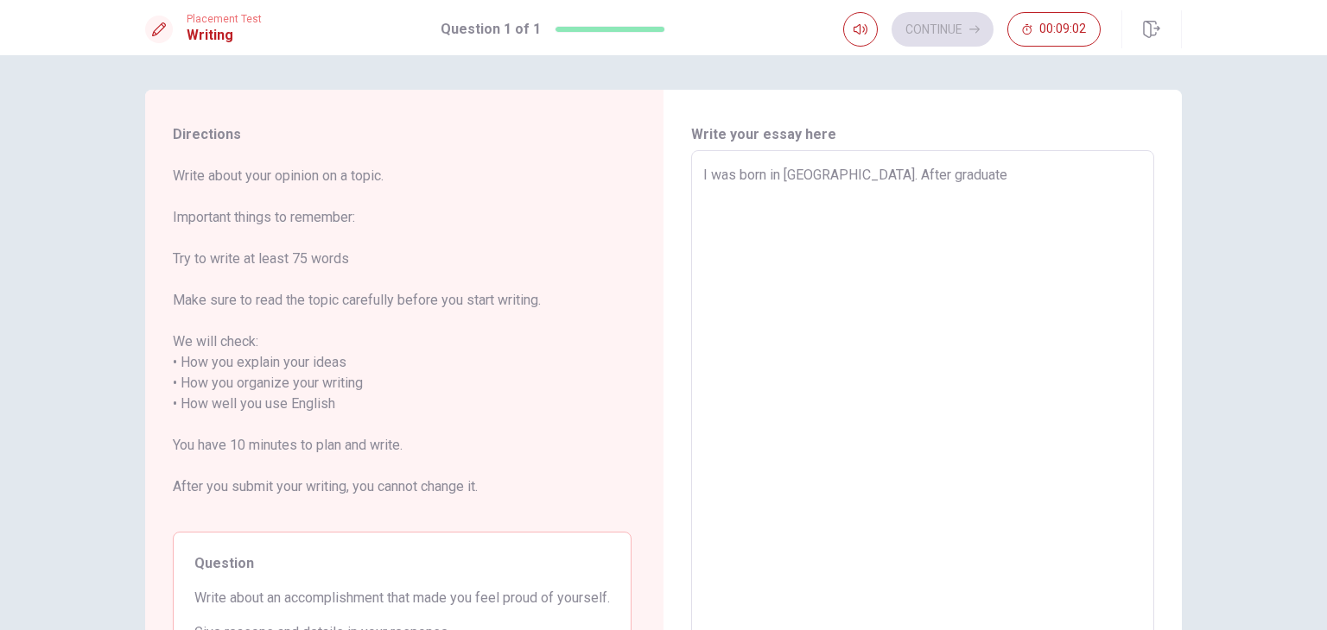
type textarea "I was born in [GEOGRAPHIC_DATA]. After graduated"
type textarea "x"
type textarea "I was born in [GEOGRAPHIC_DATA]. After graduated"
type textarea "x"
type textarea "I was born in [GEOGRAPHIC_DATA]. After graduated f"
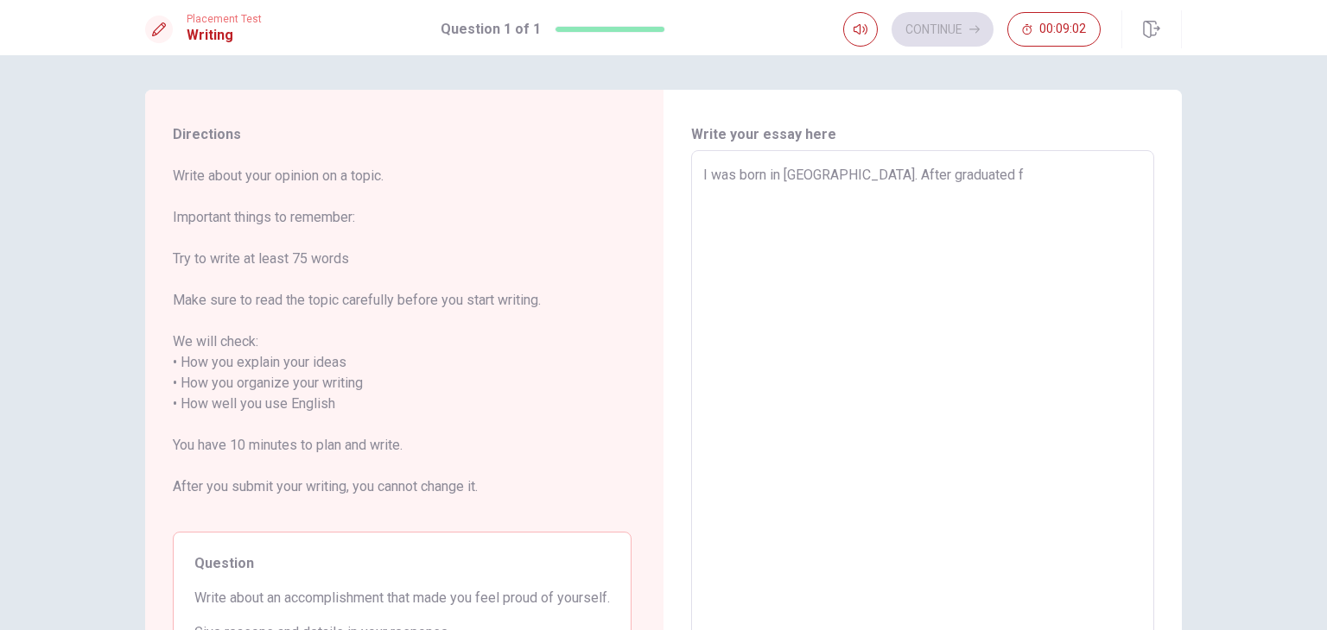
type textarea "x"
type textarea "I was born in [GEOGRAPHIC_DATA]. After graduated fr"
type textarea "x"
type textarea "I was born in [GEOGRAPHIC_DATA]. After graduated fro"
type textarea "x"
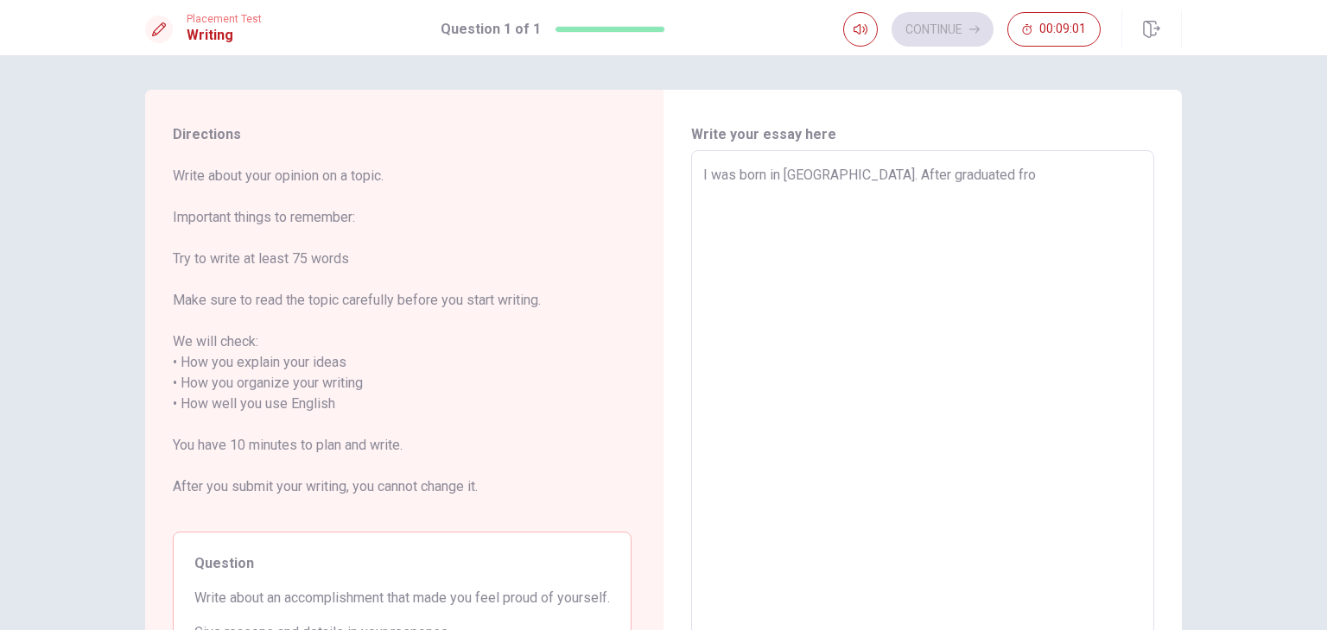
type textarea "I was born in [GEOGRAPHIC_DATA]. After graduated from"
type textarea "x"
type textarea "I was born in [GEOGRAPHIC_DATA]. After graduated from"
type textarea "x"
type textarea "I was born in [GEOGRAPHIC_DATA]. After graduated from s"
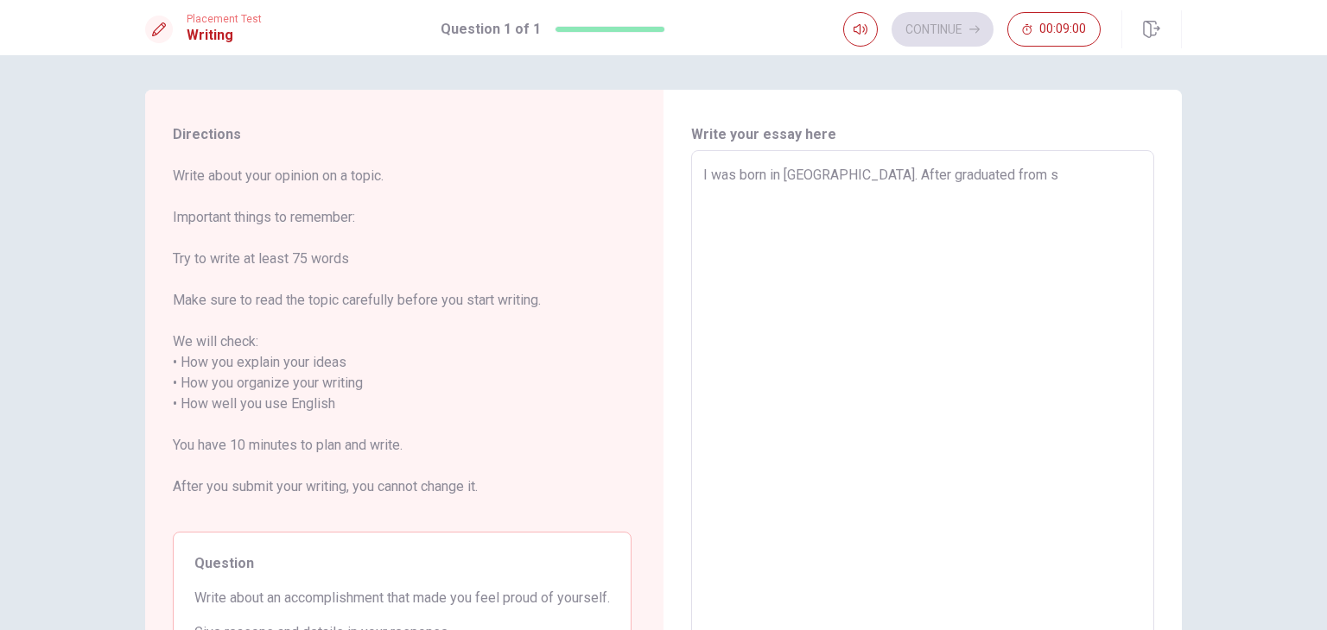
type textarea "x"
type textarea "I was born in [GEOGRAPHIC_DATA]. After graduated from se"
type textarea "x"
type textarea "I was born in [GEOGRAPHIC_DATA]. After graduated from sec"
type textarea "x"
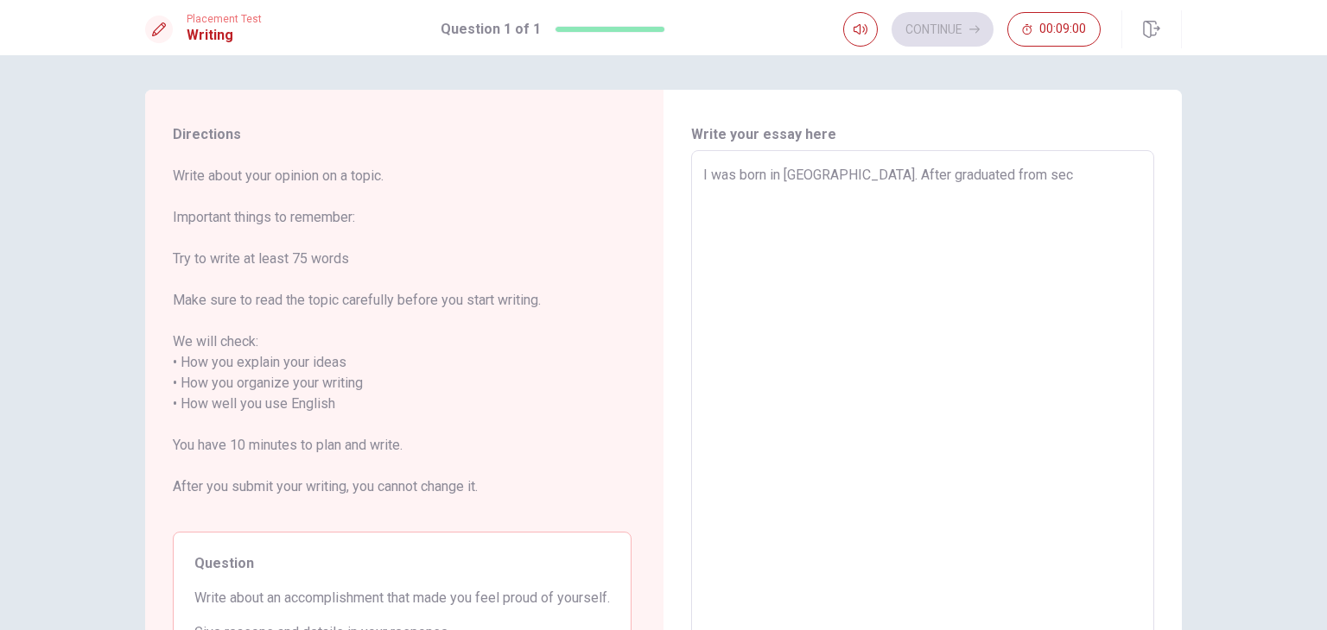
type textarea "I was born in [GEOGRAPHIC_DATA]. After graduated from seco"
type textarea "x"
type textarea "I was born in [GEOGRAPHIC_DATA]. After graduated from secon"
type textarea "x"
type textarea "I was born in [GEOGRAPHIC_DATA]. After graduated from second"
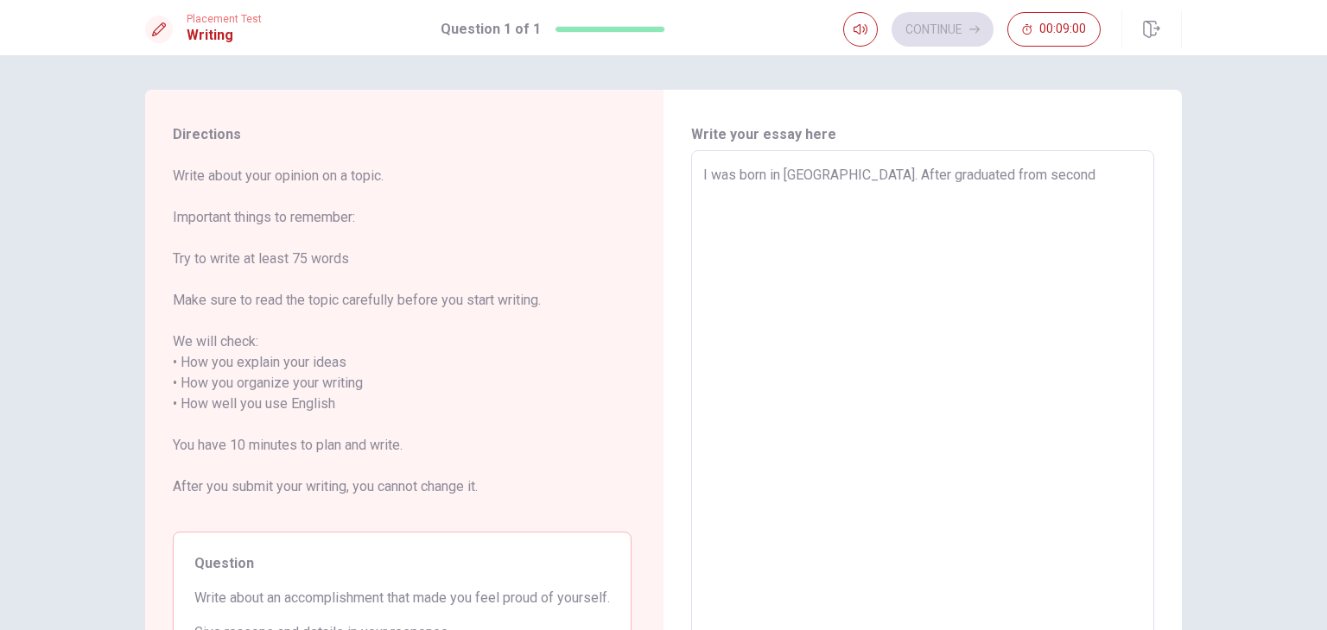
type textarea "x"
type textarea "I was born in [GEOGRAPHIC_DATA]. After graduated from seconda"
type textarea "x"
type textarea "I was born in [GEOGRAPHIC_DATA]. After graduated from secondar"
type textarea "x"
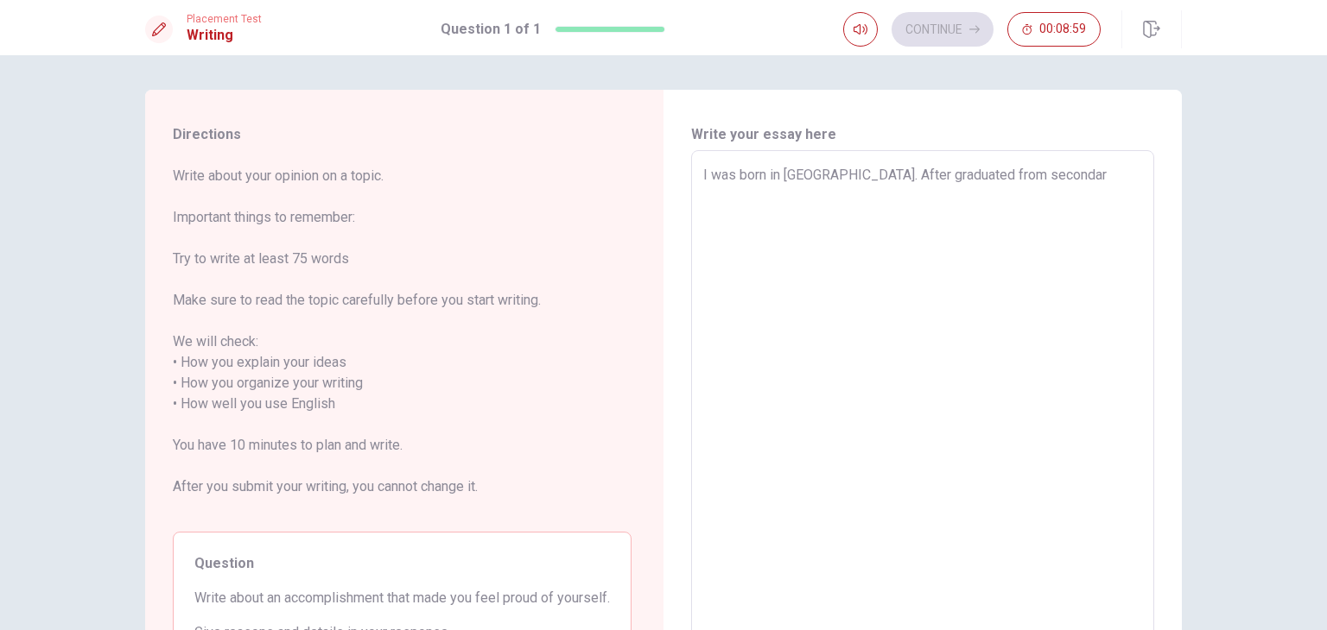
type textarea "I was born in [GEOGRAPHIC_DATA]. After graduated from secondary"
type textarea "x"
type textarea "I was born in [GEOGRAPHIC_DATA]. After graduated from secondary"
type textarea "x"
type textarea "I was born in [GEOGRAPHIC_DATA]. After graduated from secondary s"
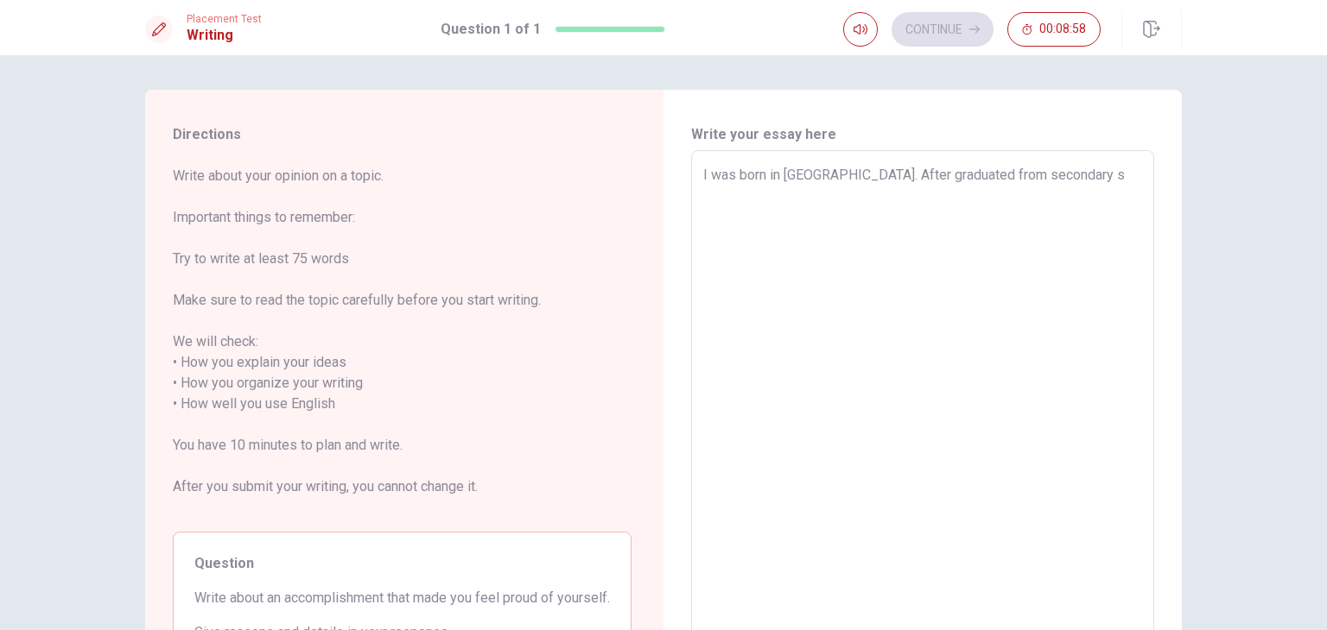
type textarea "x"
type textarea "I was born in [GEOGRAPHIC_DATA]. After graduated from secondary sc"
type textarea "x"
type textarea "I was born in [GEOGRAPHIC_DATA]. After graduated from secondary sch"
type textarea "x"
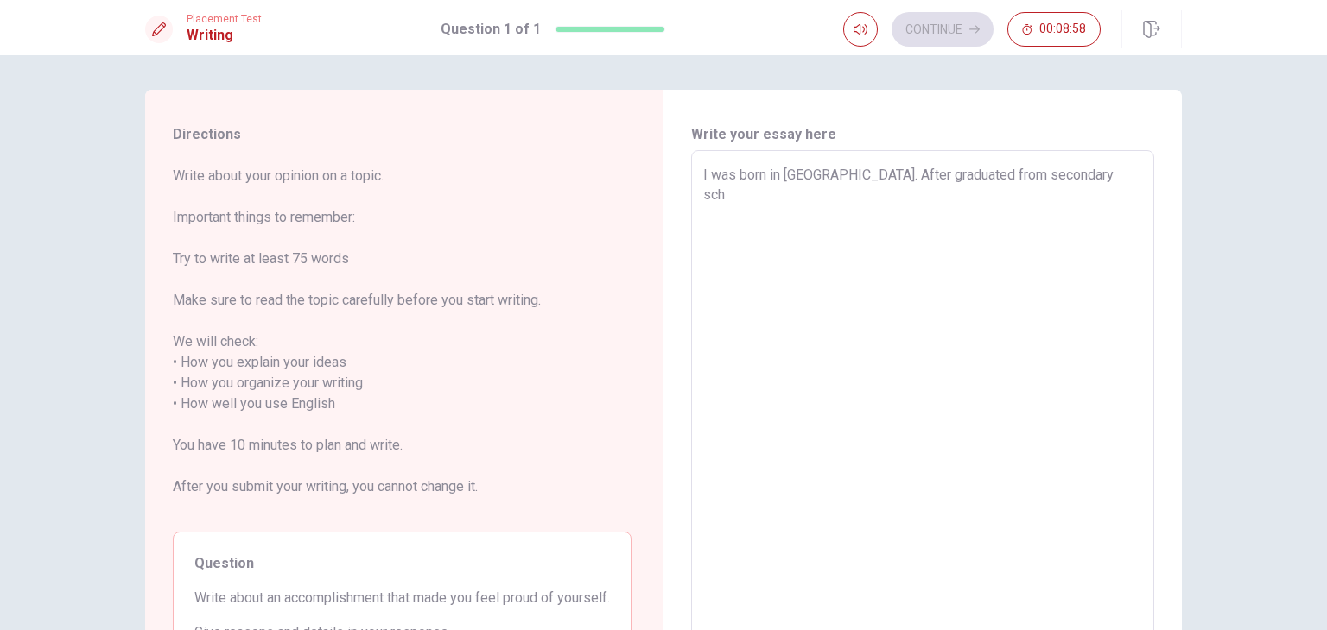
type textarea "I was born in [GEOGRAPHIC_DATA]. After graduated from secondary scho"
type textarea "x"
type textarea "I was born in [GEOGRAPHIC_DATA]. After graduated from secondary schoo"
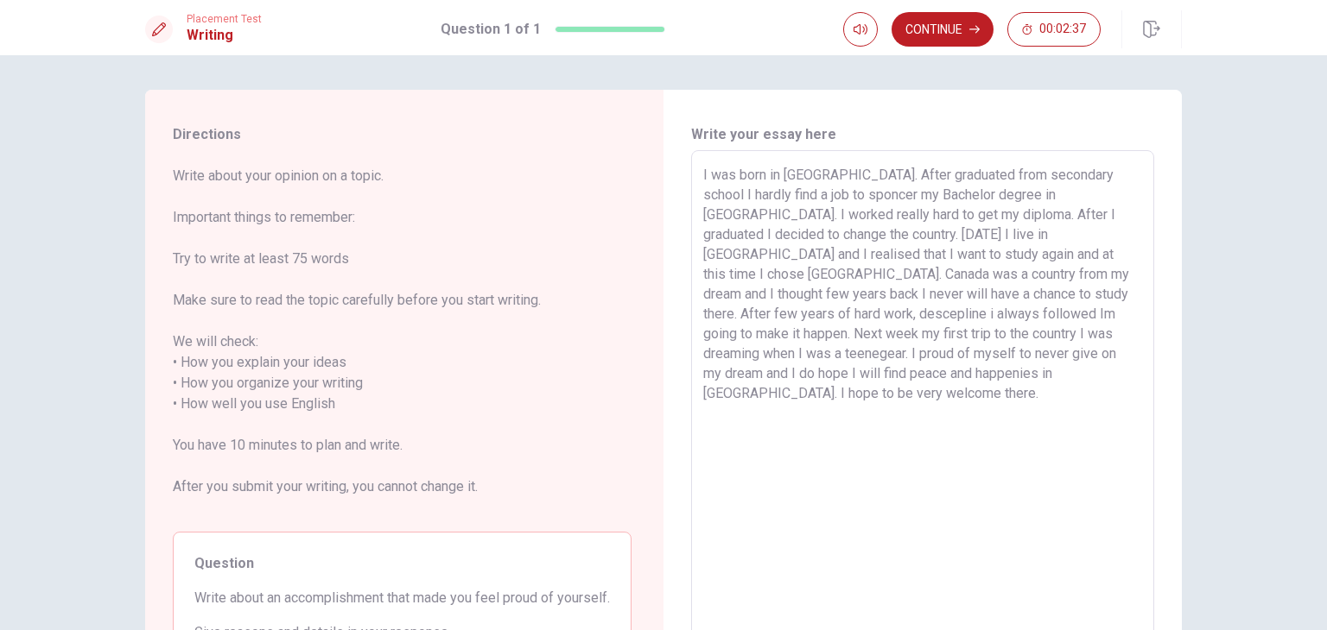
click at [1089, 295] on textarea "I was born in [GEOGRAPHIC_DATA]. After graduated from secondary school I hardly…" at bounding box center [922, 394] width 439 height 459
click at [941, 378] on textarea "I was born in [GEOGRAPHIC_DATA]. After graduated from secondary school I hardly…" at bounding box center [922, 394] width 439 height 459
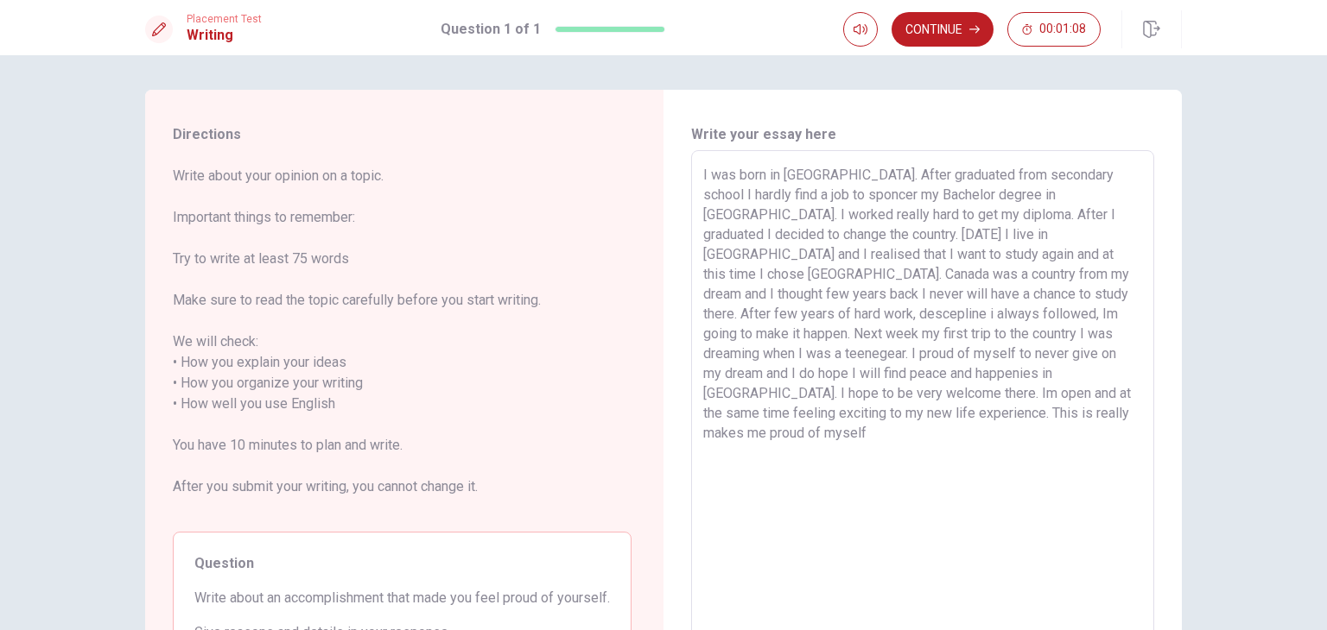
drag, startPoint x: 943, startPoint y: 395, endPoint x: 1157, endPoint y: 490, distance: 234.3
click at [1157, 490] on div "Write your essay here I was born in [GEOGRAPHIC_DATA]. After graduated from sec…" at bounding box center [922, 395] width 518 height 610
click at [943, 395] on textarea "I was born in [GEOGRAPHIC_DATA]. After graduated from secondary school I hardly…" at bounding box center [922, 394] width 439 height 459
click at [1082, 395] on textarea "I was born in [GEOGRAPHIC_DATA]. After graduated from secondary school I hardly…" at bounding box center [922, 394] width 439 height 459
drag, startPoint x: 969, startPoint y: 394, endPoint x: 997, endPoint y: 457, distance: 68.8
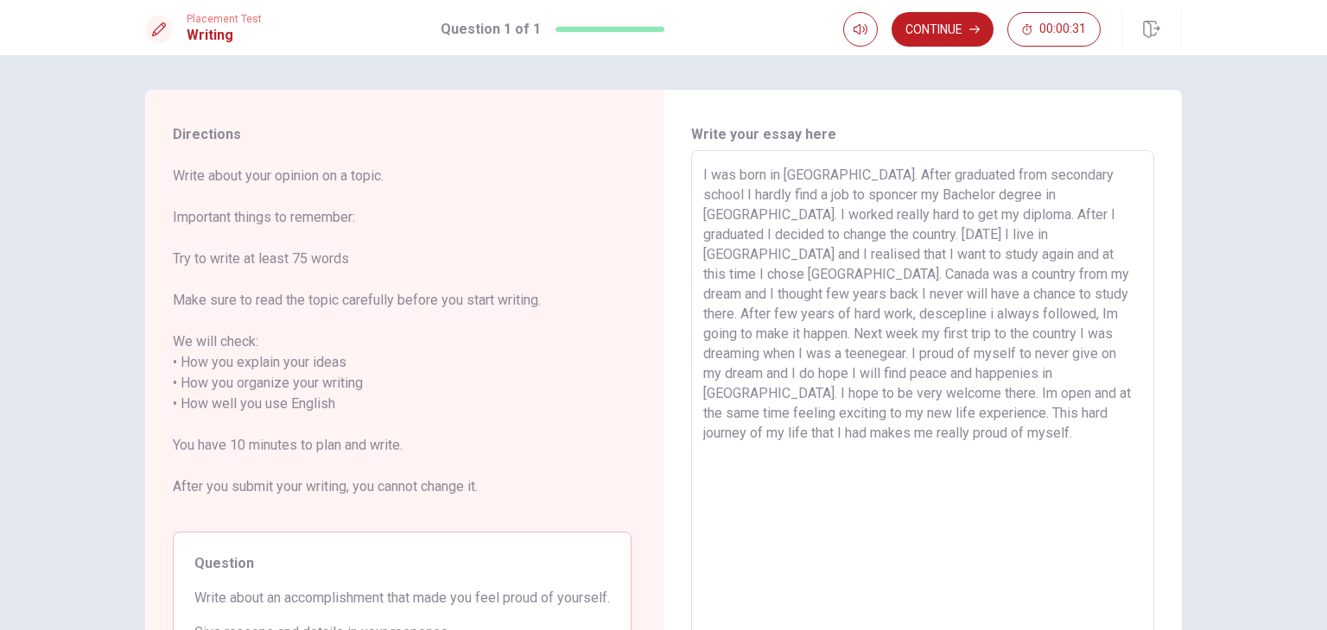
click at [969, 395] on textarea "I was born in [GEOGRAPHIC_DATA]. After graduated from secondary school I hardly…" at bounding box center [922, 394] width 439 height 459
click at [938, 416] on textarea "I was born in [GEOGRAPHIC_DATA]. After graduated from secondary school I hardly…" at bounding box center [922, 394] width 439 height 459
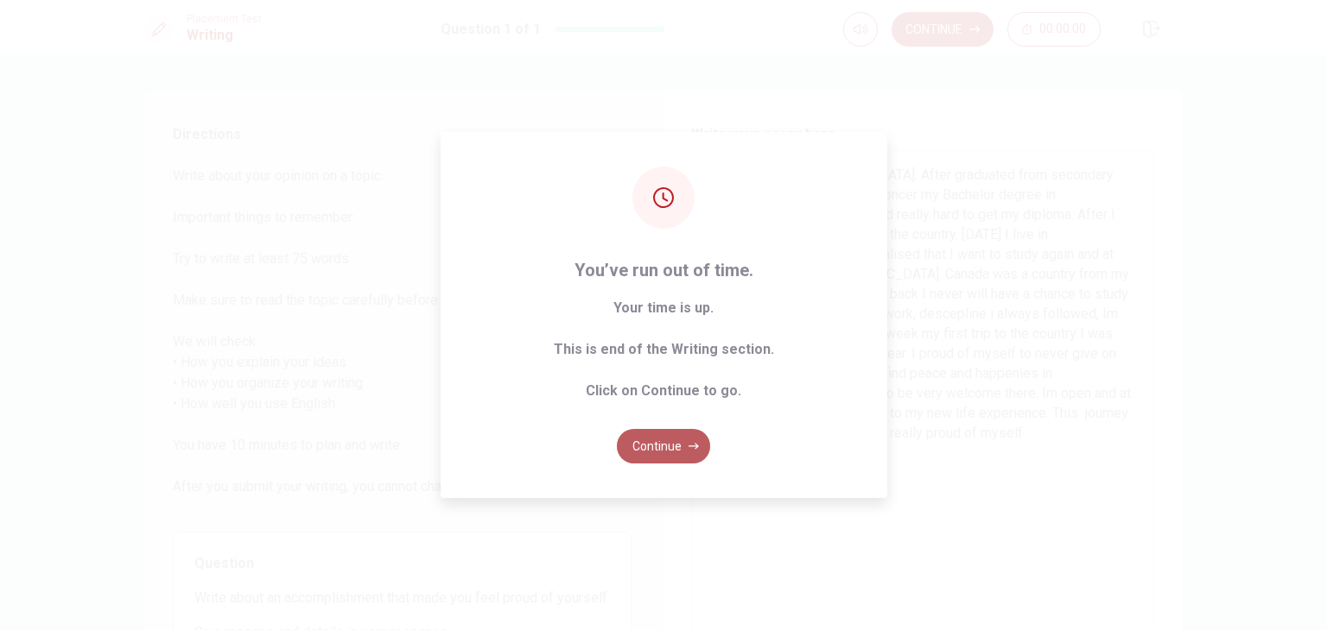
click at [636, 446] on button "Continue" at bounding box center [663, 446] width 93 height 35
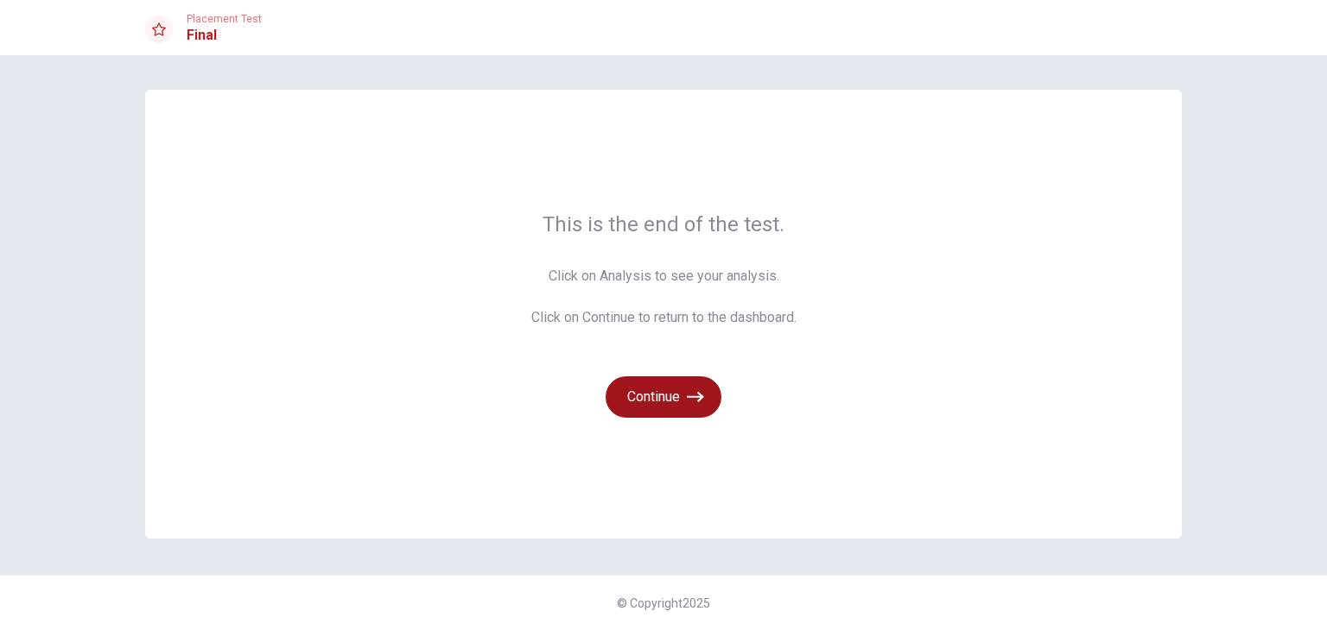
click at [686, 400] on button "Continue" at bounding box center [663, 397] width 116 height 41
